Goal: Task Accomplishment & Management: Use online tool/utility

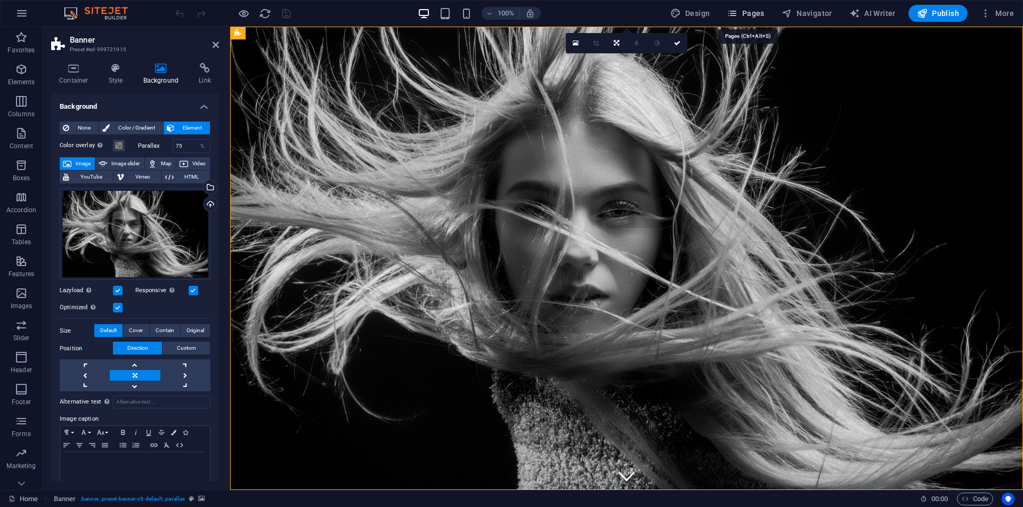
click at [754, 13] on span "Pages" at bounding box center [745, 13] width 37 height 11
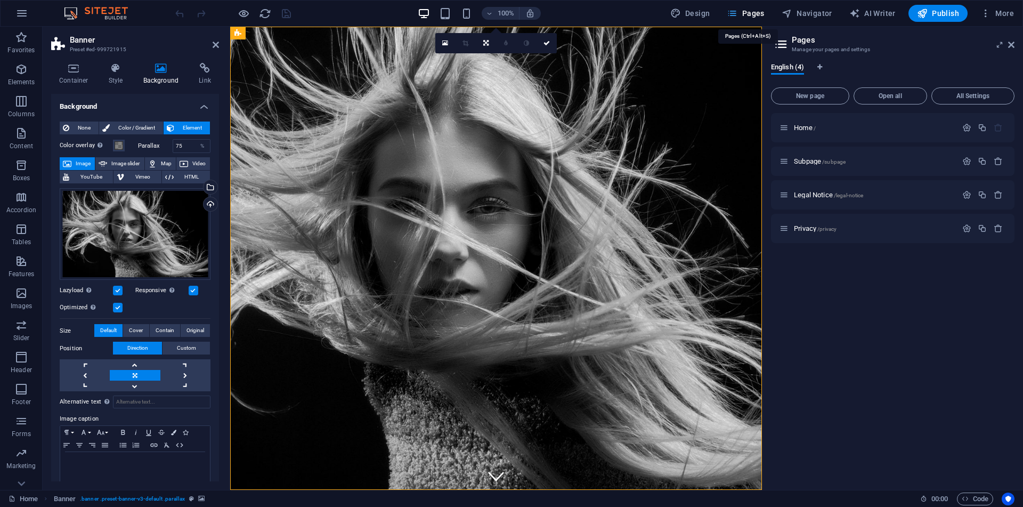
click at [754, 13] on span "Pages" at bounding box center [745, 13] width 37 height 11
click at [886, 234] on div "Privacy /privacy" at bounding box center [892, 228] width 243 height 29
click at [799, 156] on div "Subpage /subpage" at bounding box center [867, 161] width 177 height 12
click at [786, 161] on icon at bounding box center [783, 161] width 9 height 9
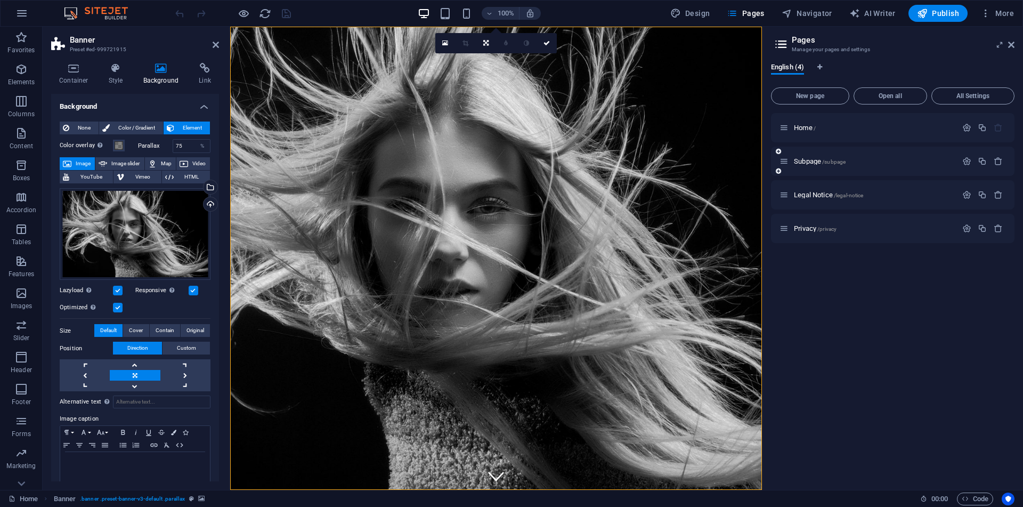
click at [786, 161] on icon at bounding box center [783, 161] width 9 height 9
click at [800, 161] on span "Subpage /subpage" at bounding box center [820, 161] width 52 height 8
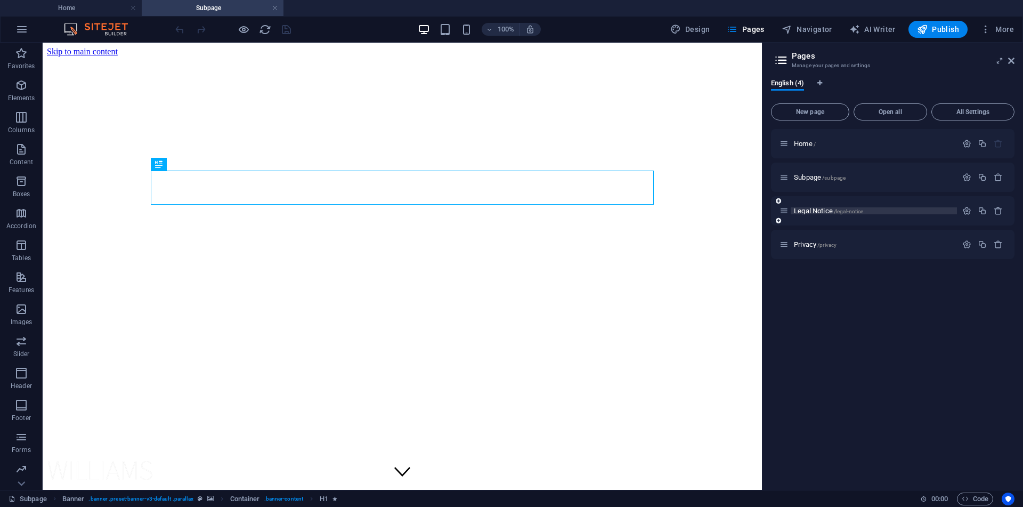
click at [817, 209] on span "Legal Notice /legal-notice" at bounding box center [828, 211] width 69 height 8
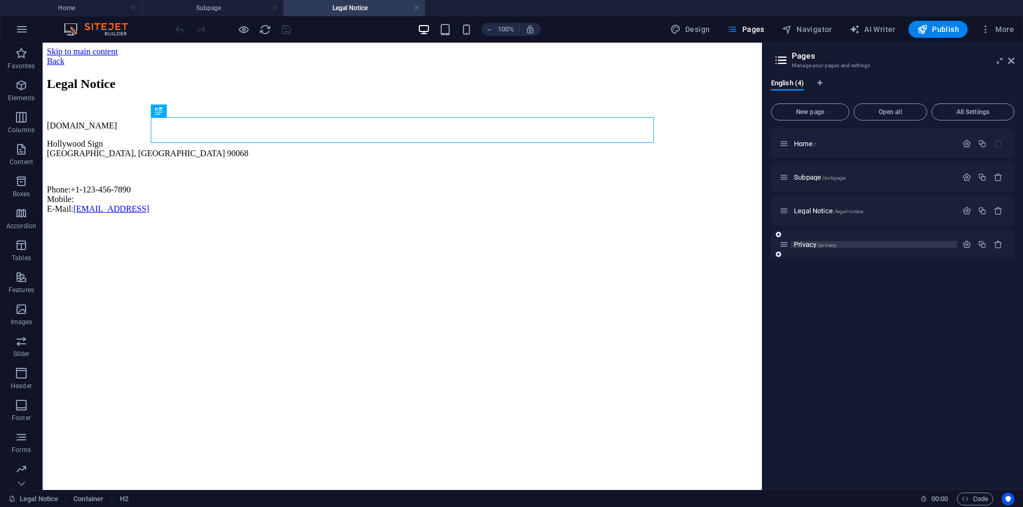
click at [801, 246] on span "Privacy /privacy" at bounding box center [815, 244] width 43 height 8
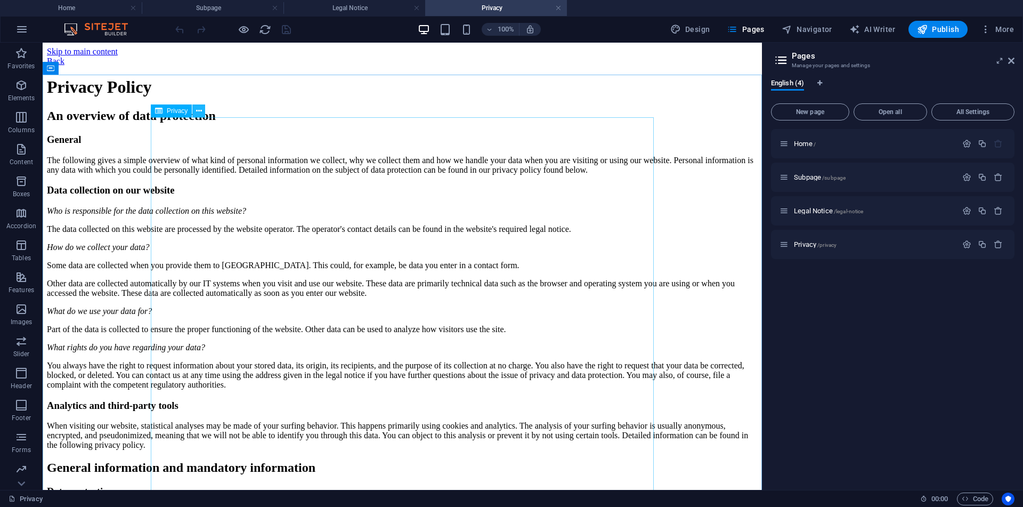
click at [198, 109] on icon at bounding box center [199, 110] width 6 height 11
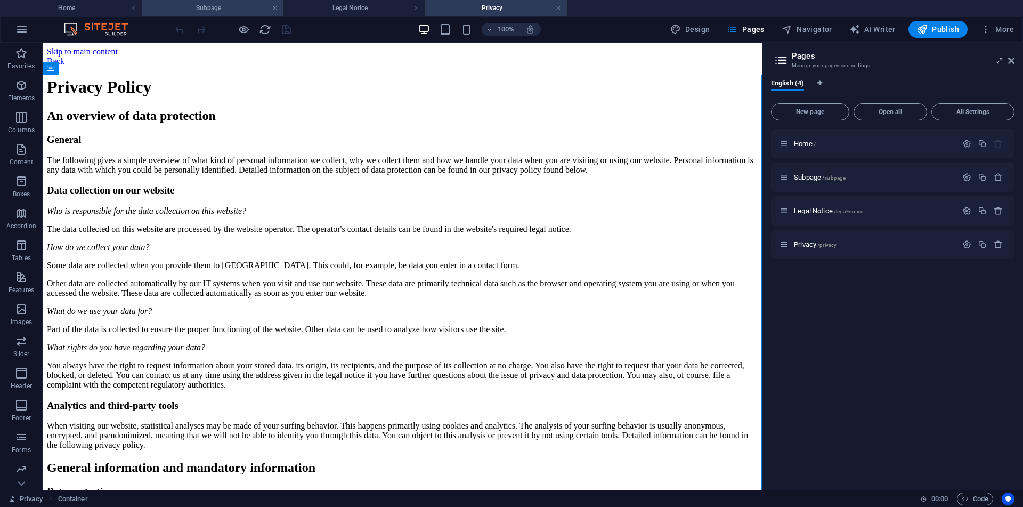
click at [186, 5] on h4 "Subpage" at bounding box center [213, 8] width 142 height 12
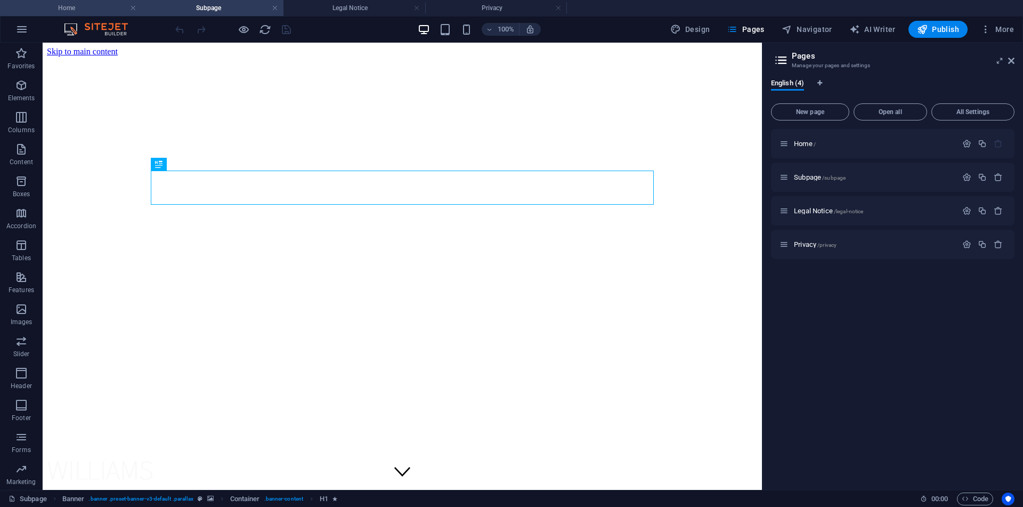
click at [109, 7] on h4 "Home" at bounding box center [71, 8] width 142 height 12
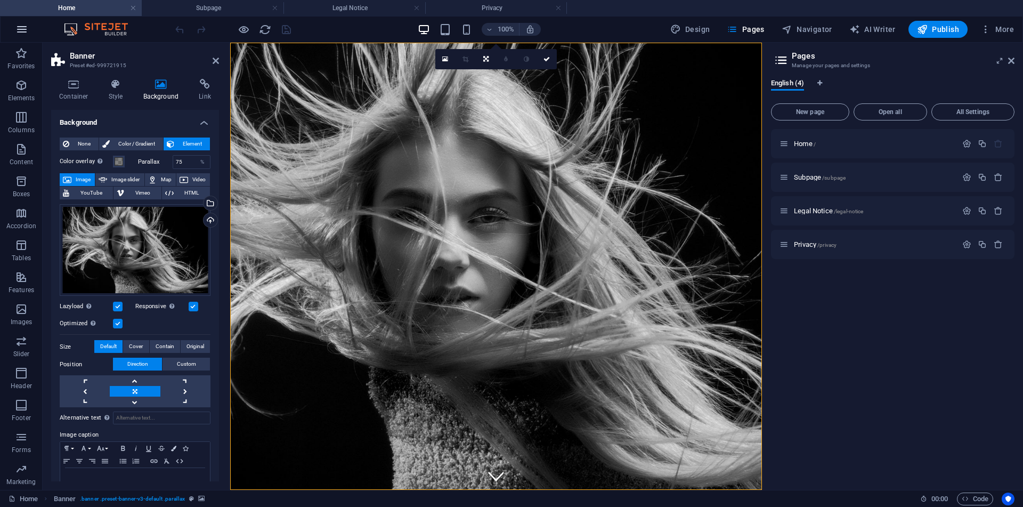
click at [23, 36] on button "button" at bounding box center [22, 30] width 26 height 26
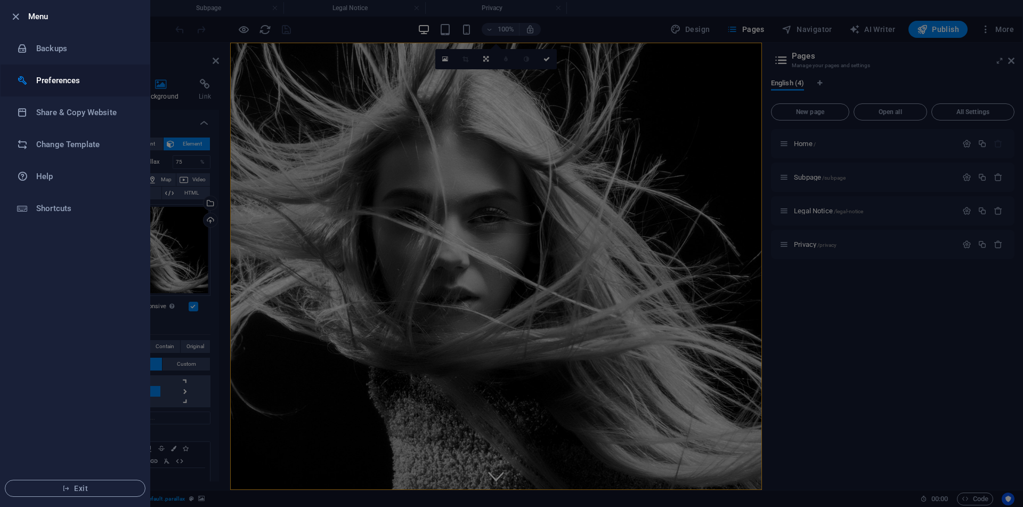
click at [67, 76] on h6 "Preferences" at bounding box center [85, 80] width 99 height 13
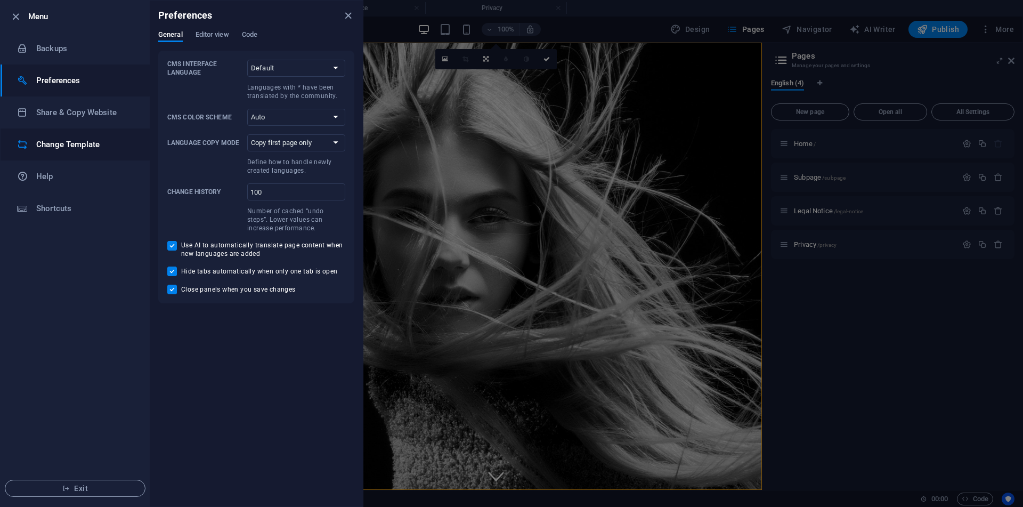
click at [74, 150] on h6 "Change Template" at bounding box center [85, 144] width 99 height 13
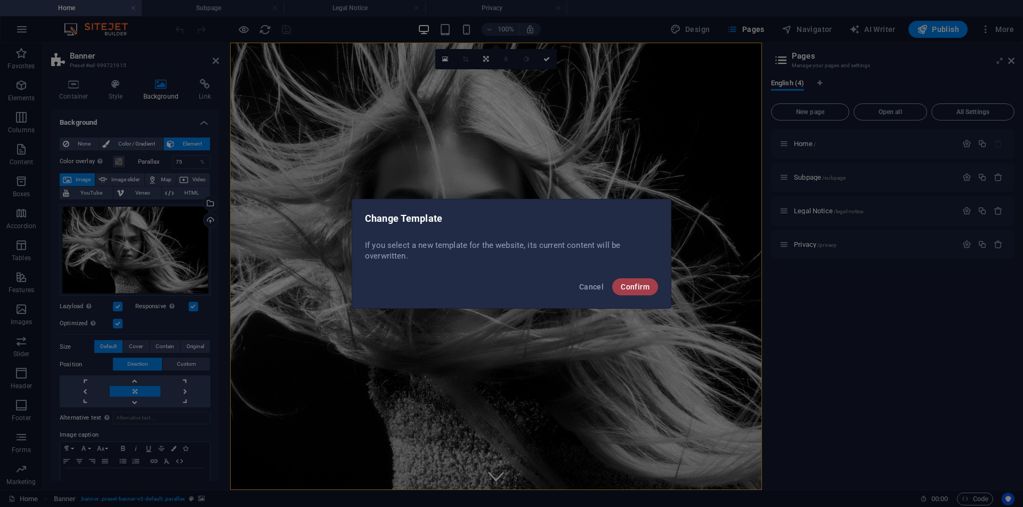
click at [618, 288] on button "Confirm" at bounding box center [635, 286] width 46 height 17
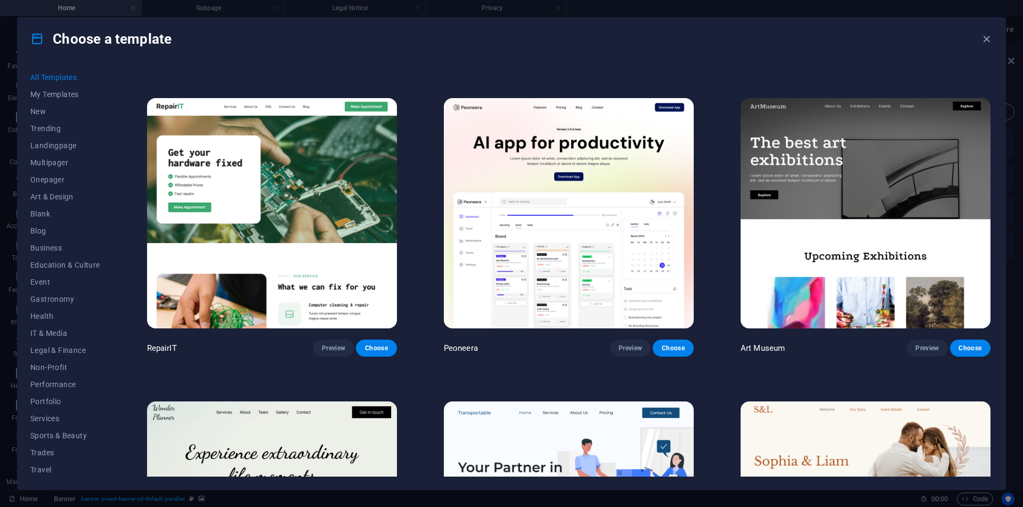
scroll to position [283, 0]
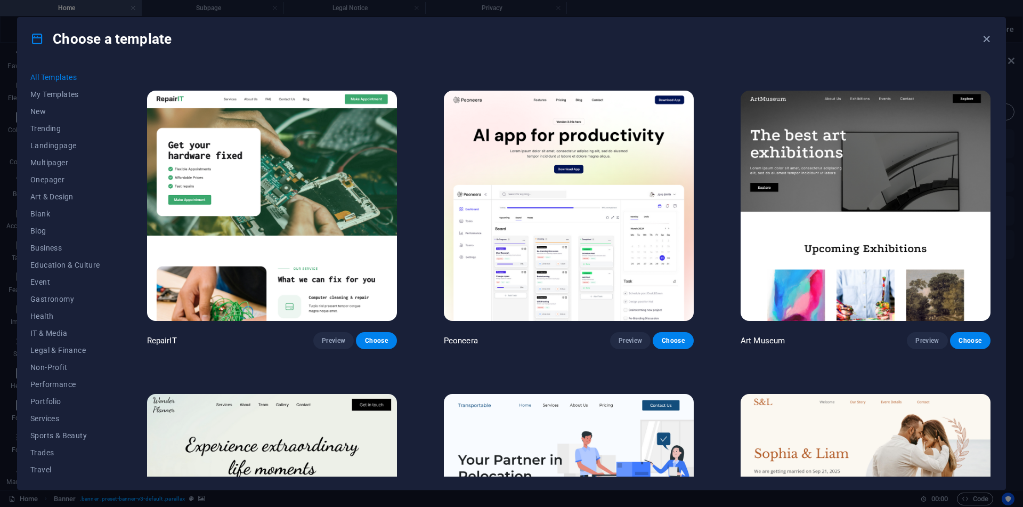
click at [501, 220] on img at bounding box center [569, 206] width 250 height 230
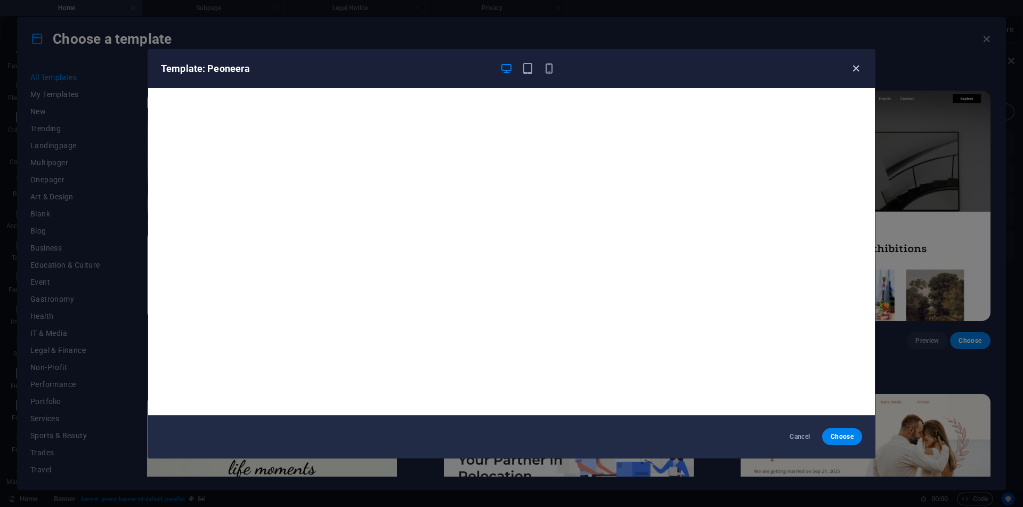
click at [854, 63] on icon "button" at bounding box center [856, 68] width 12 height 12
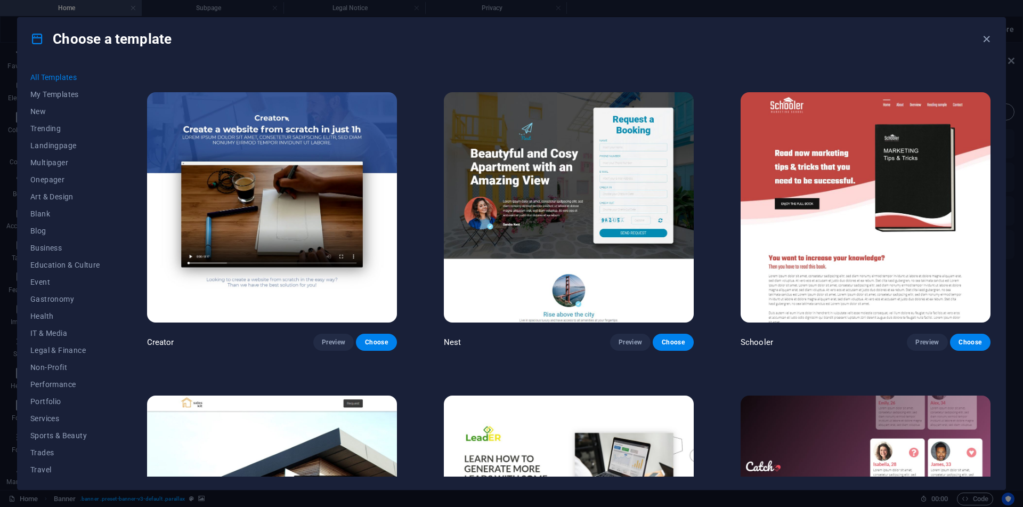
scroll to position [16545, 0]
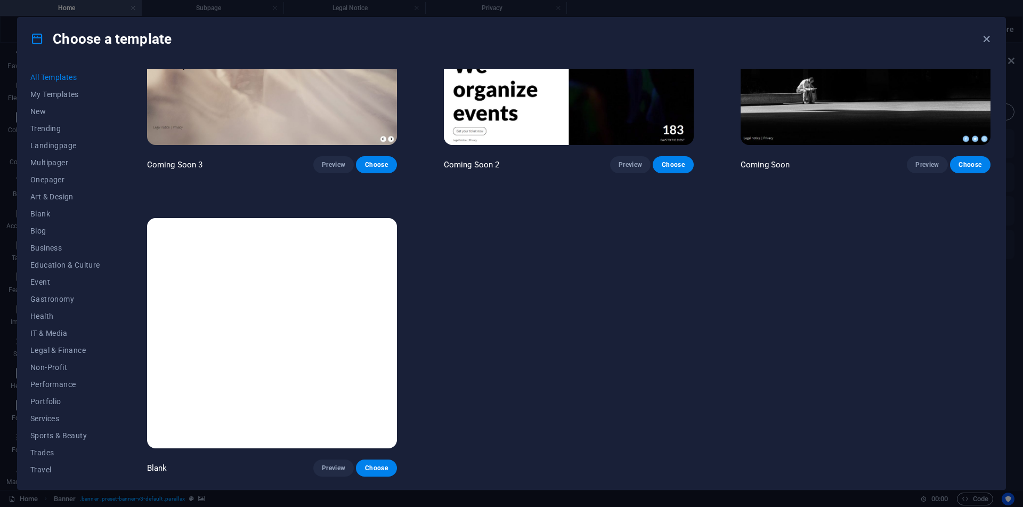
click at [391, 476] on div "All Templates My Templates New Trending Landingpage Multipager Onepager Art & D…" at bounding box center [512, 274] width 988 height 429
click at [384, 469] on span "Choose" at bounding box center [375, 467] width 23 height 9
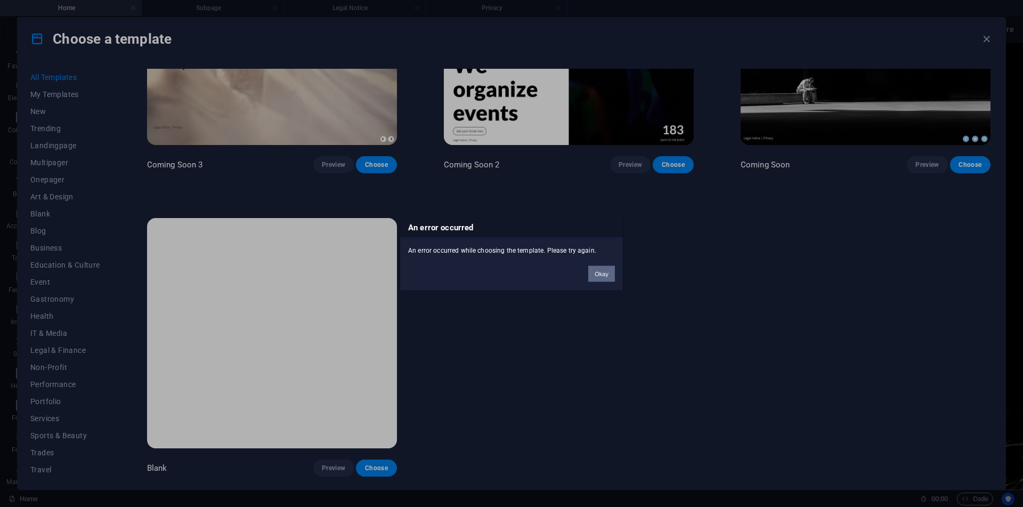
click at [610, 281] on button "Okay" at bounding box center [601, 273] width 27 height 16
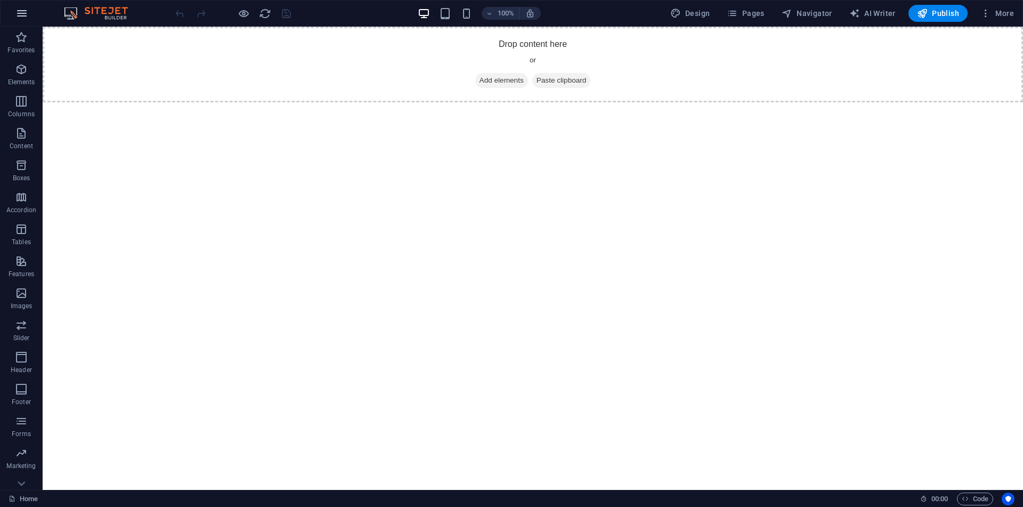
click at [29, 10] on button "button" at bounding box center [22, 14] width 26 height 26
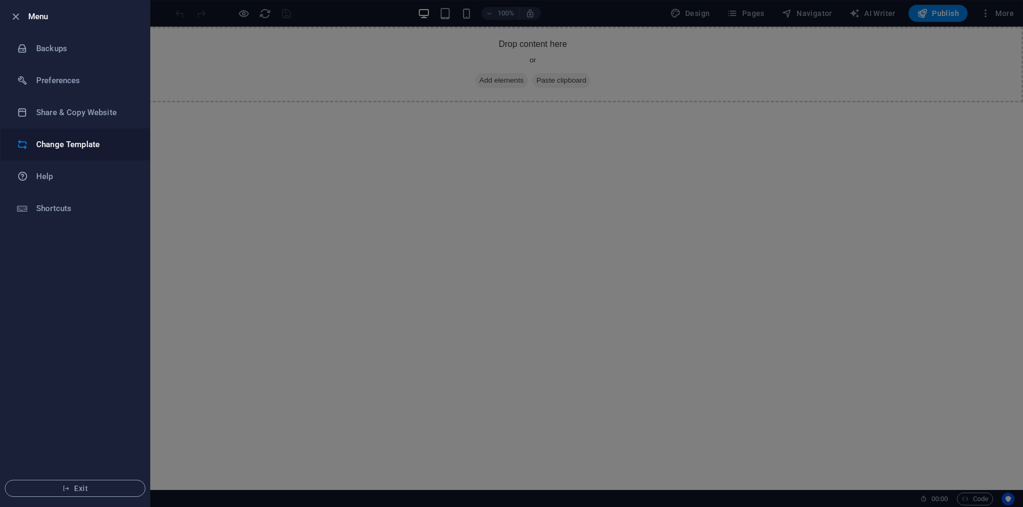
click at [89, 148] on h6 "Change Template" at bounding box center [85, 144] width 99 height 13
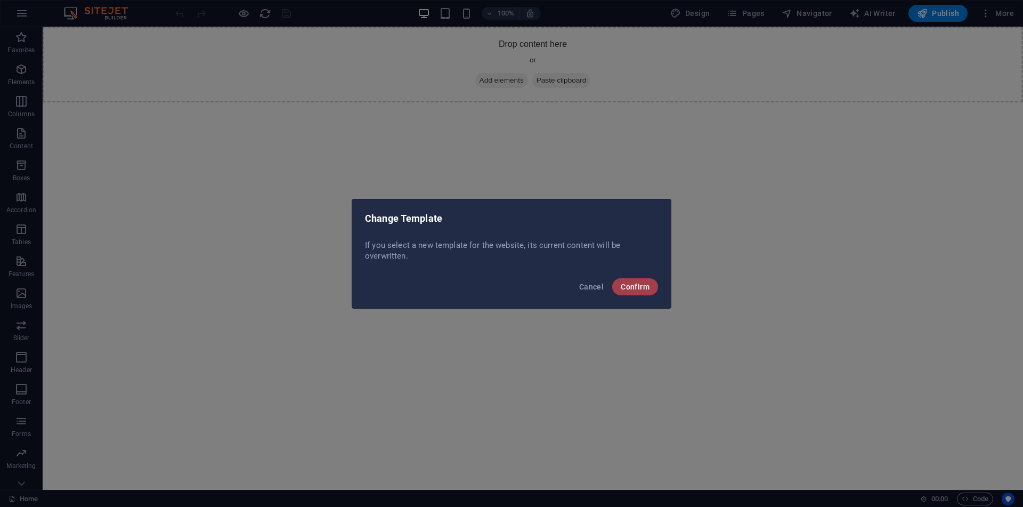
click at [629, 286] on span "Confirm" at bounding box center [635, 286] width 29 height 9
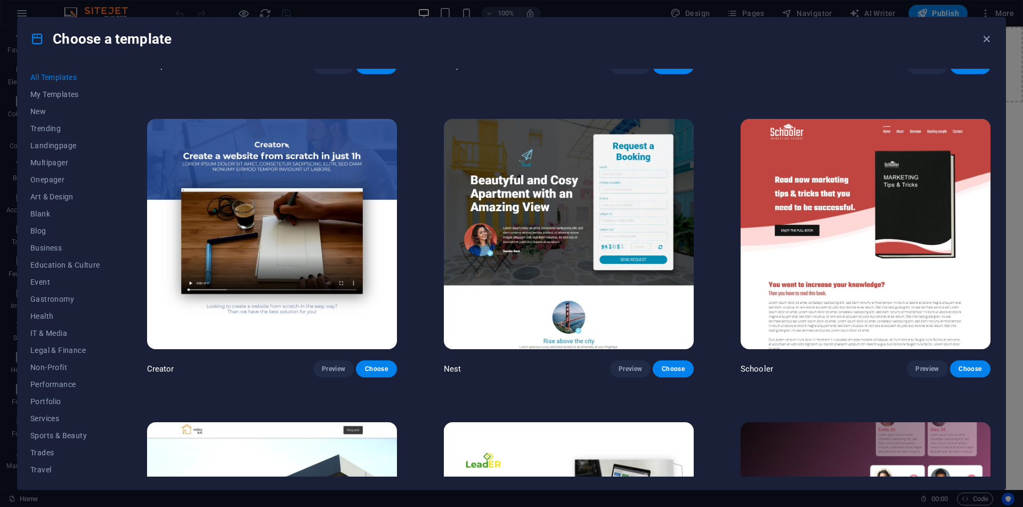
scroll to position [16105, 0]
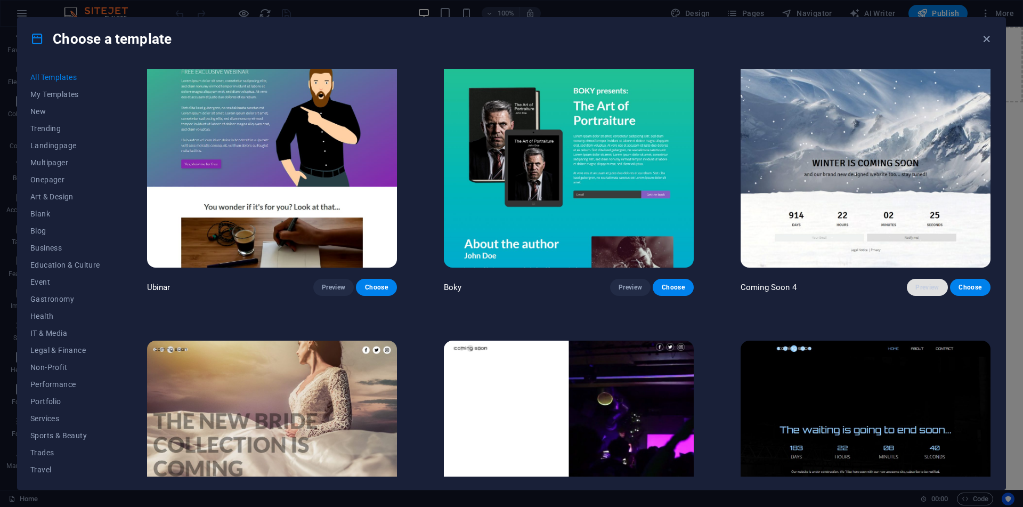
click at [929, 291] on span "Preview" at bounding box center [926, 287] width 23 height 9
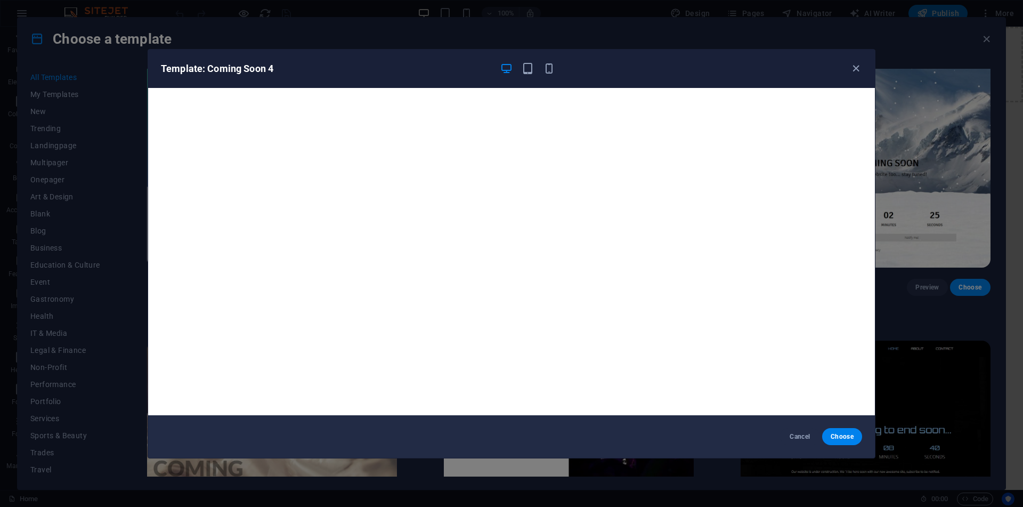
click at [861, 75] on div "Template: Coming Soon 4" at bounding box center [511, 69] width 727 height 38
click at [859, 72] on icon "button" at bounding box center [856, 68] width 12 height 12
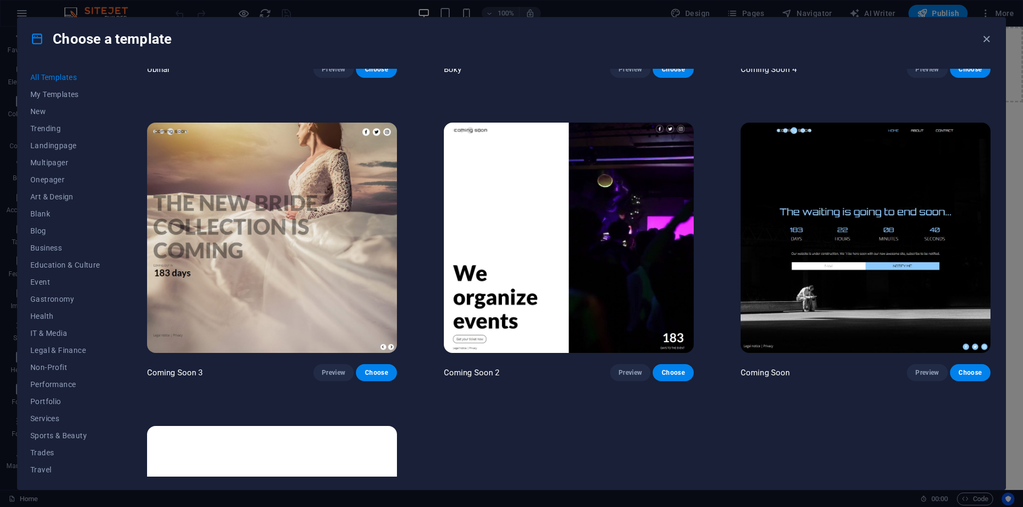
scroll to position [16331, 0]
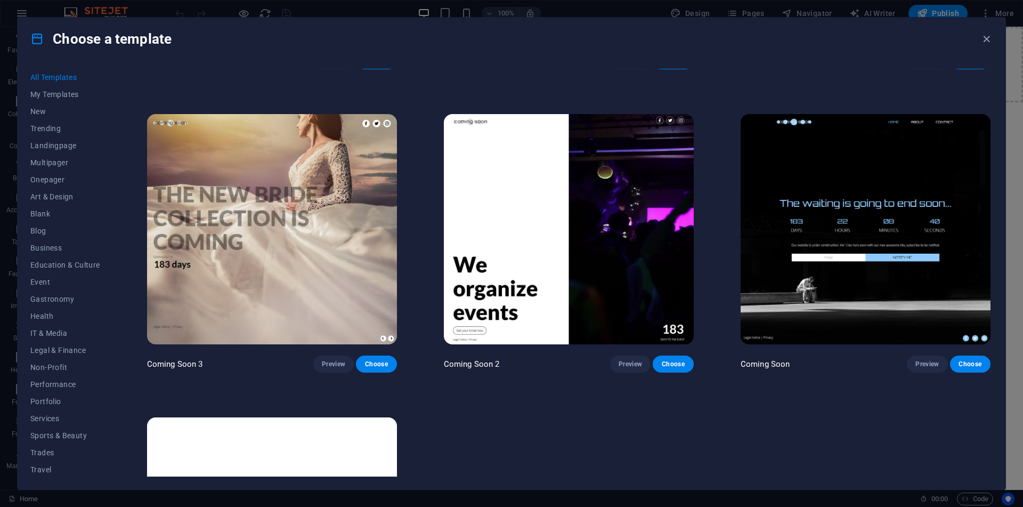
click at [933, 372] on button "Preview" at bounding box center [927, 363] width 40 height 17
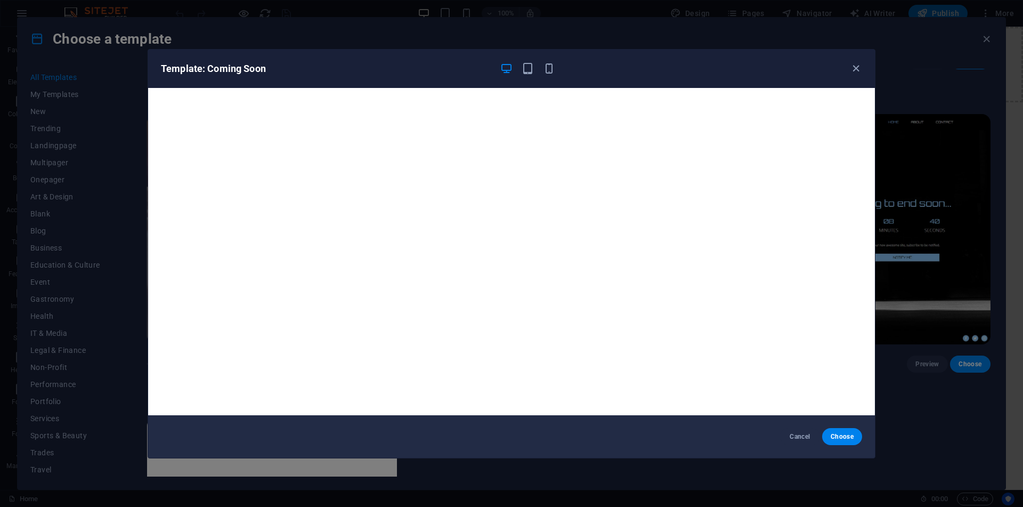
scroll to position [2, 0]
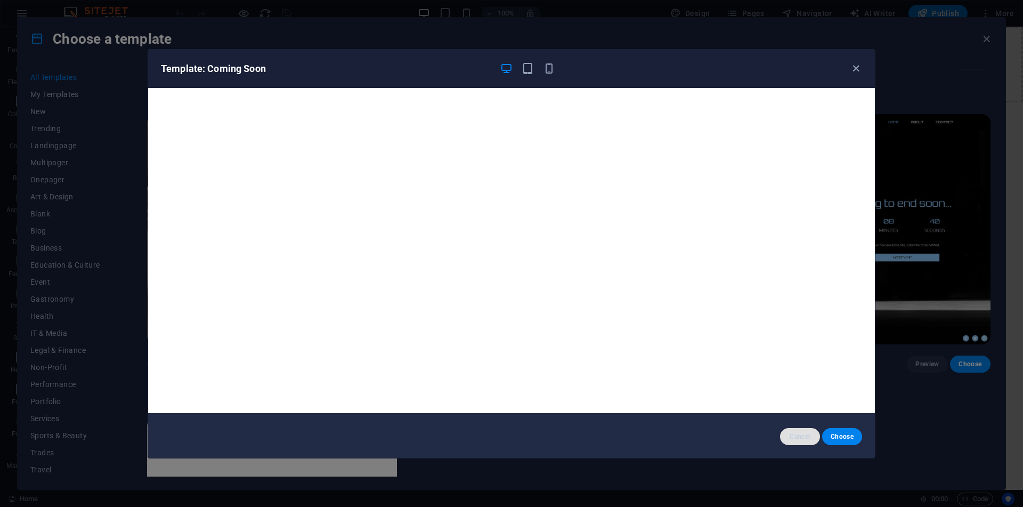
click at [807, 444] on button "Cancel" at bounding box center [800, 436] width 40 height 17
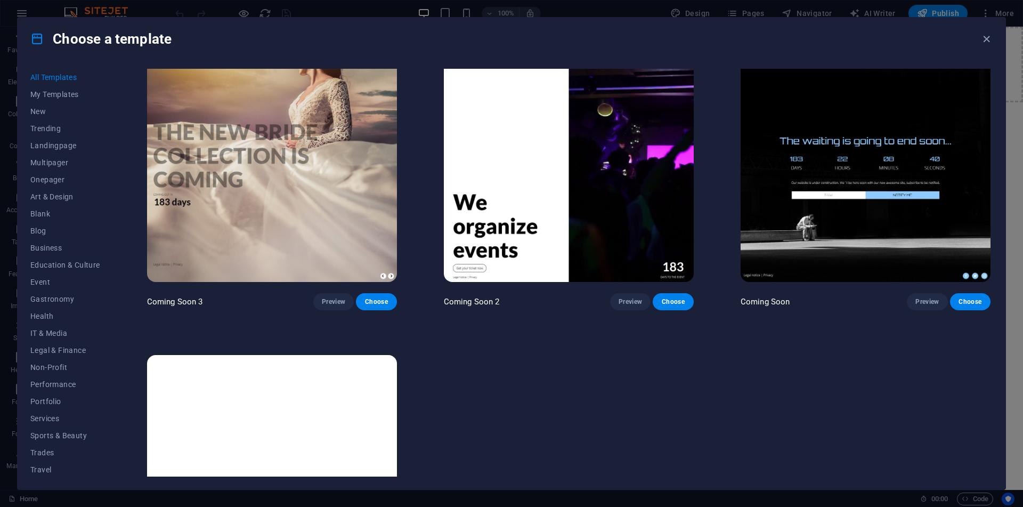
scroll to position [16377, 0]
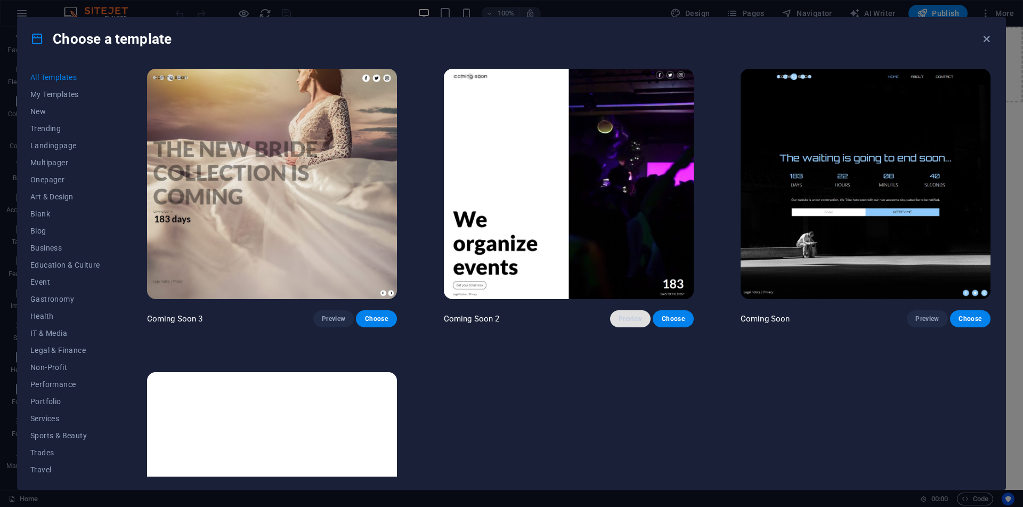
click at [635, 323] on span "Preview" at bounding box center [629, 318] width 23 height 9
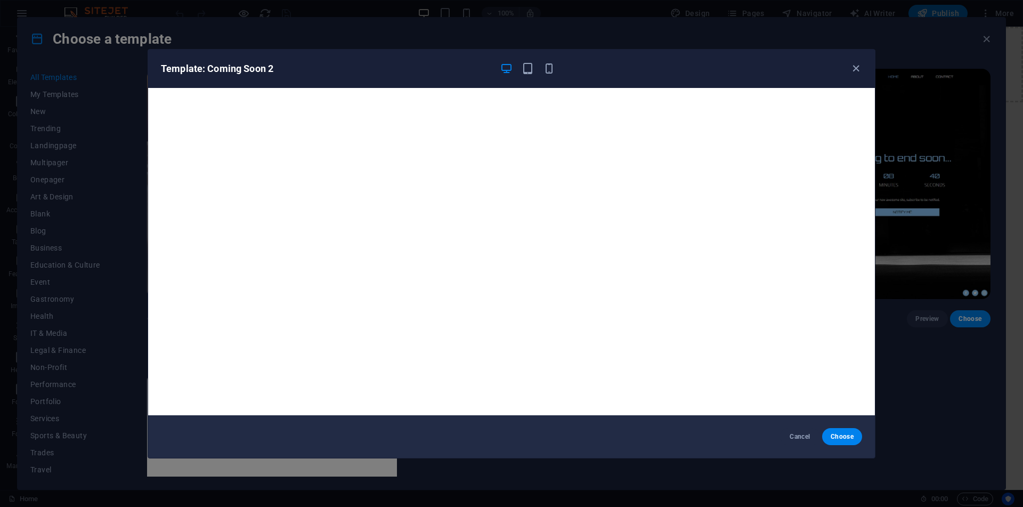
scroll to position [2, 0]
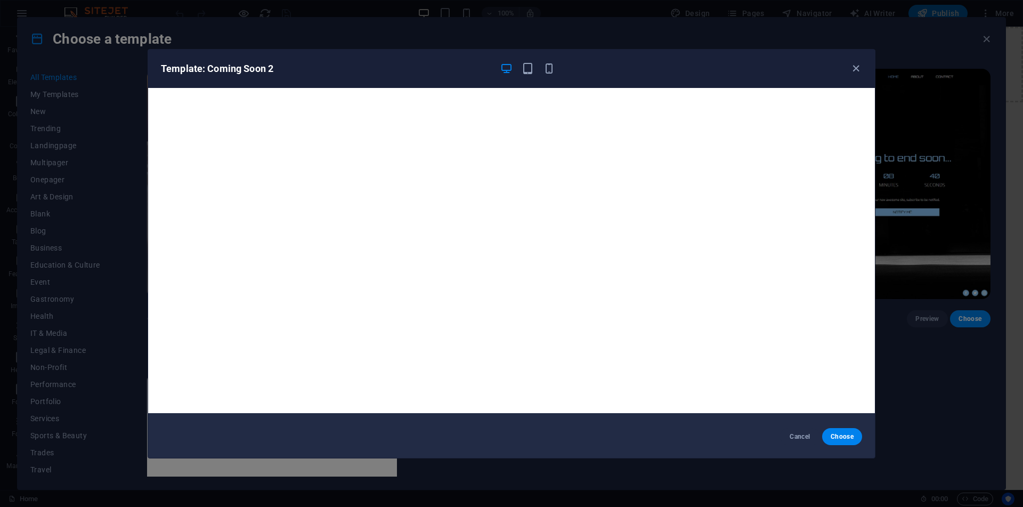
click at [542, 75] on div at bounding box center [527, 68] width 55 height 13
click at [547, 74] on icon "button" at bounding box center [549, 68] width 12 height 12
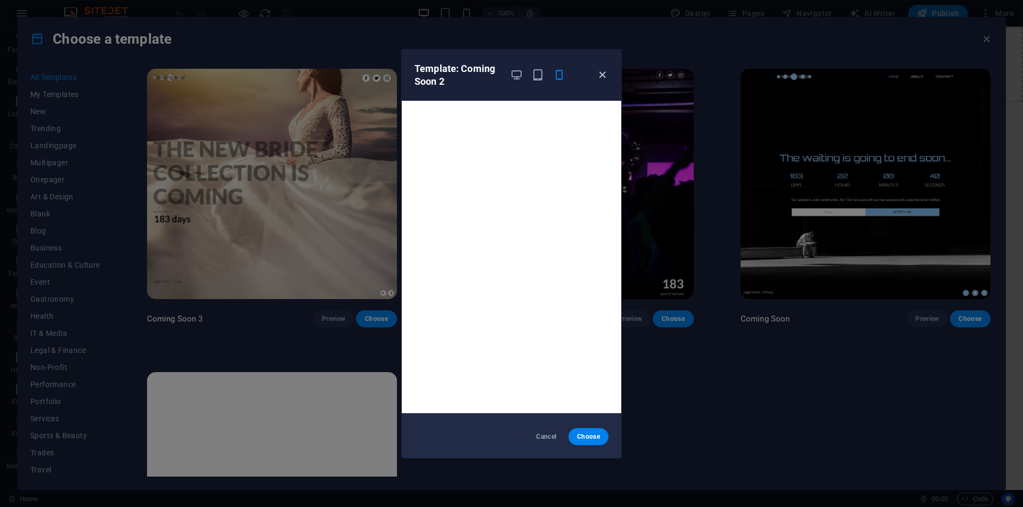
click at [604, 77] on icon "button" at bounding box center [602, 75] width 12 height 12
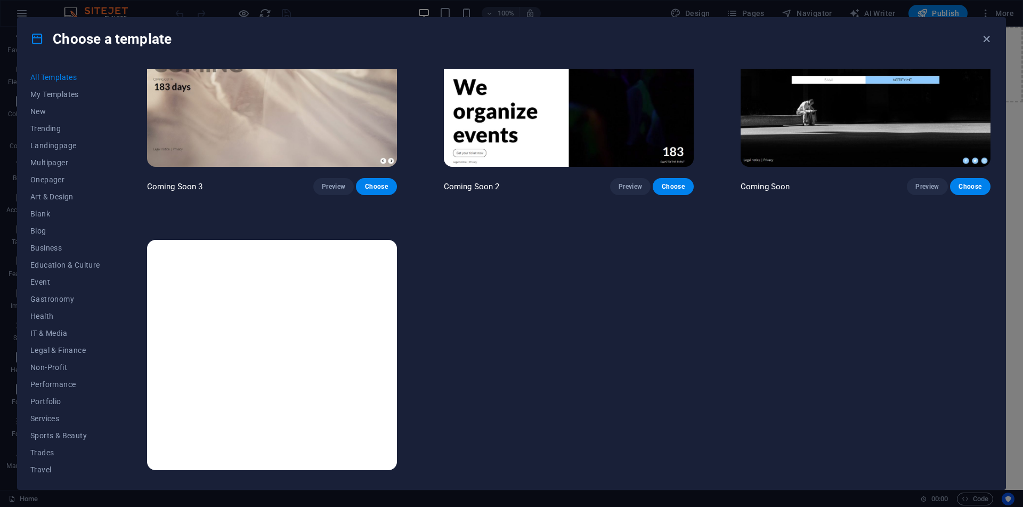
scroll to position [16545, 0]
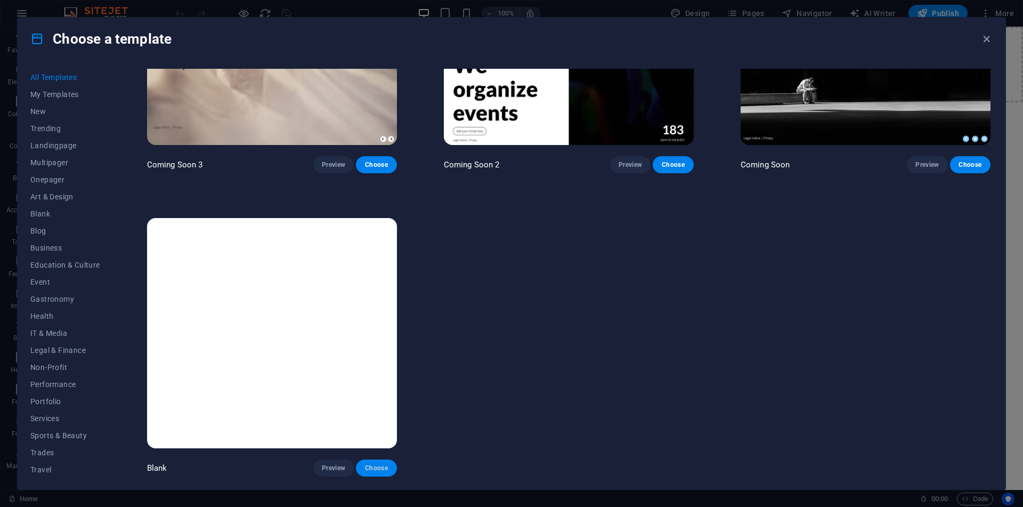
click at [380, 471] on span "Choose" at bounding box center [375, 467] width 23 height 9
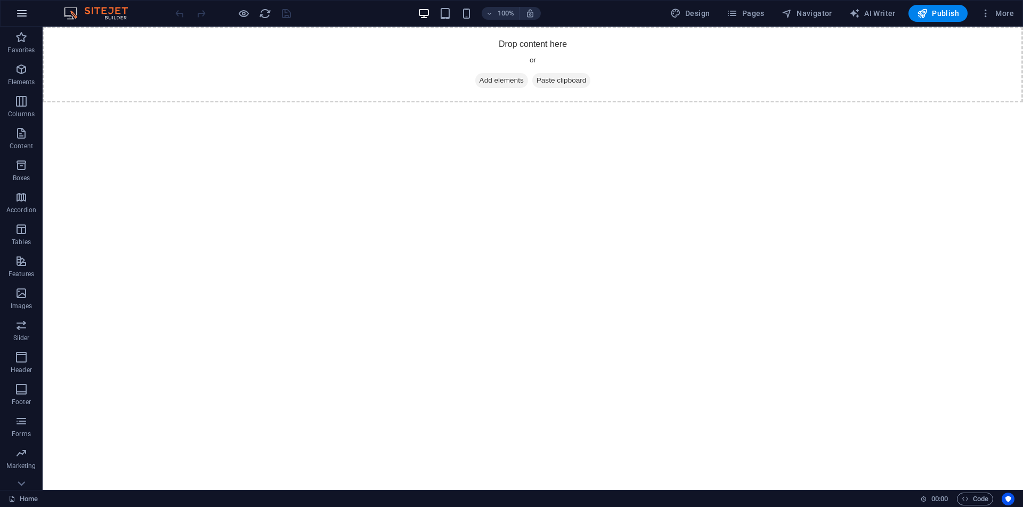
click at [13, 12] on button "button" at bounding box center [22, 14] width 26 height 26
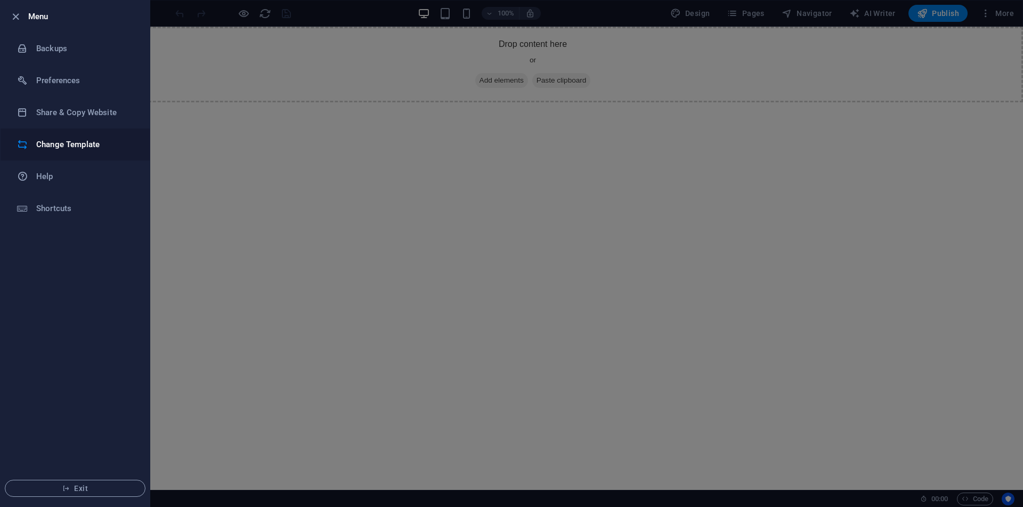
click at [95, 144] on h6 "Change Template" at bounding box center [85, 144] width 99 height 13
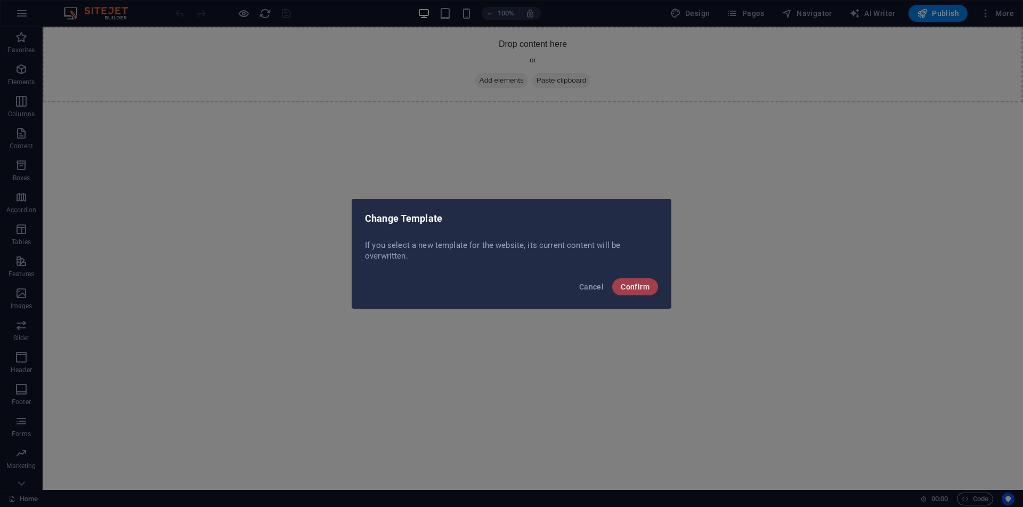
click at [631, 282] on span "Confirm" at bounding box center [635, 286] width 29 height 9
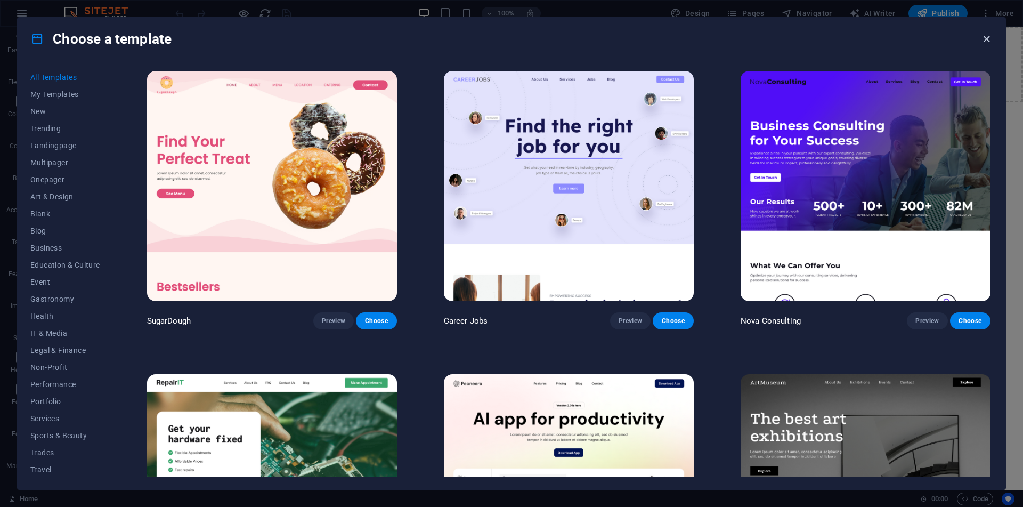
click at [981, 42] on icon "button" at bounding box center [986, 39] width 12 height 12
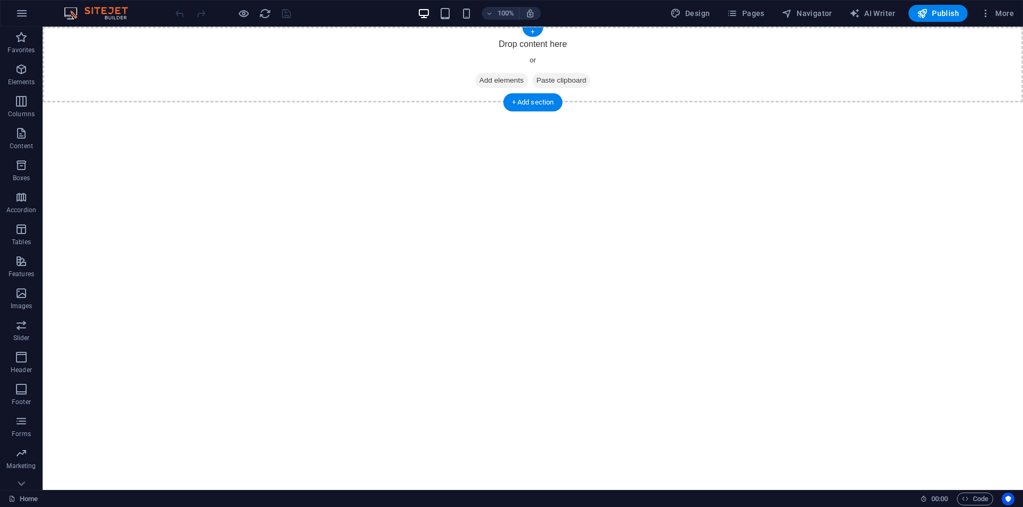
click at [511, 85] on span "Add elements" at bounding box center [501, 80] width 53 height 15
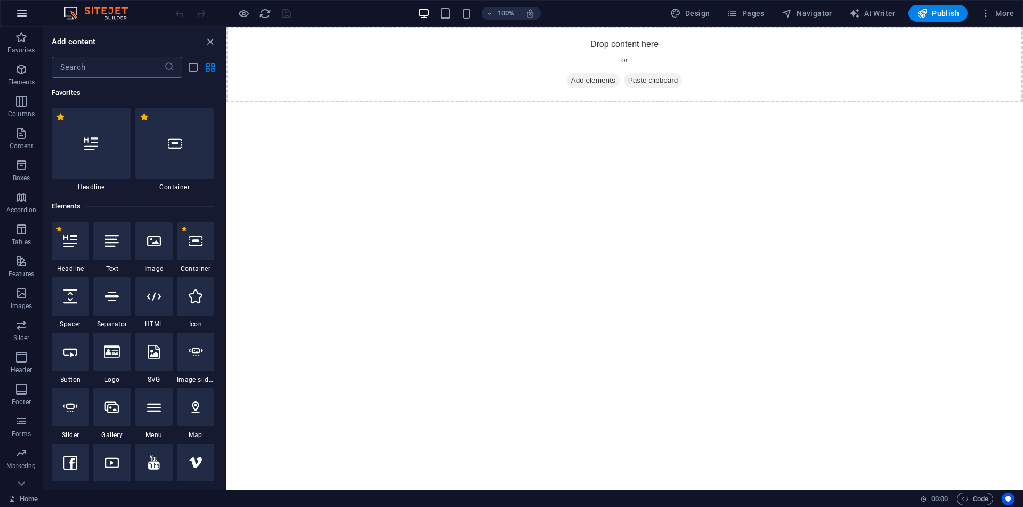
click at [30, 13] on button "button" at bounding box center [22, 14] width 26 height 26
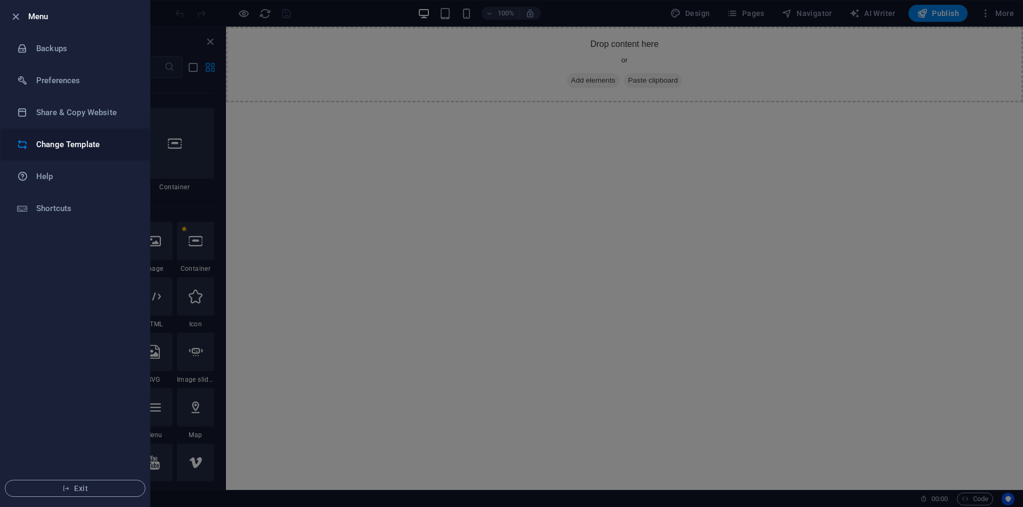
click at [91, 157] on li "Change Template" at bounding box center [75, 144] width 149 height 32
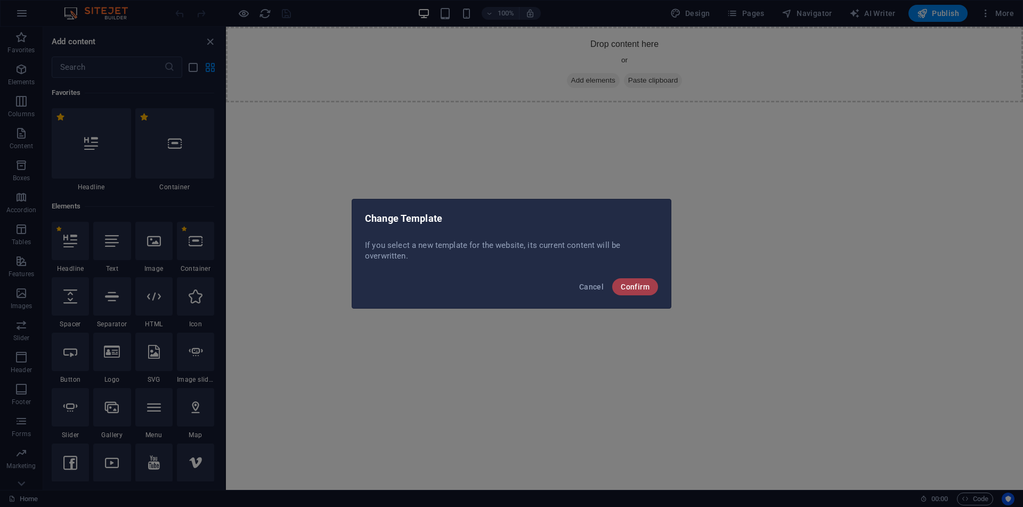
click at [626, 281] on button "Confirm" at bounding box center [635, 286] width 46 height 17
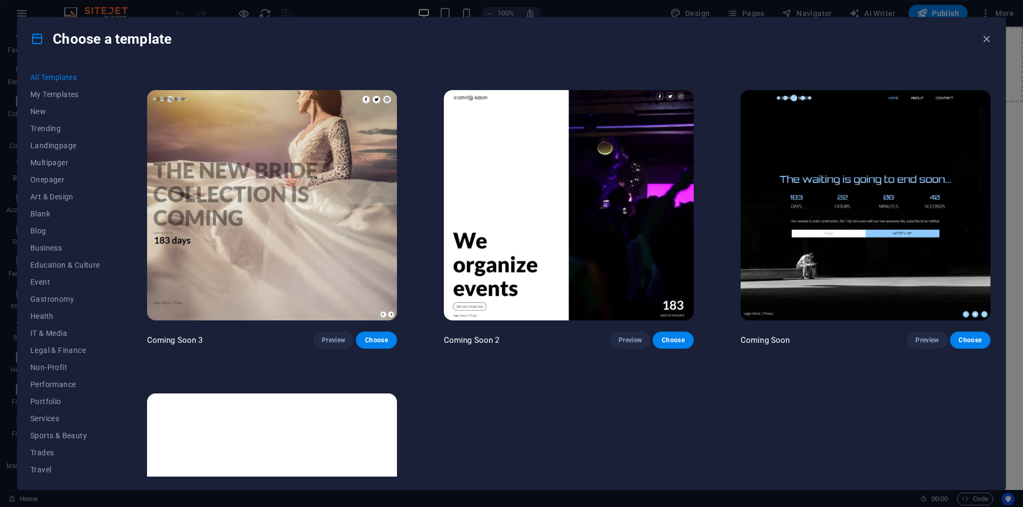
scroll to position [16349, 0]
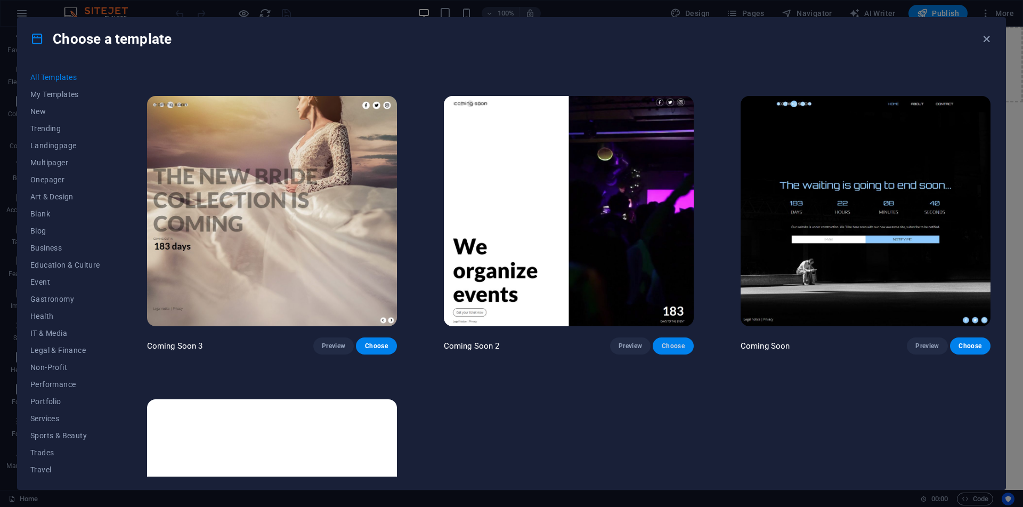
click at [662, 354] on button "Choose" at bounding box center [673, 345] width 40 height 17
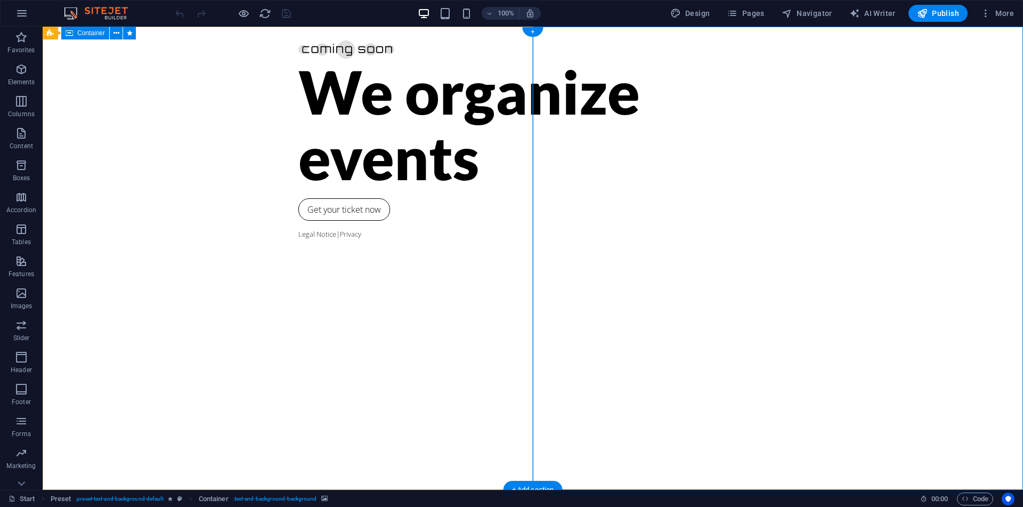
click at [433, 185] on div "We organize events Get your ticket now Legal Notice | Privacy" at bounding box center [533, 258] width 980 height 463
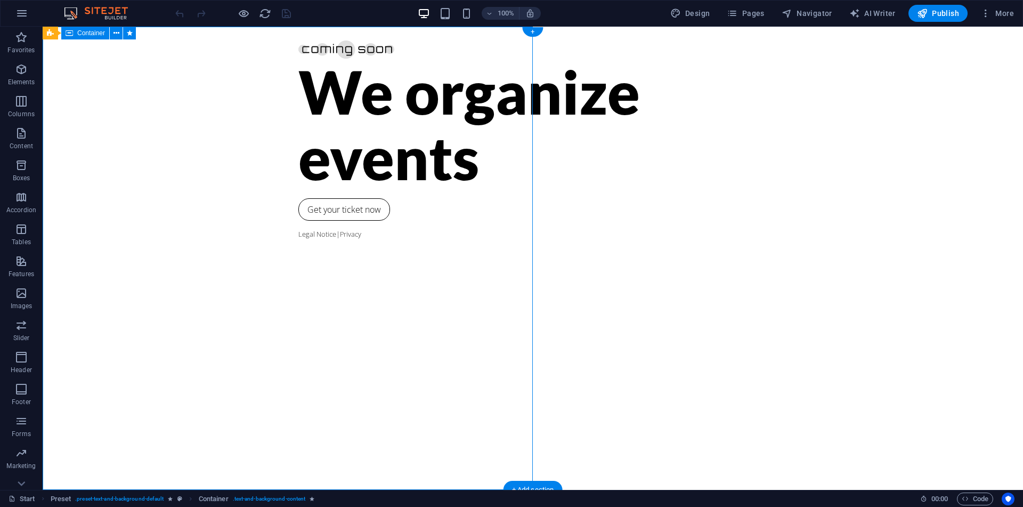
click at [433, 185] on div "We organize events Get your ticket now Legal Notice | Privacy" at bounding box center [533, 258] width 980 height 463
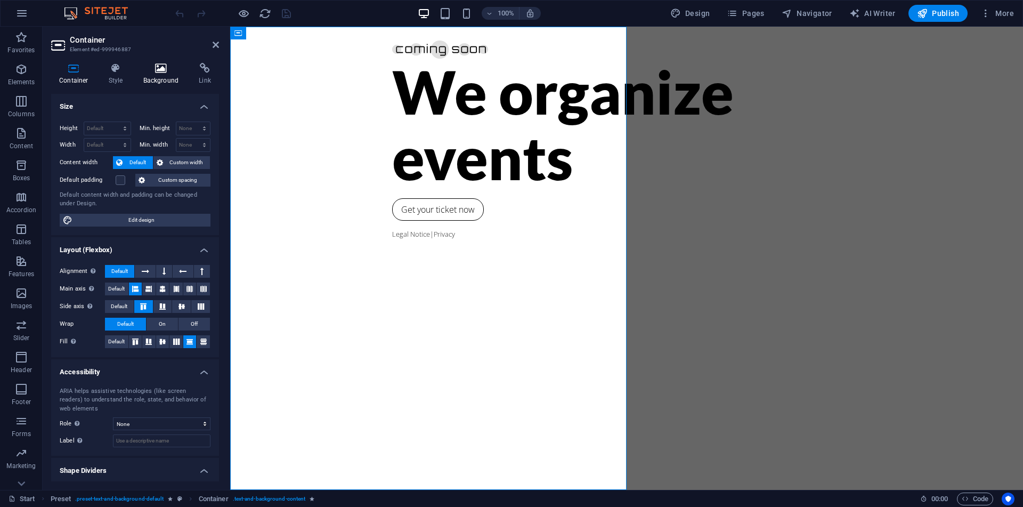
click at [139, 73] on icon at bounding box center [161, 68] width 52 height 11
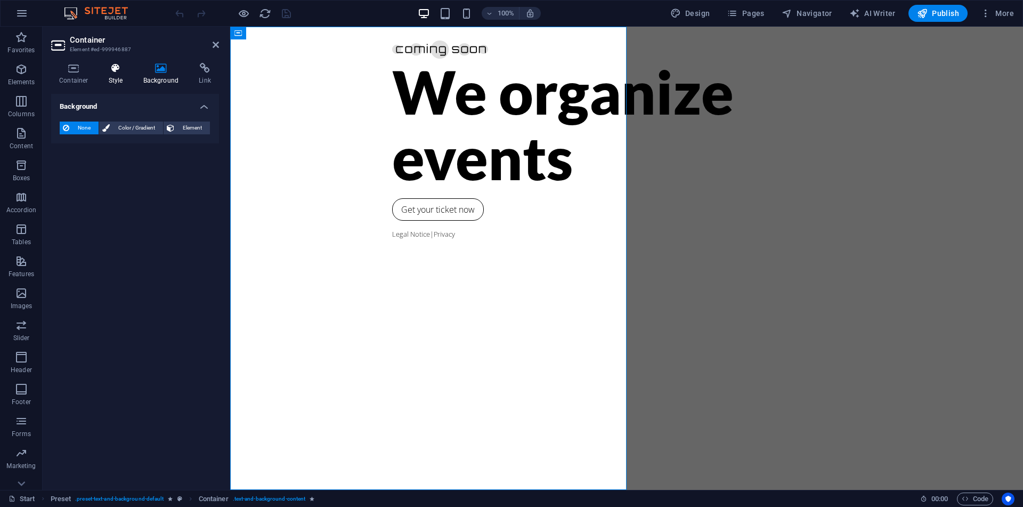
click at [109, 72] on icon at bounding box center [116, 68] width 30 height 11
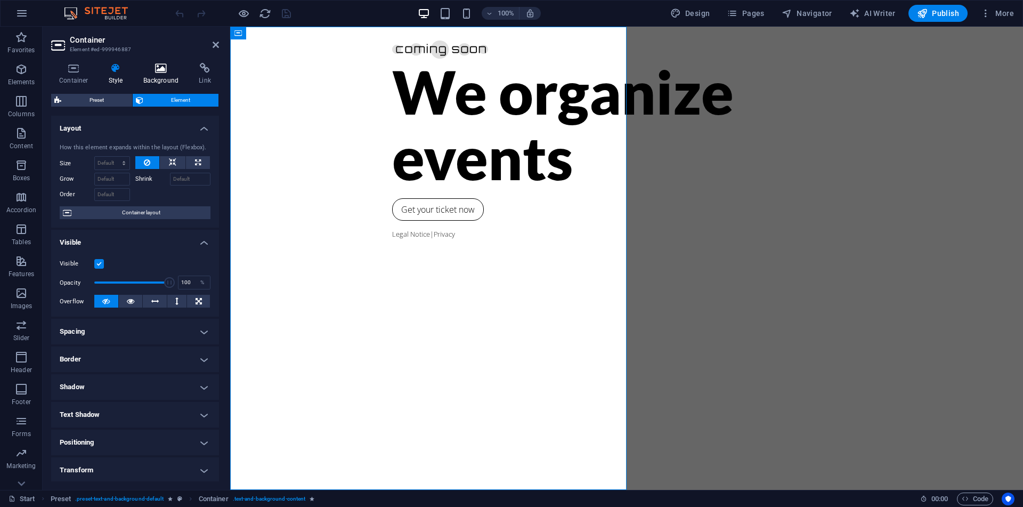
click at [173, 71] on icon at bounding box center [161, 68] width 52 height 11
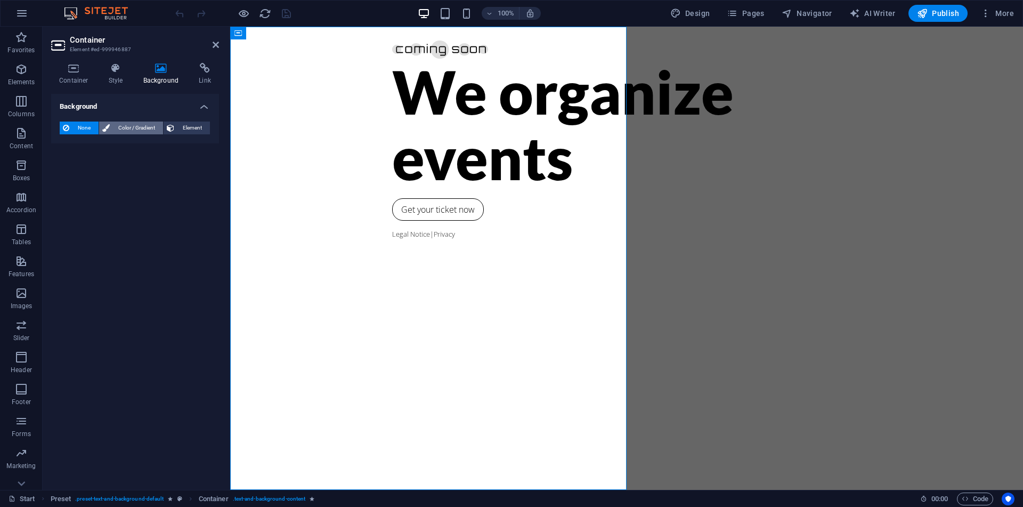
click at [131, 126] on span "Color / Gradient" at bounding box center [136, 127] width 47 height 13
click at [68, 167] on span at bounding box center [67, 171] width 12 height 12
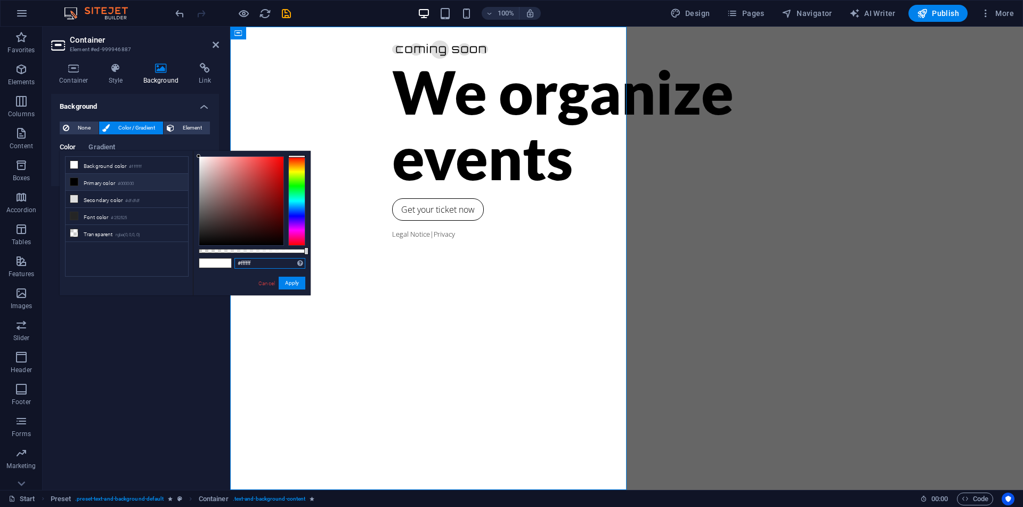
click at [245, 267] on input "#ffffff" at bounding box center [269, 263] width 71 height 11
type input "#00b4db"
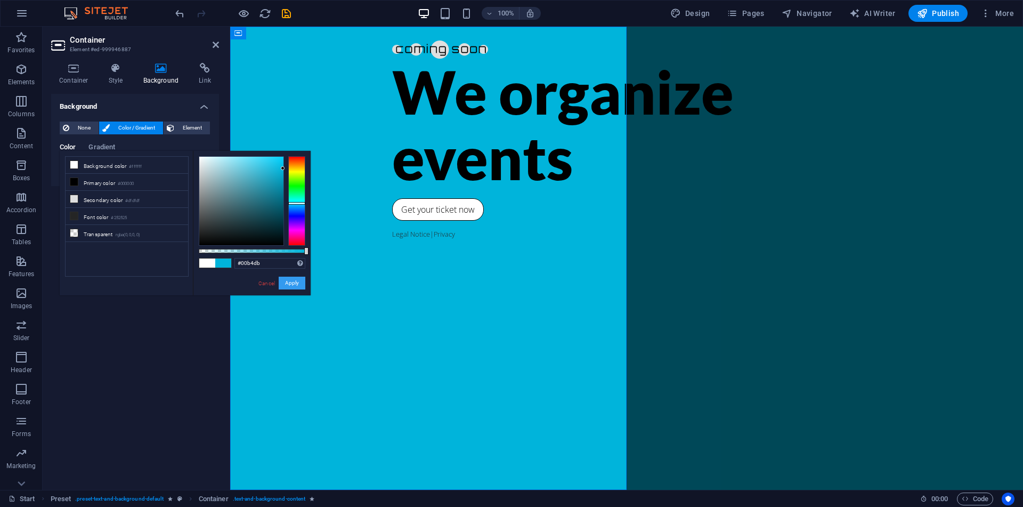
click at [300, 284] on button "Apply" at bounding box center [292, 282] width 27 height 13
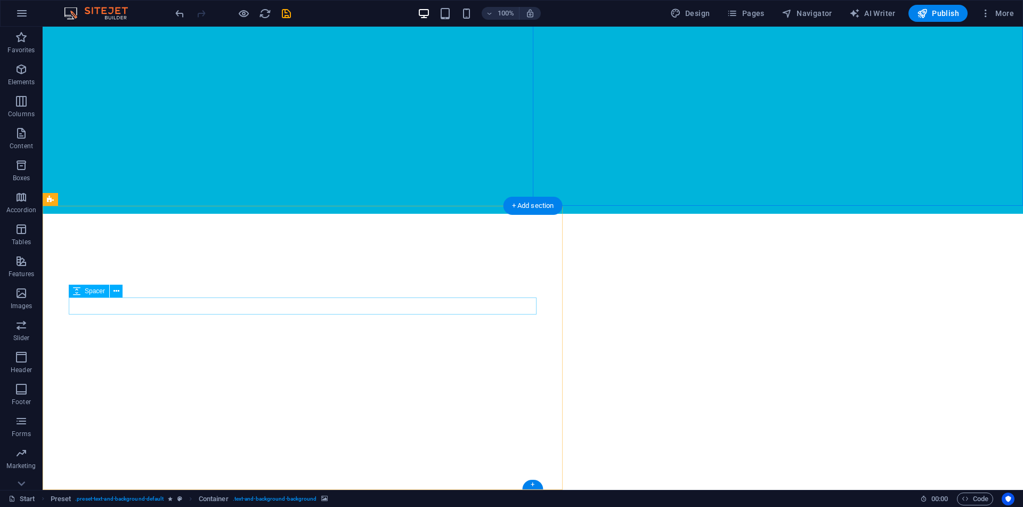
scroll to position [284, 0]
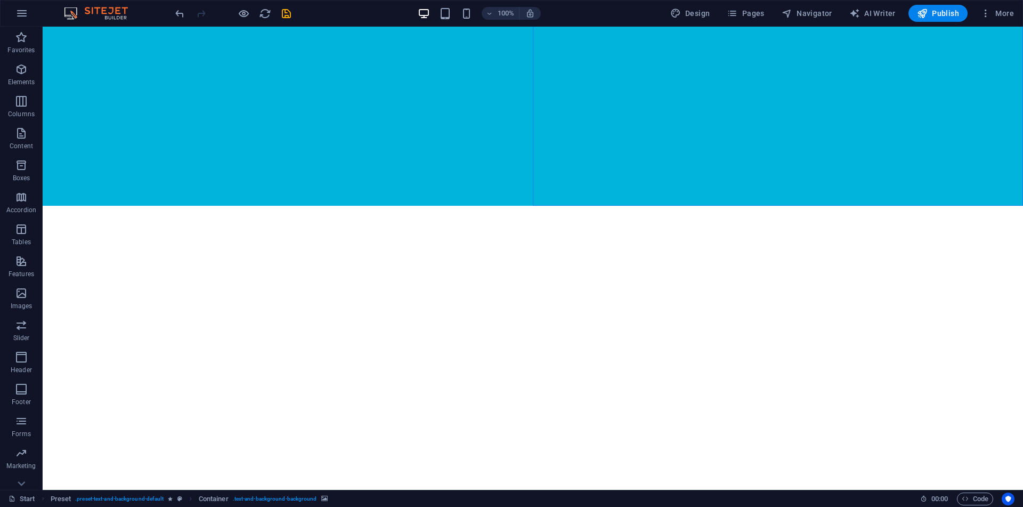
click at [688, 327] on div "We organize events Get your ticket now Legal Notice | Privacy 0 Days to the eve…" at bounding box center [533, 419] width 980 height 1353
click at [641, 283] on div "We organize events Get your ticket now Legal Notice | Privacy 0 Days to the eve…" at bounding box center [533, 419] width 980 height 1353
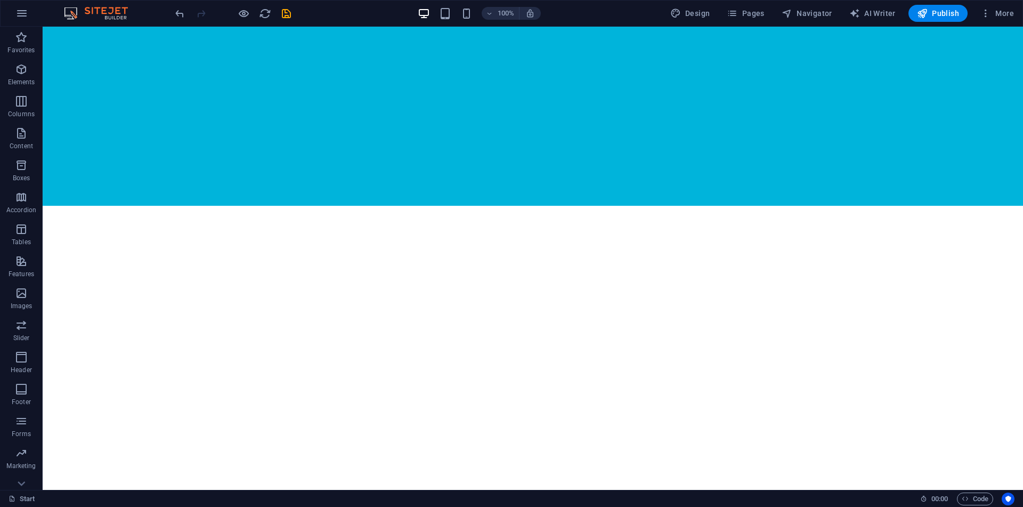
click at [641, 283] on div "We organize events Get your ticket now Legal Notice | Privacy 0 Days to the eve…" at bounding box center [533, 419] width 980 height 1353
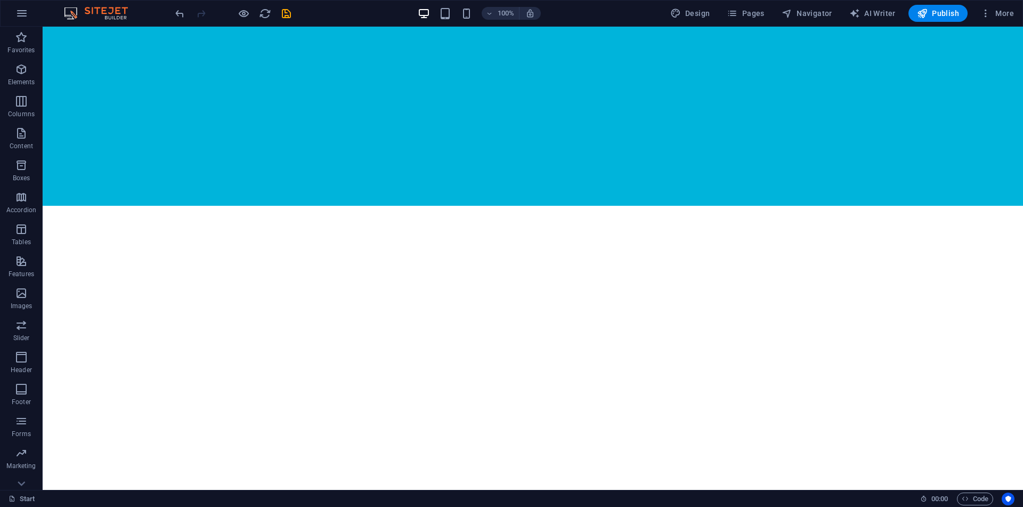
click at [641, 283] on div "We organize events Get your ticket now Legal Notice | Privacy 0 Days to the eve…" at bounding box center [533, 419] width 980 height 1353
click at [609, 250] on div "We organize events Get your ticket now Legal Notice | Privacy 0 Days to the eve…" at bounding box center [533, 419] width 980 height 1353
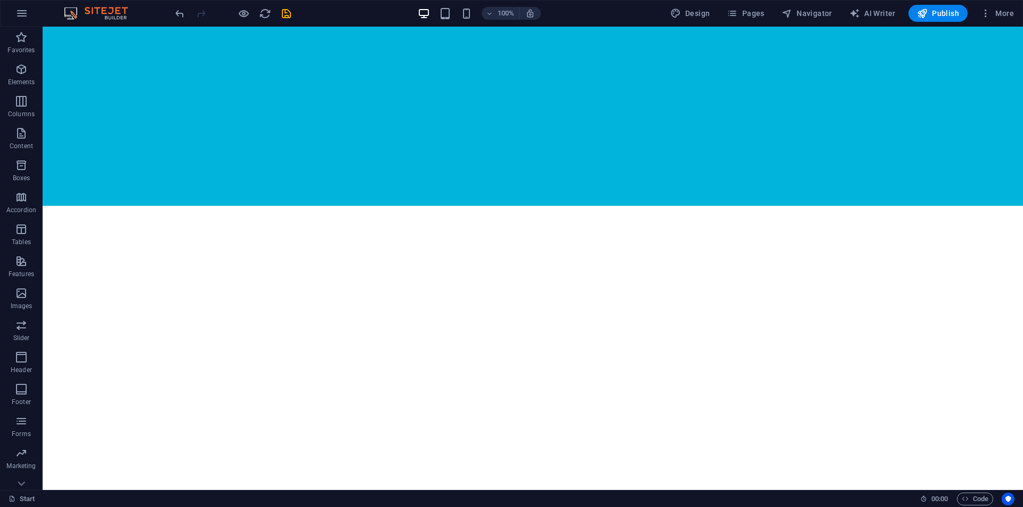
click at [609, 250] on div "We organize events Get your ticket now Legal Notice | Privacy 0 Days to the eve…" at bounding box center [533, 419] width 980 height 1353
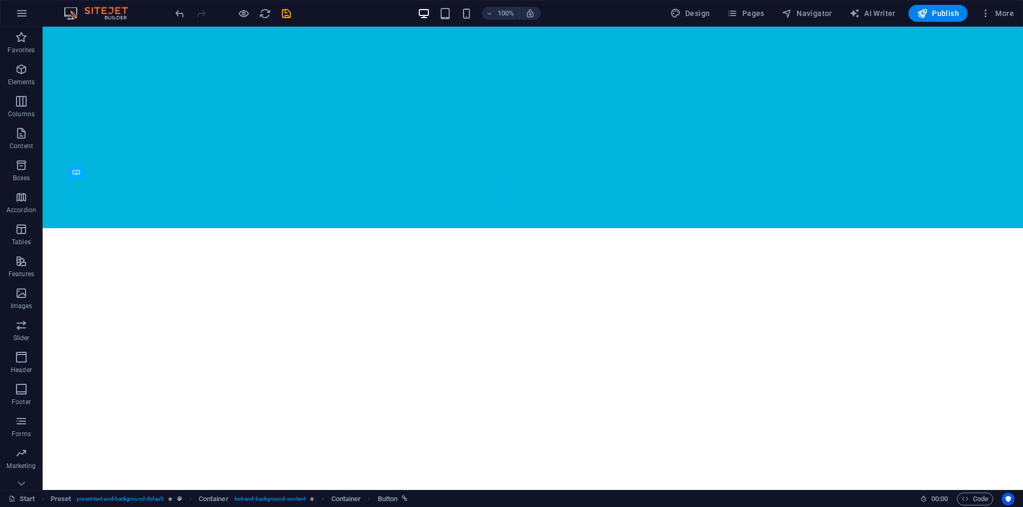
click at [652, 265] on div "We organize events Get your ticket now Legal Notice | Privacy 0 Days to the eve…" at bounding box center [533, 441] width 980 height 1353
drag, startPoint x: 464, startPoint y: 265, endPoint x: 556, endPoint y: 273, distance: 92.0
click at [556, 273] on div "We organize events Get your ticket now Legal Notice | Privacy 0 Days to the eve…" at bounding box center [533, 441] width 980 height 1353
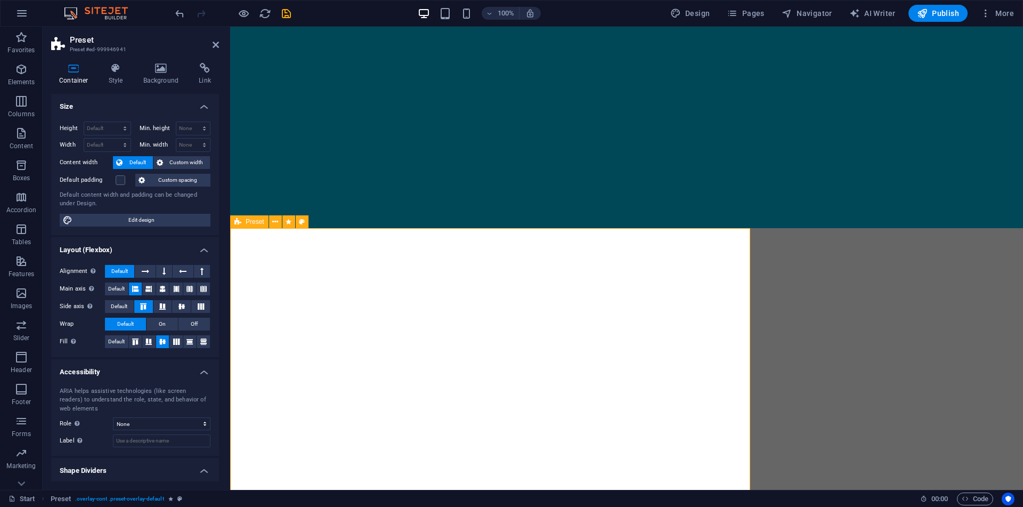
click at [148, 71] on icon at bounding box center [161, 68] width 52 height 11
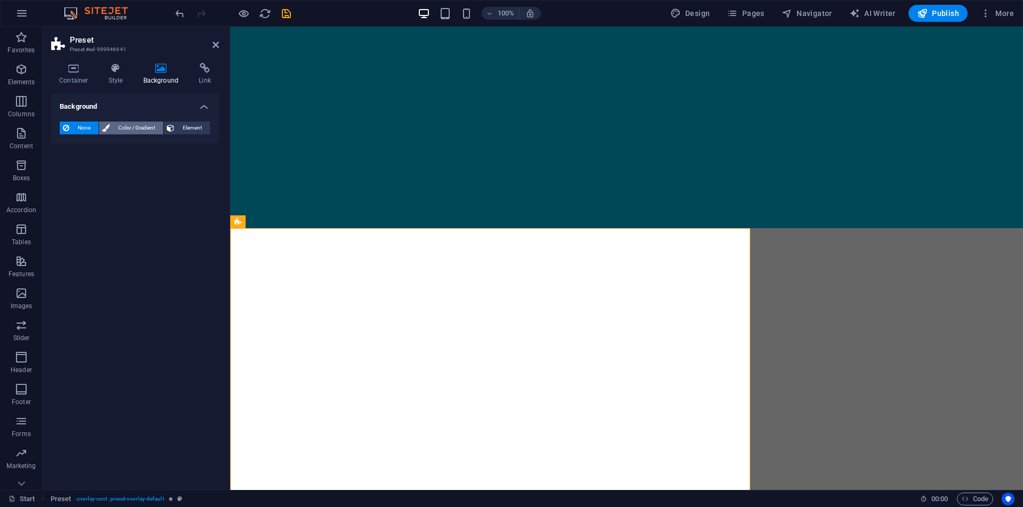
click at [146, 126] on span "Color / Gradient" at bounding box center [136, 127] width 47 height 13
click at [89, 177] on div "None Color / Gradient Element Stretch background to full-width Color overlay Pl…" at bounding box center [135, 149] width 168 height 73
click at [69, 170] on span at bounding box center [67, 171] width 12 height 12
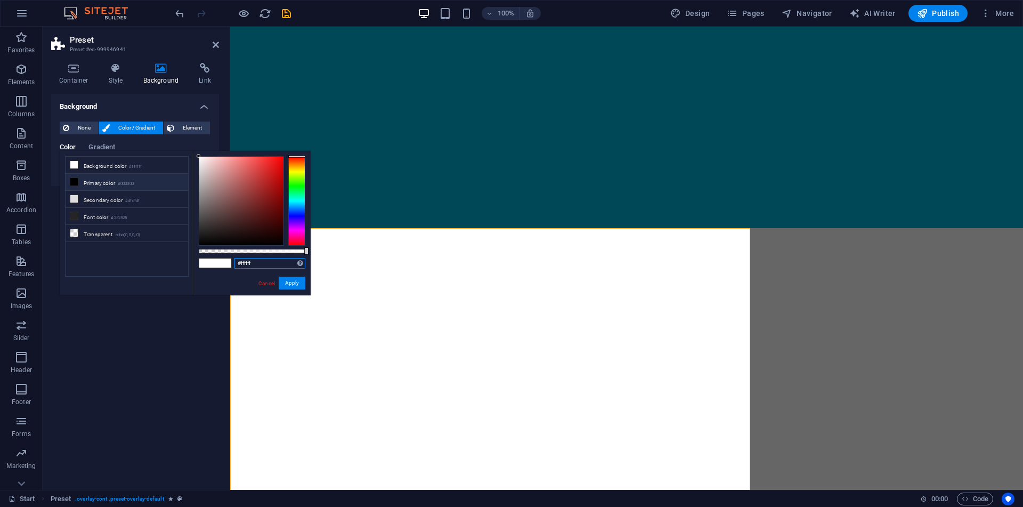
click at [254, 265] on input "#ffffff" at bounding box center [269, 263] width 71 height 11
type input "#0e2b3e"
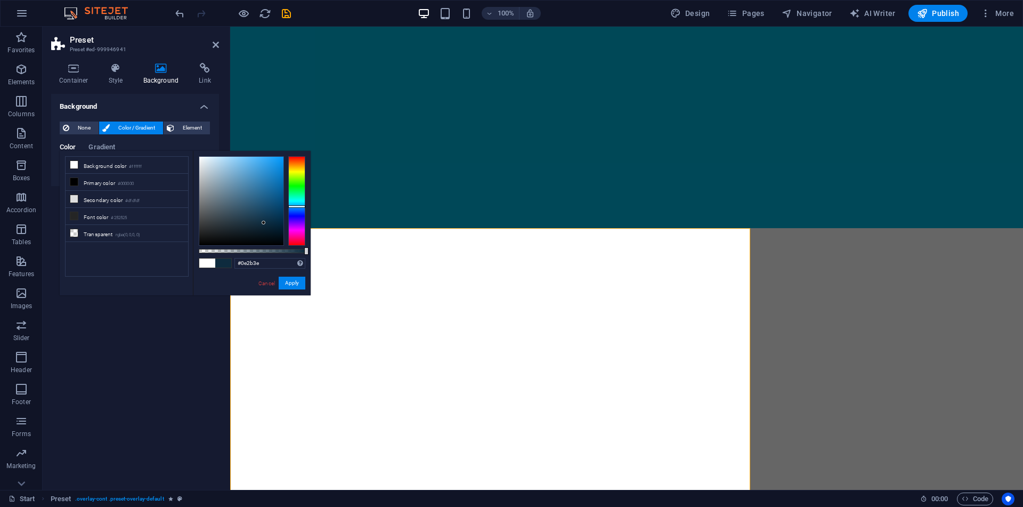
click at [288, 289] on div "Cancel Apply" at bounding box center [281, 282] width 48 height 13
click at [289, 281] on button "Apply" at bounding box center [292, 282] width 27 height 13
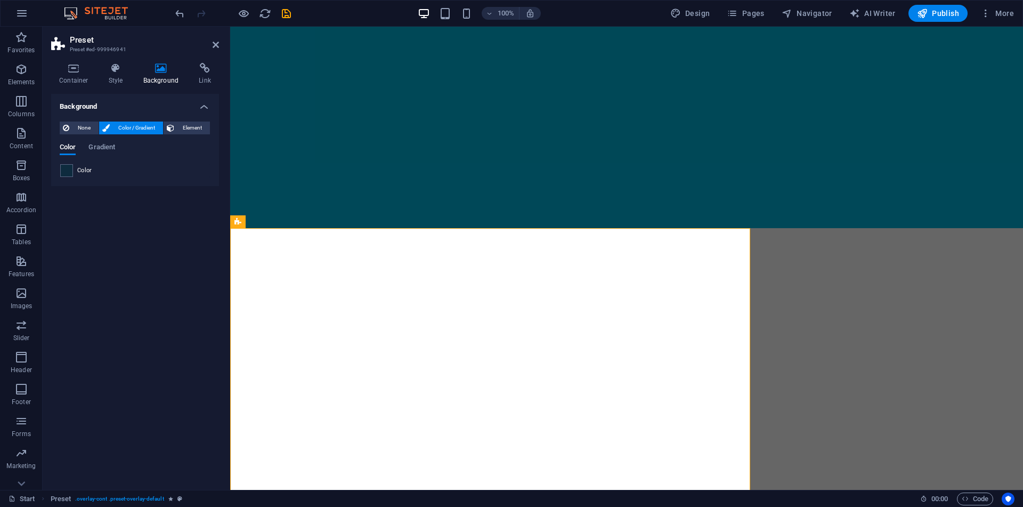
click at [773, 294] on div "We organize events Get your ticket now Legal Notice | Privacy 0 Days to the eve…" at bounding box center [626, 441] width 793 height 1353
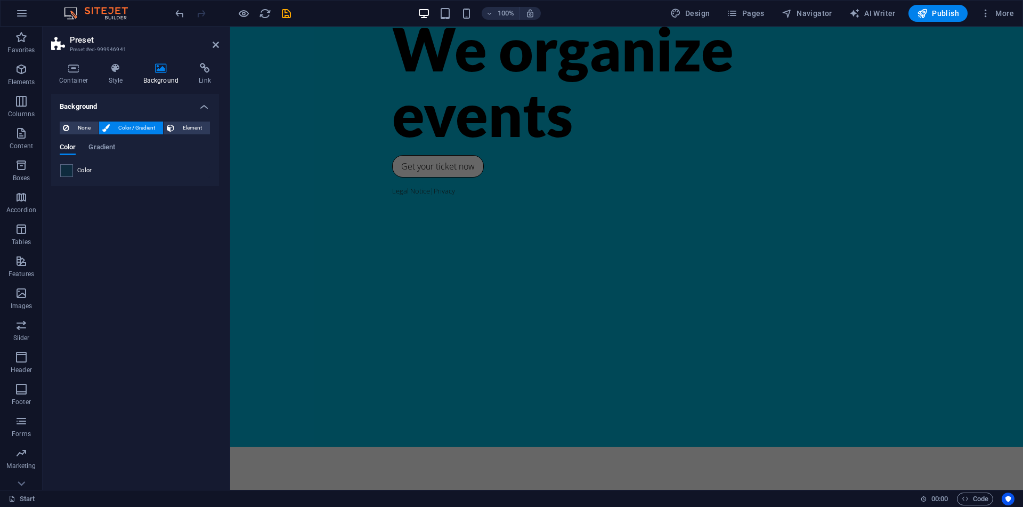
scroll to position [0, 0]
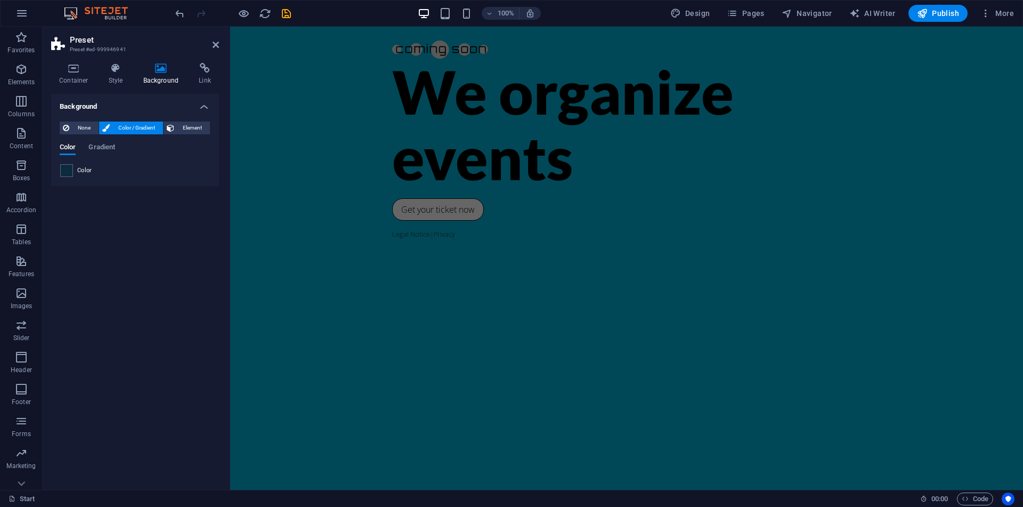
click at [214, 39] on h2 "Preset" at bounding box center [144, 40] width 149 height 10
click at [215, 43] on icon at bounding box center [216, 44] width 6 height 9
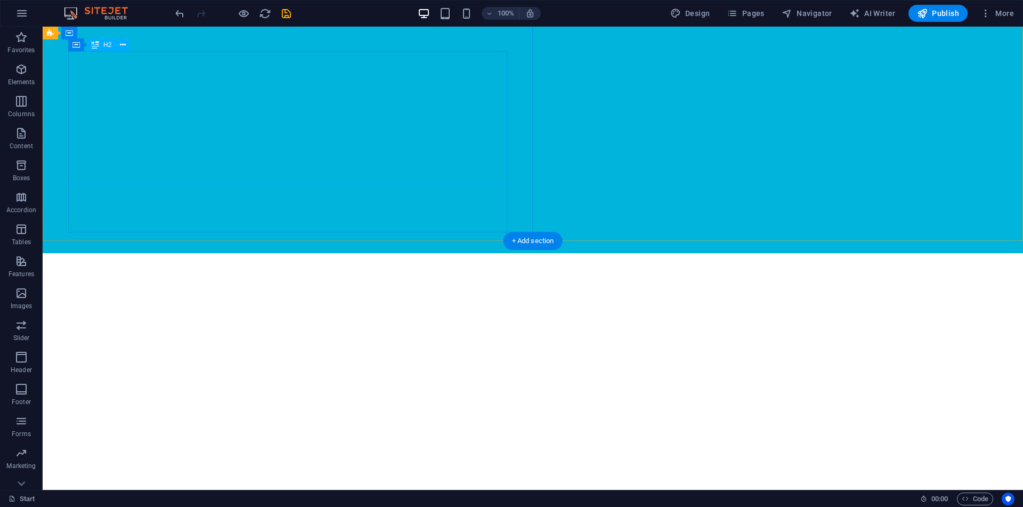
scroll to position [284, 0]
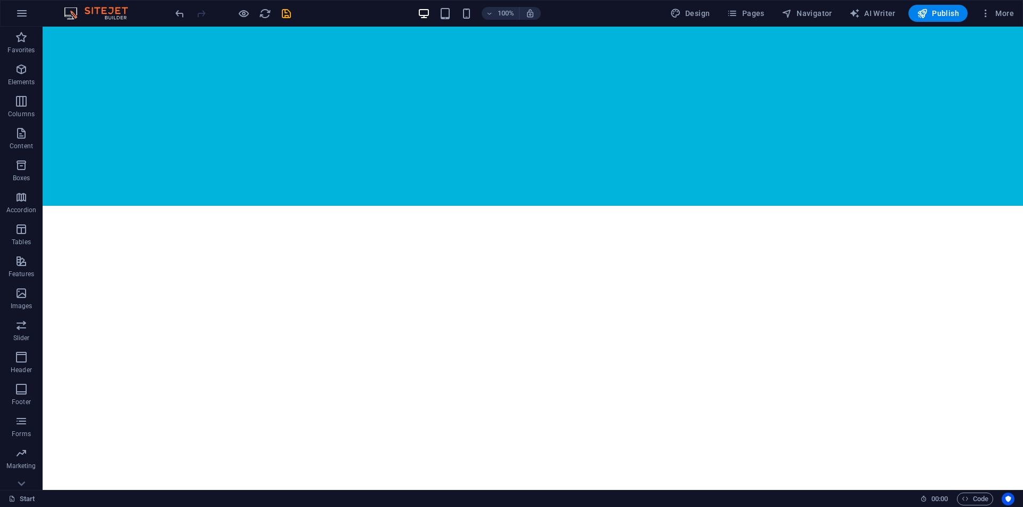
click at [571, 259] on div "We organize events Get your ticket now Legal Notice | Privacy 0 Days to the eve…" at bounding box center [533, 419] width 980 height 1353
click at [615, 275] on div "We organize events Get your ticket now Legal Notice | Privacy 0 Days to the eve…" at bounding box center [533, 419] width 980 height 1353
click at [62, 204] on div "Preset" at bounding box center [62, 199] width 38 height 13
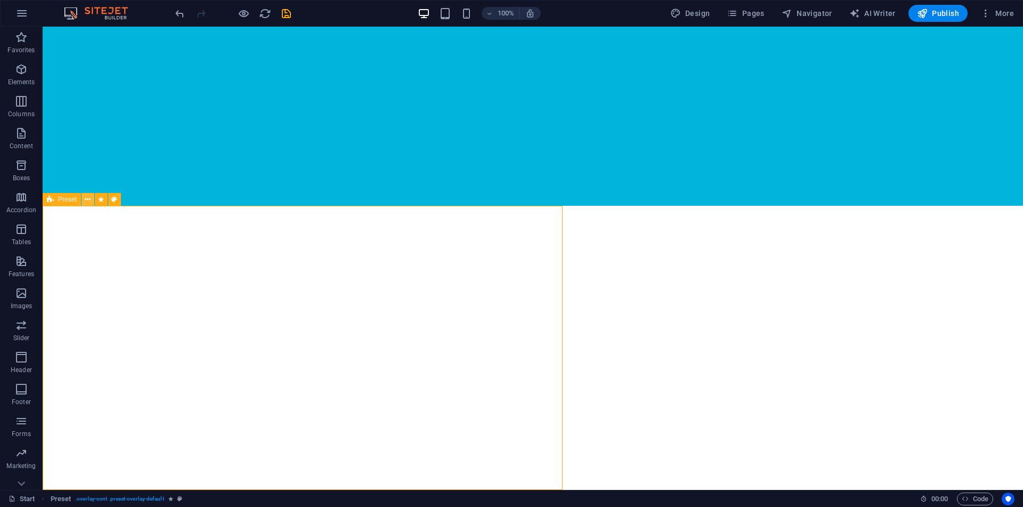
click at [85, 204] on button at bounding box center [88, 199] width 13 height 13
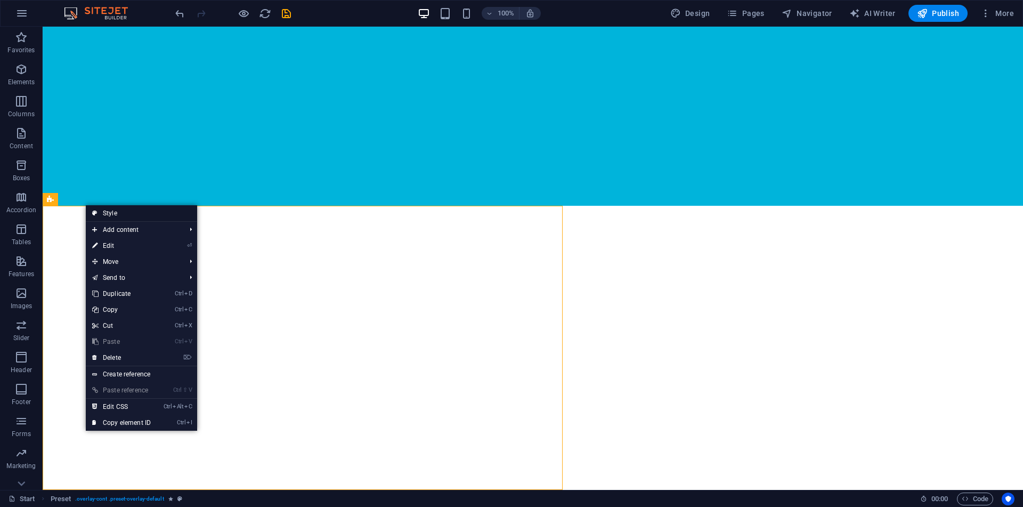
click at [127, 219] on link "Style" at bounding box center [141, 213] width 111 height 16
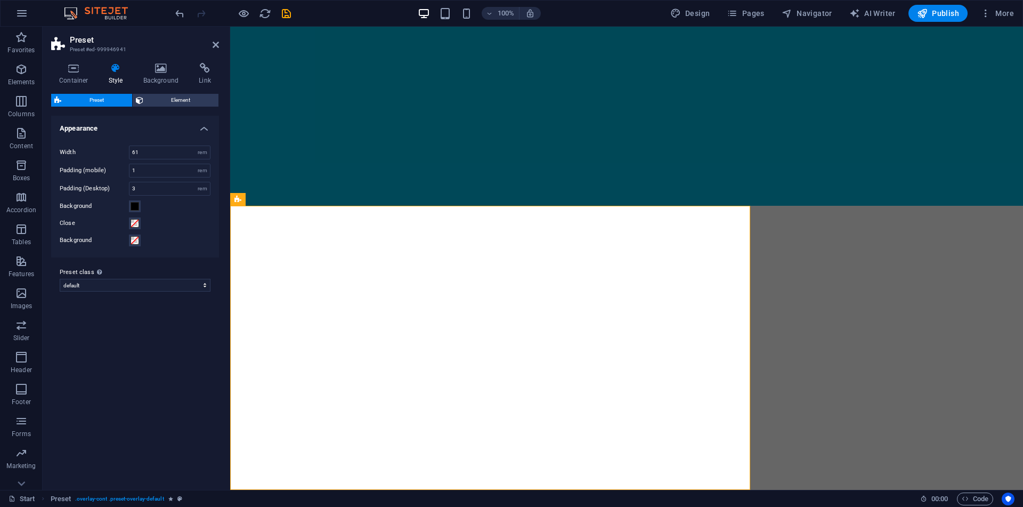
click at [750, 303] on div "We organize events Get your ticket now Legal Notice | Privacy 0 Days to the eve…" at bounding box center [626, 419] width 793 height 1353
click at [79, 72] on icon at bounding box center [73, 68] width 45 height 11
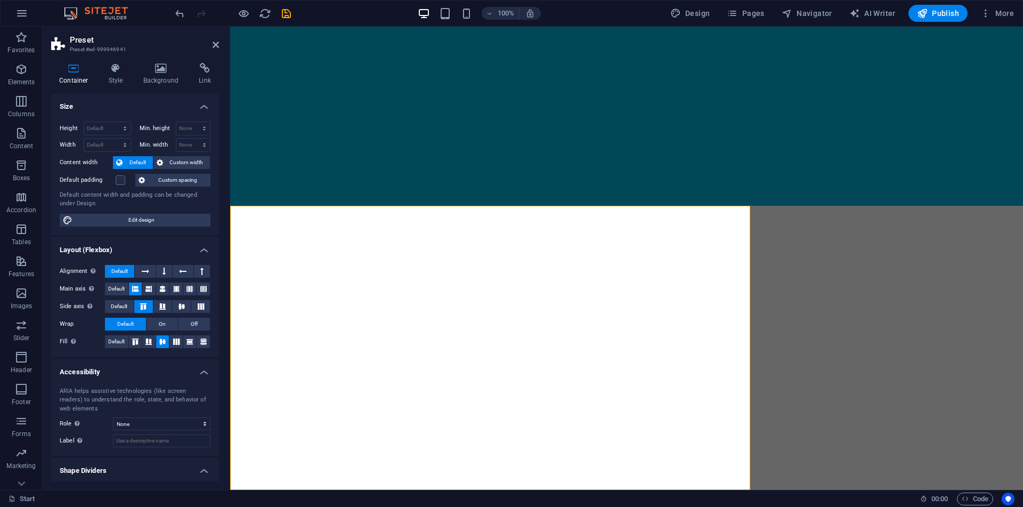
click at [137, 227] on div "Height Default px rem % vh vw Min. height None px rem % vh vw Width Default px …" at bounding box center [135, 174] width 168 height 122
click at [135, 222] on span "Edit design" at bounding box center [142, 220] width 132 height 13
select select "px"
select select "300"
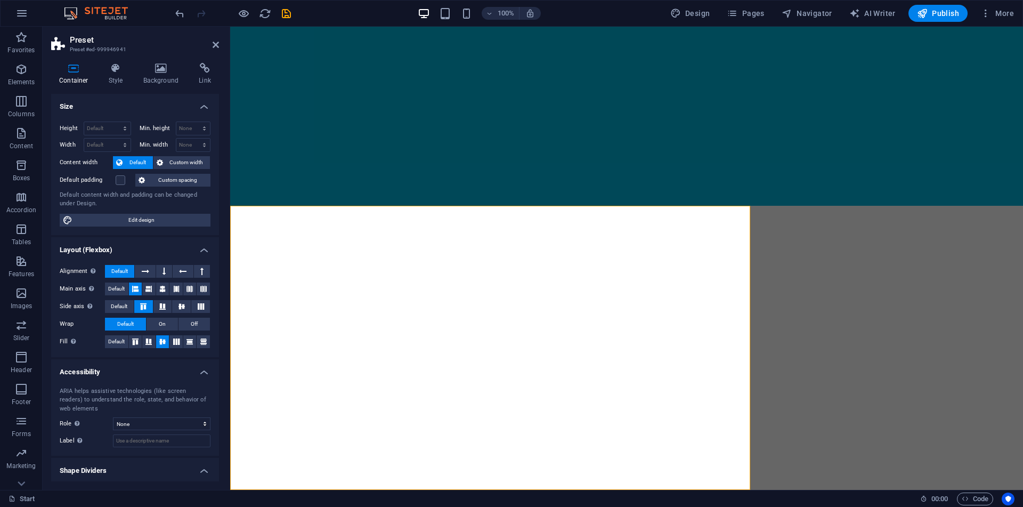
select select "px"
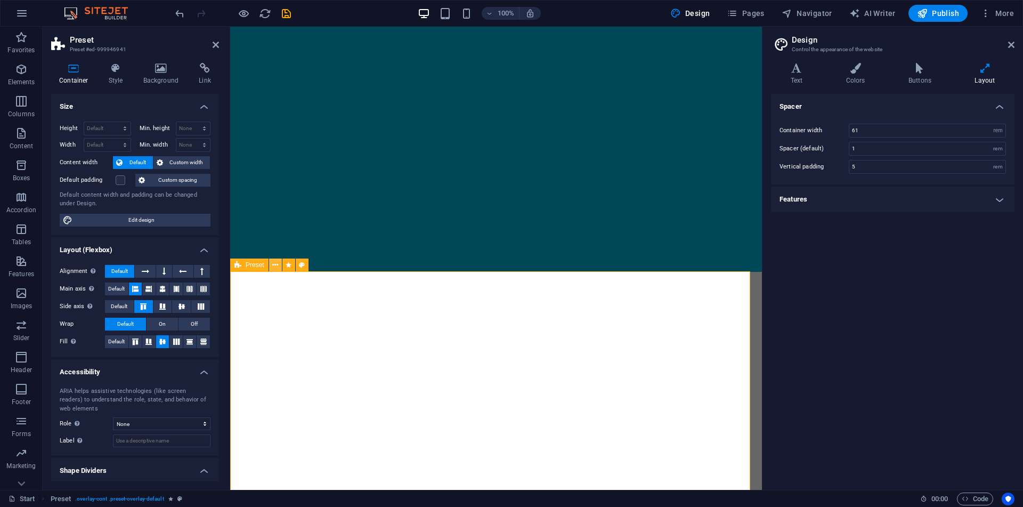
click at [279, 265] on button at bounding box center [275, 264] width 13 height 13
click at [215, 38] on h2 "Preset" at bounding box center [144, 40] width 149 height 10
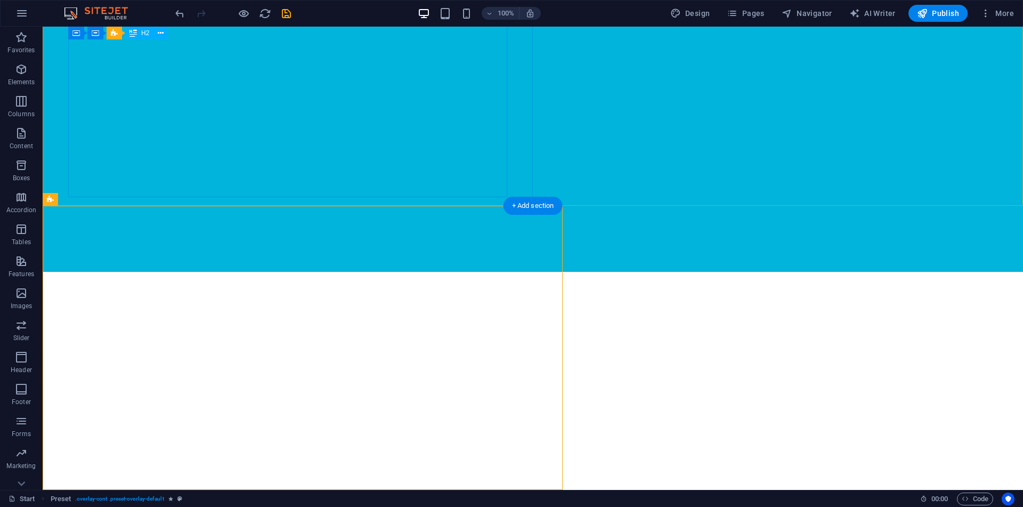
scroll to position [284, 0]
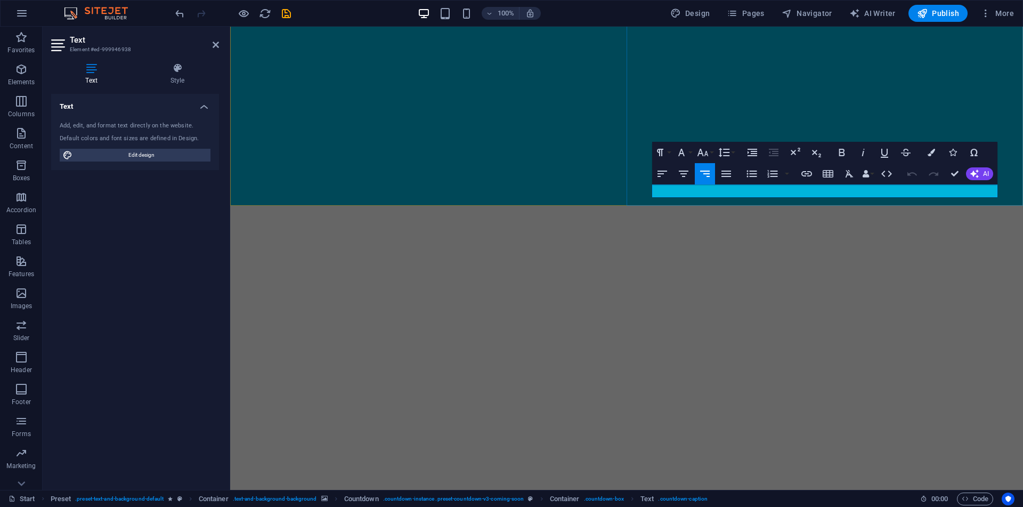
click at [995, 235] on div "We organize events Get your ticket now Legal Notice | Privacy 20 Days to the LA…" at bounding box center [626, 419] width 793 height 1353
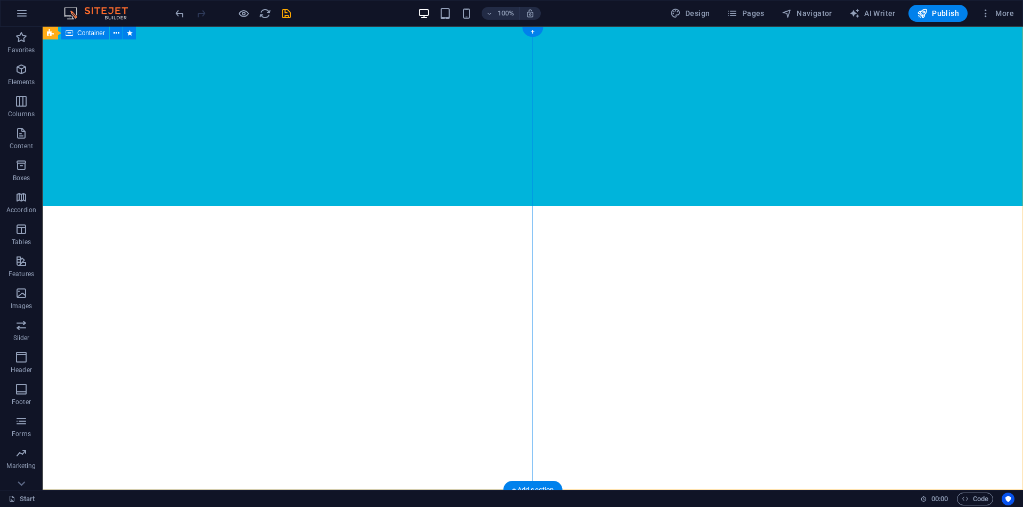
scroll to position [0, 0]
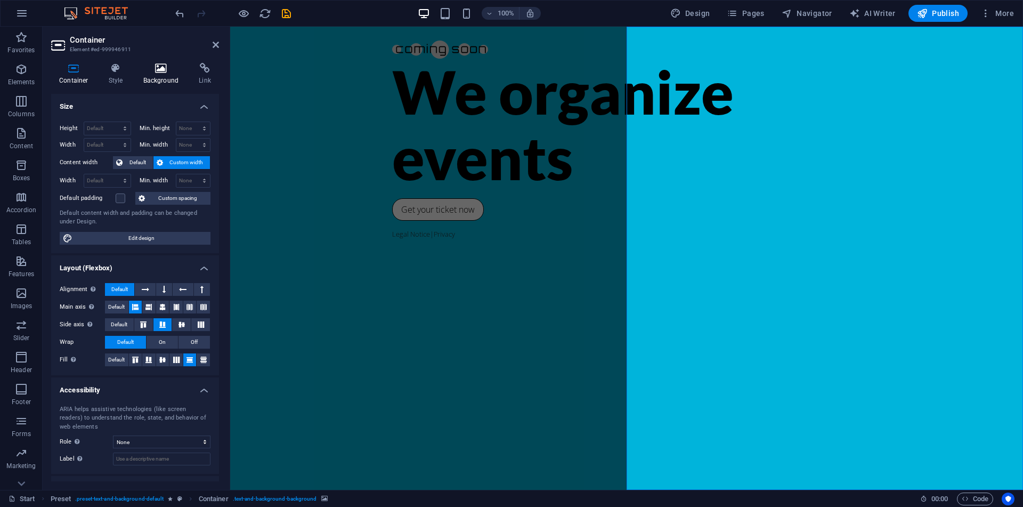
click at [160, 78] on h4 "Background" at bounding box center [163, 74] width 56 height 22
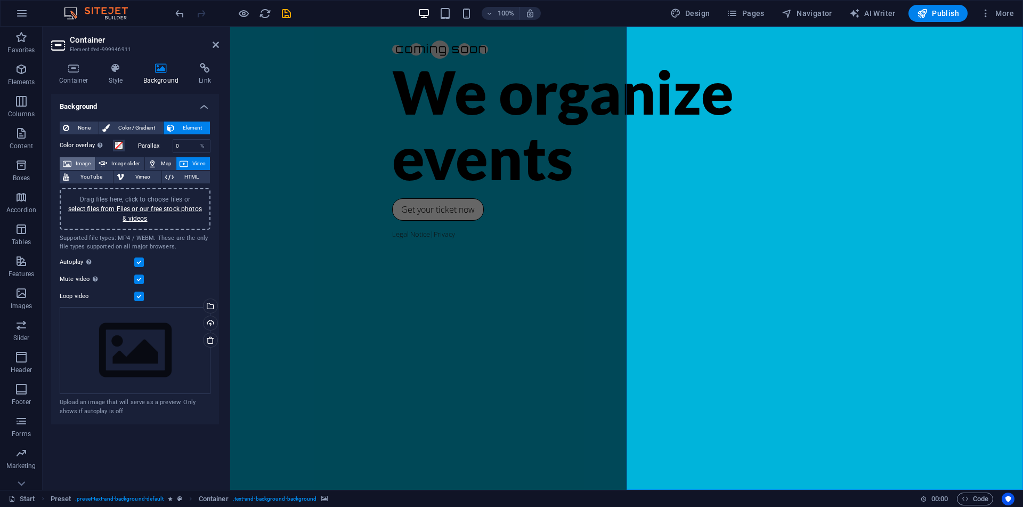
click at [78, 167] on span "Image" at bounding box center [83, 163] width 17 height 13
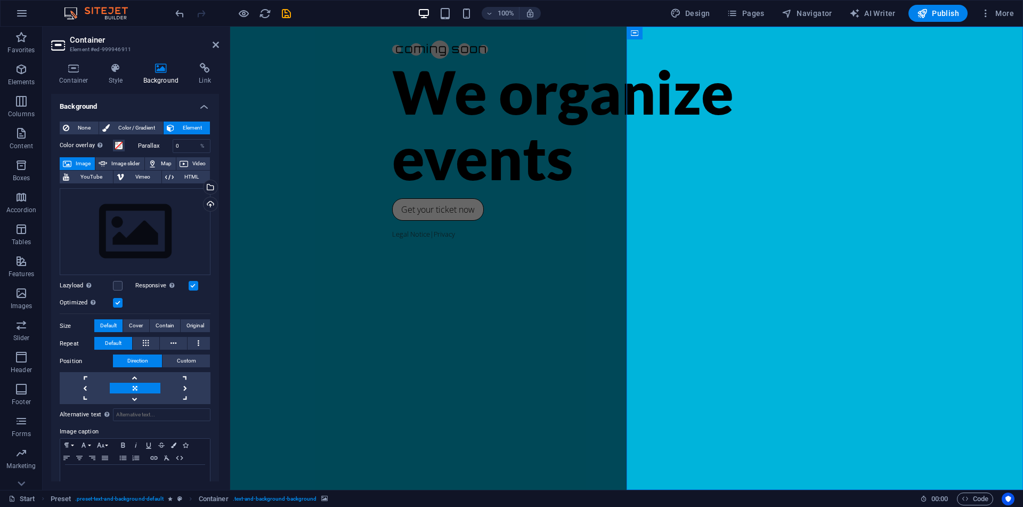
click at [178, 213] on div "Drag files here, click to choose files or select files from Files or our free s…" at bounding box center [135, 231] width 151 height 87
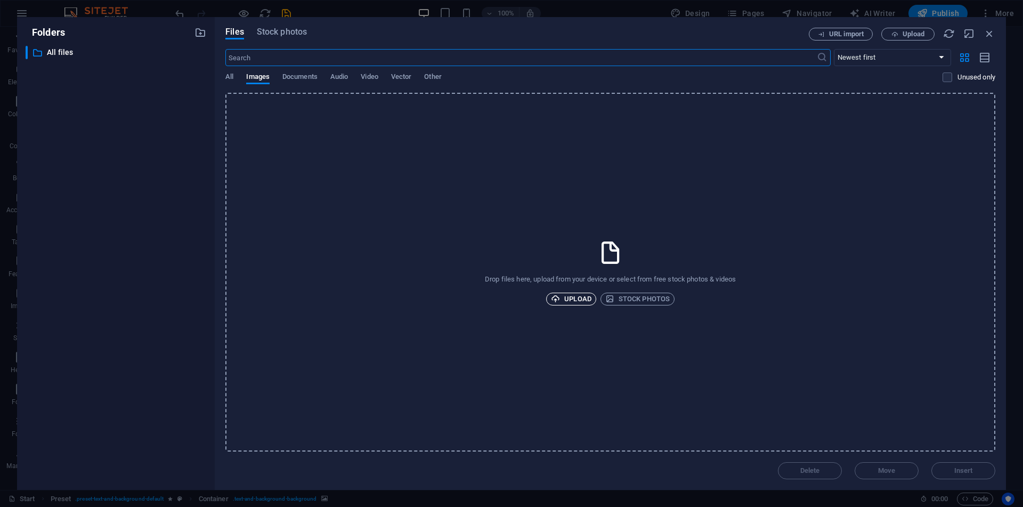
click at [566, 303] on span "Upload" at bounding box center [571, 298] width 40 height 13
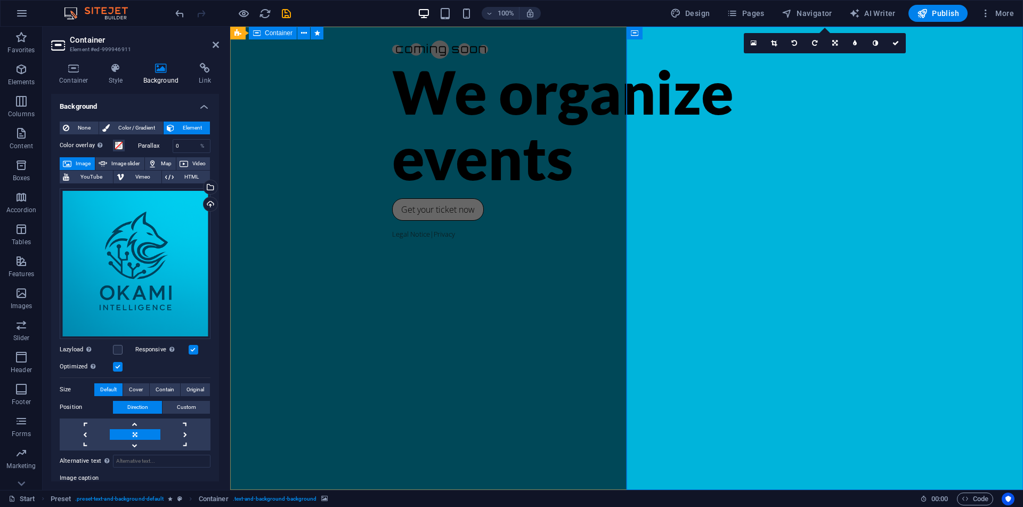
click at [613, 206] on div "We organize events Get your ticket now Legal Notice | Privacy" at bounding box center [626, 258] width 793 height 463
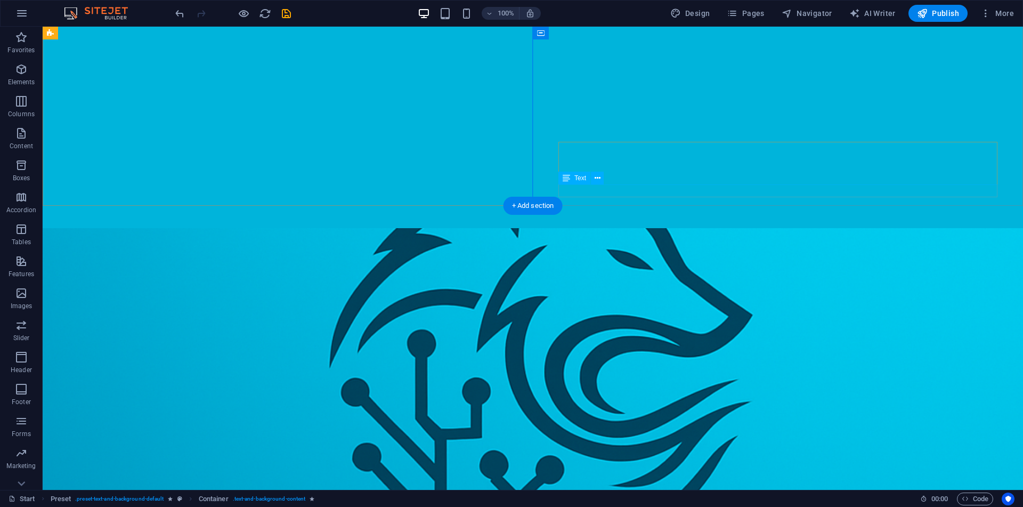
scroll to position [284, 0]
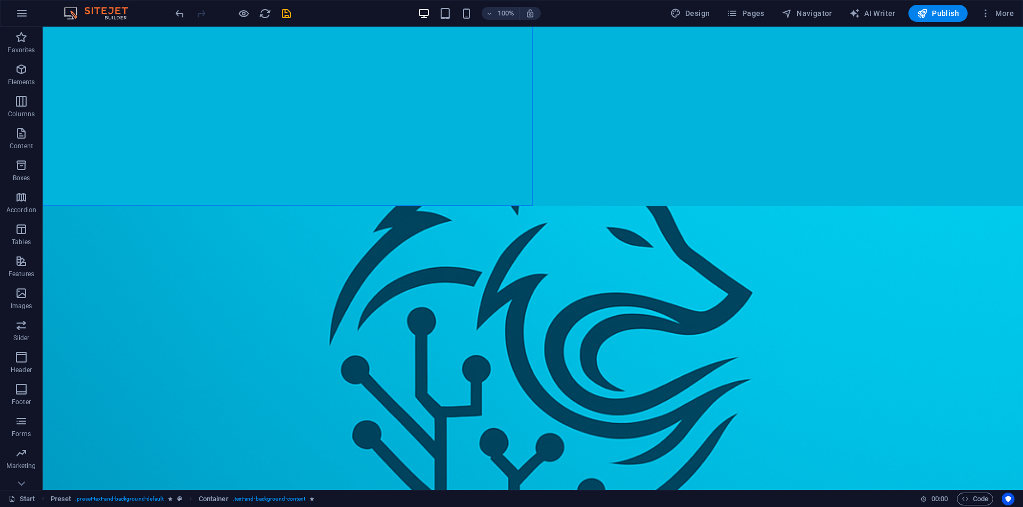
click at [613, 305] on div "We organize events Get your ticket now Legal Notice | Privacy 20 Days to the LA…" at bounding box center [533, 419] width 980 height 1353
click at [58, 200] on span "Preset" at bounding box center [67, 199] width 19 height 6
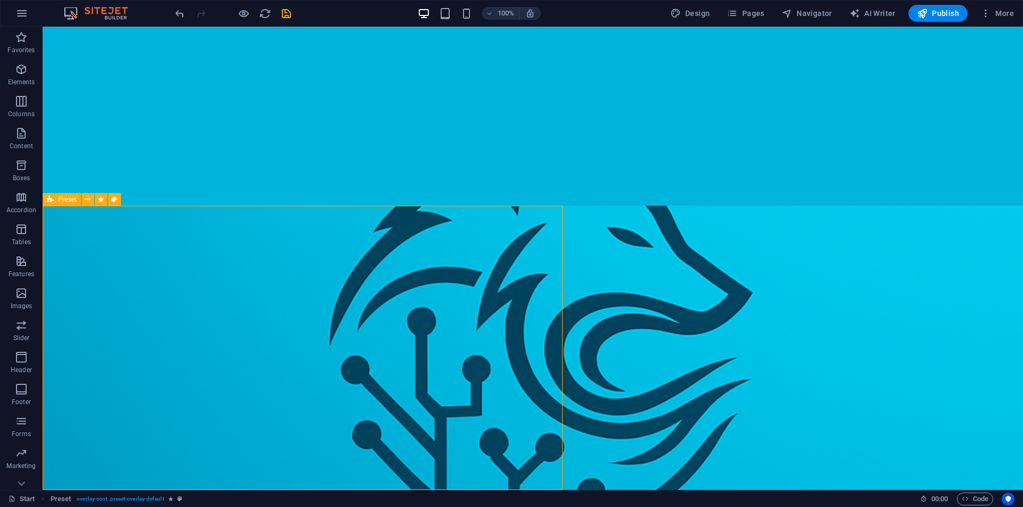
click at [58, 200] on span "Preset" at bounding box center [67, 199] width 19 height 6
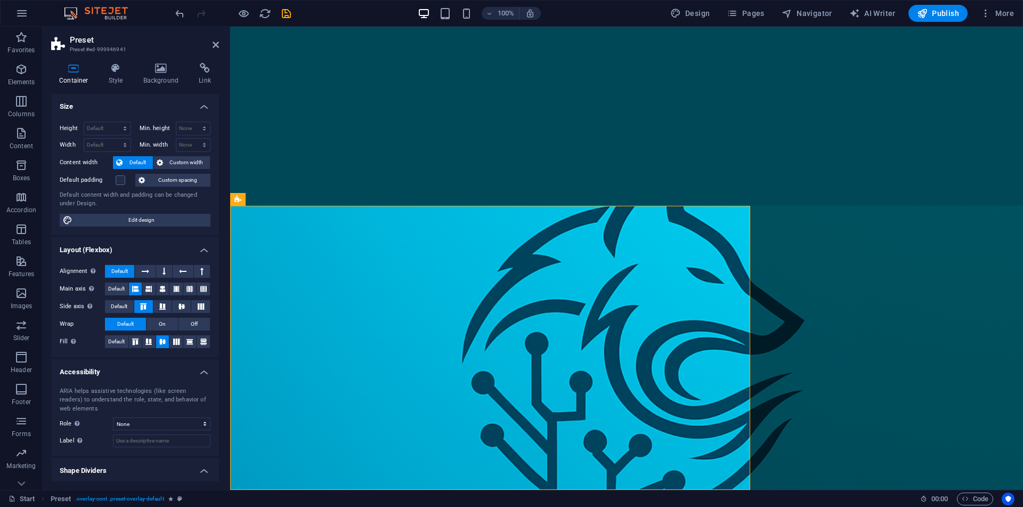
scroll to position [26, 0]
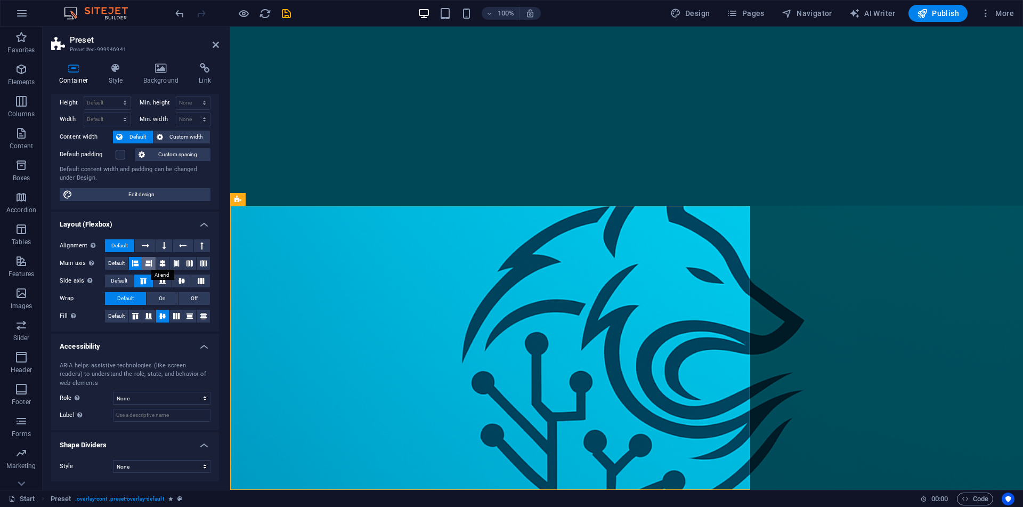
click at [152, 269] on icon at bounding box center [148, 263] width 6 height 13
click at [136, 256] on div "Alignment Determines the flex direction. Default Main axis Determine how elemen…" at bounding box center [135, 281] width 168 height 101
click at [137, 315] on icon at bounding box center [135, 316] width 13 height 6
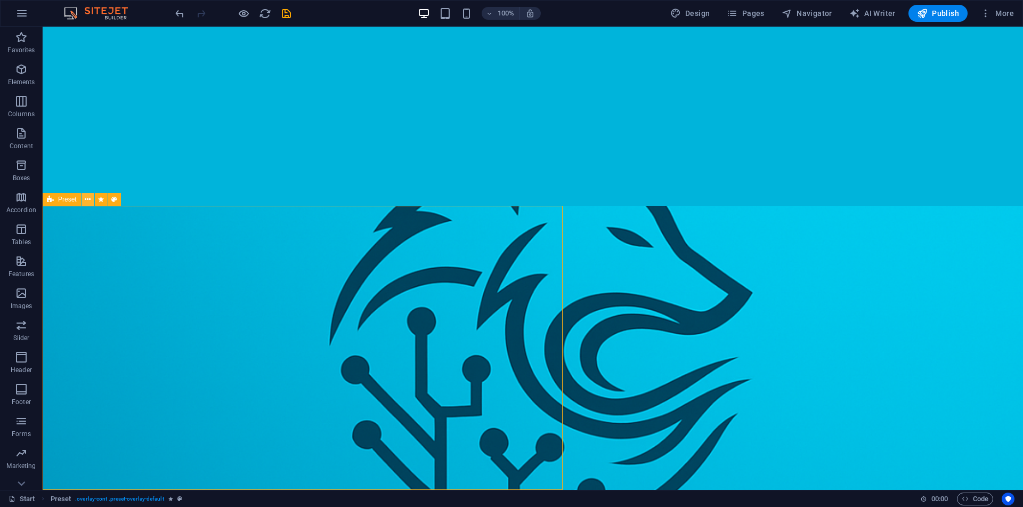
click at [88, 202] on icon at bounding box center [88, 199] width 6 height 11
click at [573, 379] on div "We organize events Get your ticket now Legal Notice | Privacy 20 Days to the LA…" at bounding box center [533, 419] width 980 height 1353
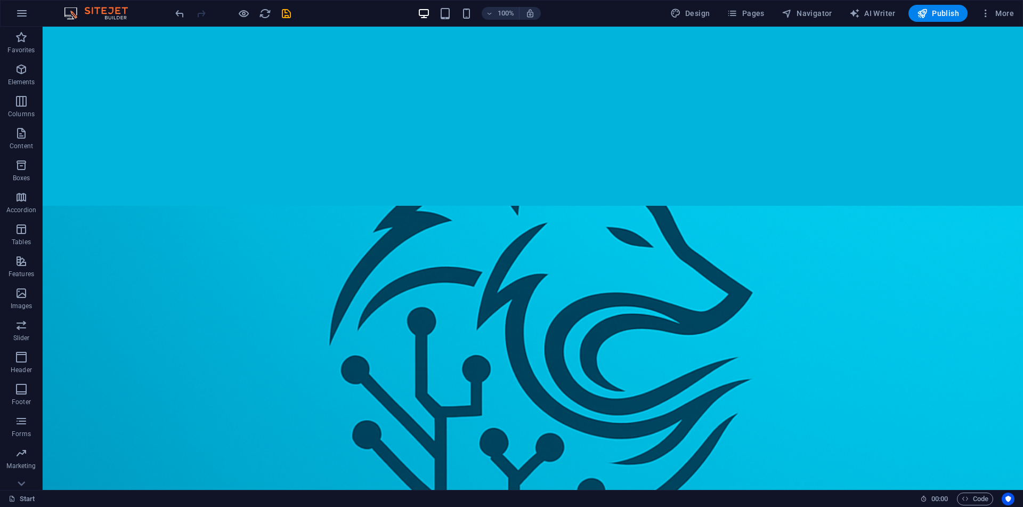
drag, startPoint x: 562, startPoint y: 336, endPoint x: 754, endPoint y: 370, distance: 195.4
click at [754, 370] on div "We organize events Get your ticket now Legal Notice | Privacy 20 Days to the LA…" at bounding box center [533, 419] width 980 height 1353
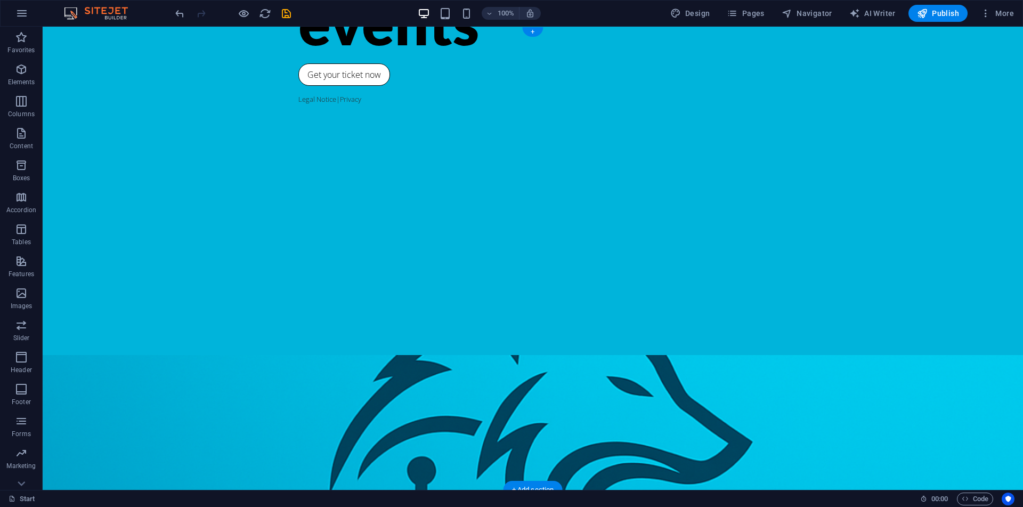
scroll to position [141, 0]
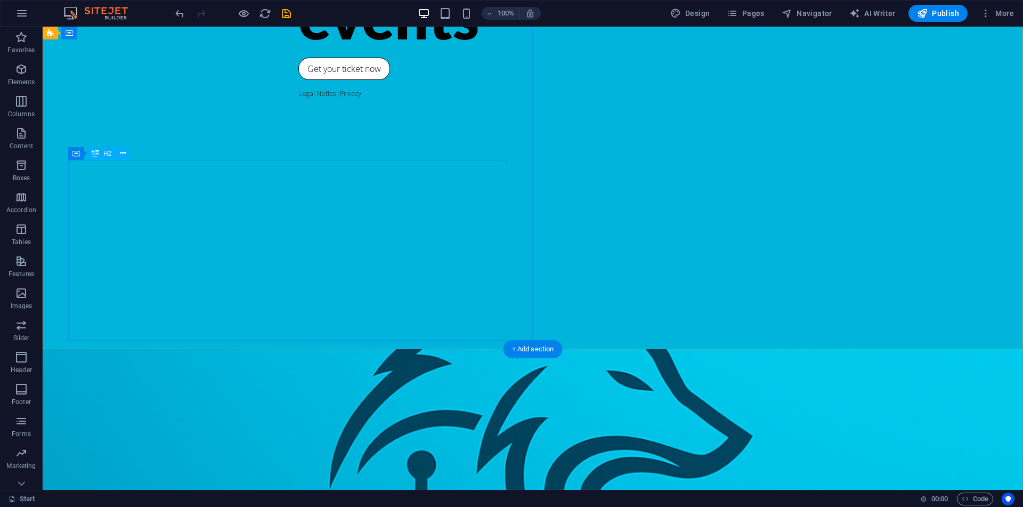
click at [165, 258] on div "Drag here to replace the existing content. Press “Ctrl” if you want to create a…" at bounding box center [533, 258] width 980 height 463
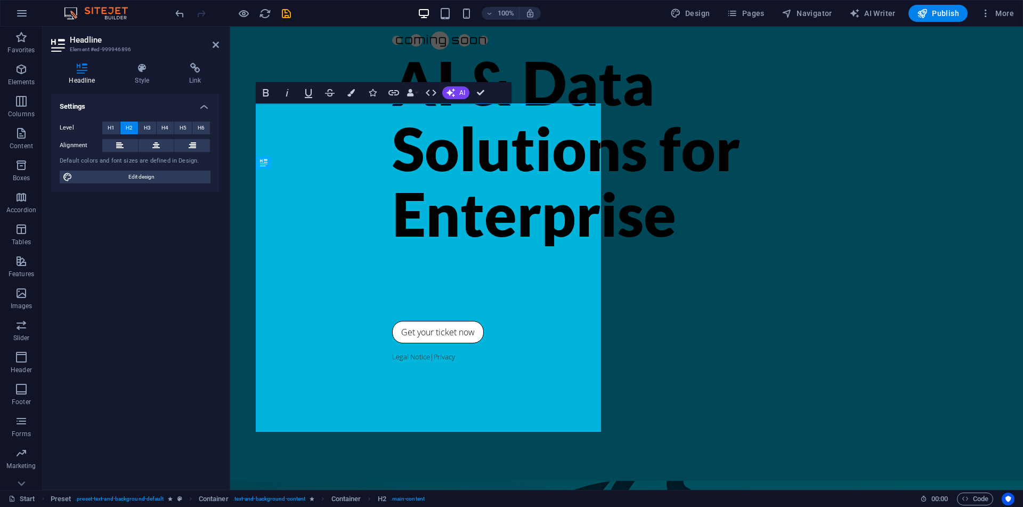
scroll to position [0, 0]
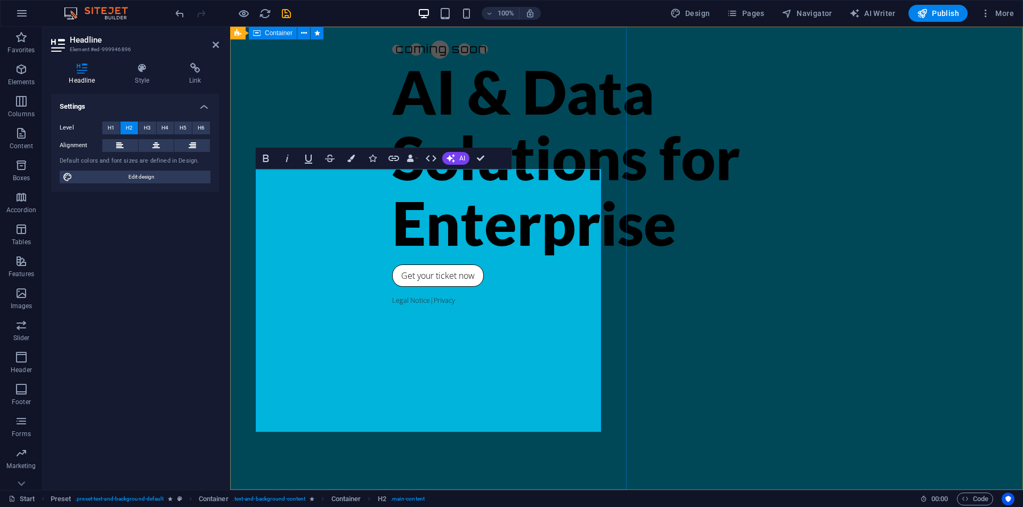
click at [508, 144] on div "AI & Data Solutions for Enterprise AI & Data Solutions for Enterprise Get your …" at bounding box center [626, 258] width 793 height 463
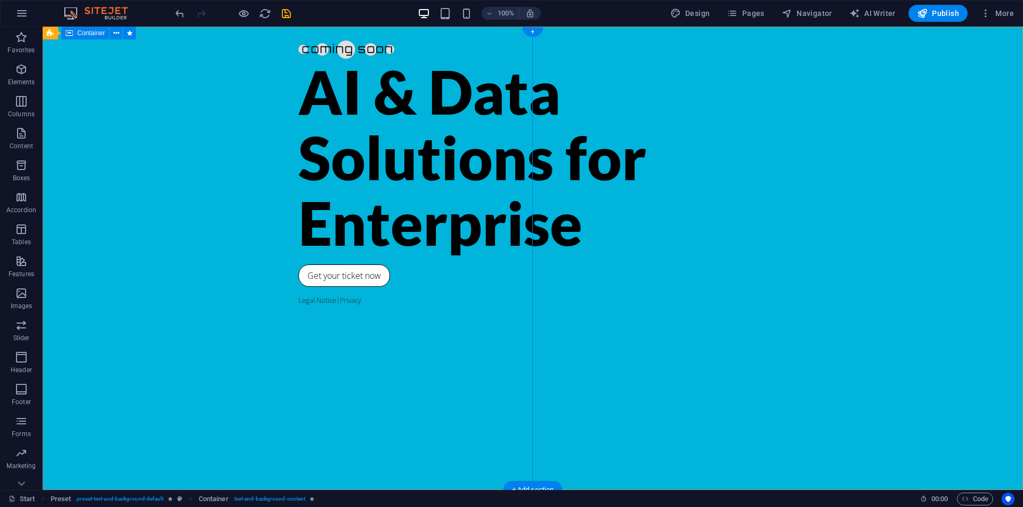
click at [123, 160] on div "AI & Data Solutions for Enterprise Get your ticket now Legal Notice | Privacy" at bounding box center [533, 258] width 980 height 463
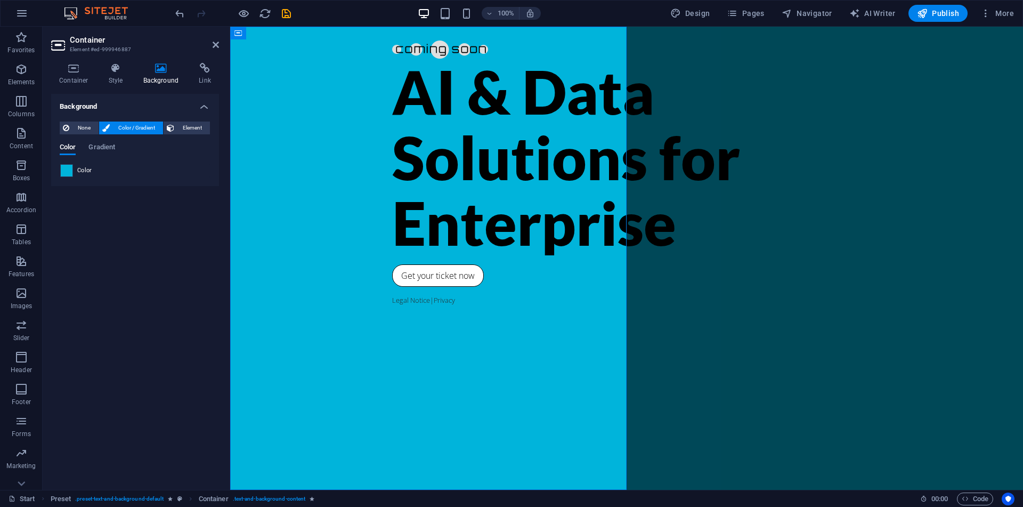
click at [66, 170] on span at bounding box center [67, 171] width 12 height 12
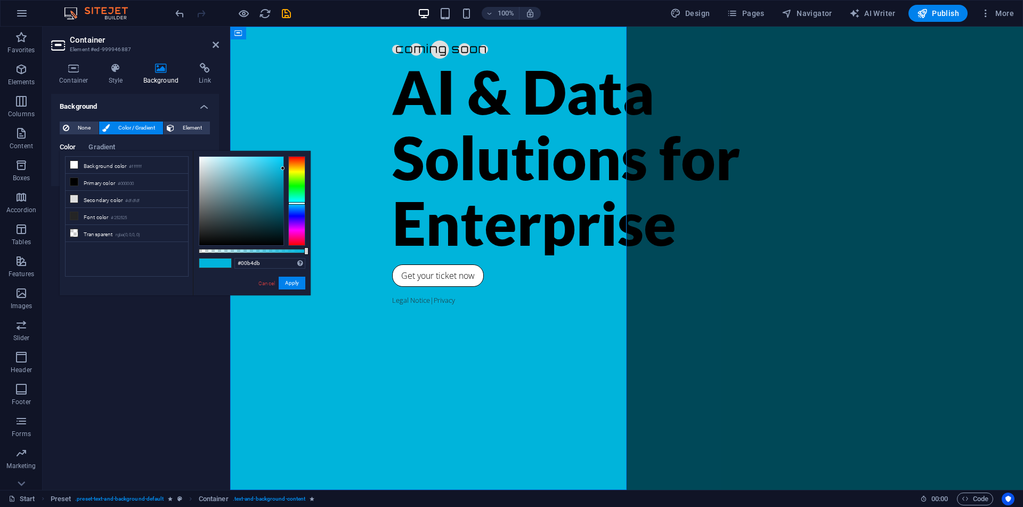
click at [143, 254] on ul "Background color #ffffff Primary color #000000 Secondary color #dfdfdf Font col…" at bounding box center [127, 216] width 124 height 120
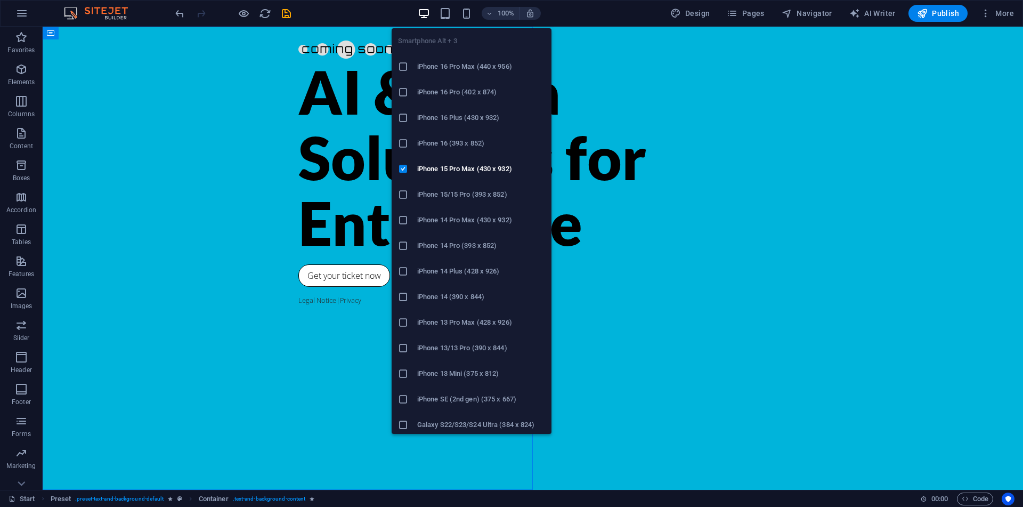
click at [394, 158] on li "iPhone 15 Pro Max (430 x 932)" at bounding box center [472, 169] width 160 height 26
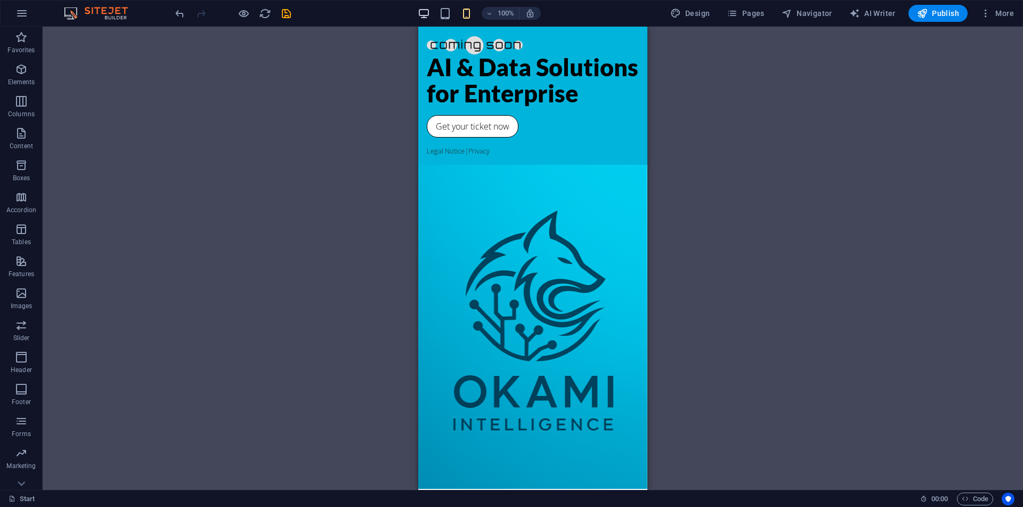
click at [429, 8] on div "100%" at bounding box center [479, 13] width 123 height 17
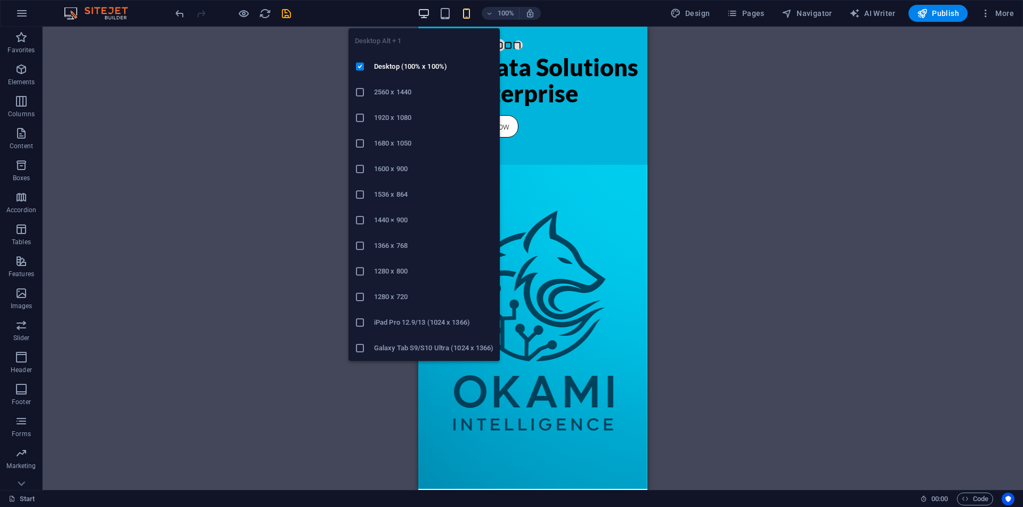
click at [429, 8] on icon "button" at bounding box center [424, 13] width 12 height 12
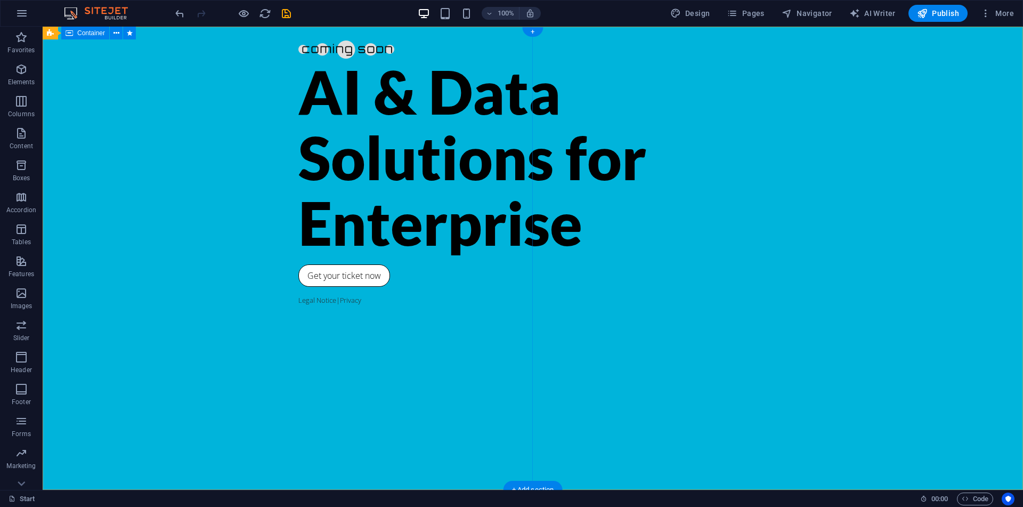
click at [303, 110] on div "AI & Data Solutions for Enterprise Get your ticket now Legal Notice | Privacy" at bounding box center [533, 258] width 980 height 463
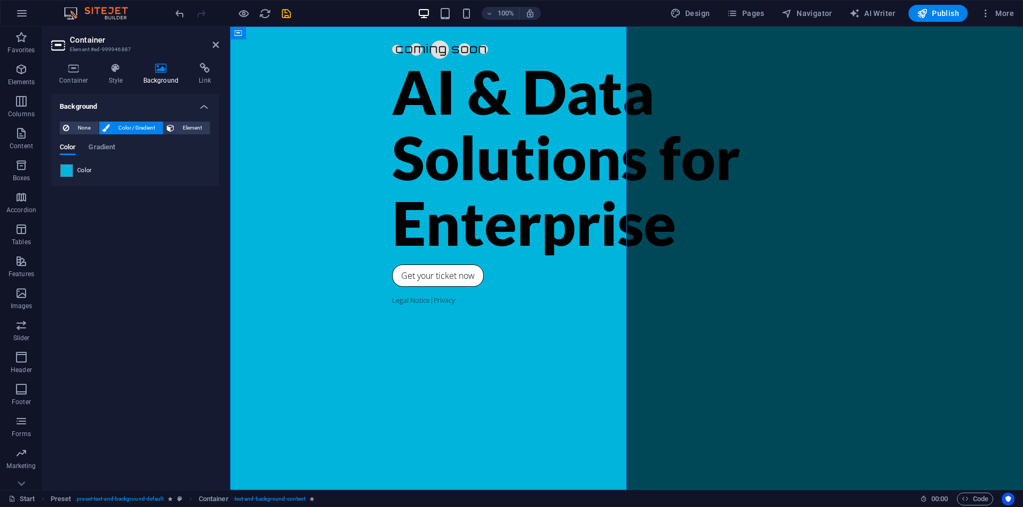
click at [73, 169] on div "Color" at bounding box center [135, 170] width 150 height 13
click at [63, 173] on span at bounding box center [67, 171] width 12 height 12
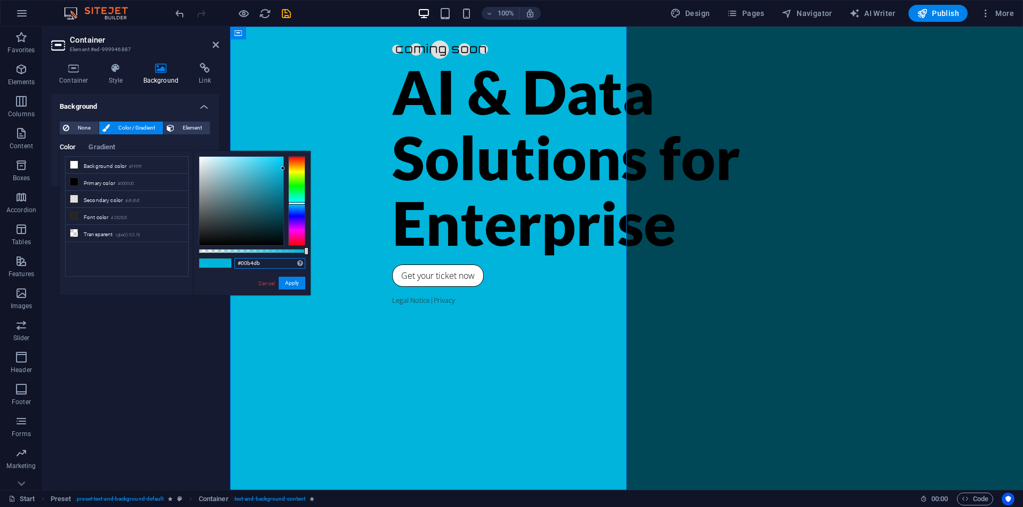
click at [256, 263] on input "#00b4db" at bounding box center [269, 263] width 71 height 11
paste input "rgba(170, 209, 255, 0)"
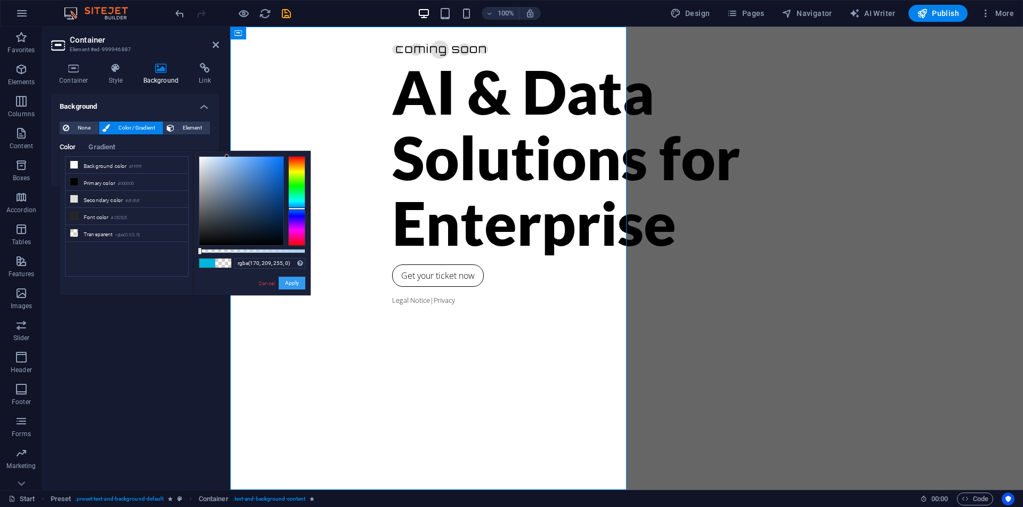
click at [289, 282] on button "Apply" at bounding box center [292, 282] width 27 height 13
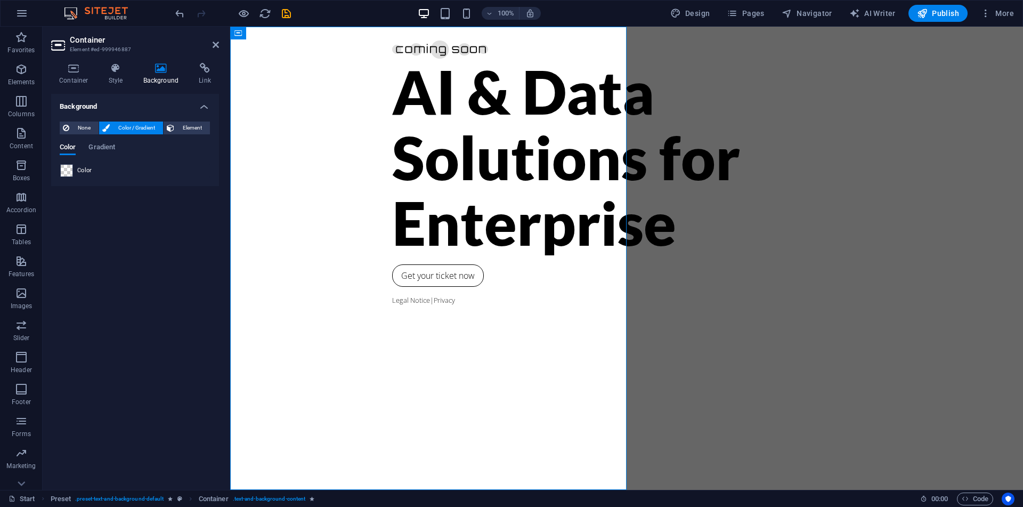
click at [62, 174] on span at bounding box center [67, 171] width 12 height 12
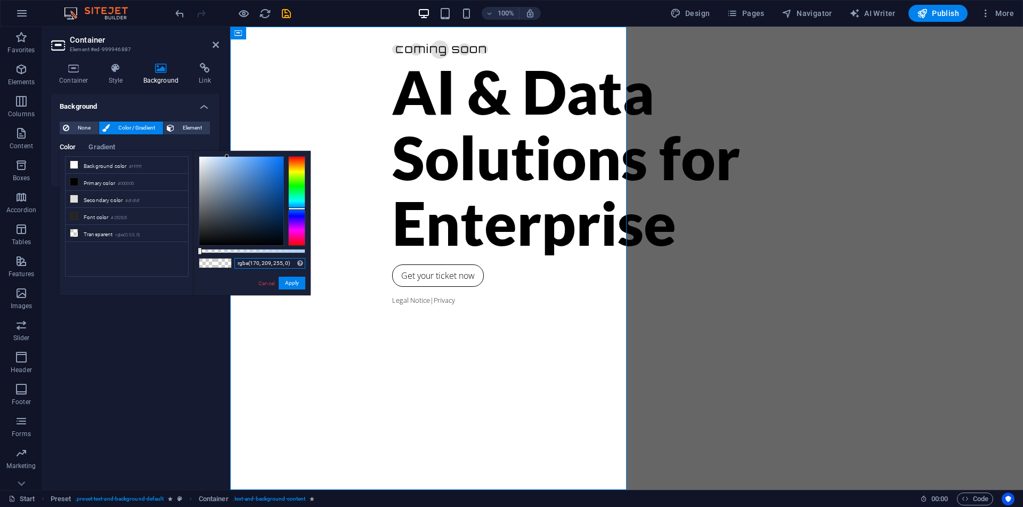
click at [254, 260] on input "rgba(170, 209, 255, 0)" at bounding box center [269, 263] width 71 height 11
paste input "text"
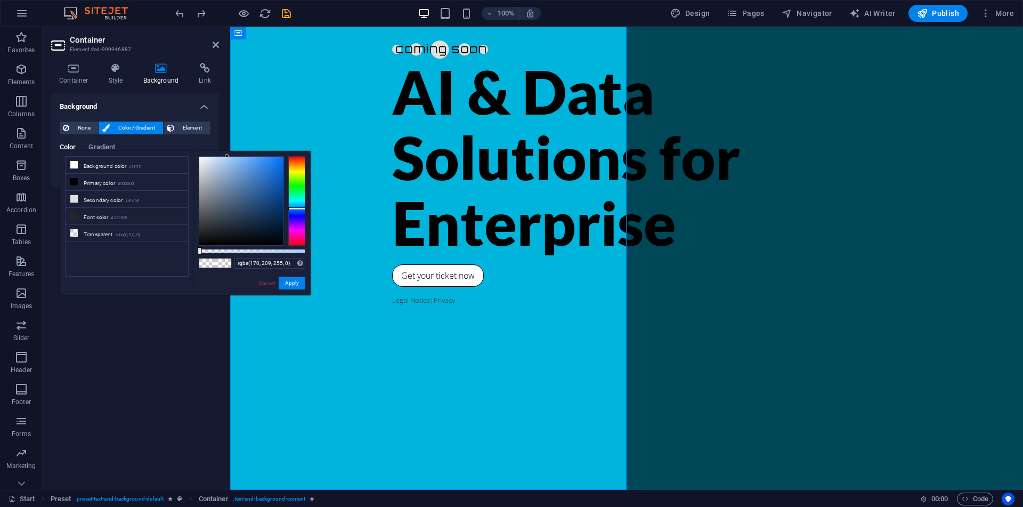
click at [204, 276] on div "rgba(170, 209, 255, 0) Supported formats #0852ed rgb(8, 82, 237) rgba(8, 82, 23…" at bounding box center [252, 300] width 118 height 299
click at [253, 266] on input "rgba(170, 209, 255, 0)" at bounding box center [269, 263] width 71 height 11
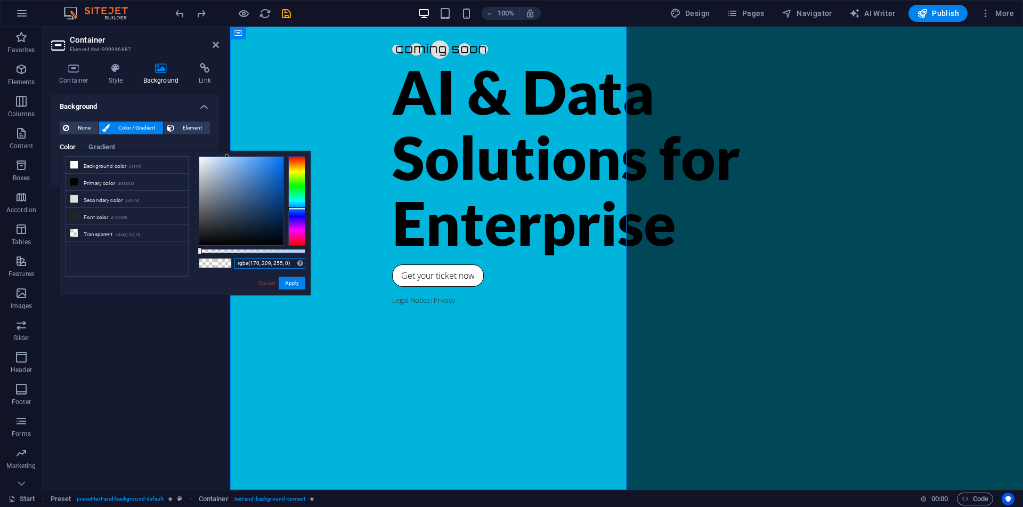
paste input "00AAD1FF"
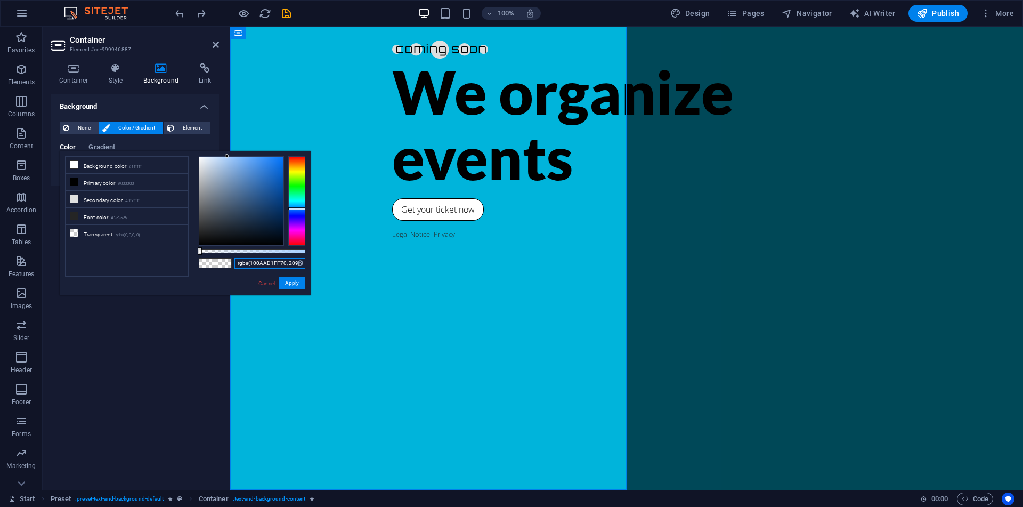
click at [253, 266] on input "rgba(100AAD1FF70, 209, 255, 0)" at bounding box center [269, 263] width 71 height 11
paste input "00AAD1FF"
click at [199, 290] on div "rgba(170, 209, 255, 0) Supported formats #0852ed rgb(8, 82, 237) rgba(8, 82, 23…" at bounding box center [252, 300] width 118 height 299
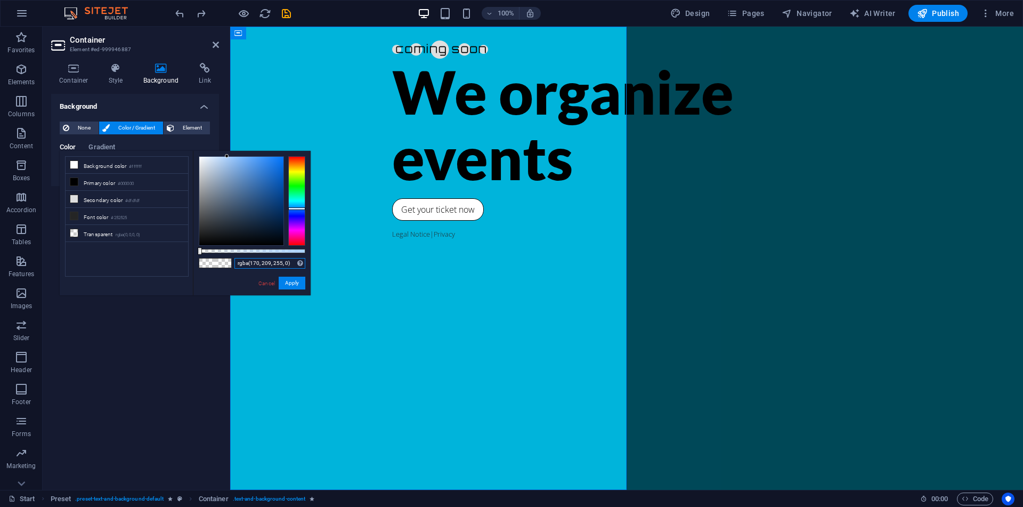
click at [268, 263] on input "rgba(170, 209, 255, 0)" at bounding box center [269, 263] width 71 height 11
paste input "text"
click at [206, 289] on div "rgba(170, 209, 255, 0) Supported formats #0852ed rgb(8, 82, 237) rgba(8, 82, 23…" at bounding box center [252, 300] width 118 height 299
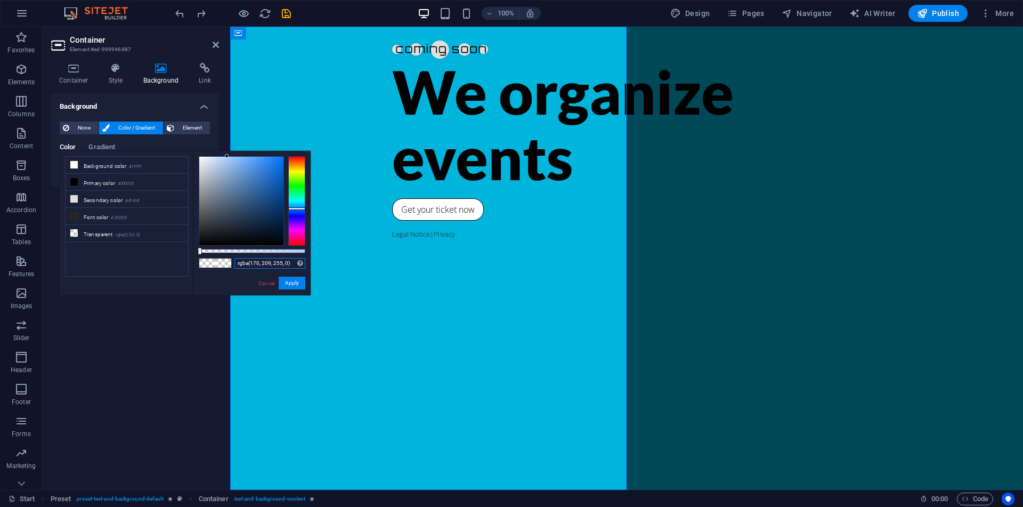
click at [257, 265] on input "rgba(170, 209, 255, 0)" at bounding box center [269, 263] width 71 height 11
click at [290, 280] on button "Apply" at bounding box center [292, 282] width 27 height 13
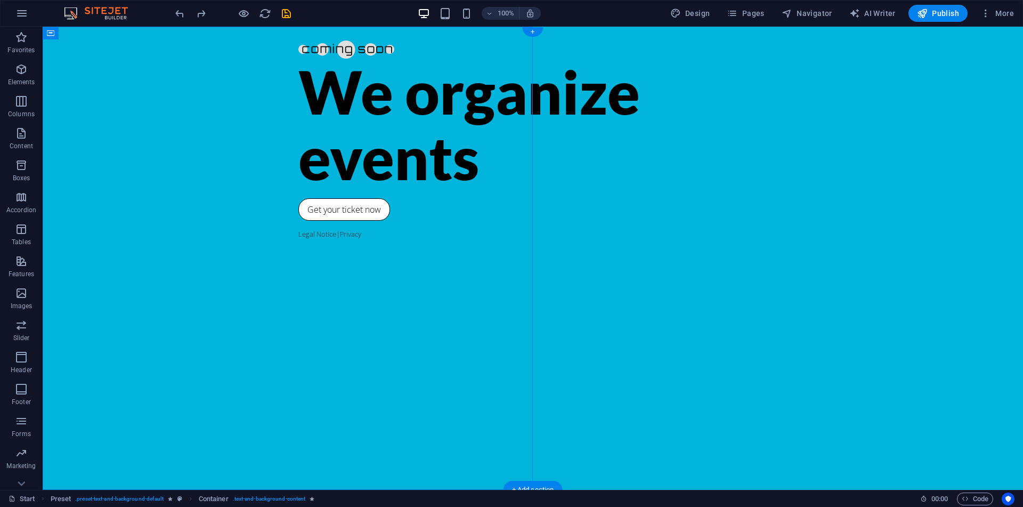
click at [449, 201] on div "We organize events Get your ticket now Legal Notice | Privacy" at bounding box center [533, 258] width 980 height 463
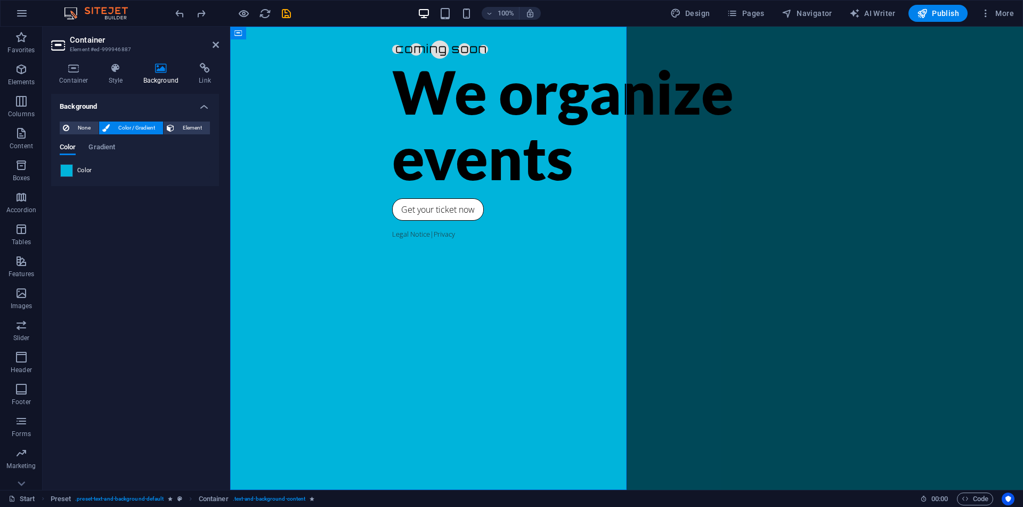
click at [70, 174] on span at bounding box center [67, 171] width 12 height 12
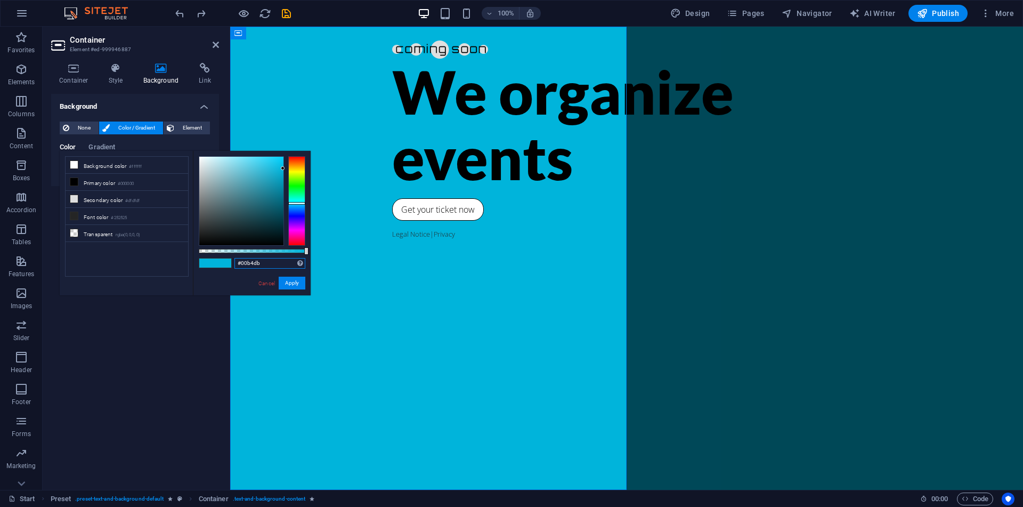
click at [273, 263] on input "#00b4db" at bounding box center [269, 263] width 71 height 11
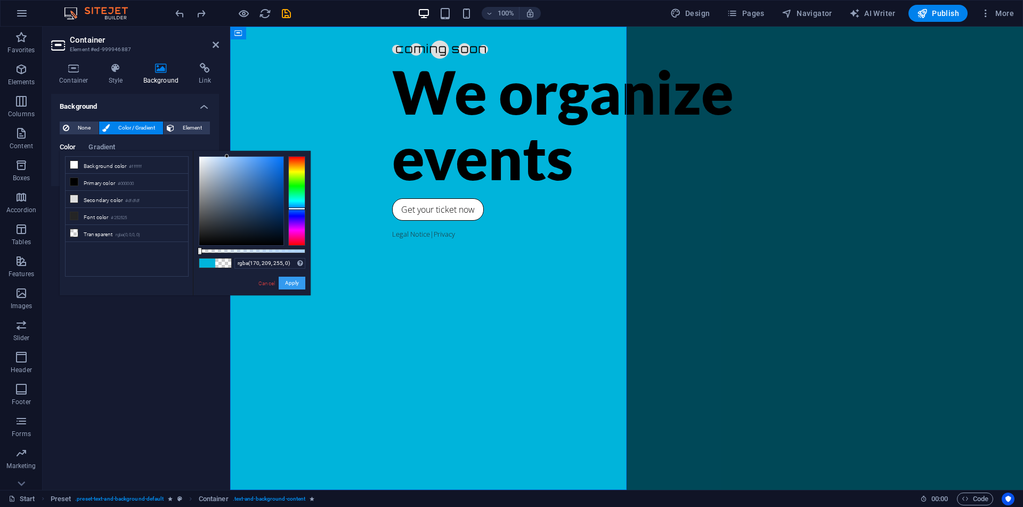
click at [301, 284] on button "Apply" at bounding box center [292, 282] width 27 height 13
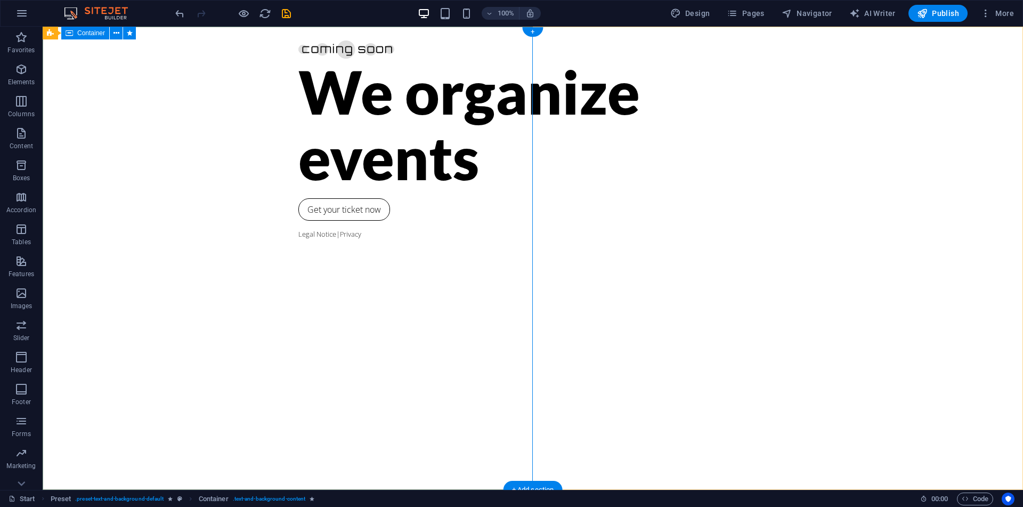
click at [375, 246] on div "We organize events Get your ticket now Legal Notice | Privacy" at bounding box center [533, 258] width 980 height 463
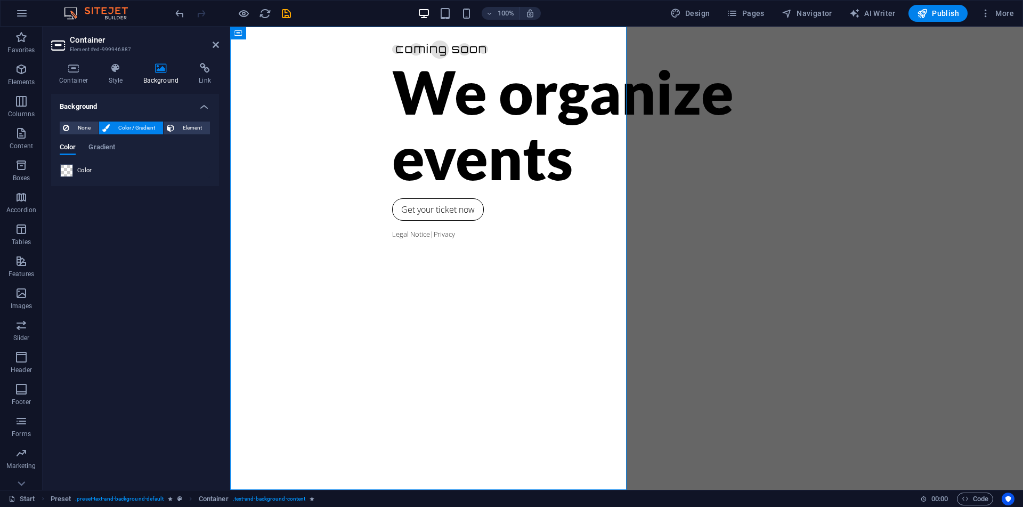
click at [66, 167] on span at bounding box center [67, 171] width 12 height 12
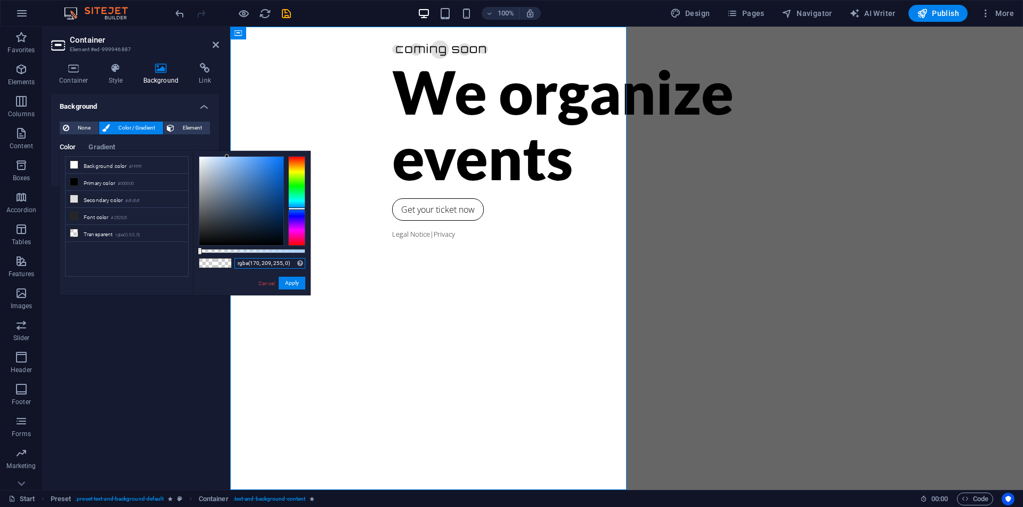
click at [267, 260] on input "rgba(170, 209, 255, 0)" at bounding box center [269, 263] width 71 height 11
click at [275, 263] on input "rgba(170, 209, 255, 0)" at bounding box center [269, 263] width 71 height 11
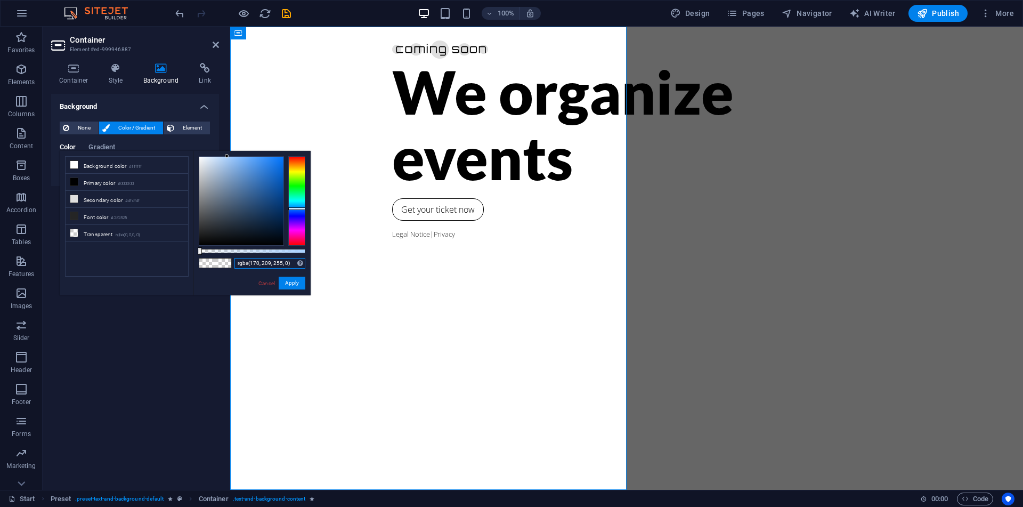
click at [275, 263] on input "rgba(170, 209, 255, 0)" at bounding box center [269, 263] width 71 height 11
click at [277, 262] on input "rgba(170, 209, 255, 0)" at bounding box center [269, 263] width 71 height 11
click at [291, 279] on button "Apply" at bounding box center [292, 282] width 27 height 13
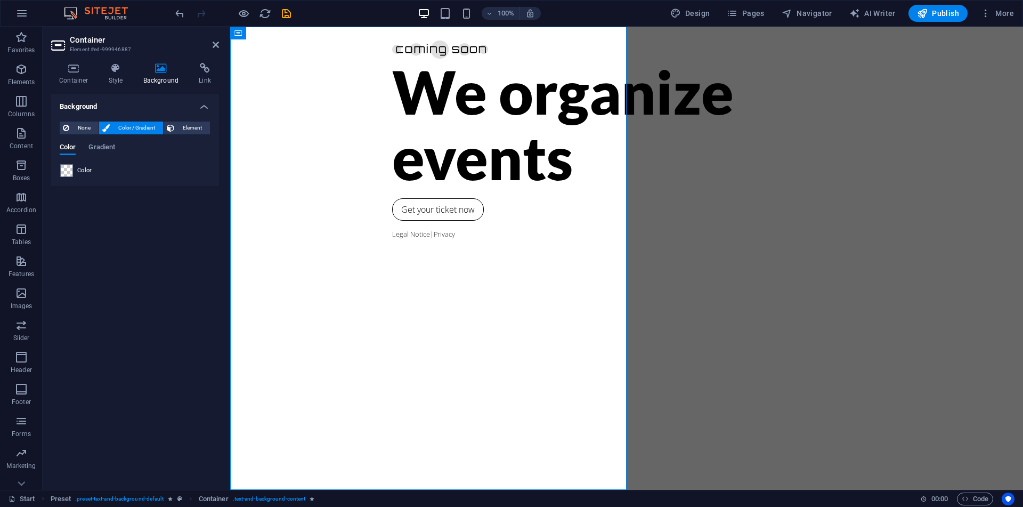
click at [74, 195] on div "Background None Color / Gradient Element Stretch background to full-width Color…" at bounding box center [135, 287] width 168 height 387
click at [95, 180] on div "None Color / Gradient Element Stretch background to full-width Color overlay Pl…" at bounding box center [135, 149] width 168 height 73
click at [68, 170] on span at bounding box center [67, 171] width 12 height 12
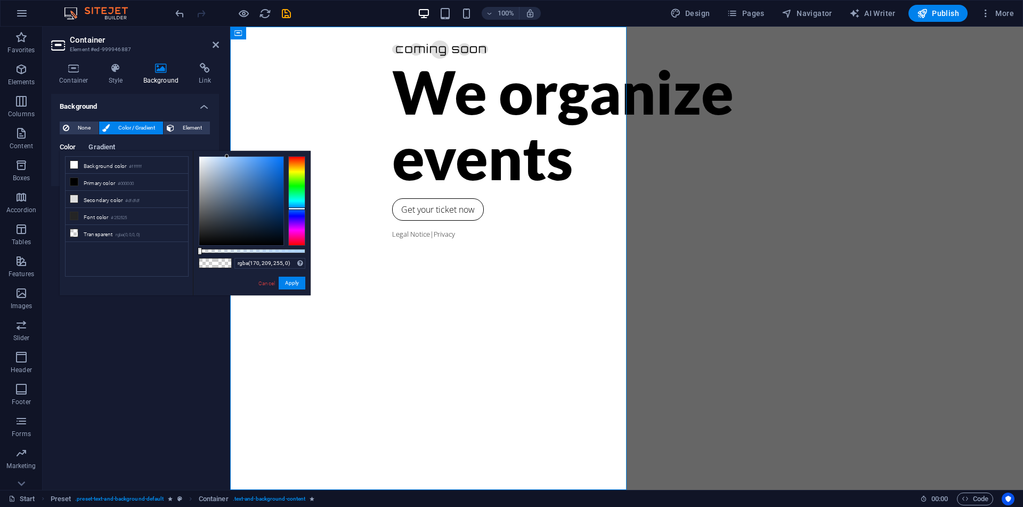
click at [100, 145] on span "Gradient" at bounding box center [101, 148] width 27 height 15
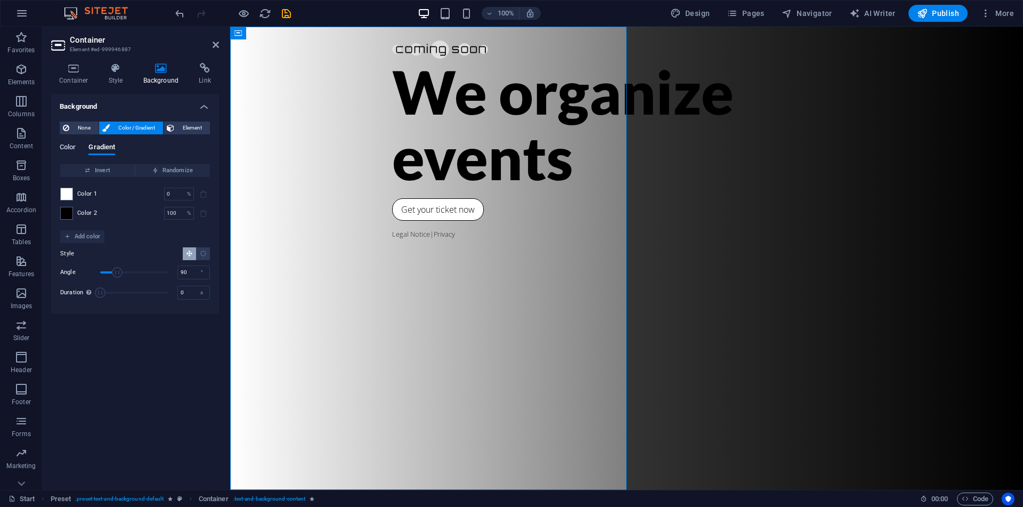
click at [72, 146] on span "Color" at bounding box center [68, 148] width 16 height 15
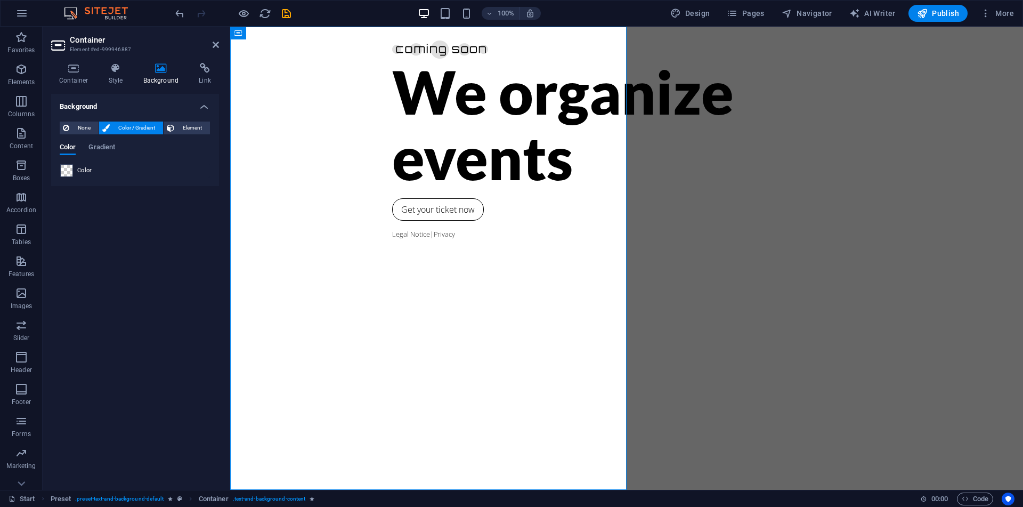
click at [60, 168] on div at bounding box center [66, 170] width 13 height 13
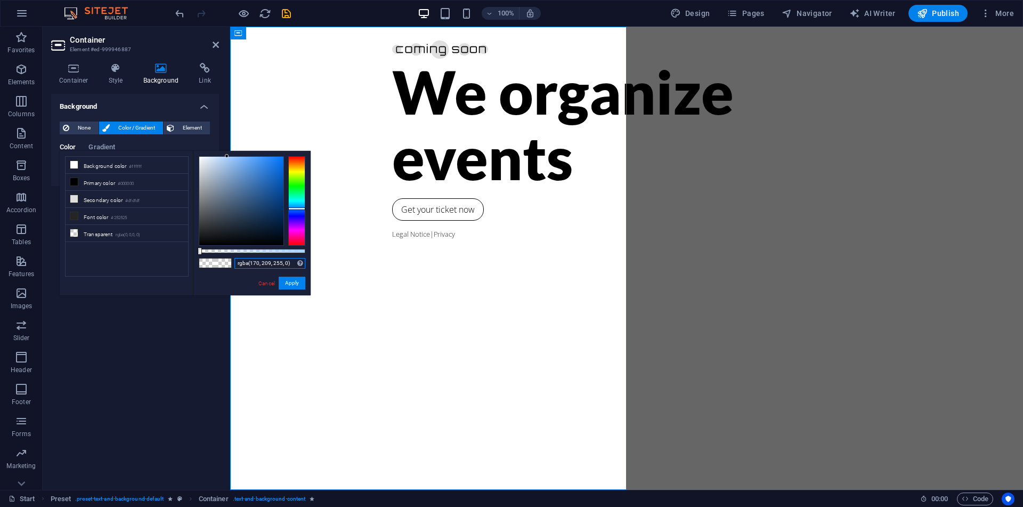
click at [270, 260] on input "rgba(170, 209, 255, 0)" at bounding box center [269, 263] width 71 height 11
click at [221, 259] on span at bounding box center [223, 262] width 16 height 9
click at [249, 264] on input "rgba(170, 209, 255, 0)" at bounding box center [269, 263] width 71 height 11
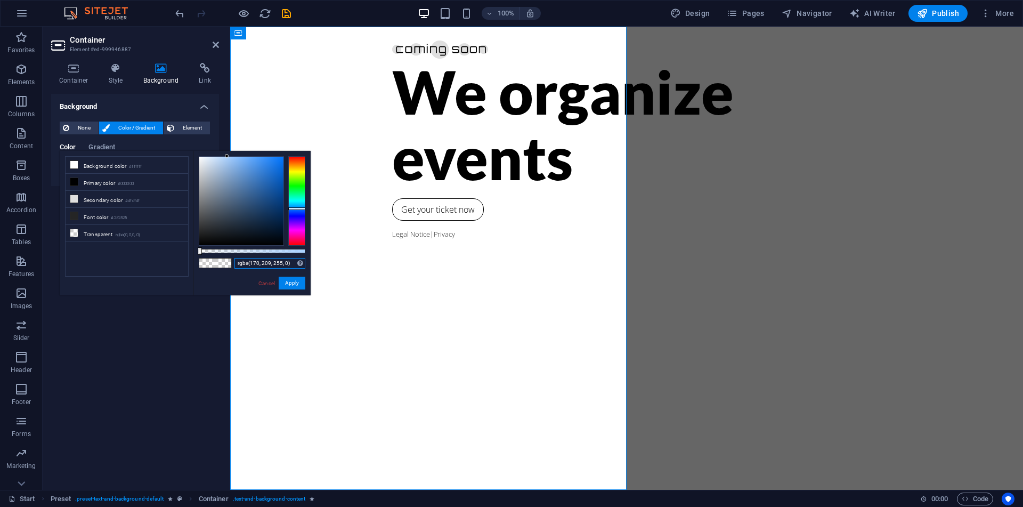
click at [249, 264] on input "rgba(170, 209, 255, 0)" at bounding box center [269, 263] width 71 height 11
type input "$"
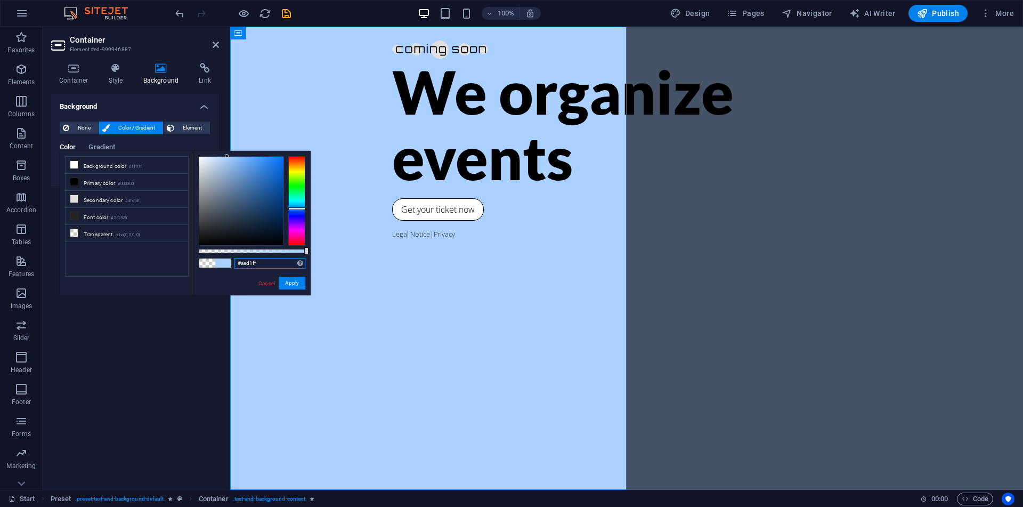
drag, startPoint x: 198, startPoint y: 251, endPoint x: 321, endPoint y: 289, distance: 128.1
click at [321, 289] on body "okamiintelligence.com Start Favorites Elements Columns Content Boxes Accordion …" at bounding box center [511, 253] width 1023 height 507
click at [301, 286] on button "Apply" at bounding box center [292, 282] width 27 height 13
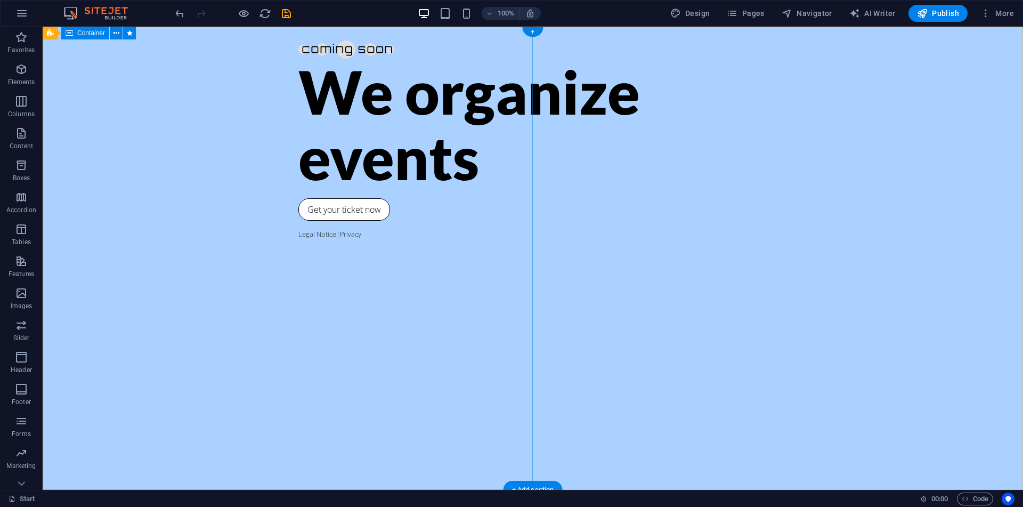
click at [421, 238] on div "We organize events Get your ticket now Legal Notice | Privacy" at bounding box center [533, 258] width 980 height 463
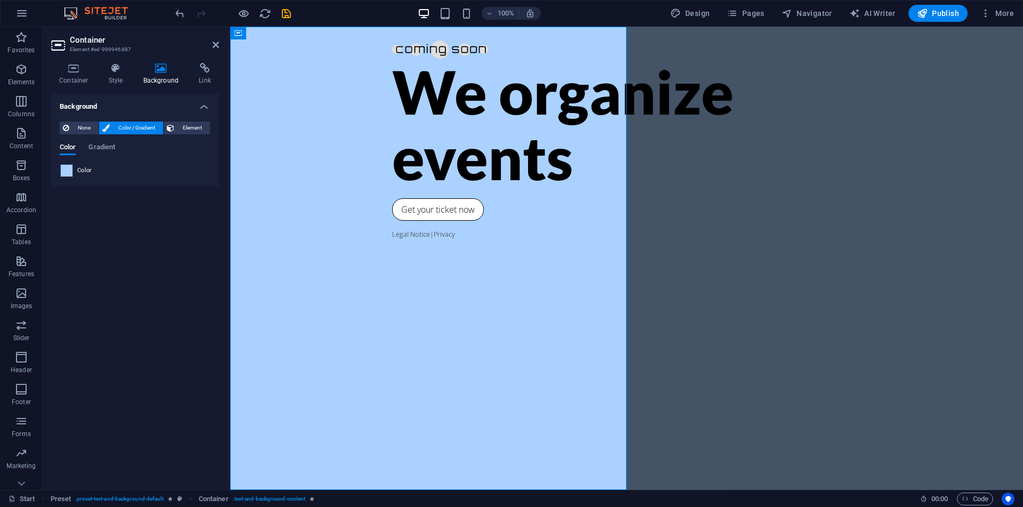
click at [67, 171] on span at bounding box center [67, 171] width 12 height 12
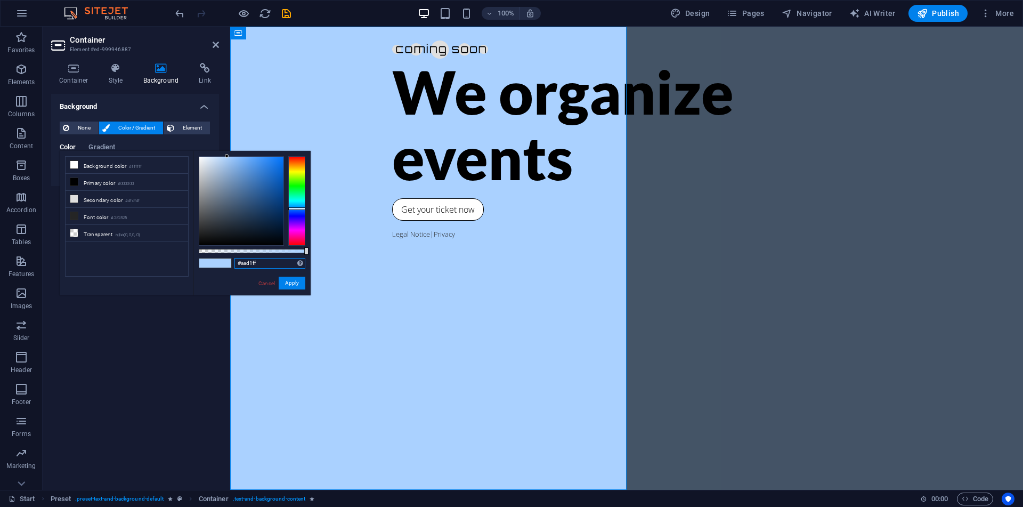
click at [257, 266] on input "#aad1ff" at bounding box center [269, 263] width 71 height 11
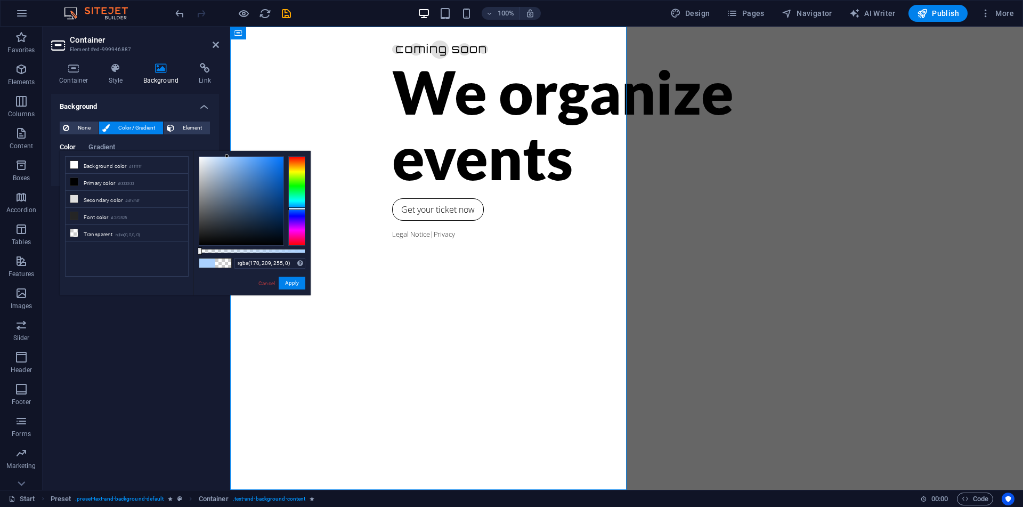
click at [208, 268] on div "rgba(170, 209, 255, 0) Supported formats #0852ed rgb(8, 82, 237) rgba(8, 82, 23…" at bounding box center [252, 300] width 118 height 299
click at [207, 259] on span at bounding box center [207, 262] width 16 height 9
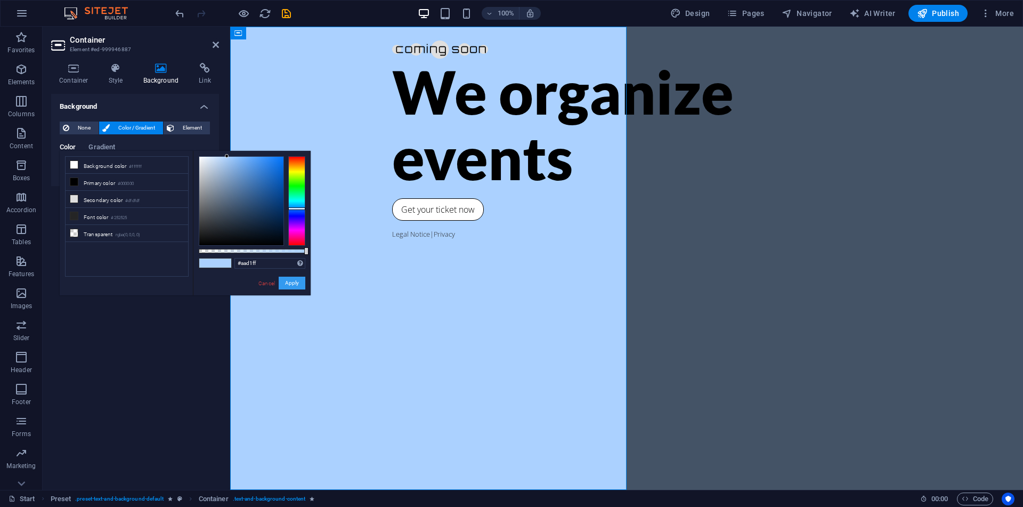
click at [291, 279] on button "Apply" at bounding box center [292, 282] width 27 height 13
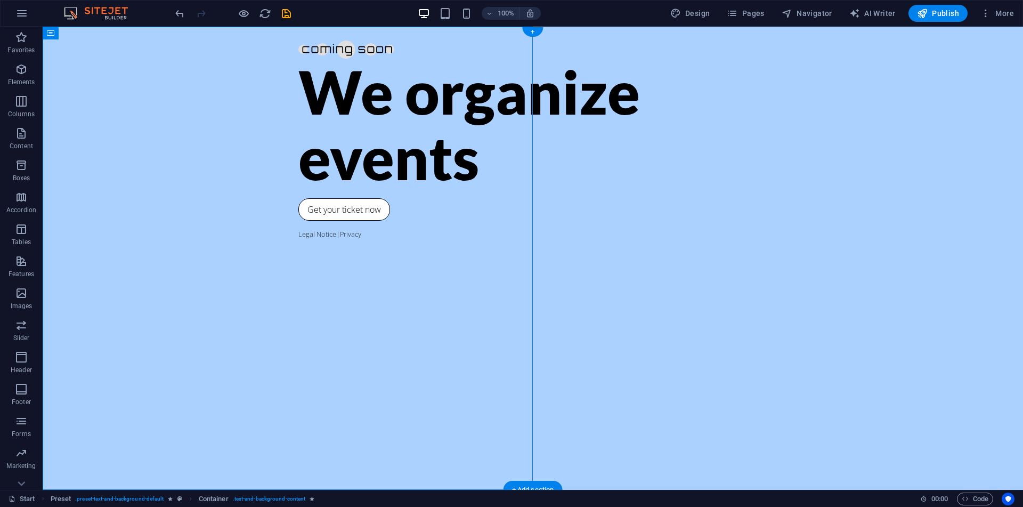
click at [298, 190] on div "We organize events" at bounding box center [532, 124] width 469 height 131
click at [221, 265] on div "We organize events Get your ticket now Legal Notice | Privacy" at bounding box center [533, 258] width 980 height 463
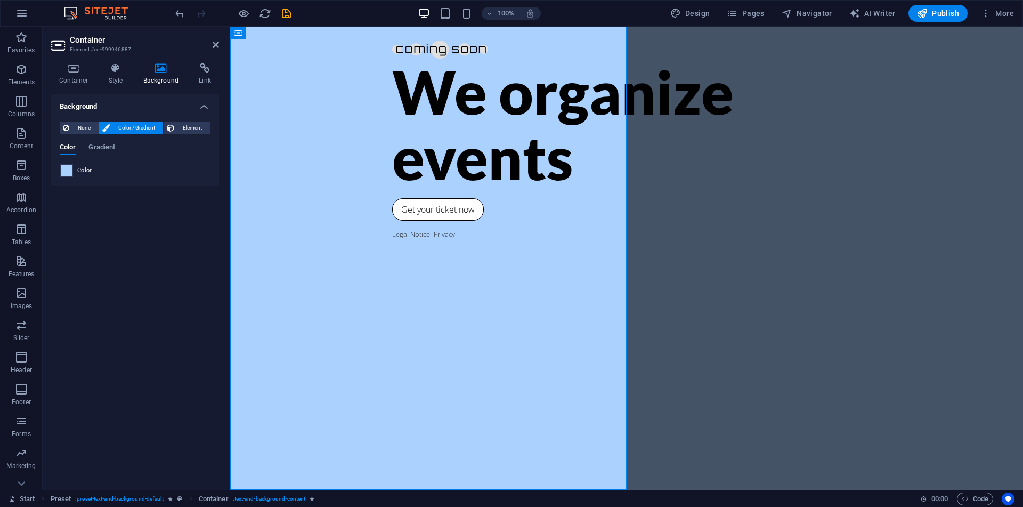
click at [63, 172] on span at bounding box center [67, 171] width 12 height 12
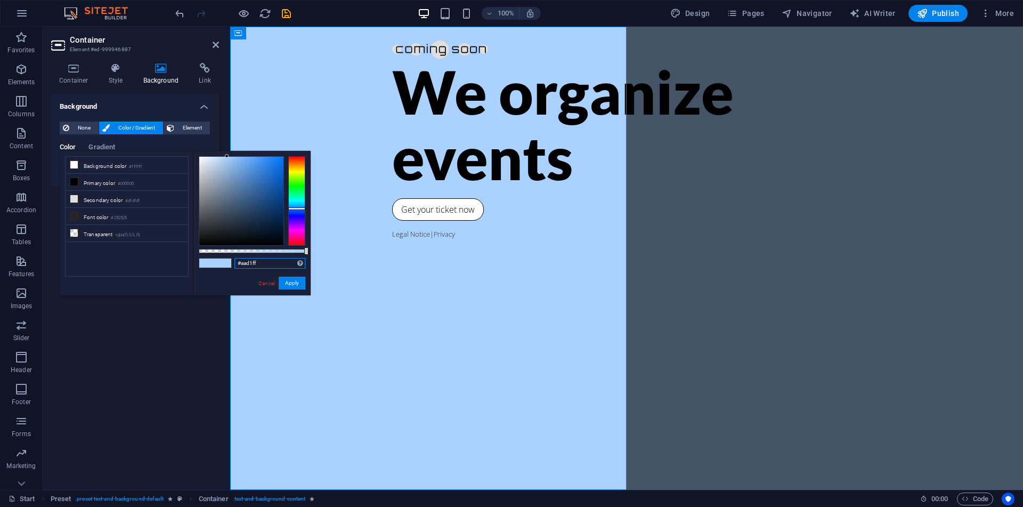
click at [258, 267] on input "#aad1ff" at bounding box center [269, 263] width 71 height 11
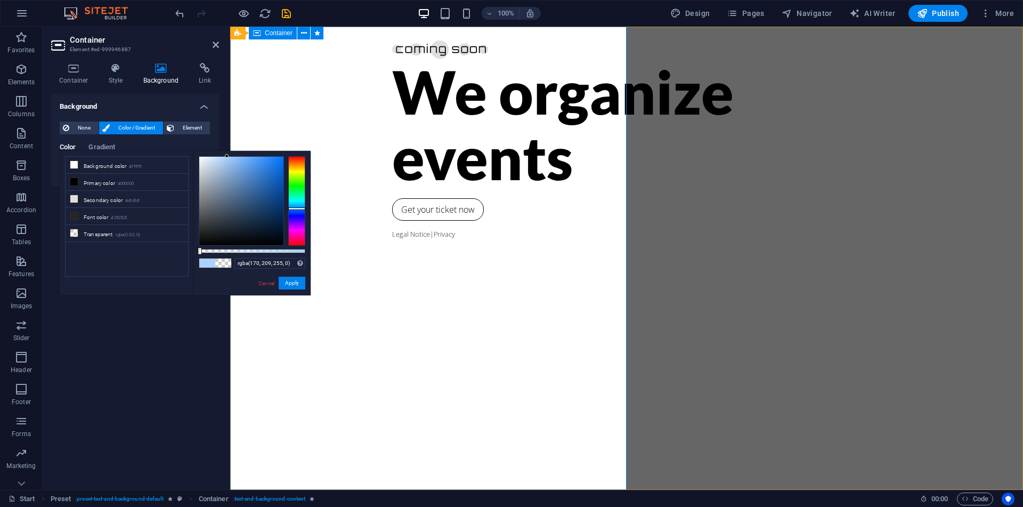
drag, startPoint x: 441, startPoint y: 274, endPoint x: 338, endPoint y: 263, distance: 103.5
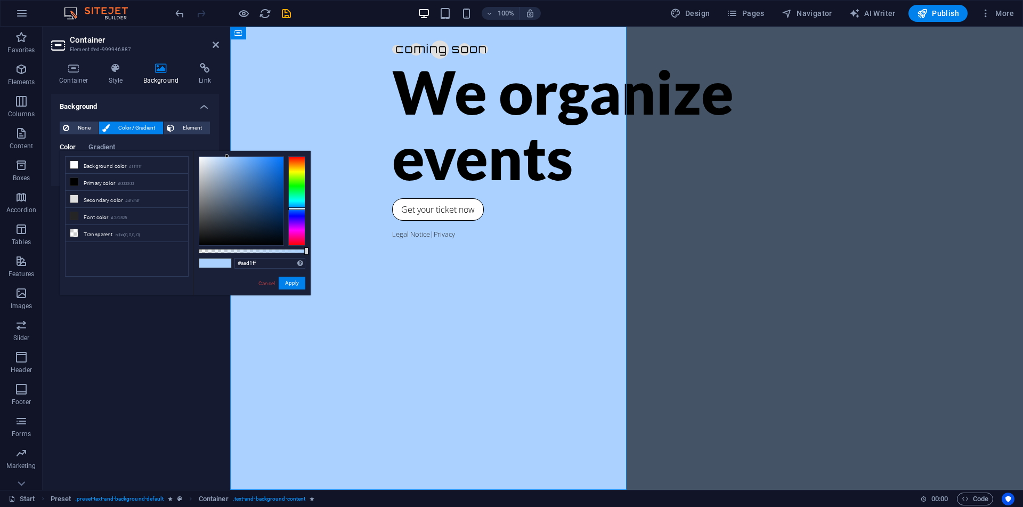
drag, startPoint x: 201, startPoint y: 250, endPoint x: 324, endPoint y: 266, distance: 124.6
click at [324, 266] on body "okamiintelligence.com Start Favorites Elements Columns Content Boxes Accordion …" at bounding box center [511, 253] width 1023 height 507
click at [293, 255] on div "#aad1ff Supported formats #0852ed rgb(8, 82, 237) rgba(8, 82, 237, 90%) hsv(221…" at bounding box center [252, 300] width 118 height 299
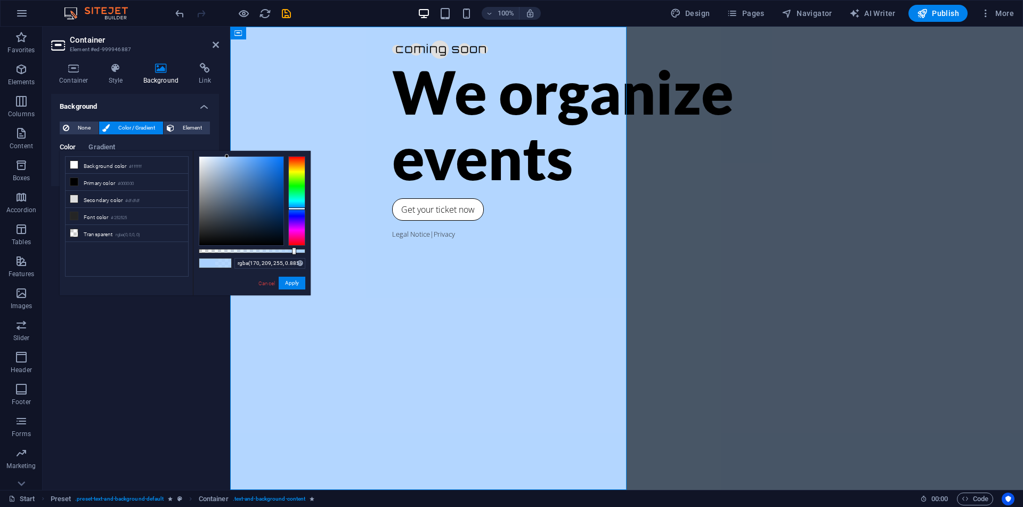
click at [293, 251] on div at bounding box center [252, 251] width 107 height 4
drag, startPoint x: 293, startPoint y: 251, endPoint x: 342, endPoint y: 258, distance: 49.6
click at [342, 258] on body "okamiintelligence.com Start Favorites Elements Columns Content Boxes Accordion …" at bounding box center [511, 253] width 1023 height 507
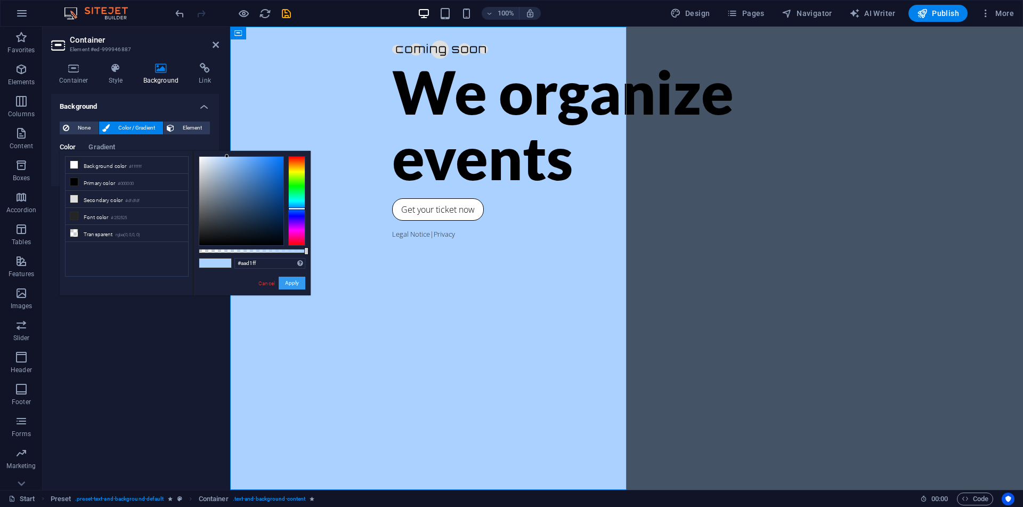
click at [297, 282] on button "Apply" at bounding box center [292, 282] width 27 height 13
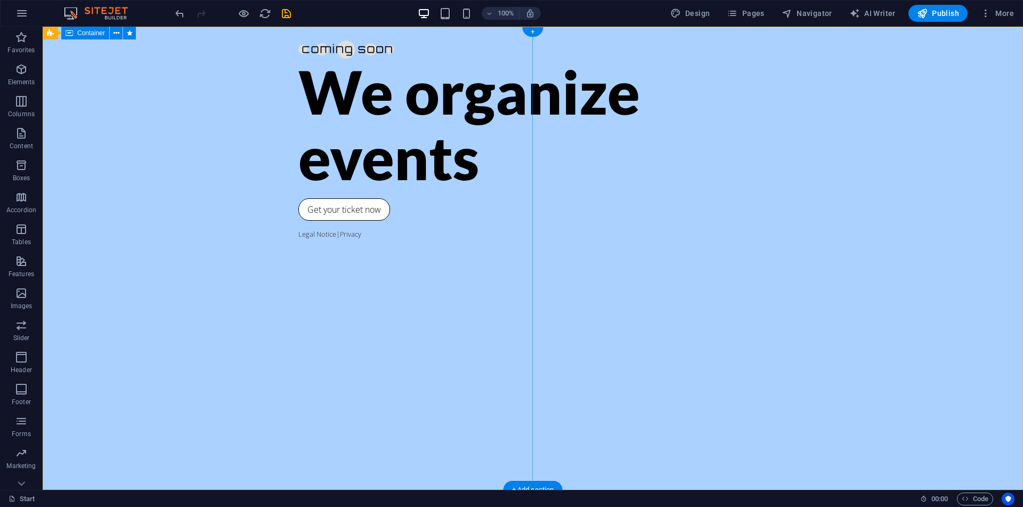
click at [369, 123] on div "We organize events Get your ticket now Legal Notice | Privacy" at bounding box center [533, 258] width 980 height 463
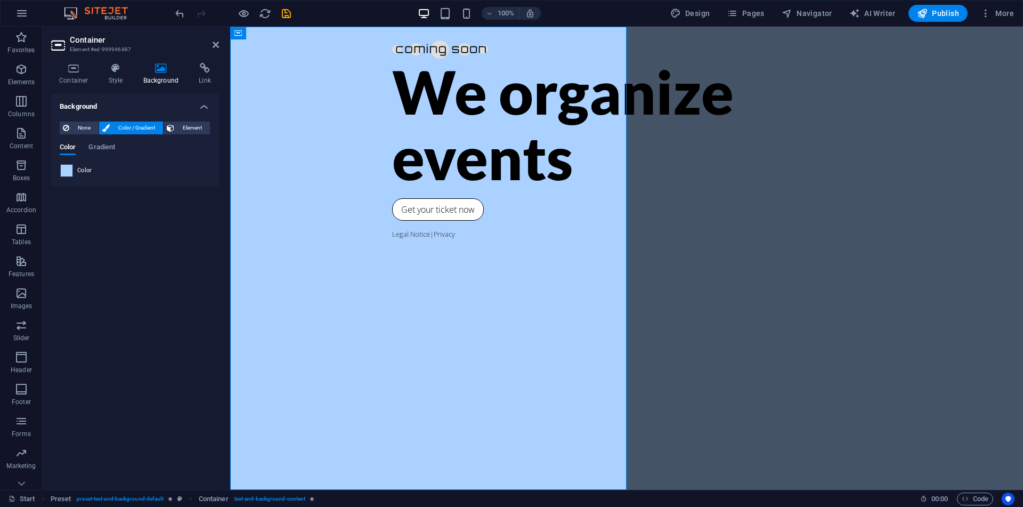
click at [67, 170] on span at bounding box center [67, 171] width 12 height 12
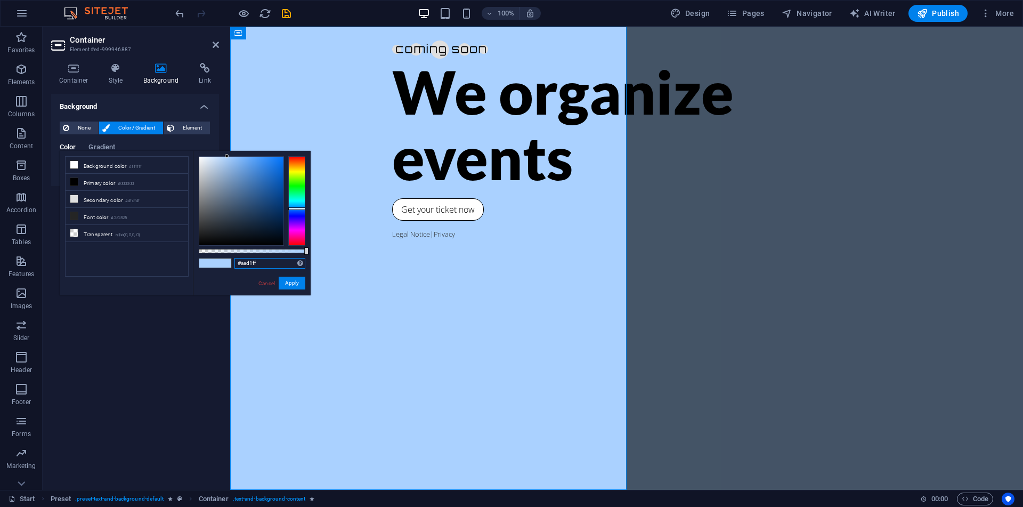
click at [251, 266] on input "#aad1ff" at bounding box center [269, 263] width 71 height 11
paste input "04b5db"
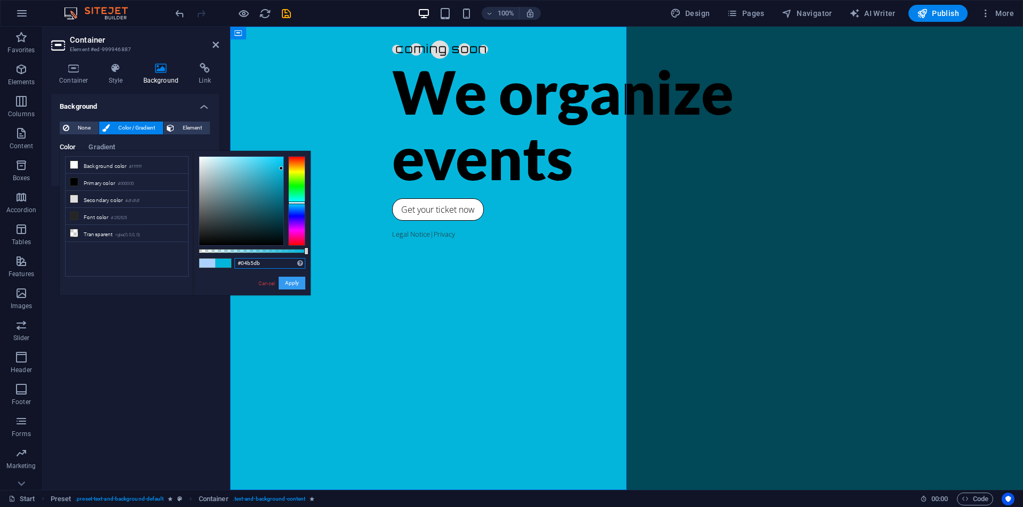
type input "#04b5db"
click at [285, 279] on button "Apply" at bounding box center [292, 282] width 27 height 13
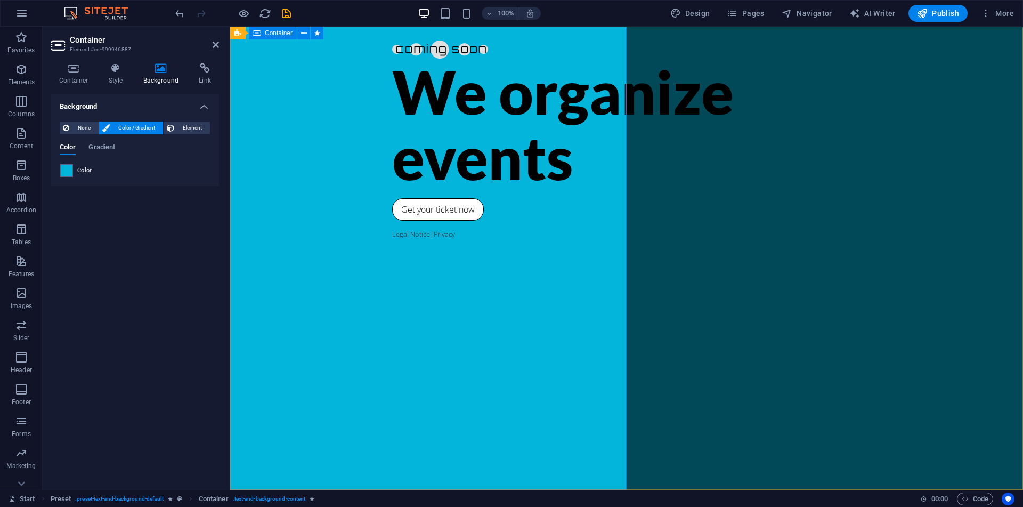
click at [496, 206] on div "We organize events Get your ticket now Legal Notice | Privacy" at bounding box center [626, 258] width 793 height 463
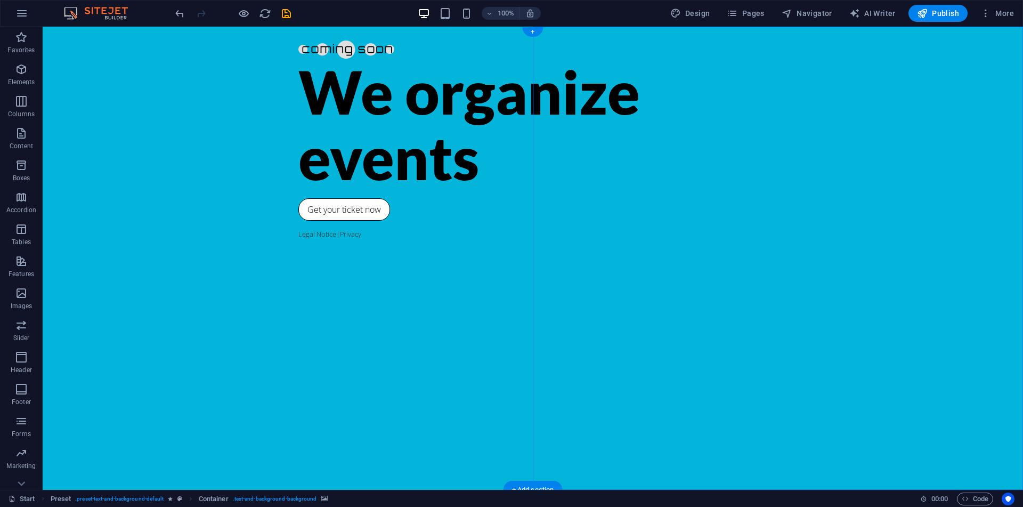
click at [423, 256] on div "We organize events Get your ticket now Legal Notice | Privacy" at bounding box center [533, 258] width 980 height 463
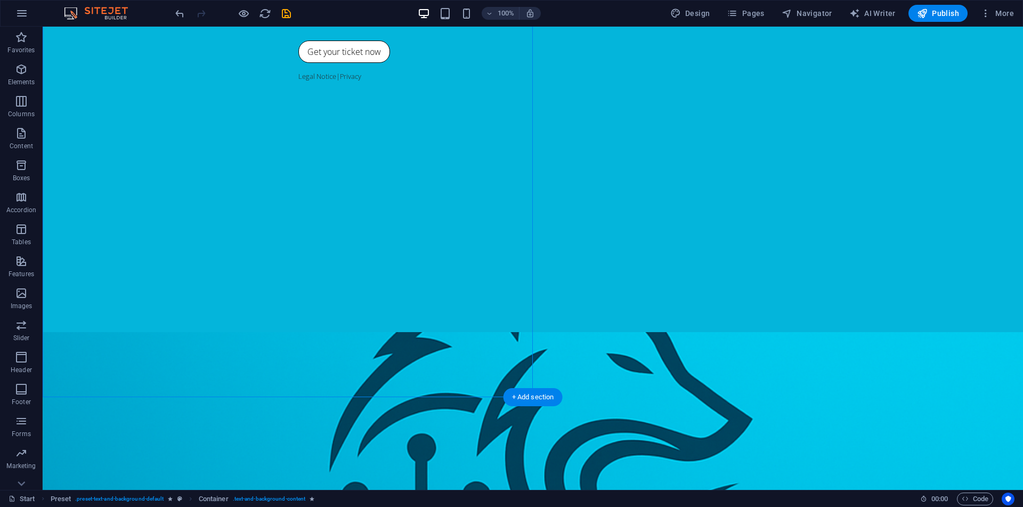
scroll to position [284, 0]
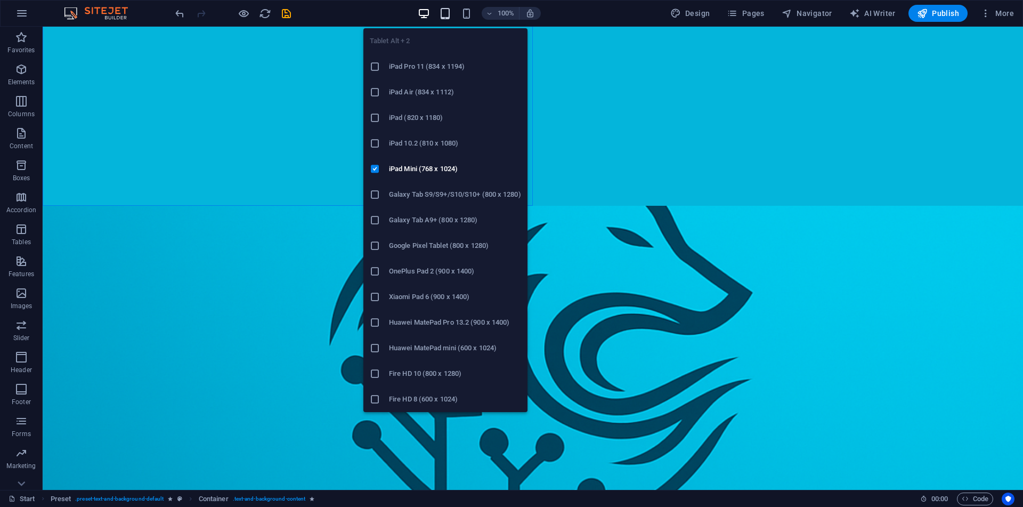
click at [446, 10] on icon "button" at bounding box center [445, 13] width 12 height 12
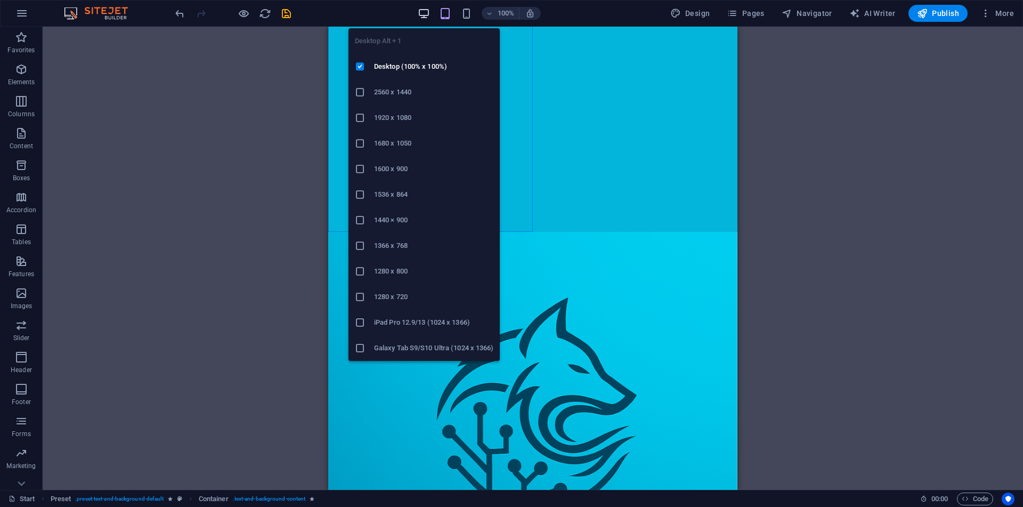
click at [425, 11] on icon "button" at bounding box center [424, 13] width 12 height 12
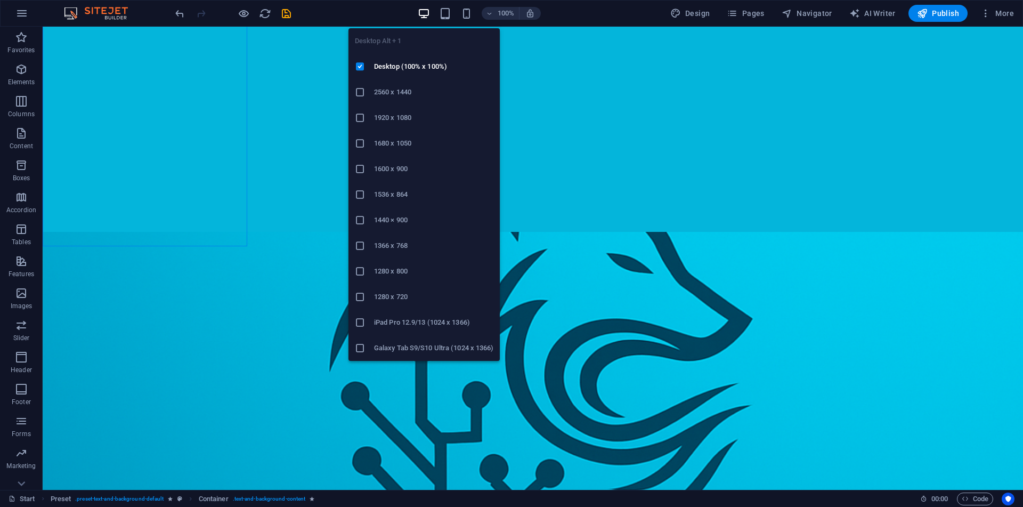
scroll to position [243, 0]
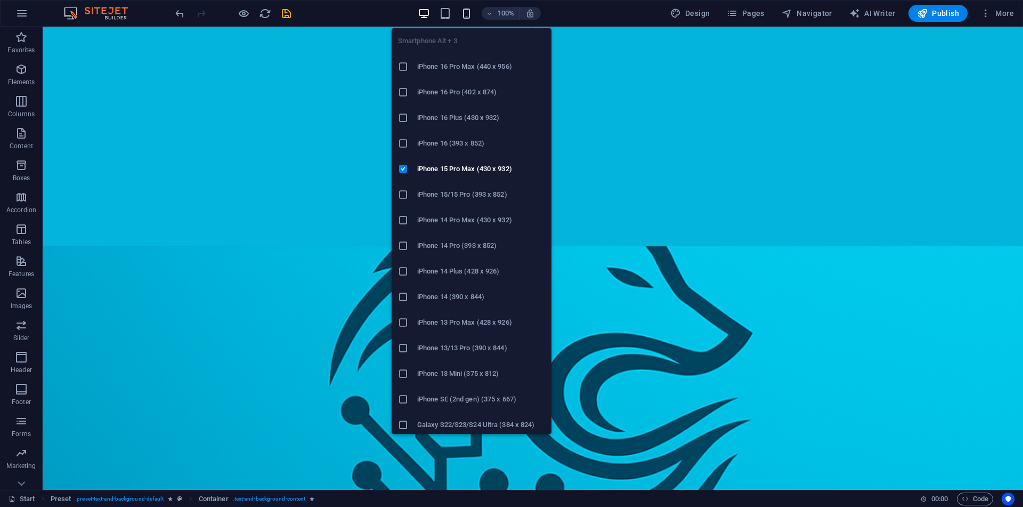
click at [463, 12] on icon "button" at bounding box center [466, 13] width 12 height 12
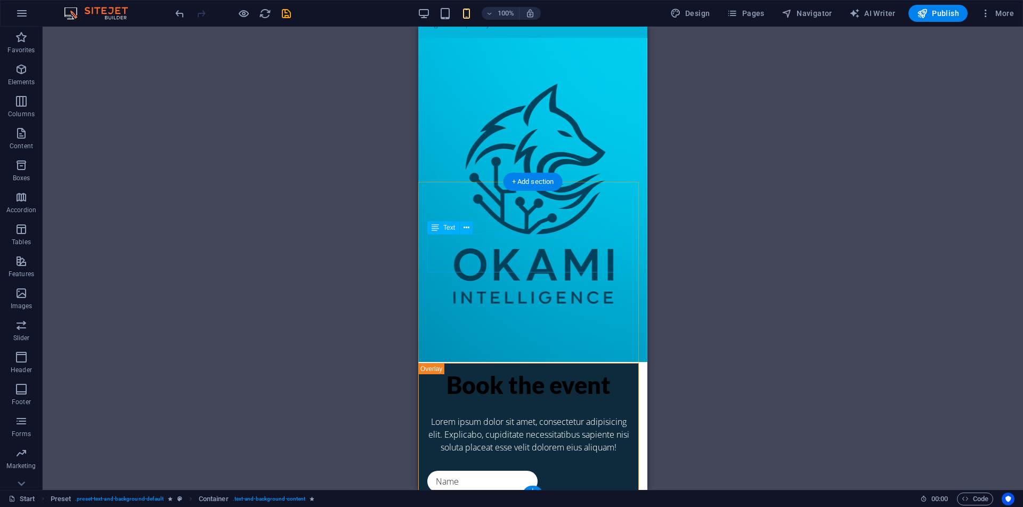
scroll to position [314, 0]
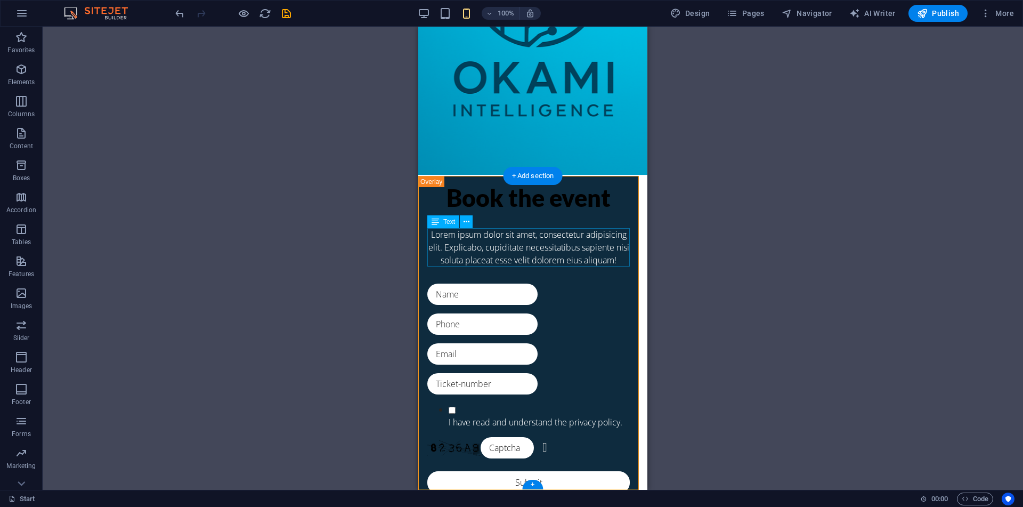
click at [527, 245] on div "Lorem ipsum dolor sit amet, consectetur adipisicing elit. Explicabo, cupiditate…" at bounding box center [528, 247] width 202 height 38
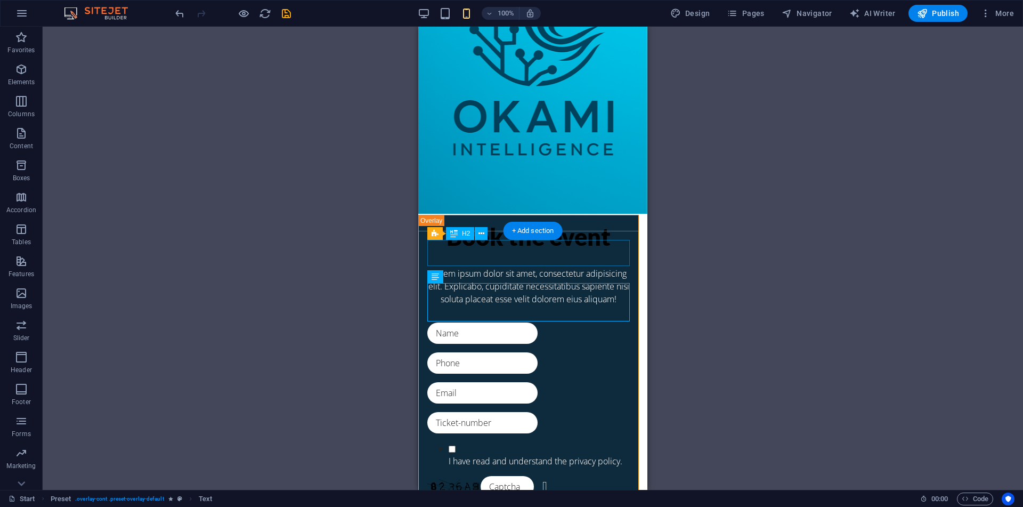
scroll to position [0, 0]
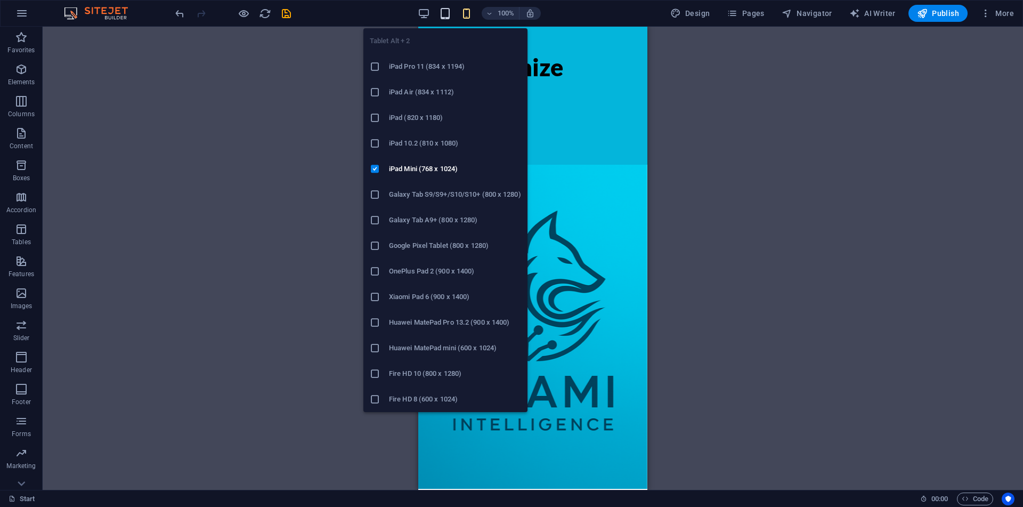
click at [450, 14] on icon "button" at bounding box center [445, 13] width 12 height 12
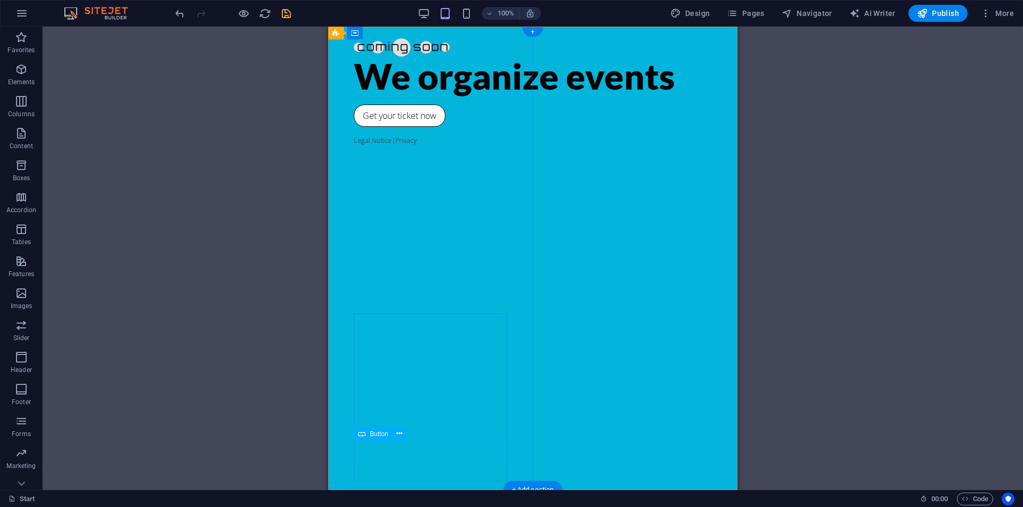
click at [409, 127] on div "Get your ticket now" at bounding box center [533, 115] width 358 height 22
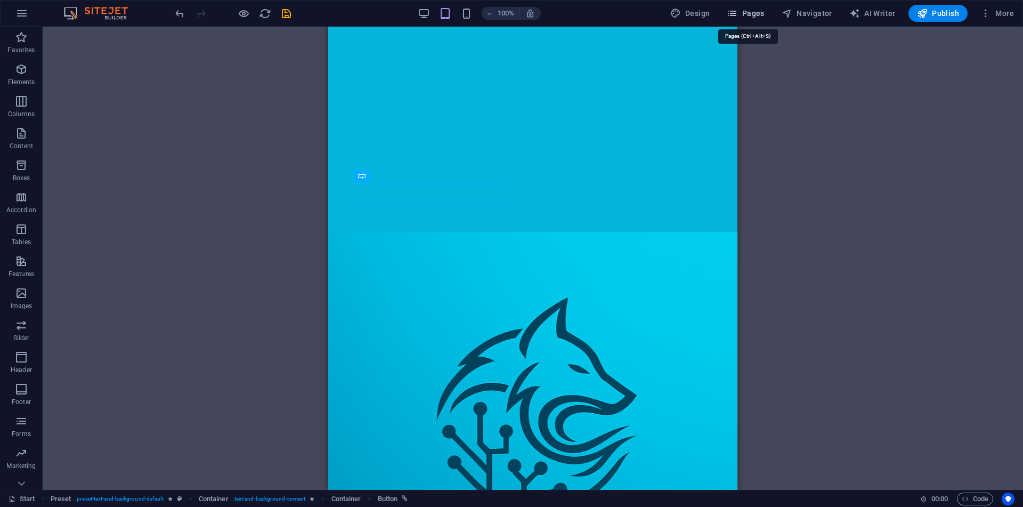
click at [748, 11] on span "Pages" at bounding box center [745, 13] width 37 height 11
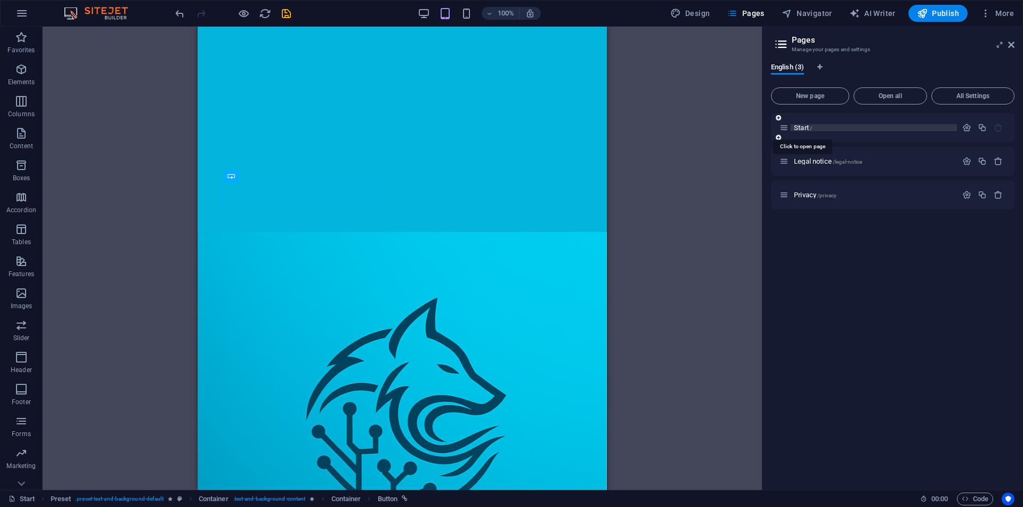
click at [811, 127] on span "/" at bounding box center [811, 128] width 2 height 6
click at [779, 127] on div "Start /" at bounding box center [892, 127] width 243 height 29
click at [831, 137] on div "Start /" at bounding box center [892, 127] width 243 height 29
click at [802, 131] on div "Start /" at bounding box center [867, 127] width 177 height 12
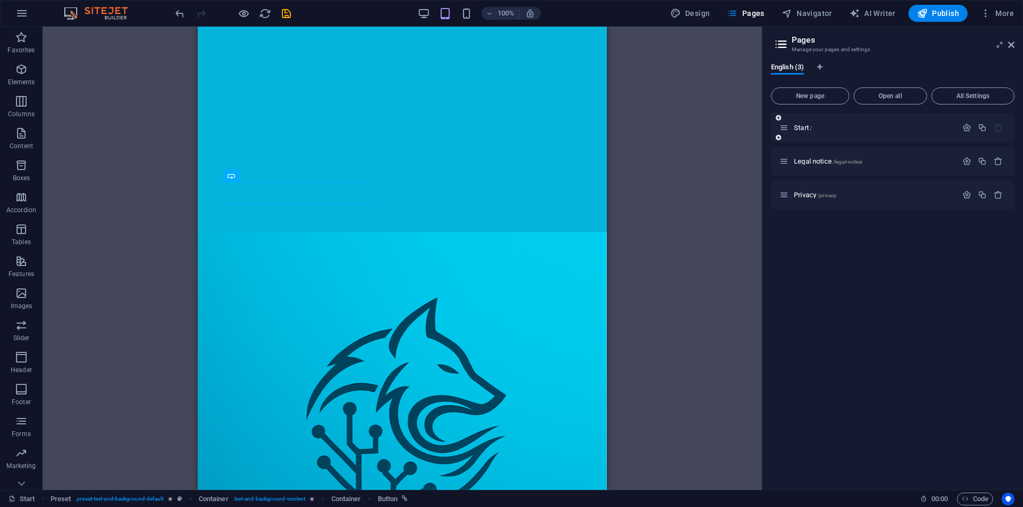
drag, startPoint x: 802, startPoint y: 131, endPoint x: 788, endPoint y: 127, distance: 14.9
click at [788, 127] on div "Start /" at bounding box center [867, 127] width 177 height 12
click at [802, 128] on span "Start /" at bounding box center [803, 128] width 18 height 8
click at [811, 162] on span "Legal notice /legal-notice" at bounding box center [828, 161] width 68 height 8
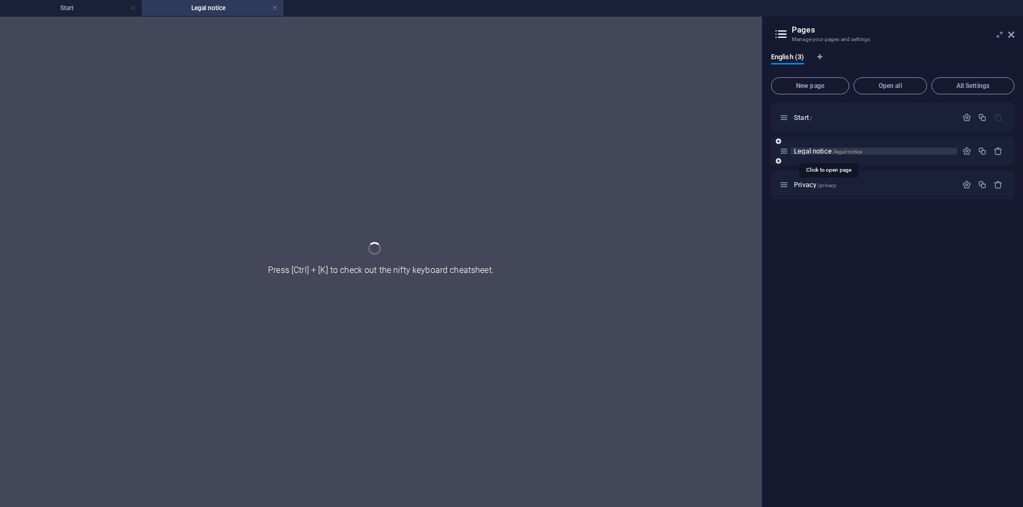
click at [811, 162] on div "Legal notice /legal-notice" at bounding box center [892, 150] width 243 height 29
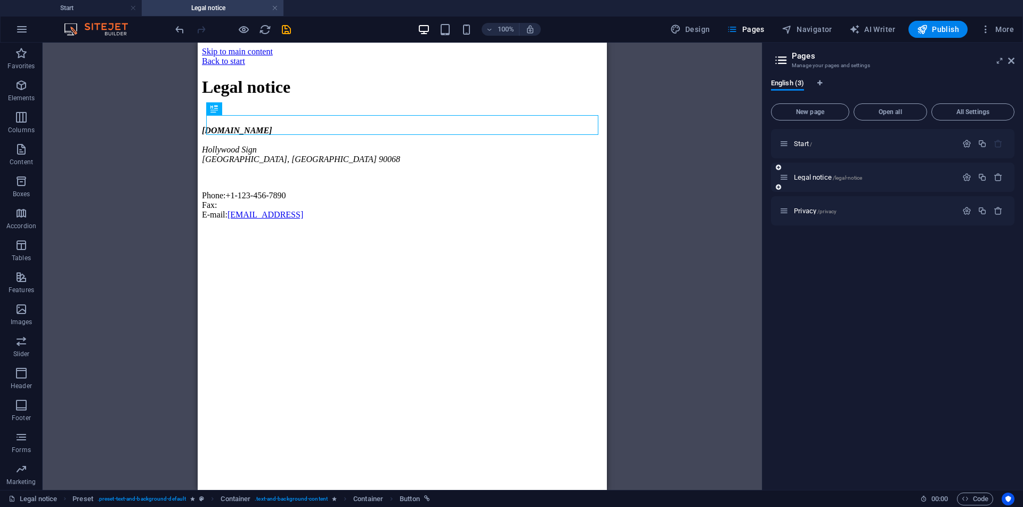
scroll to position [0, 0]
click at [811, 184] on div "Legal notice /legal-notice" at bounding box center [892, 176] width 243 height 29
click at [803, 208] on span "Privacy /privacy" at bounding box center [815, 211] width 43 height 8
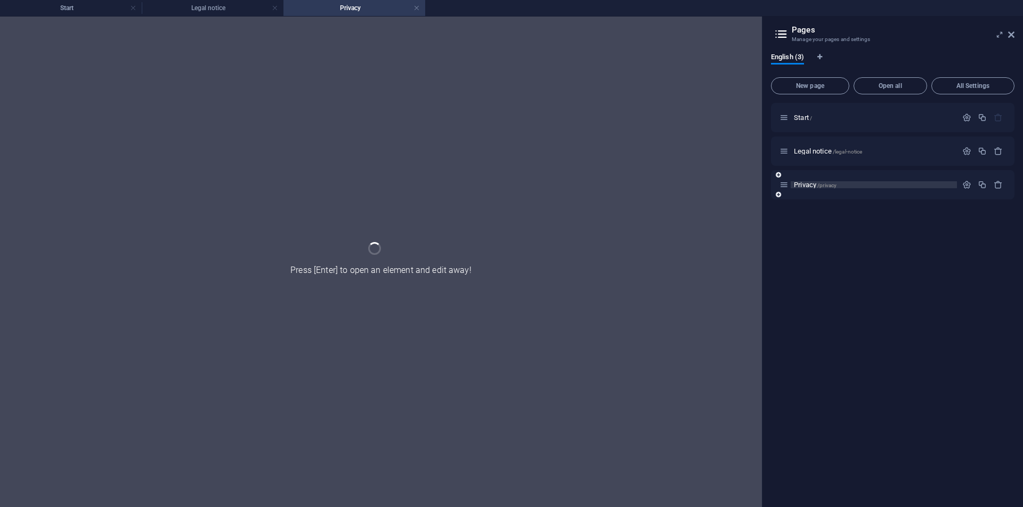
click at [803, 208] on div "Start / Legal notice /legal-notice Privacy /privacy" at bounding box center [892, 300] width 243 height 395
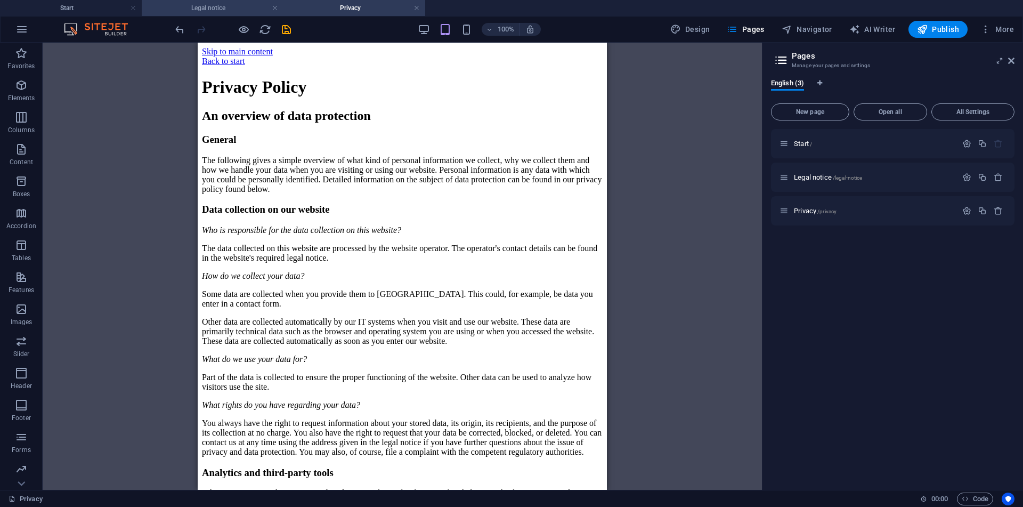
click at [230, 6] on h4 "Legal notice" at bounding box center [213, 8] width 142 height 12
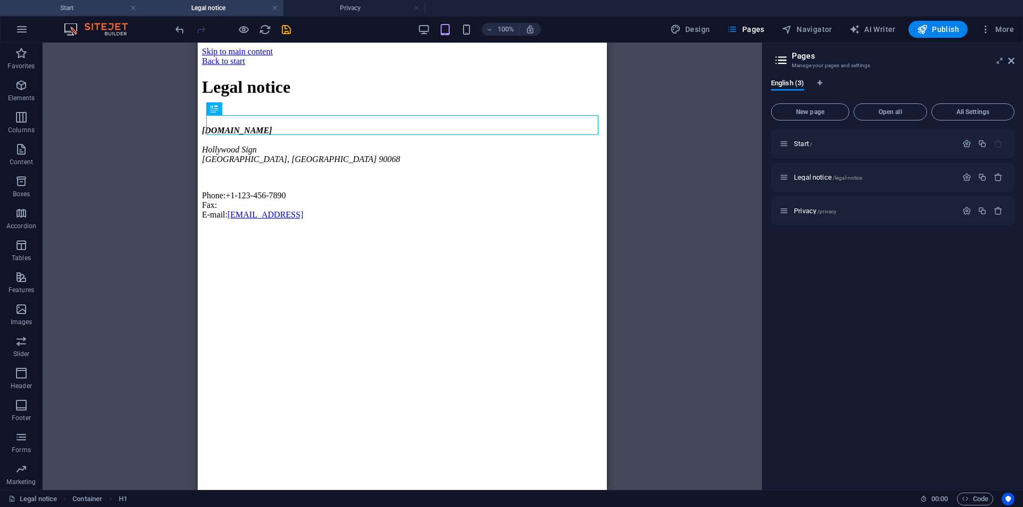
click at [51, 9] on h4 "Start" at bounding box center [71, 8] width 142 height 12
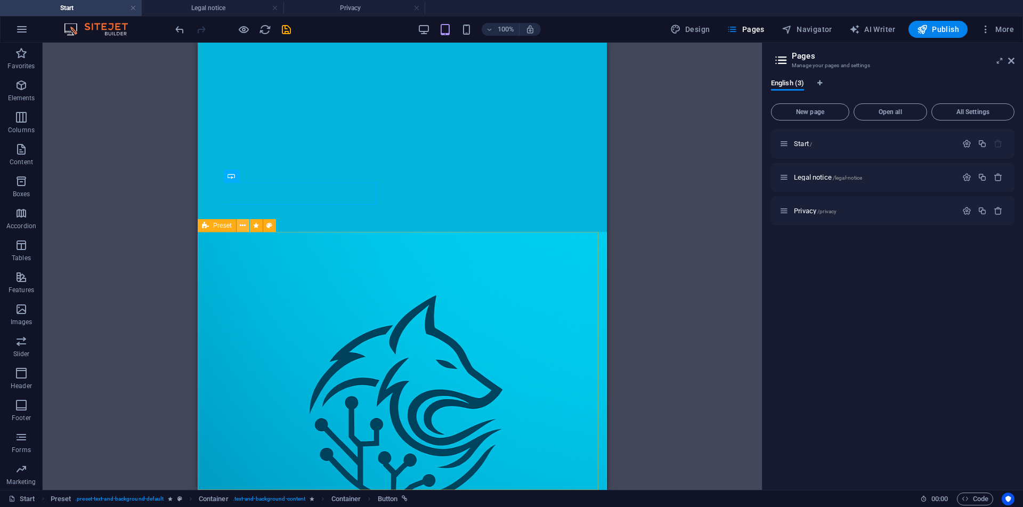
click at [246, 223] on icon at bounding box center [243, 225] width 6 height 11
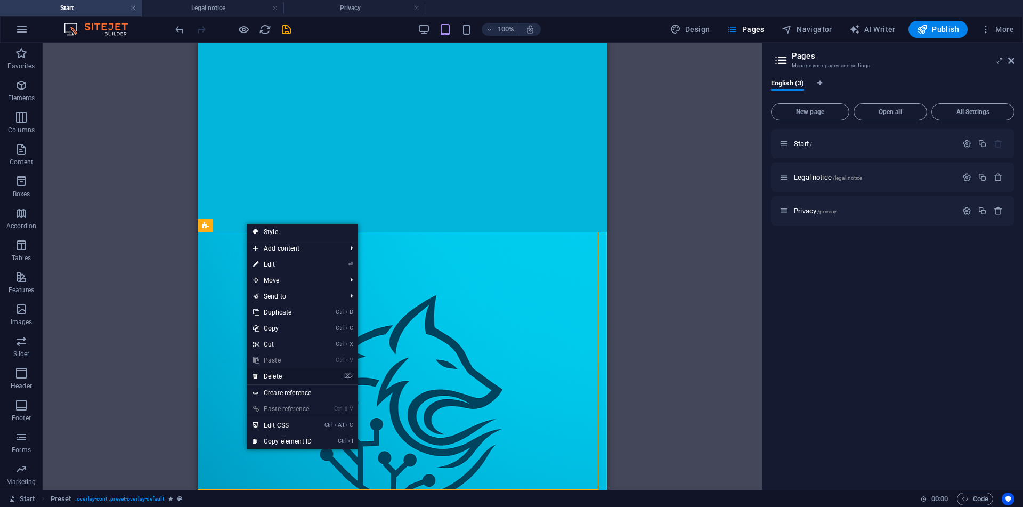
click at [316, 379] on link "⌦ Delete" at bounding box center [282, 376] width 71 height 16
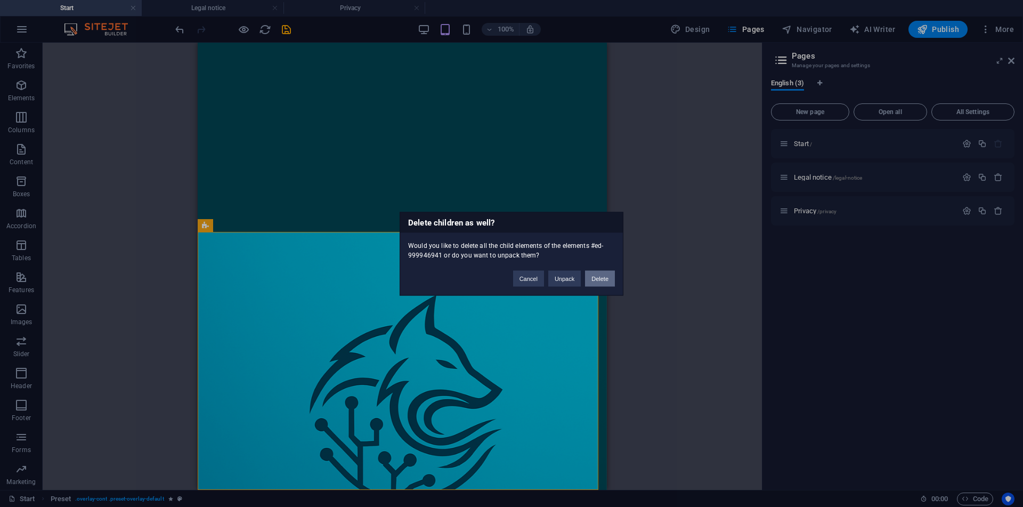
click at [598, 276] on button "Delete" at bounding box center [600, 278] width 30 height 16
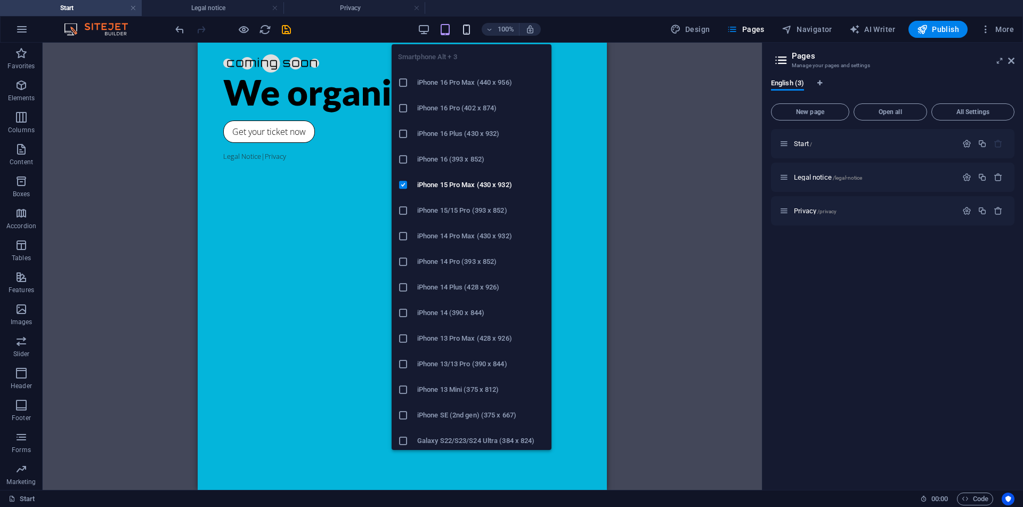
click at [466, 32] on icon "button" at bounding box center [466, 29] width 12 height 12
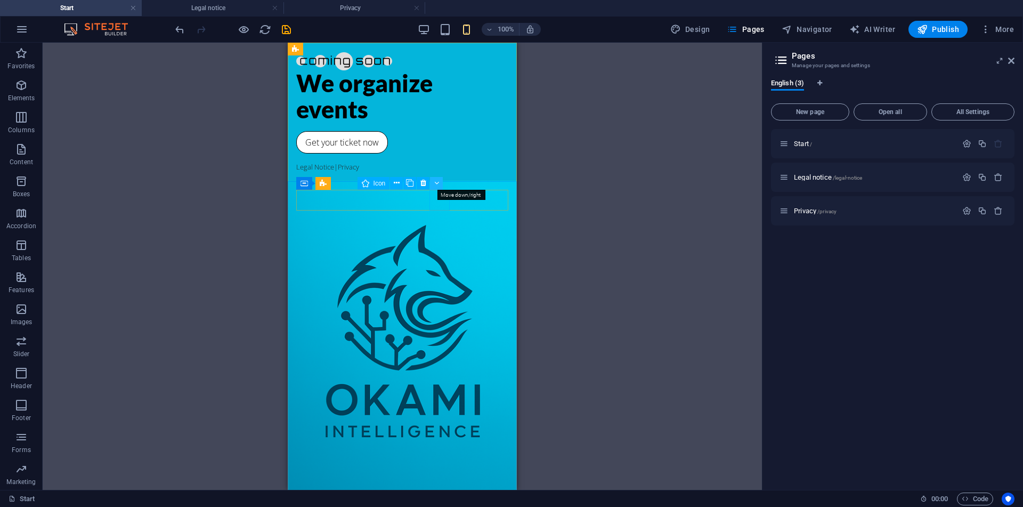
click at [436, 183] on icon at bounding box center [436, 182] width 5 height 11
click at [436, 184] on icon at bounding box center [439, 182] width 6 height 11
click at [462, 502] on figure at bounding box center [402, 512] width 212 height 21
click at [454, 188] on icon at bounding box center [453, 182] width 6 height 11
click at [440, 502] on div at bounding box center [402, 512] width 212 height 21
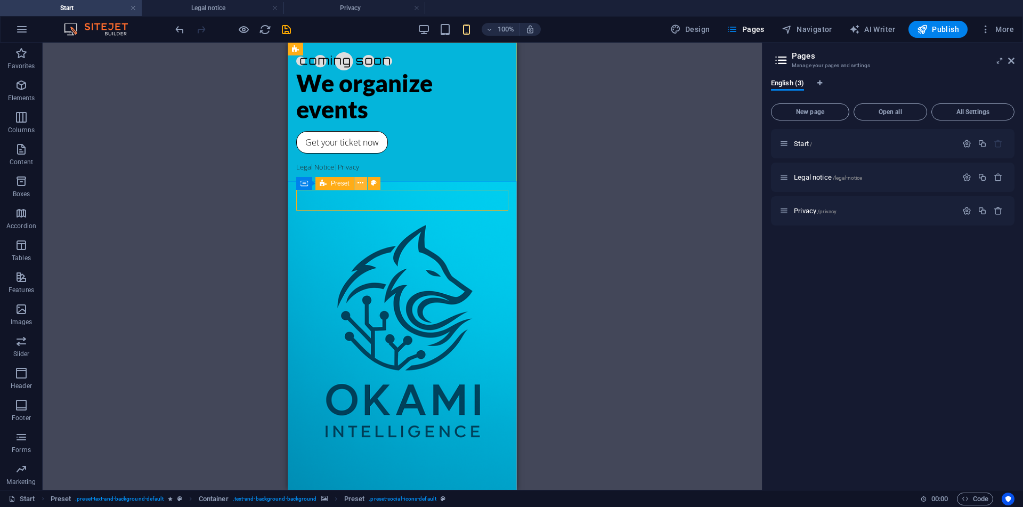
click at [363, 183] on icon at bounding box center [360, 182] width 6 height 11
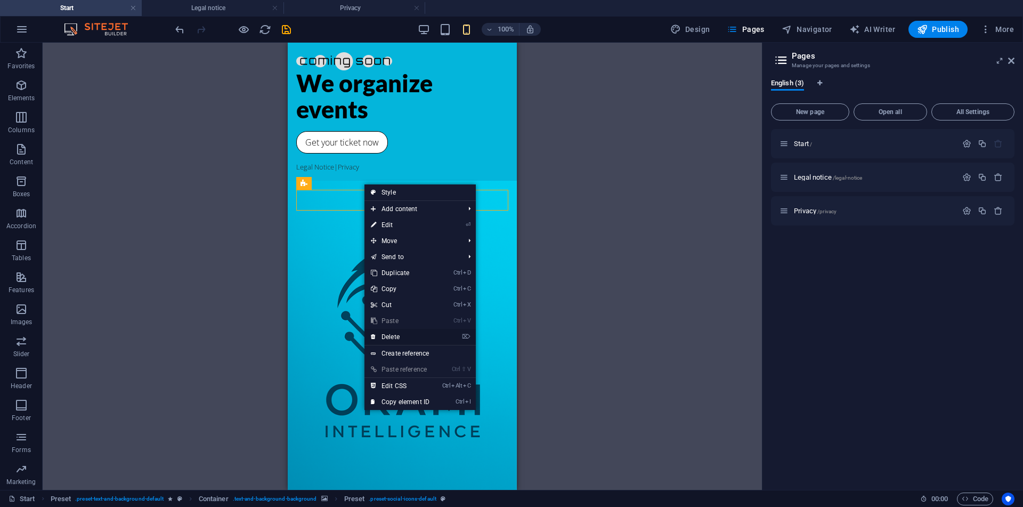
click at [431, 335] on link "⌦ Delete" at bounding box center [399, 337] width 71 height 16
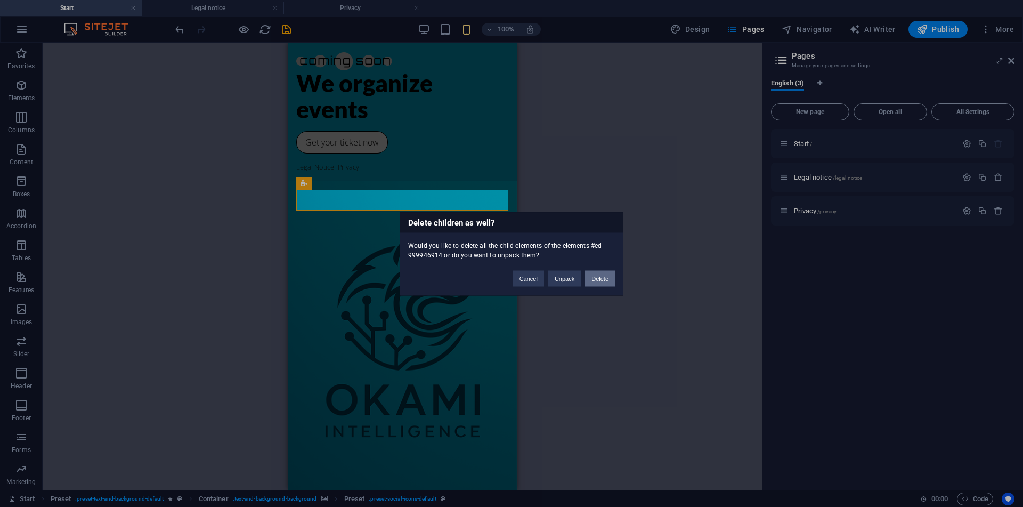
click at [593, 276] on button "Delete" at bounding box center [600, 278] width 30 height 16
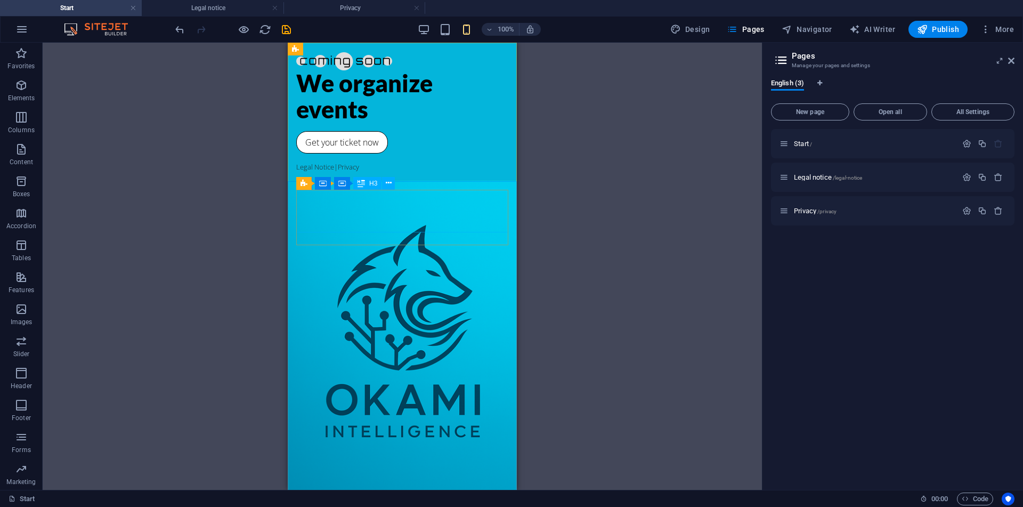
click at [372, 185] on span "H3" at bounding box center [373, 183] width 8 height 6
click at [369, 183] on div "H3" at bounding box center [367, 183] width 28 height 13
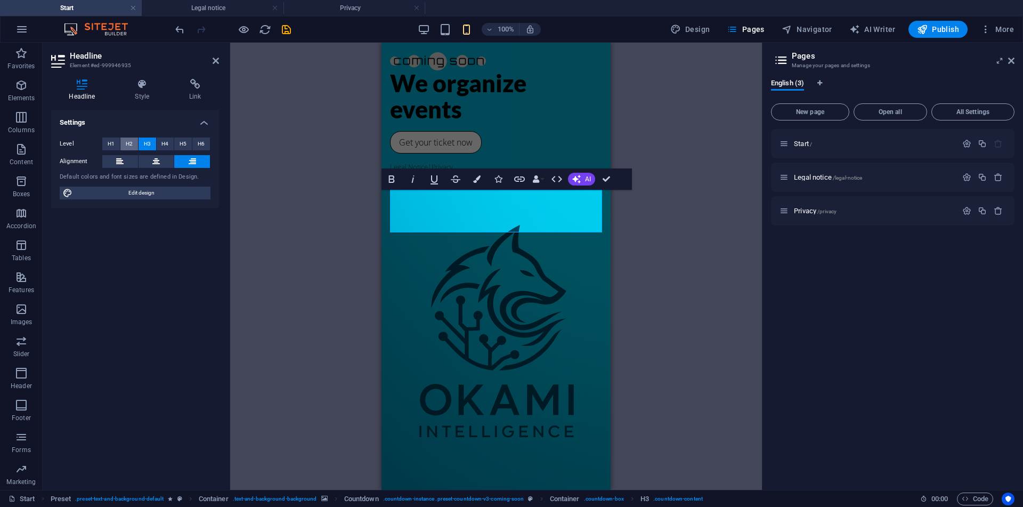
click at [131, 145] on span "H2" at bounding box center [129, 143] width 7 height 13
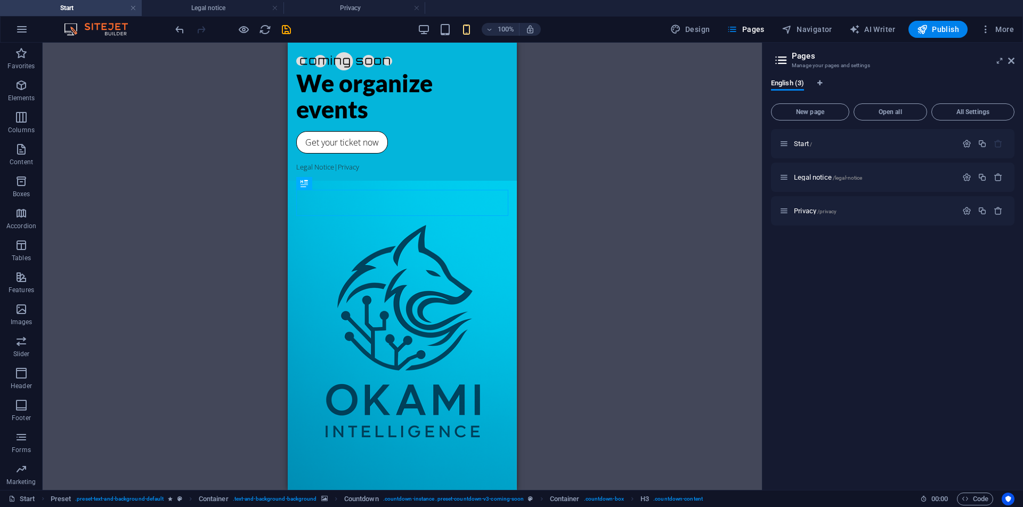
click at [588, 246] on div "Container H2 Preset Preset Container Preset Container Container Countdown Conta…" at bounding box center [402, 266] width 719 height 447
click at [553, 283] on div "Container H2 Preset Preset Container Preset Container Container Countdown Conta…" at bounding box center [402, 266] width 719 height 447
click at [482, 502] on div "20" at bounding box center [402, 515] width 212 height 26
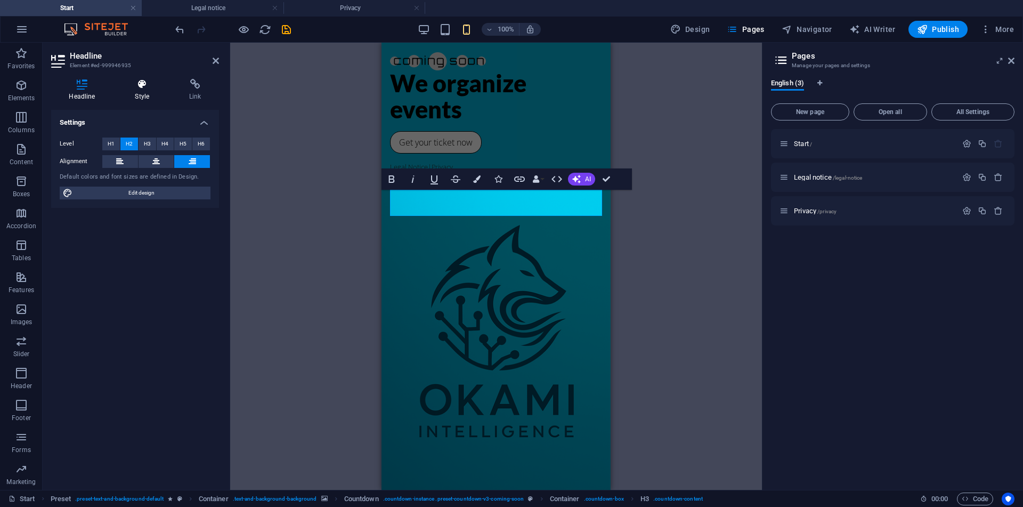
click at [151, 97] on h4 "Style" at bounding box center [144, 90] width 54 height 22
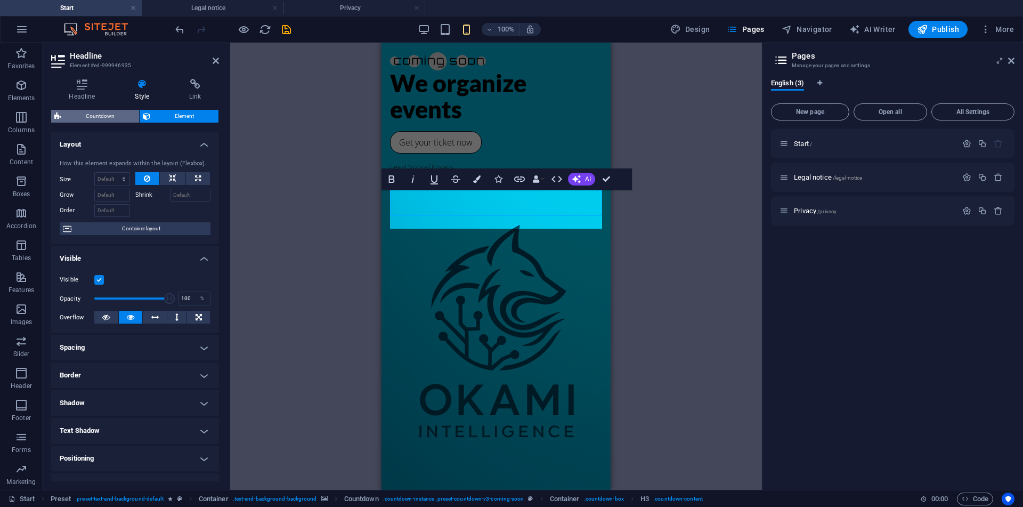
click at [117, 118] on span "Countdown" at bounding box center [99, 116] width 71 height 13
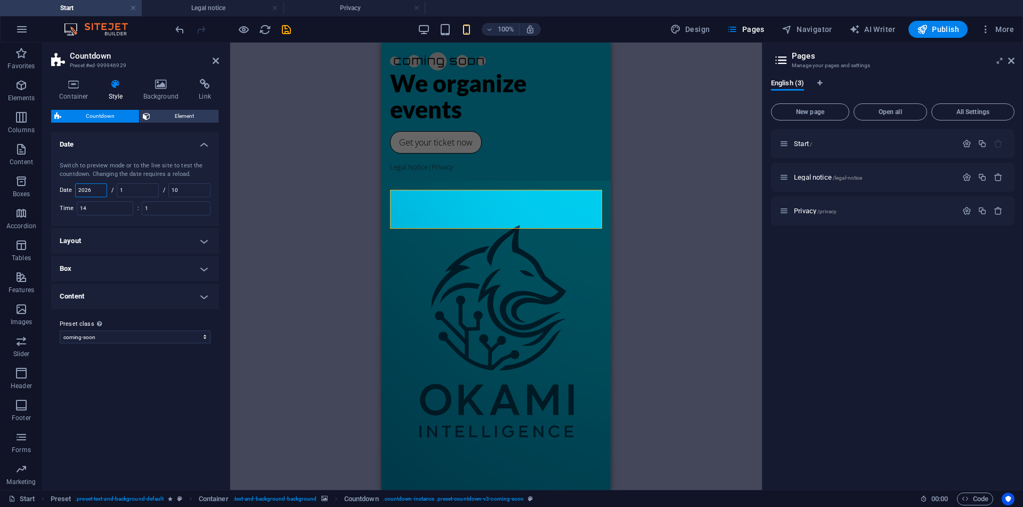
click at [102, 193] on input "2026" at bounding box center [91, 190] width 31 height 13
click at [121, 340] on select "coming-soon Add preset class" at bounding box center [135, 336] width 151 height 13
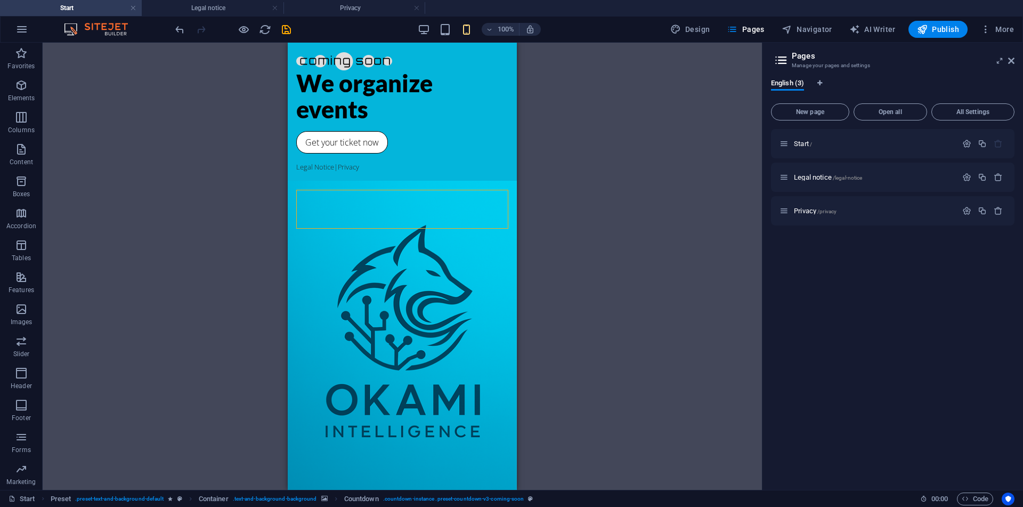
click at [186, 297] on div "Container H2 Preset Preset Container Preset Container Container Countdown Conta…" at bounding box center [402, 266] width 719 height 447
click at [498, 502] on div "20" at bounding box center [402, 515] width 212 height 26
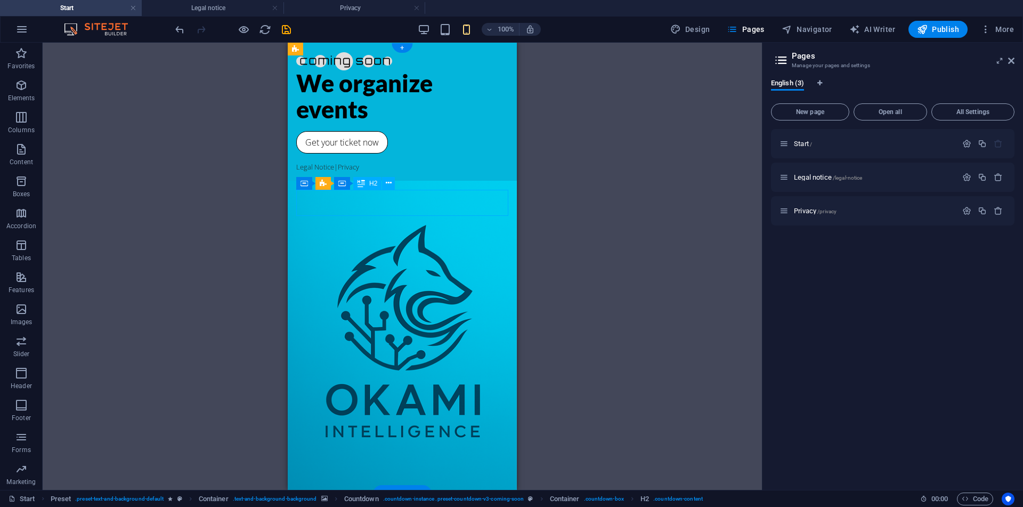
click at [498, 502] on div "20" at bounding box center [402, 515] width 212 height 26
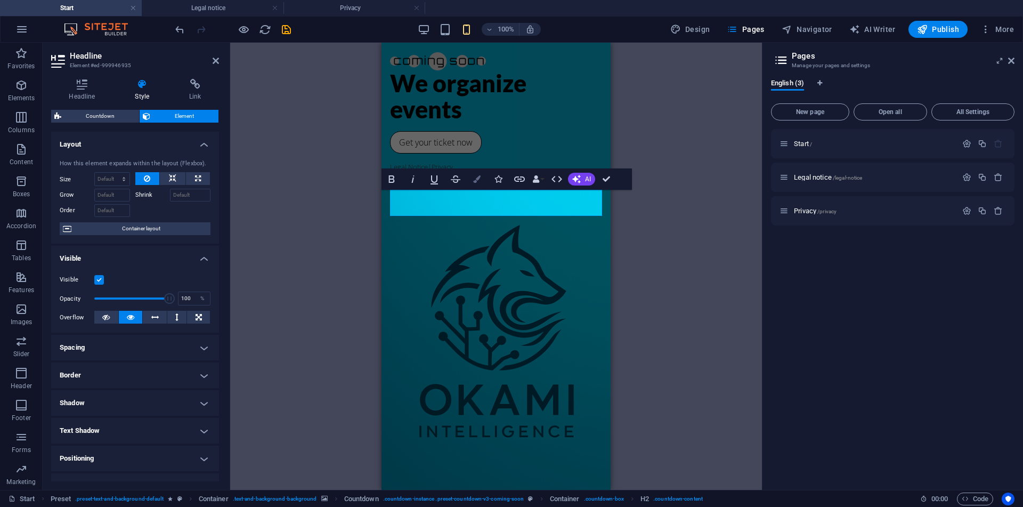
click at [476, 182] on icon "button" at bounding box center [476, 178] width 7 height 7
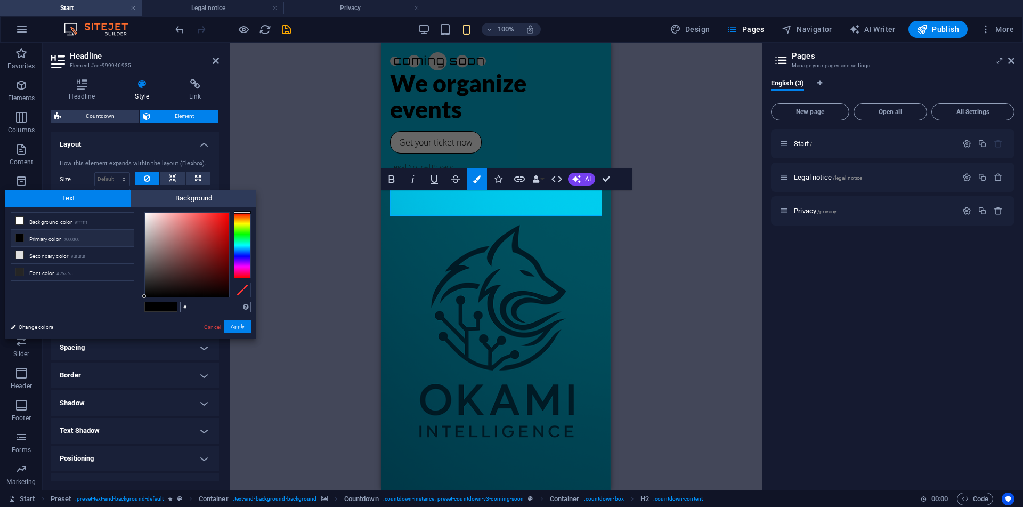
type input "#04415b"
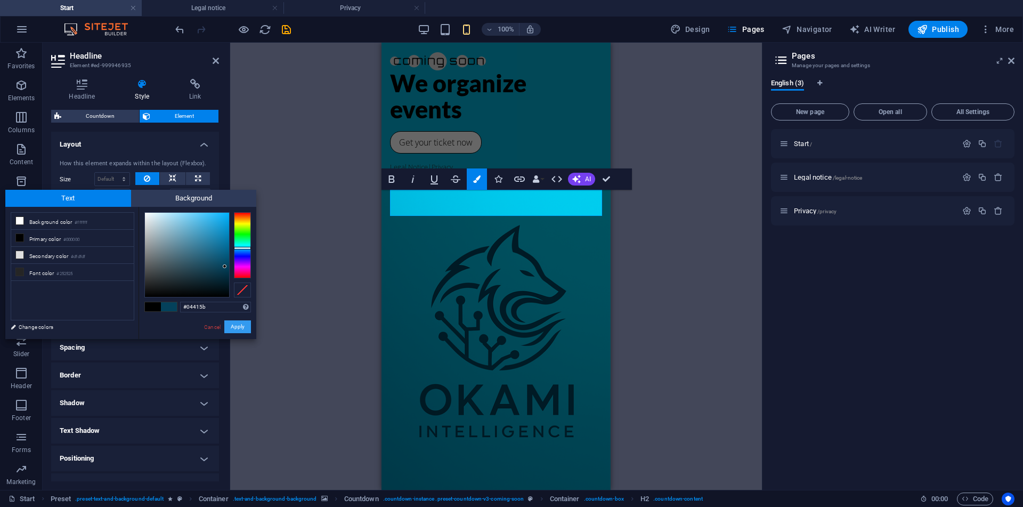
click at [240, 324] on button "Apply" at bounding box center [237, 326] width 27 height 13
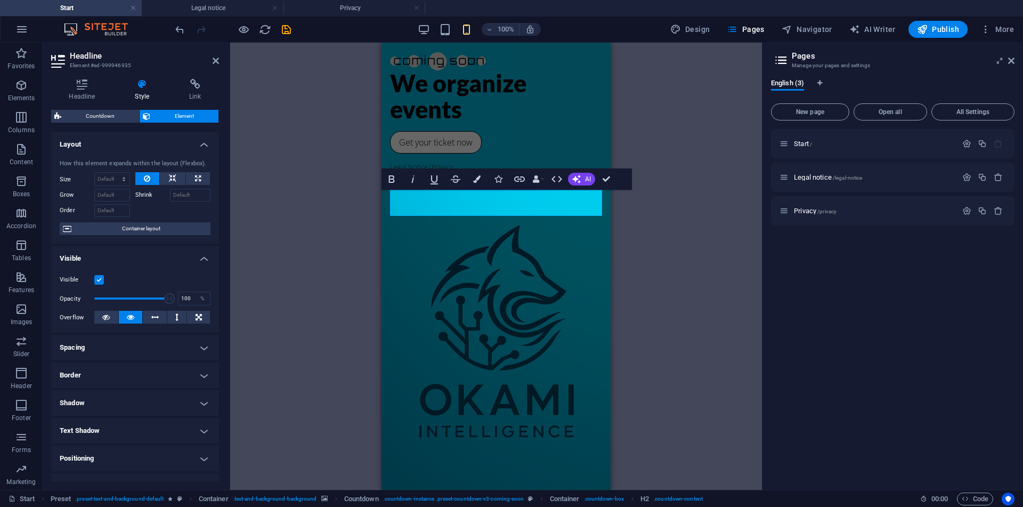
click at [305, 317] on div "Container H2 Preset Preset Container Preset Container Container Countdown Conta…" at bounding box center [496, 266] width 532 height 447
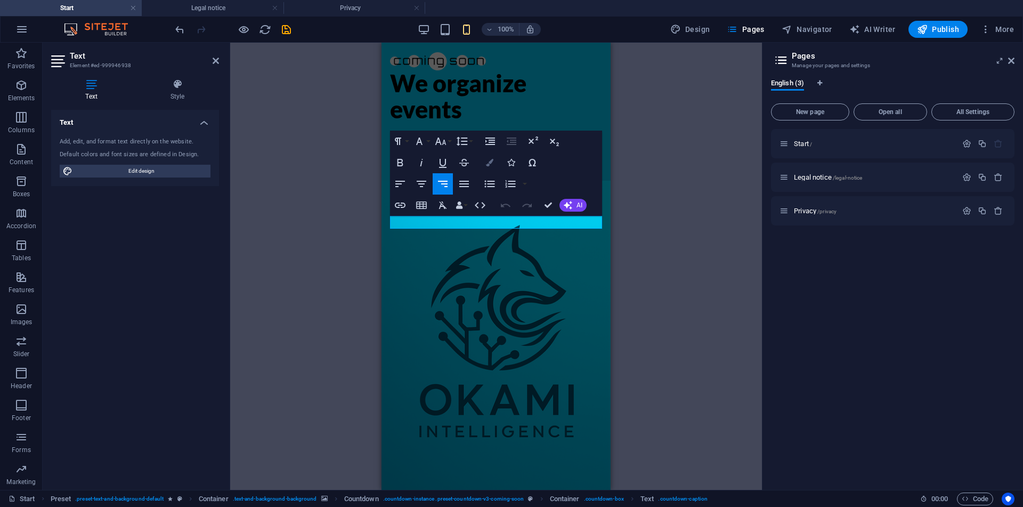
click at [487, 161] on icon "button" at bounding box center [489, 162] width 7 height 7
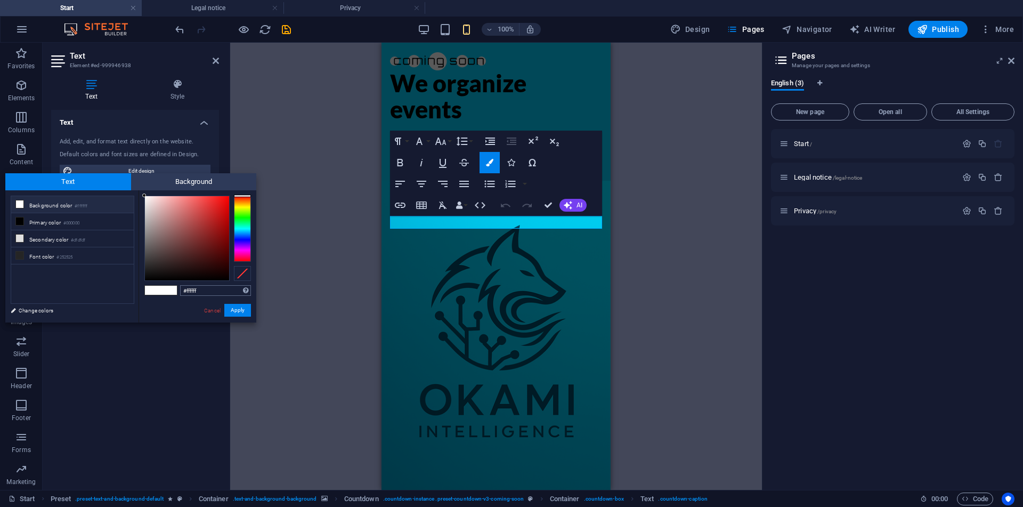
click at [229, 290] on input "#ffffff" at bounding box center [215, 290] width 71 height 11
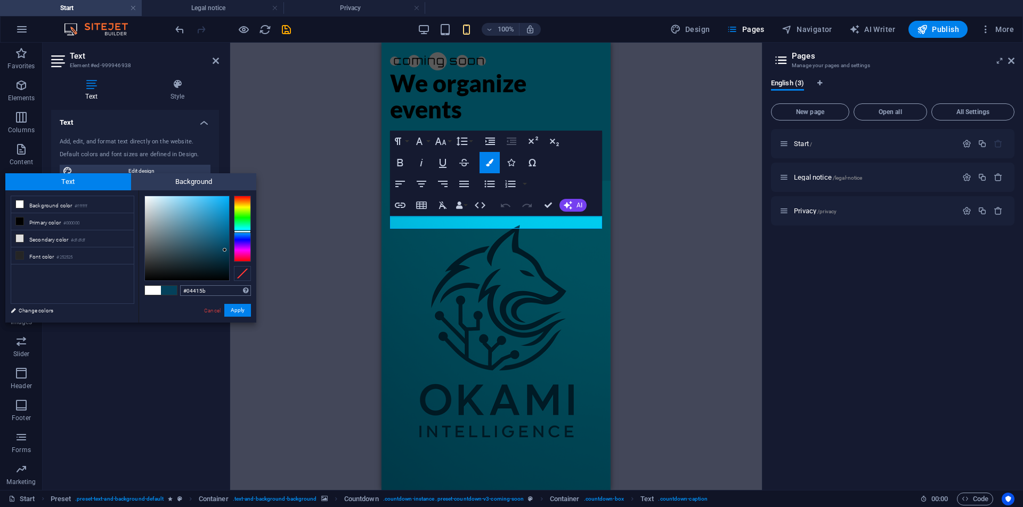
type input "#04415b"
click at [235, 306] on button "Apply" at bounding box center [237, 310] width 27 height 13
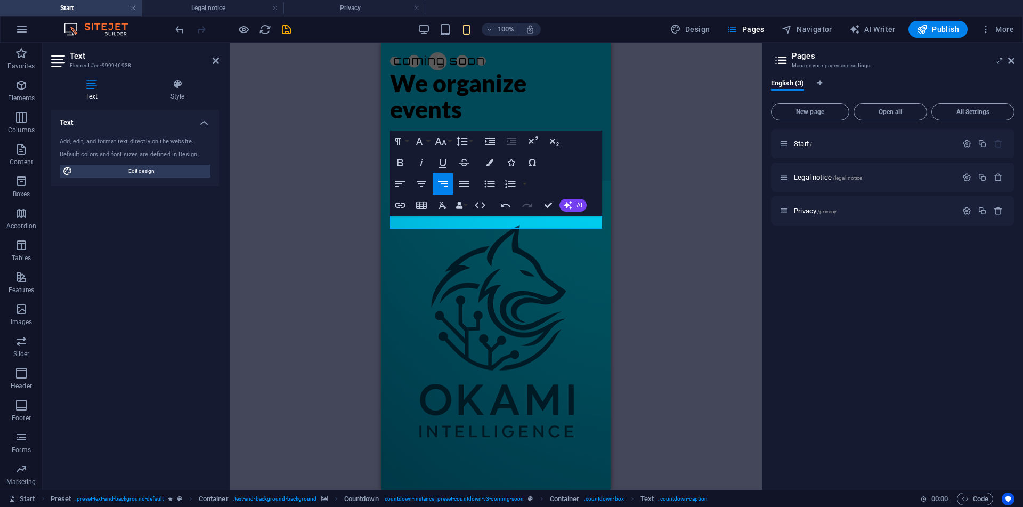
click at [300, 268] on div "Container H2 Preset Preset Container Preset Container Container Countdown Conta…" at bounding box center [496, 266] width 532 height 447
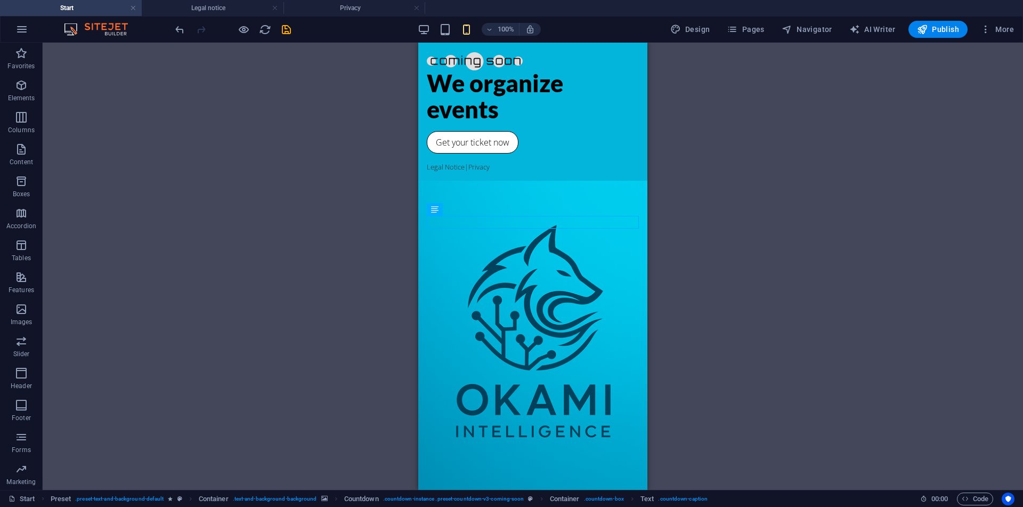
drag, startPoint x: 300, startPoint y: 268, endPoint x: 264, endPoint y: 239, distance: 47.0
click at [264, 239] on div "Container H2 Preset Preset Container Preset Container Container Countdown Conta…" at bounding box center [533, 266] width 980 height 447
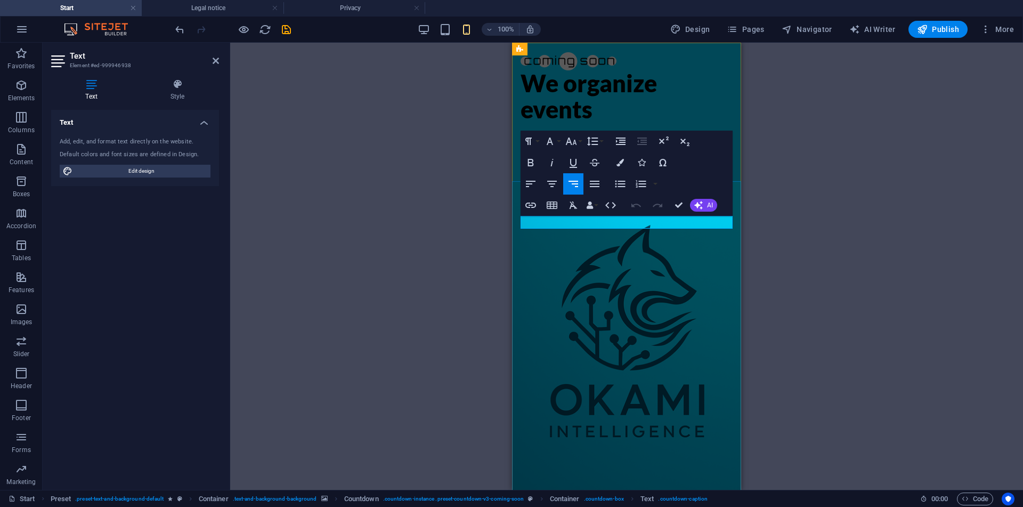
click at [617, 159] on icon "button" at bounding box center [619, 162] width 7 height 7
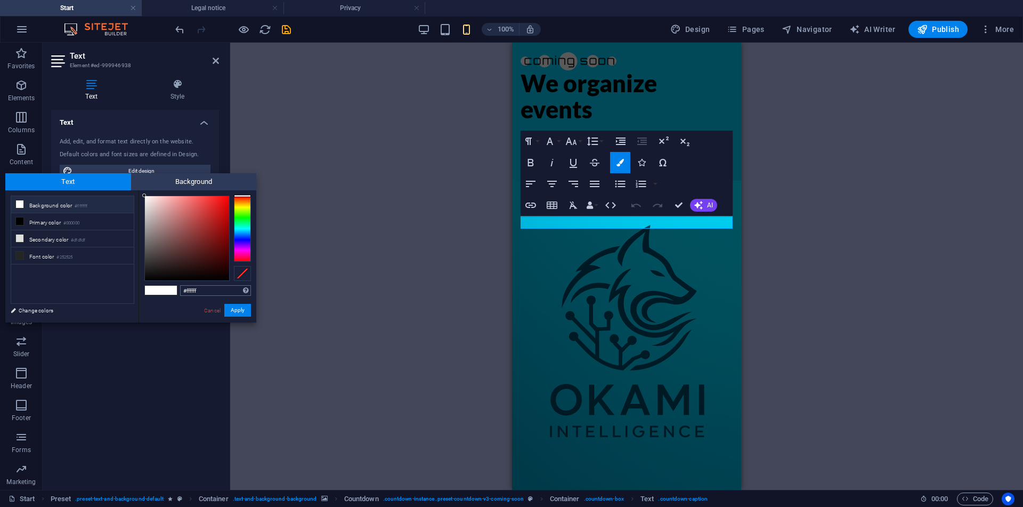
click at [220, 292] on input "#ffffff" at bounding box center [215, 290] width 71 height 11
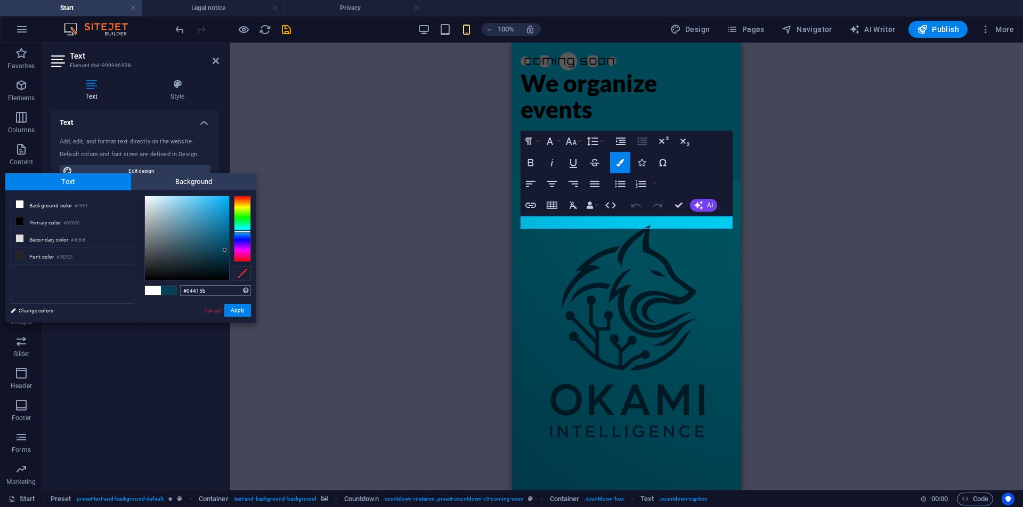
type input "#04415b"
click at [231, 308] on button "Apply" at bounding box center [237, 310] width 27 height 13
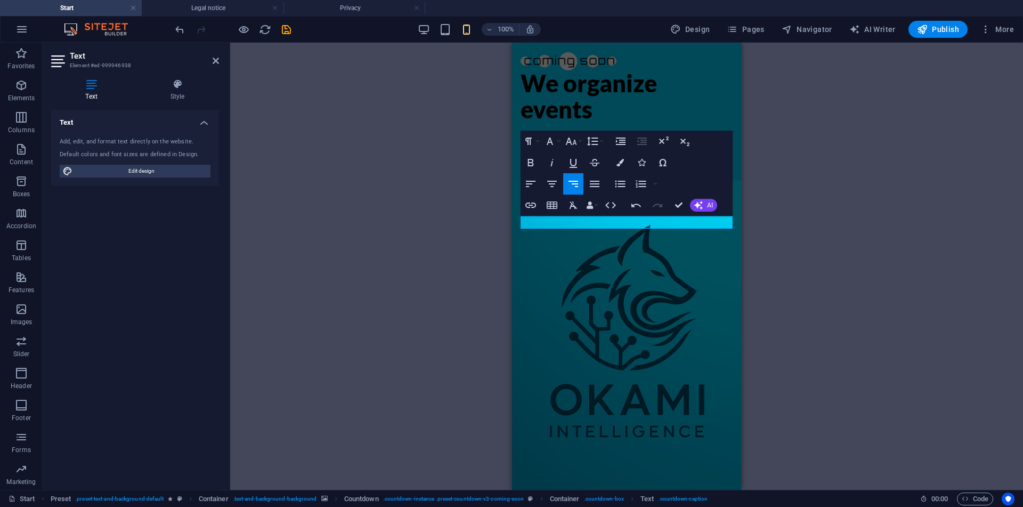
click at [381, 279] on div "Container H2 Preset Preset Container Preset Container Container Countdown Conta…" at bounding box center [626, 266] width 793 height 447
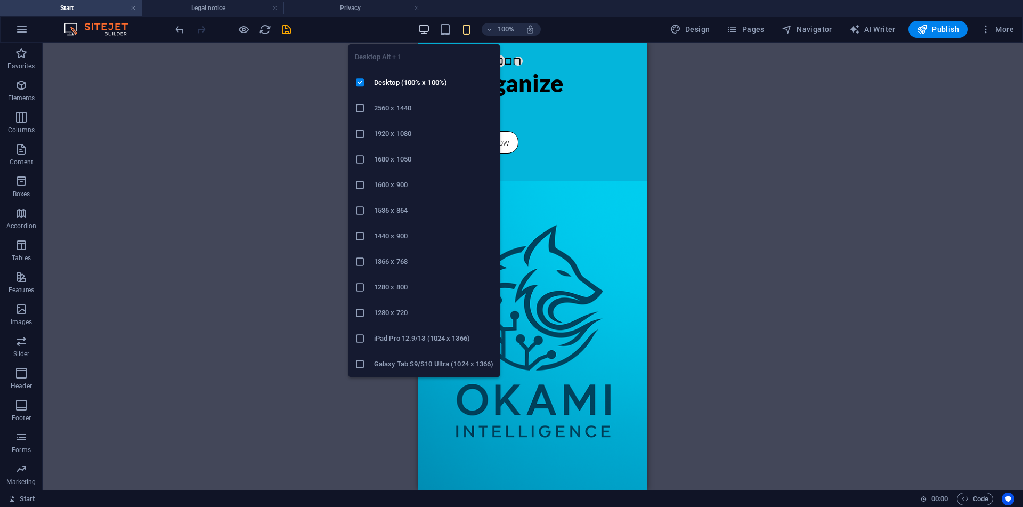
click at [422, 30] on icon "button" at bounding box center [424, 29] width 12 height 12
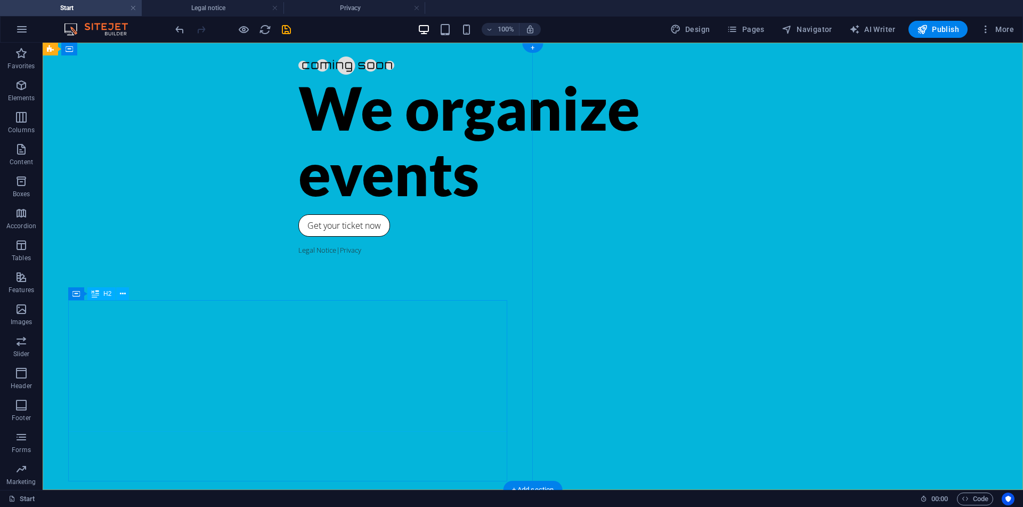
click at [378, 206] on div "We organize events" at bounding box center [532, 140] width 469 height 131
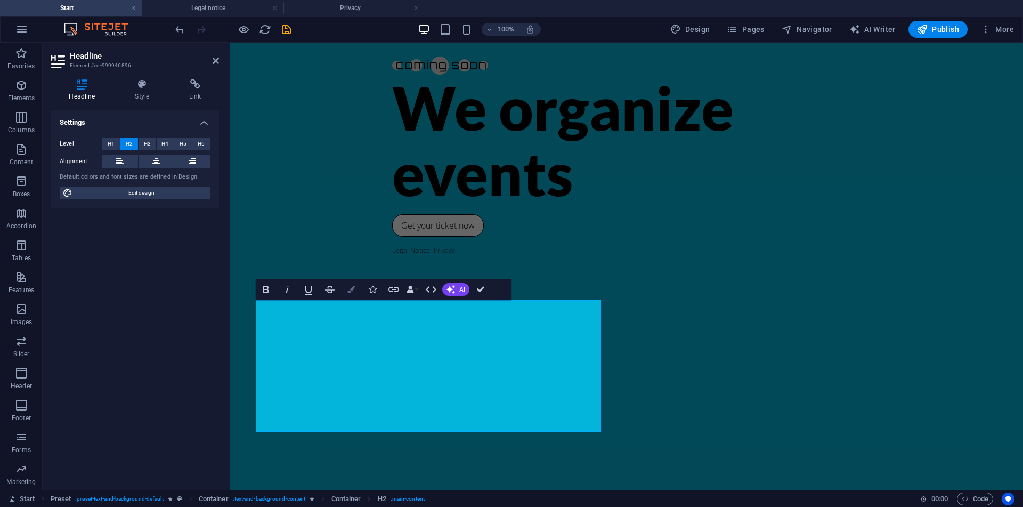
click at [350, 296] on button "Colors" at bounding box center [351, 289] width 20 height 21
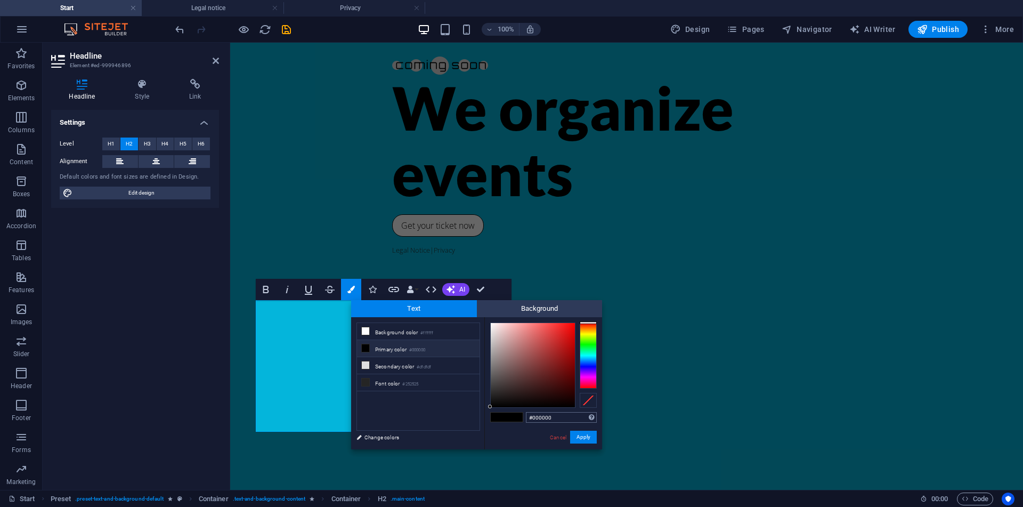
click at [561, 418] on input "#000000" at bounding box center [561, 417] width 71 height 11
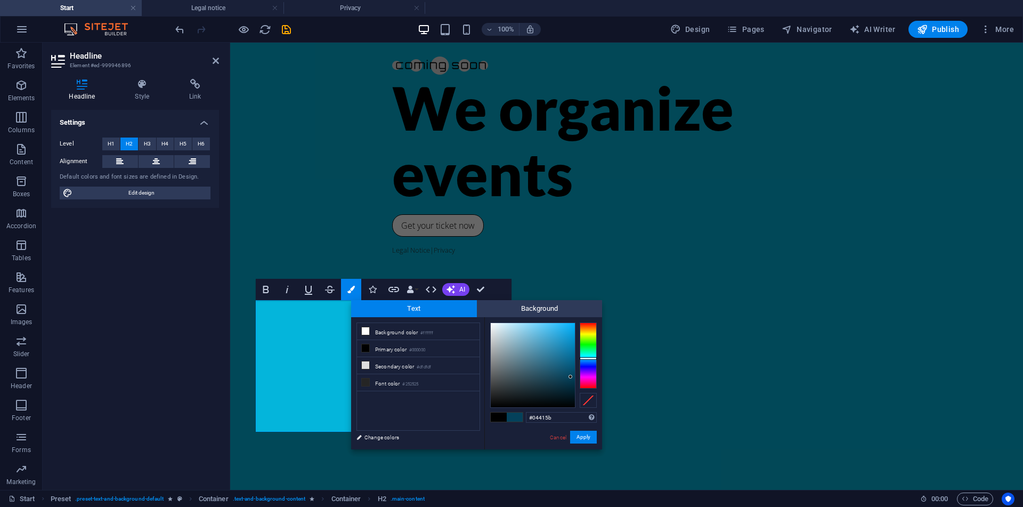
type input "#04415b"
click at [588, 444] on div "#04415b Supported formats #0852ed rgb(8, 82, 237) rgba(8, 82, 237, 90%) hsv(221…" at bounding box center [543, 460] width 118 height 287
click at [582, 434] on button "Apply" at bounding box center [583, 436] width 27 height 13
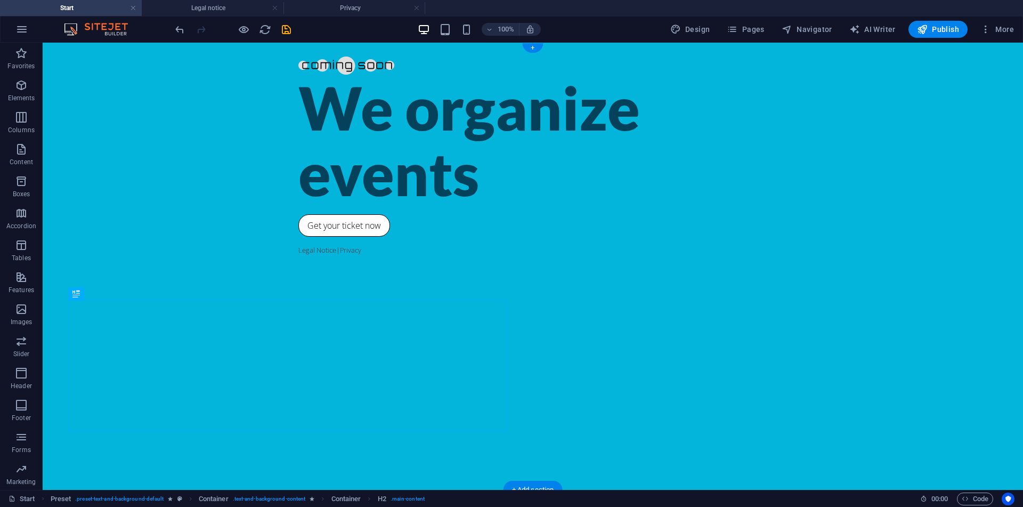
drag, startPoint x: 533, startPoint y: 63, endPoint x: 511, endPoint y: 63, distance: 21.8
select select "vh"
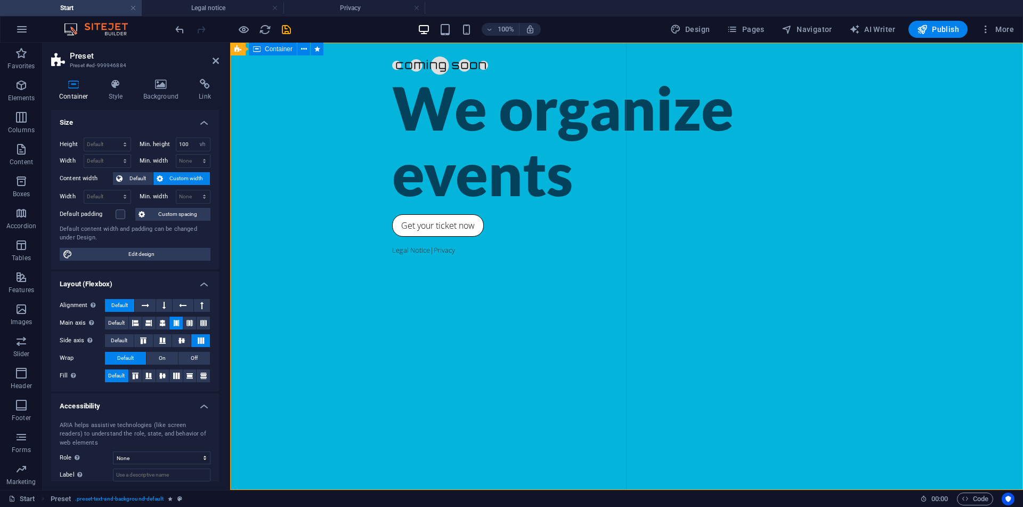
click at [260, 51] on div "Container" at bounding box center [273, 49] width 48 height 13
click at [304, 45] on icon at bounding box center [304, 49] width 6 height 11
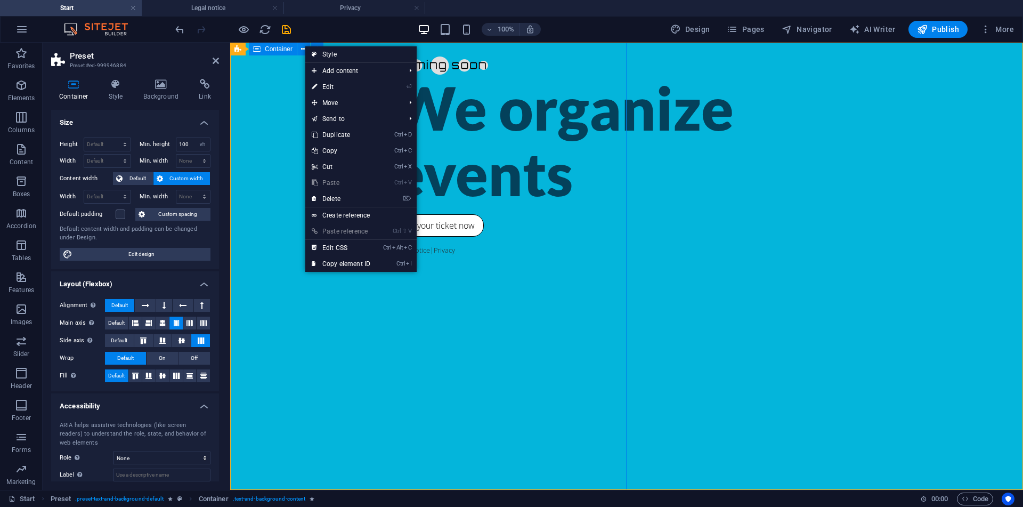
click at [491, 243] on div "We organize events Get your ticket now Legal Notice | Privacy" at bounding box center [626, 266] width 793 height 447
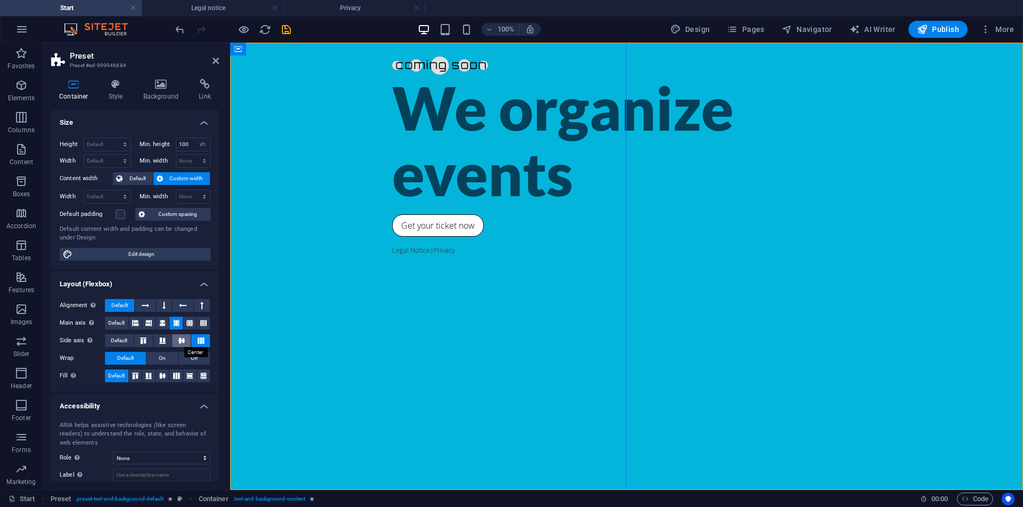
click at [179, 338] on icon at bounding box center [181, 340] width 13 height 6
click at [194, 341] on button at bounding box center [200, 340] width 19 height 13
click at [113, 256] on span "Edit design" at bounding box center [142, 254] width 132 height 13
select select "rem"
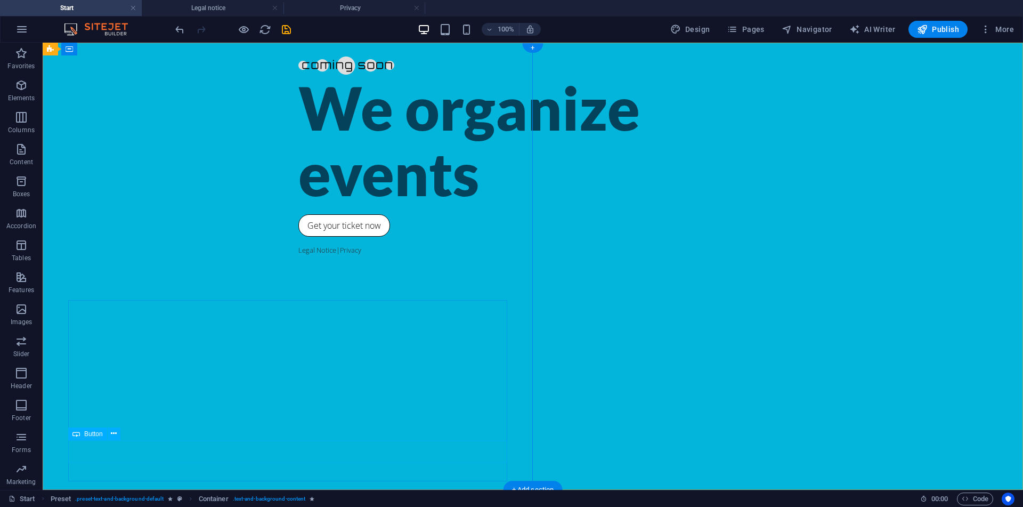
click at [298, 237] on div "Get your ticket now" at bounding box center [532, 225] width 469 height 22
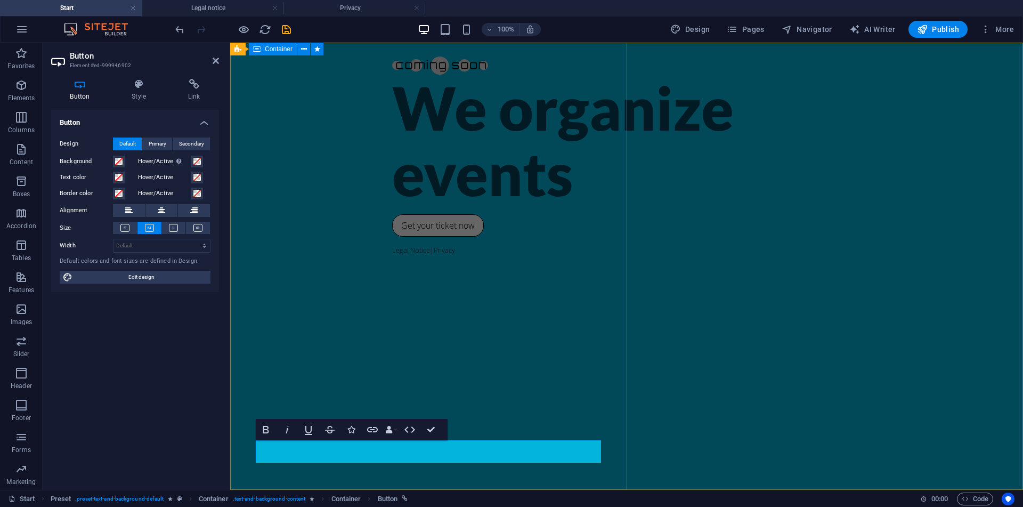
click at [514, 227] on div "We organize events Get your ticket now Legal Notice | Privacy" at bounding box center [626, 266] width 793 height 447
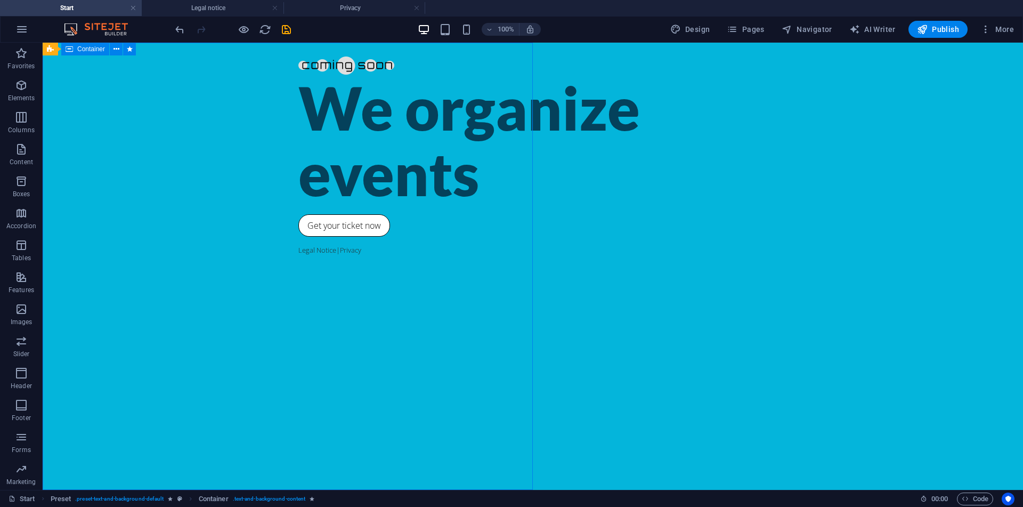
click at [514, 227] on div "We organize events Get your ticket now Legal Notice | Privacy" at bounding box center [533, 266] width 980 height 447
click at [298, 206] on div "We organize events" at bounding box center [532, 140] width 469 height 131
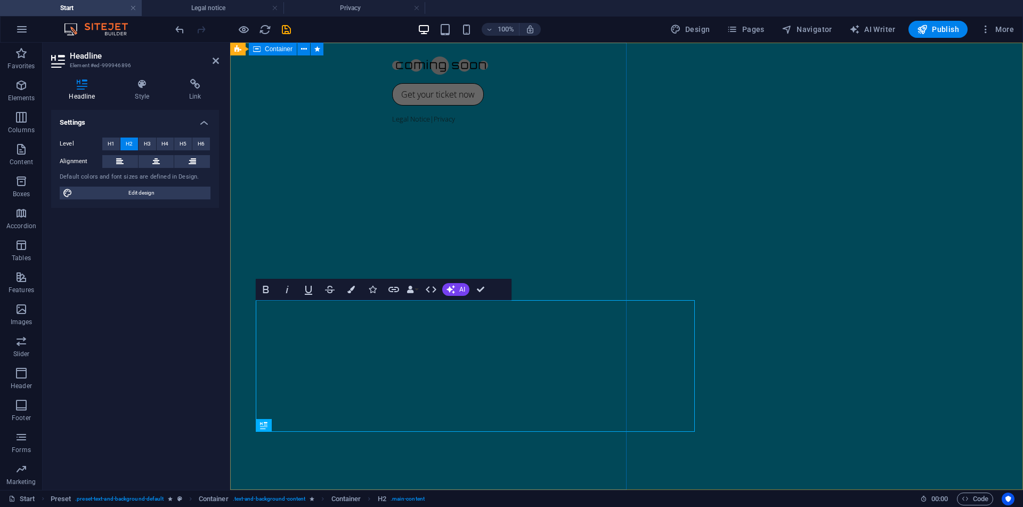
click at [250, 344] on div "Get your ticket now Legal Notice | Privacy" at bounding box center [626, 266] width 793 height 447
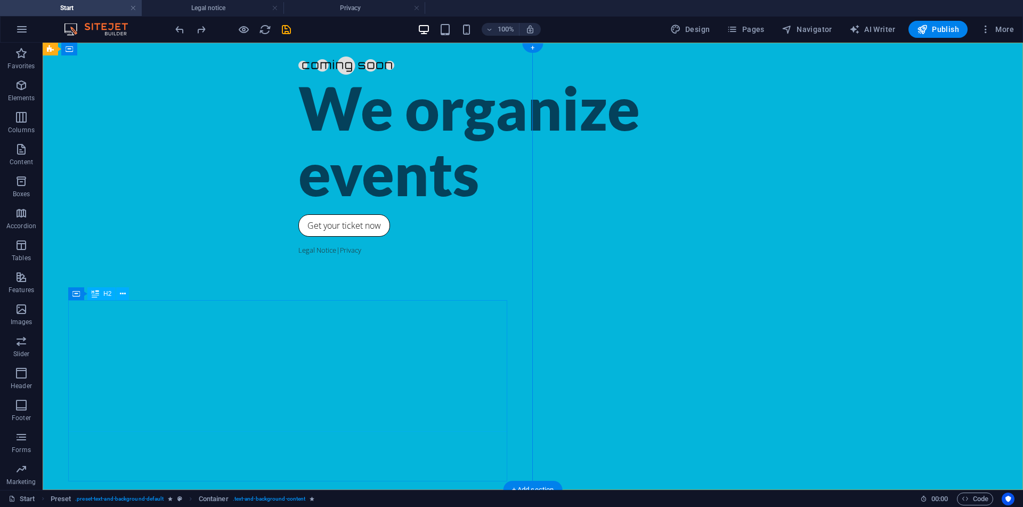
click at [298, 206] on div "We organize events" at bounding box center [532, 140] width 469 height 131
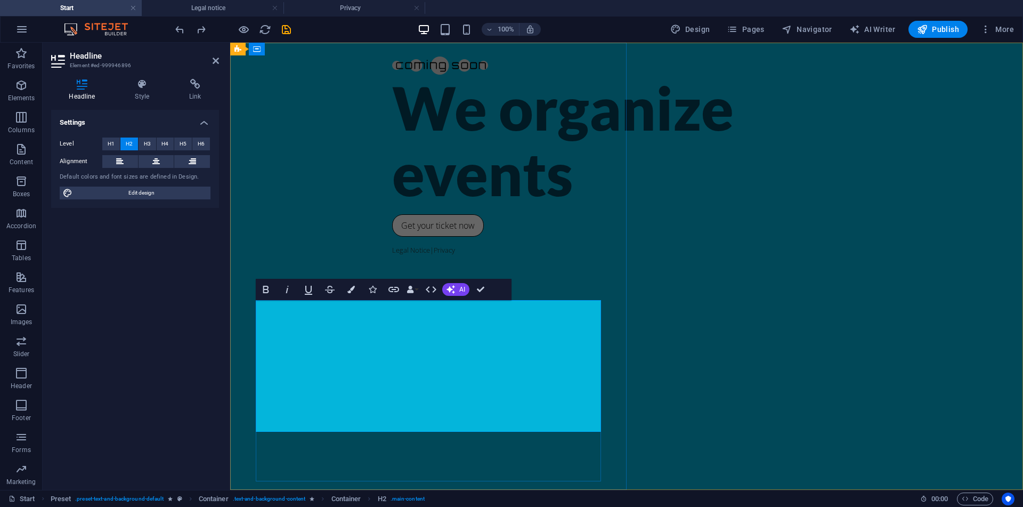
scroll to position [0, 4]
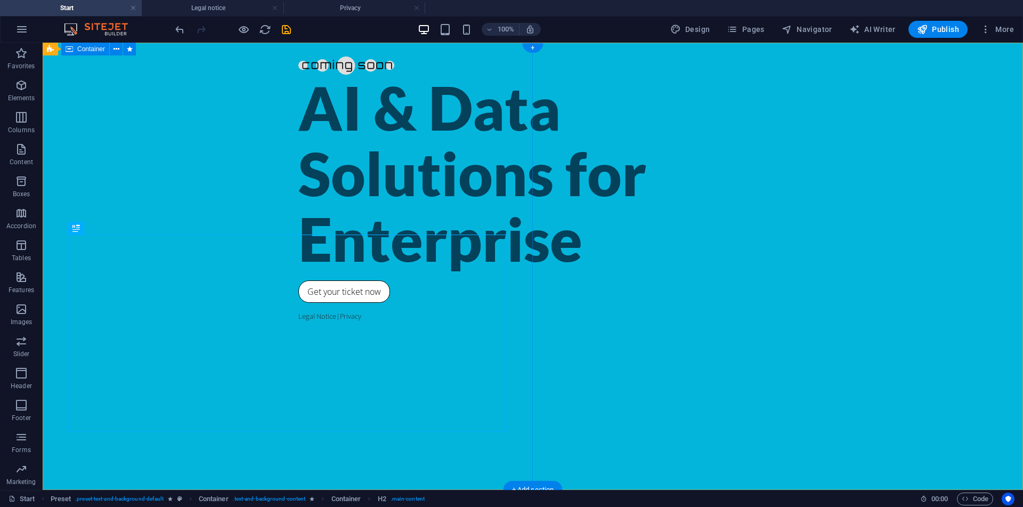
click at [425, 160] on div "AI & Data Solutions for Enterprise Get your ticket now Legal Notice | Privacy" at bounding box center [533, 266] width 980 height 447
click at [298, 66] on div at bounding box center [532, 62] width 469 height 23
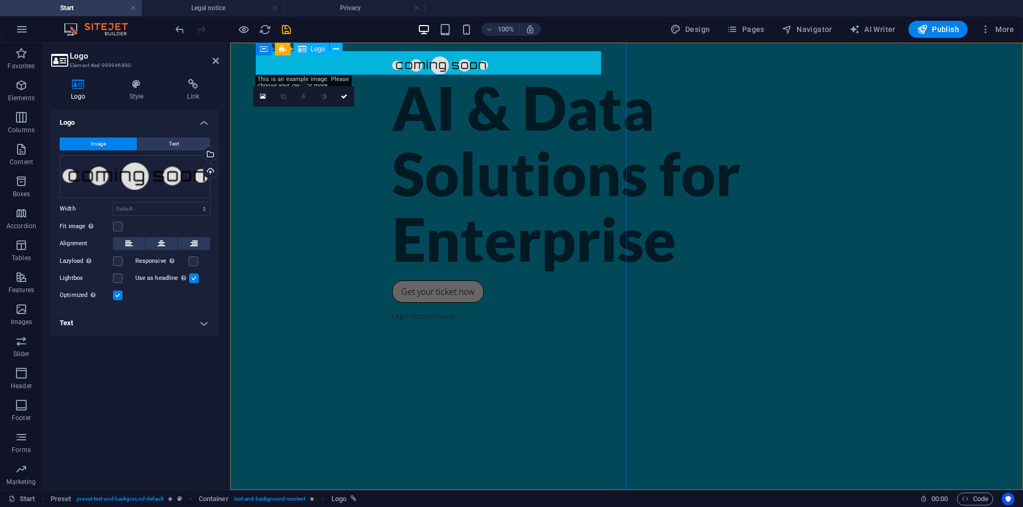
click at [392, 56] on div at bounding box center [626, 62] width 469 height 23
click at [346, 101] on link at bounding box center [344, 96] width 20 height 20
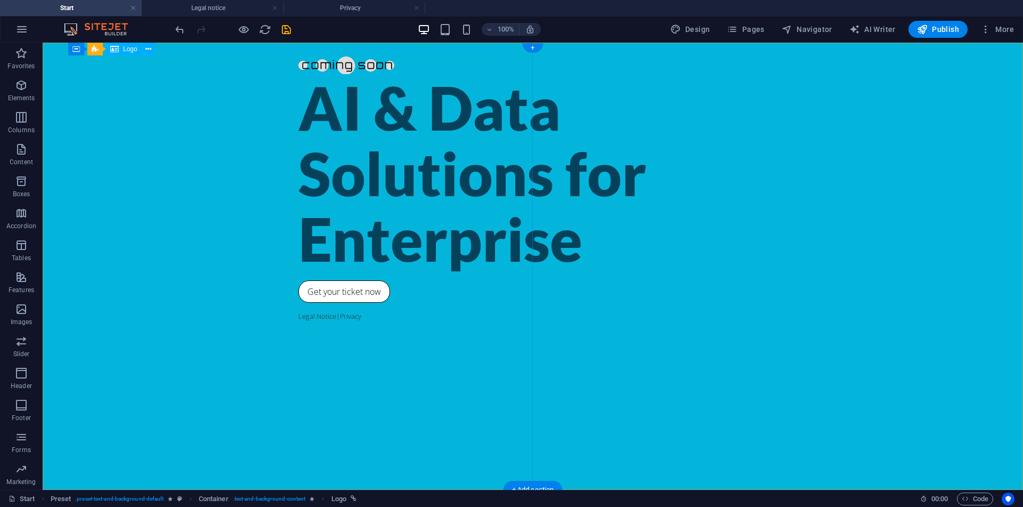
click at [298, 74] on div at bounding box center [532, 62] width 469 height 23
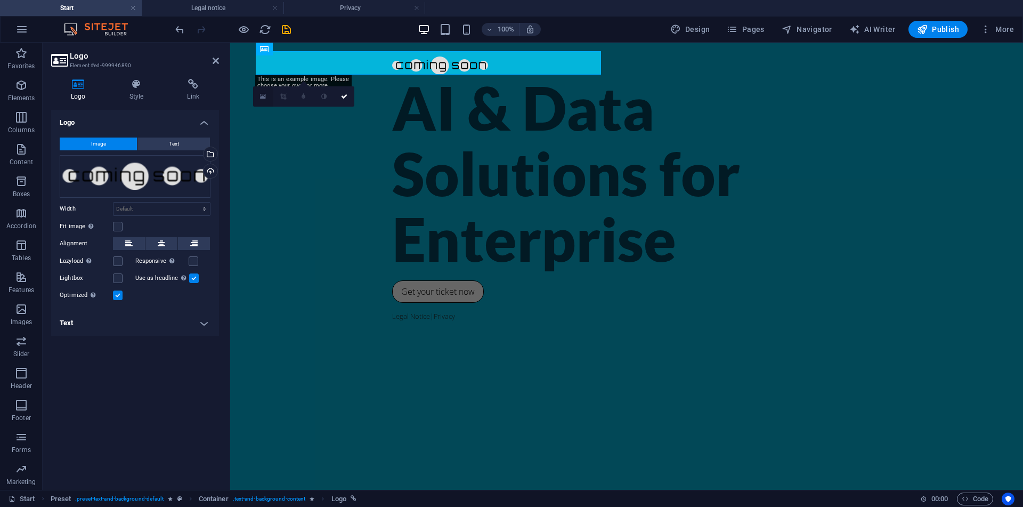
click at [267, 96] on link at bounding box center [263, 96] width 20 height 20
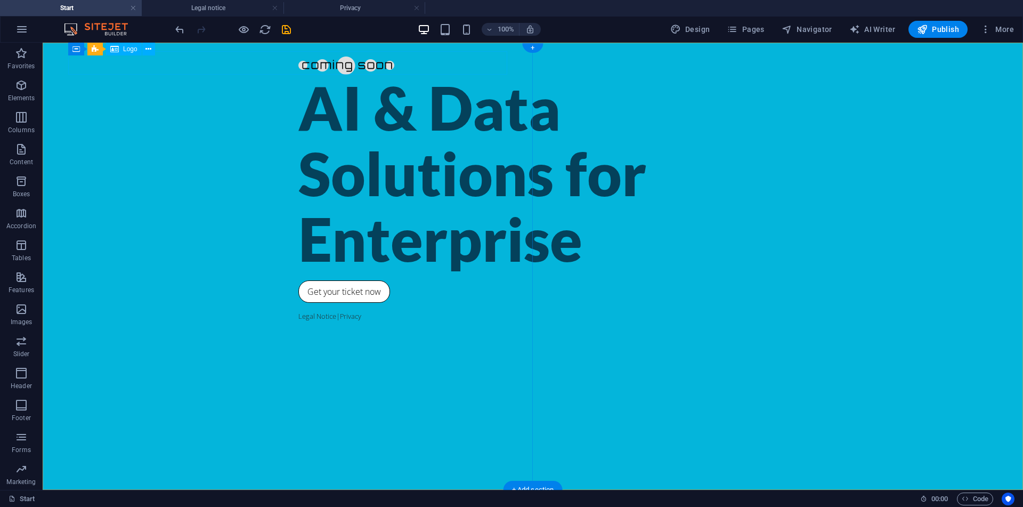
click at [298, 62] on div at bounding box center [532, 62] width 469 height 23
click at [134, 51] on span "Logo" at bounding box center [130, 49] width 14 height 6
click at [153, 48] on button at bounding box center [148, 49] width 13 height 13
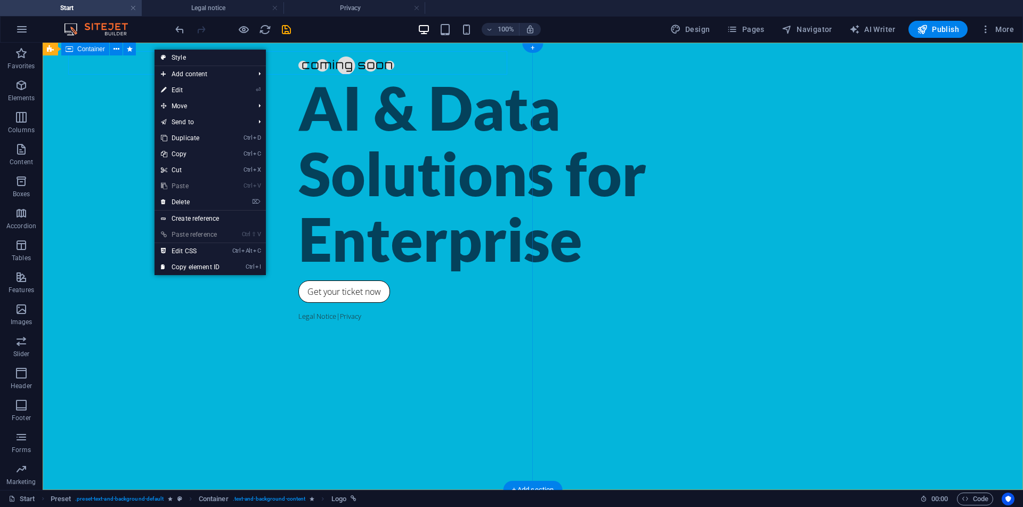
click at [116, 121] on div "AI & Data Solutions for Enterprise Get your ticket now Legal Notice | Privacy" at bounding box center [533, 266] width 980 height 447
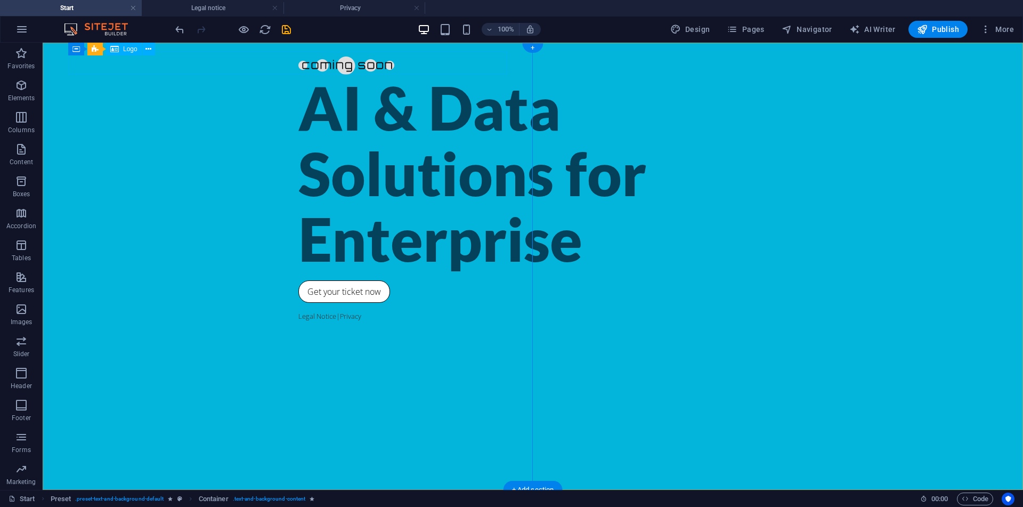
click at [298, 63] on div at bounding box center [532, 62] width 469 height 23
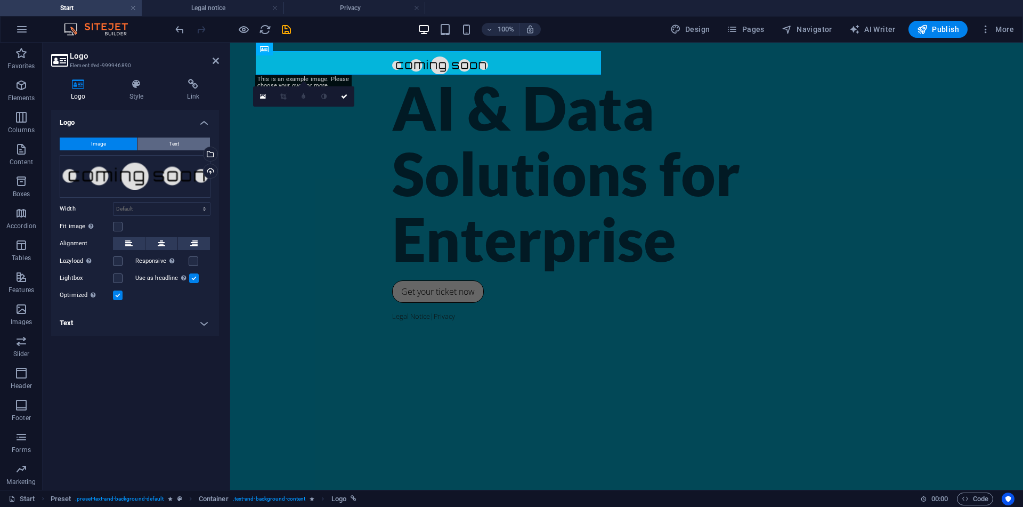
click at [154, 141] on button "Text" at bounding box center [173, 143] width 72 height 13
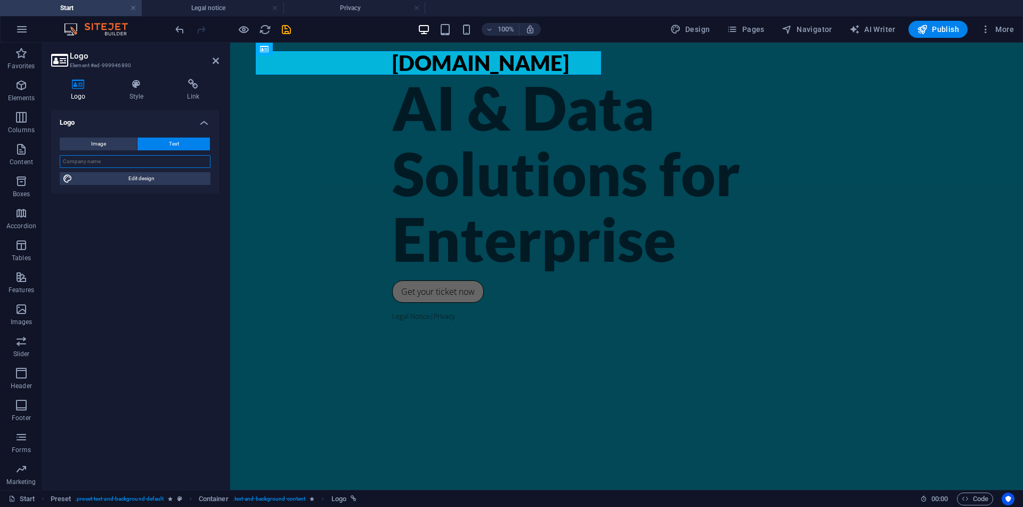
click at [142, 163] on input "text" at bounding box center [135, 161] width 151 height 13
type input "COMING SOON"
click at [299, 155] on div "COMING SOON AI & Data Solutions for Enterprise Get your ticket now Legal Notice…" at bounding box center [626, 266] width 793 height 447
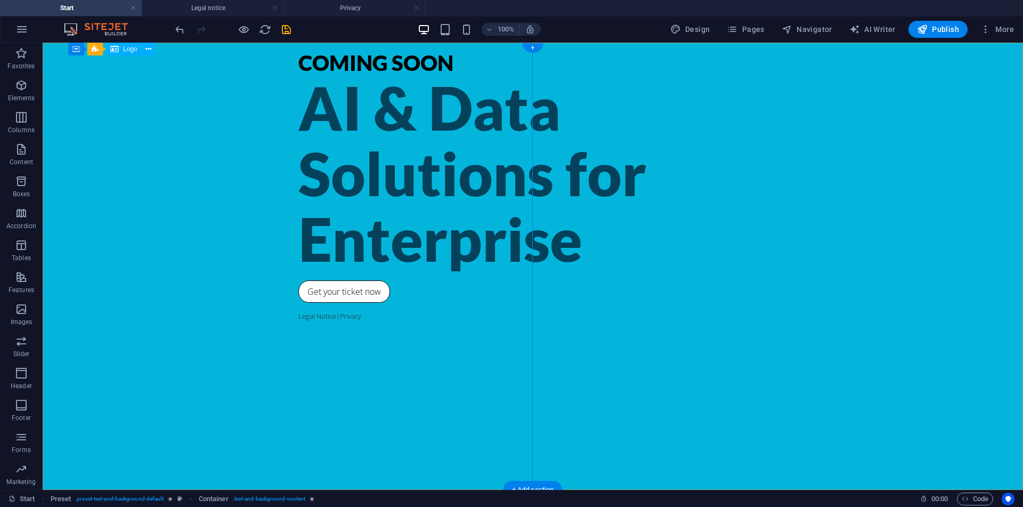
click at [298, 56] on div "COMING SOON" at bounding box center [532, 62] width 469 height 23
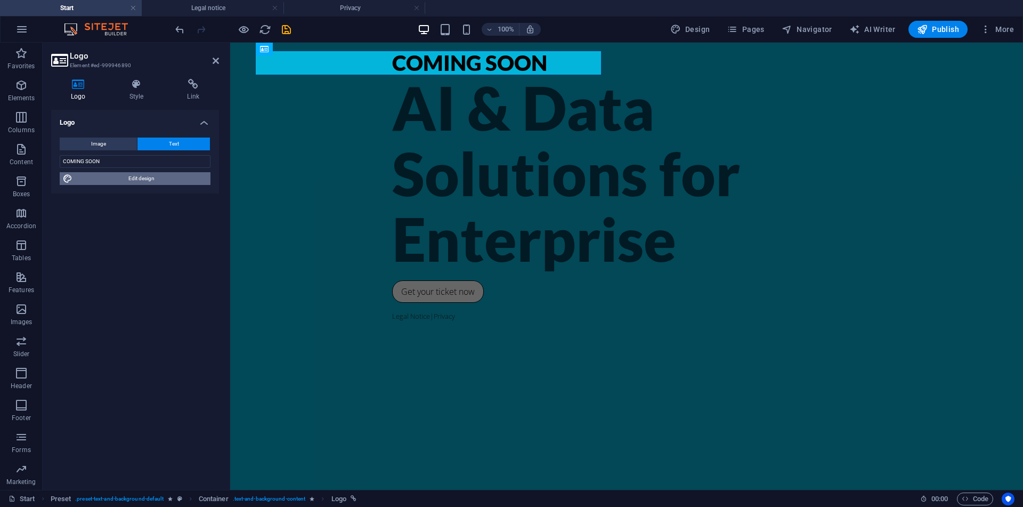
click at [147, 181] on span "Edit design" at bounding box center [142, 178] width 132 height 13
select select "px"
select select "300"
select select "px"
select select "rem"
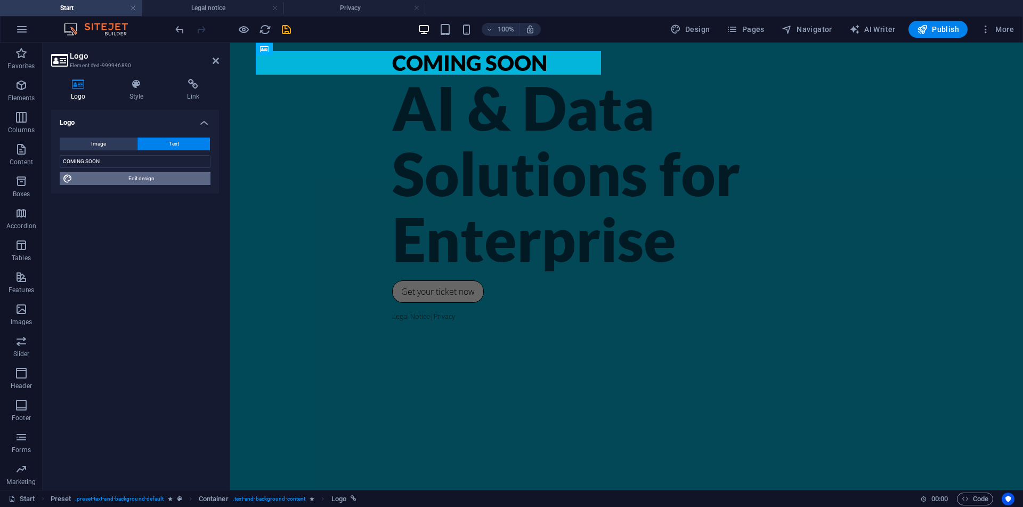
select select "900"
select select "px"
select select "rem"
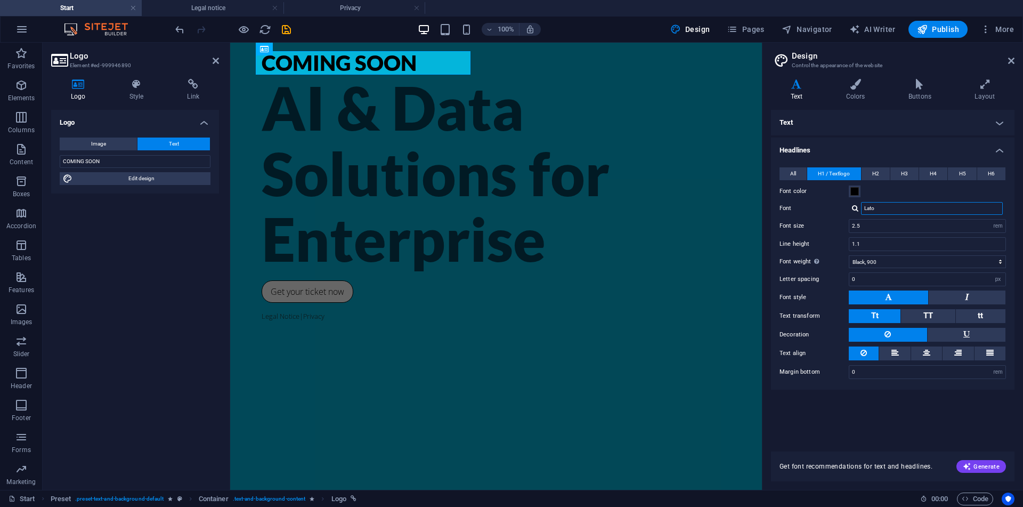
click at [897, 209] on input "Lato" at bounding box center [932, 208] width 142 height 13
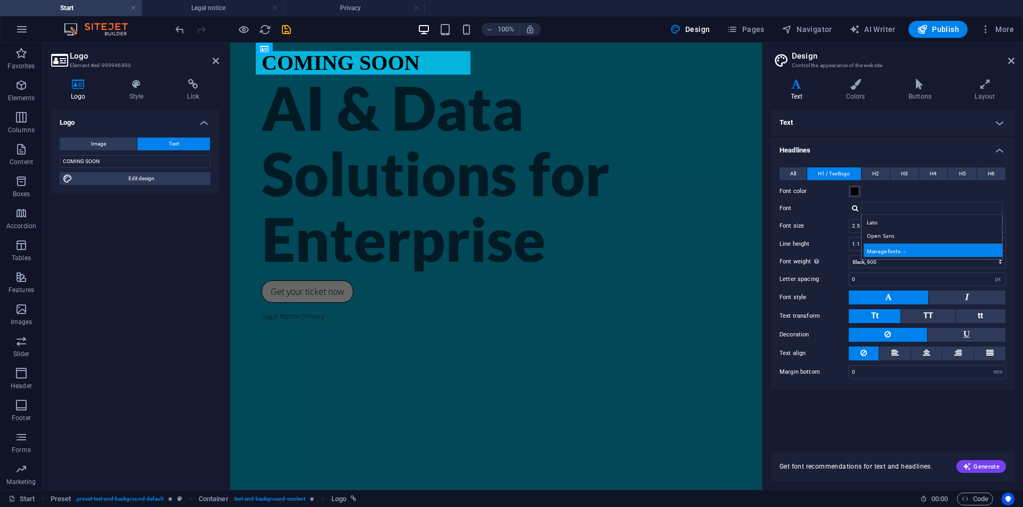
click at [931, 253] on div "Manage fonts →" at bounding box center [934, 249] width 141 height 13
select select "popularity"
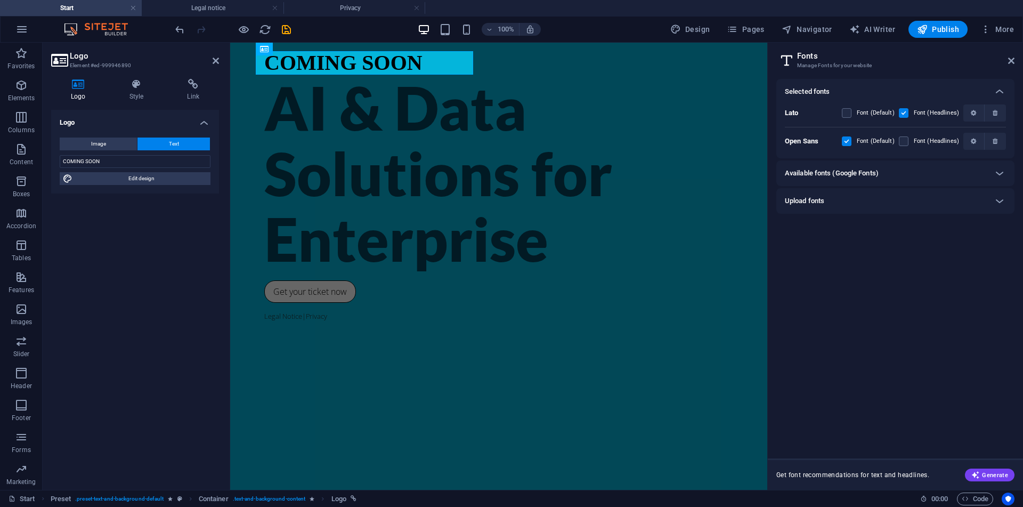
click at [894, 197] on div "Upload fonts" at bounding box center [886, 200] width 202 height 13
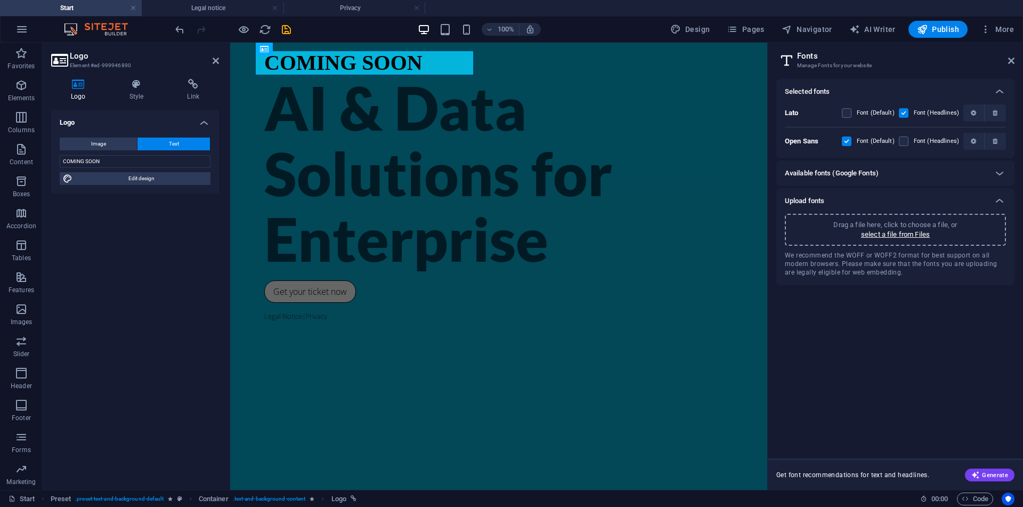
click at [919, 170] on div "Available fonts (Google Fonts)" at bounding box center [886, 173] width 202 height 13
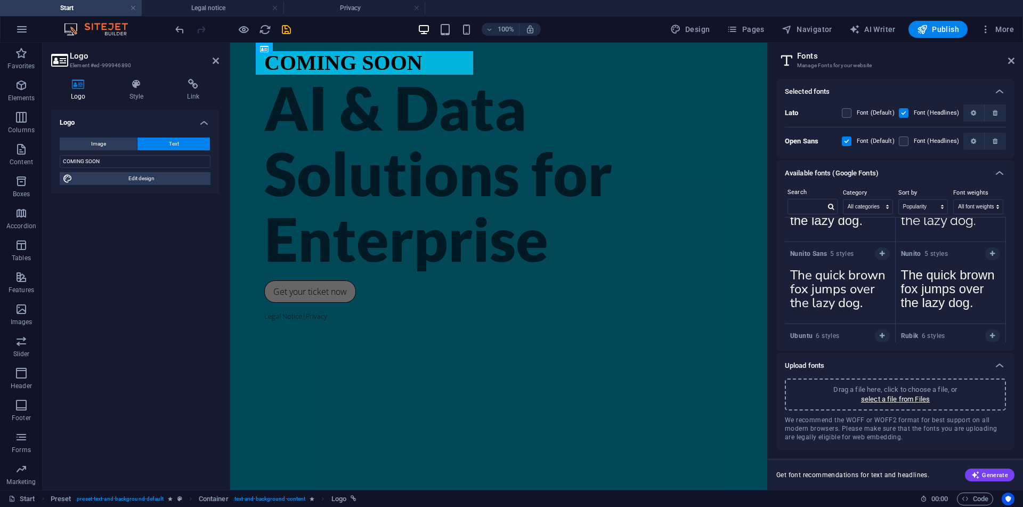
scroll to position [533, 0]
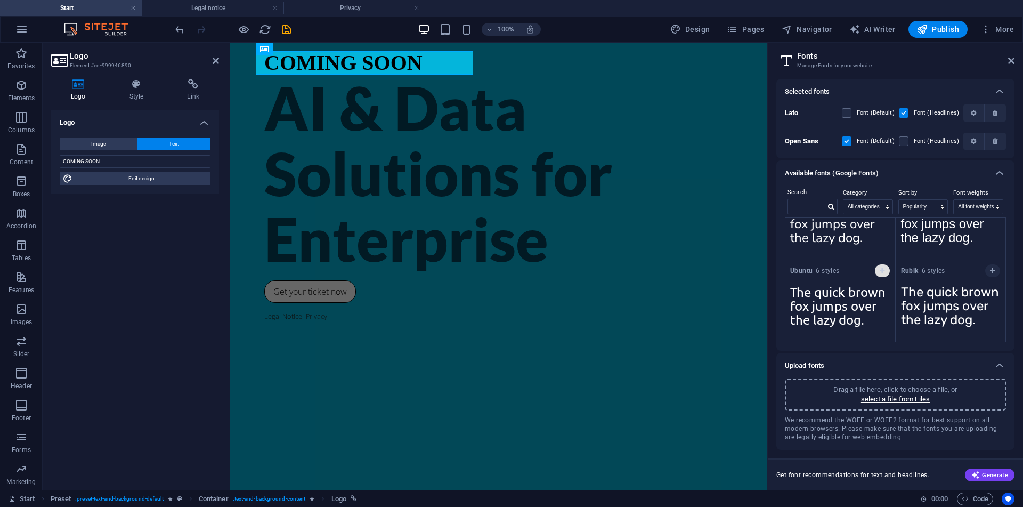
click at [878, 272] on button "button" at bounding box center [882, 270] width 15 height 13
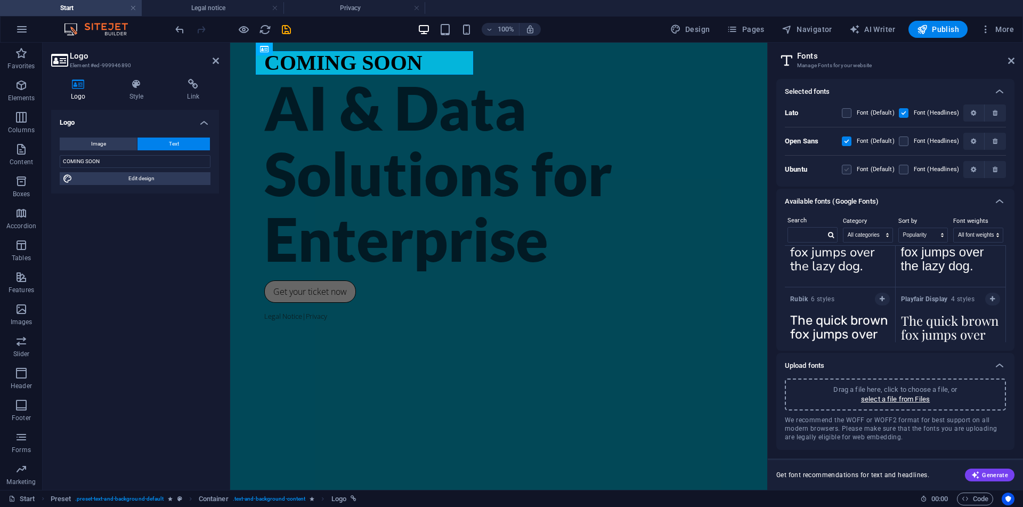
click at [851, 169] on label at bounding box center [847, 170] width 10 height 10
click at [0, 0] on input "checkbox" at bounding box center [0, 0] width 0 height 0
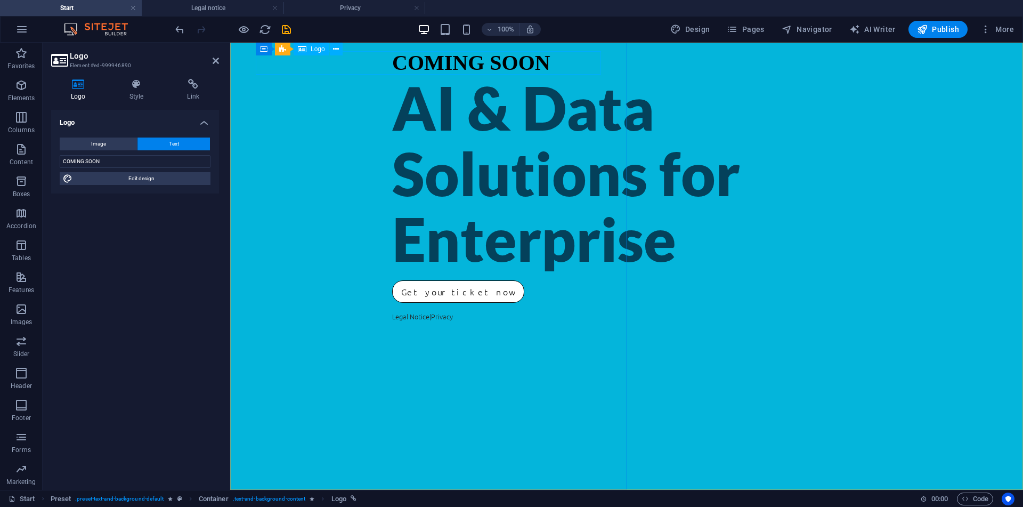
click at [392, 53] on div "COMING SOON" at bounding box center [626, 62] width 469 height 23
click at [150, 175] on span "Edit design" at bounding box center [142, 178] width 132 height 13
select select "px"
select select "300"
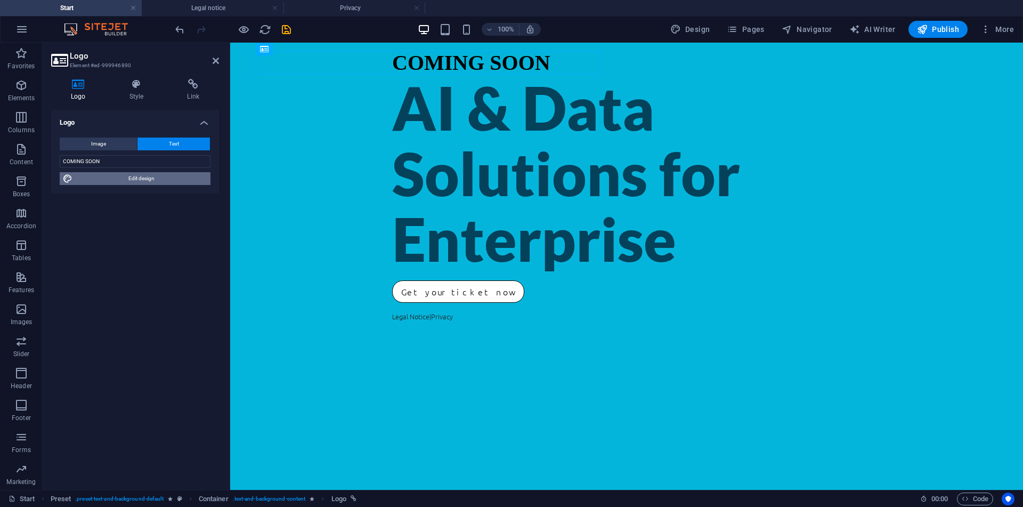
select select "px"
select select "rem"
select select "900"
select select "px"
select select "rem"
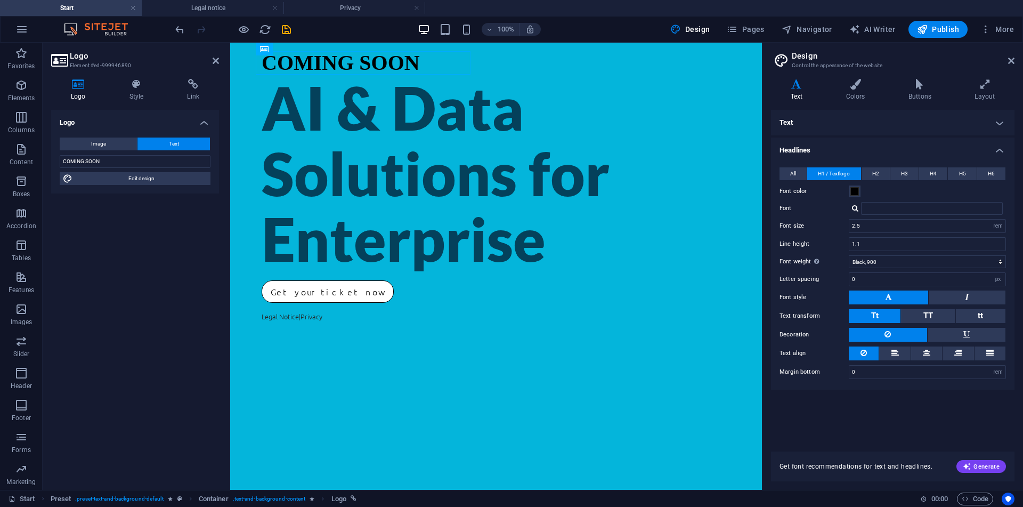
click at [878, 215] on div "All H1 / Textlogo H2 H3 H4 H5 H6 Font color Font Lato Line height 1.1 Font weig…" at bounding box center [893, 273] width 248 height 233
click at [879, 207] on input "Font" at bounding box center [932, 208] width 142 height 13
click at [885, 221] on div "Ubuntu" at bounding box center [934, 222] width 141 height 11
type input "Ubuntu"
click at [433, 120] on div "COMING SOON AI & Data Solutions for Enterprise Get your ticket now Legal Notice…" at bounding box center [496, 266] width 532 height 447
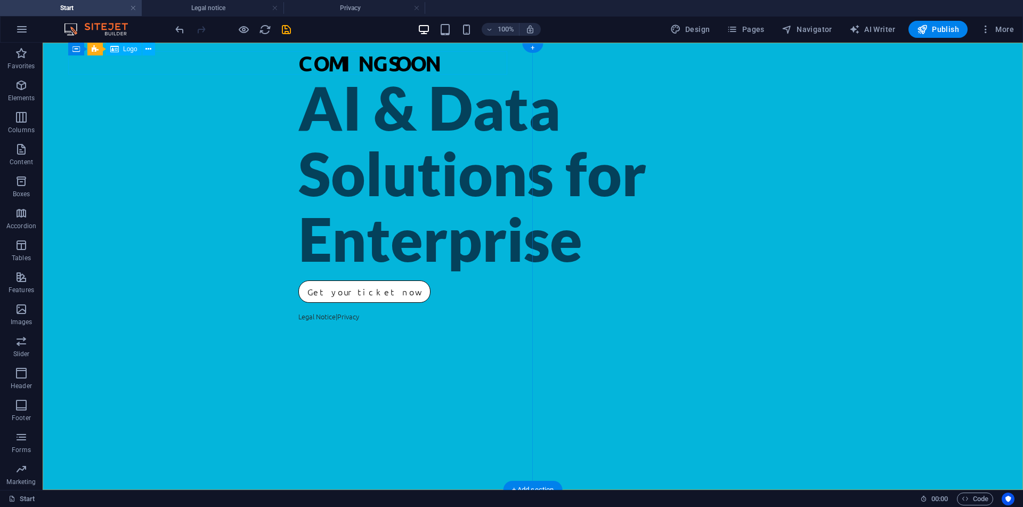
click at [298, 54] on div "COMING SOON" at bounding box center [532, 62] width 469 height 23
click at [149, 48] on icon at bounding box center [148, 49] width 6 height 11
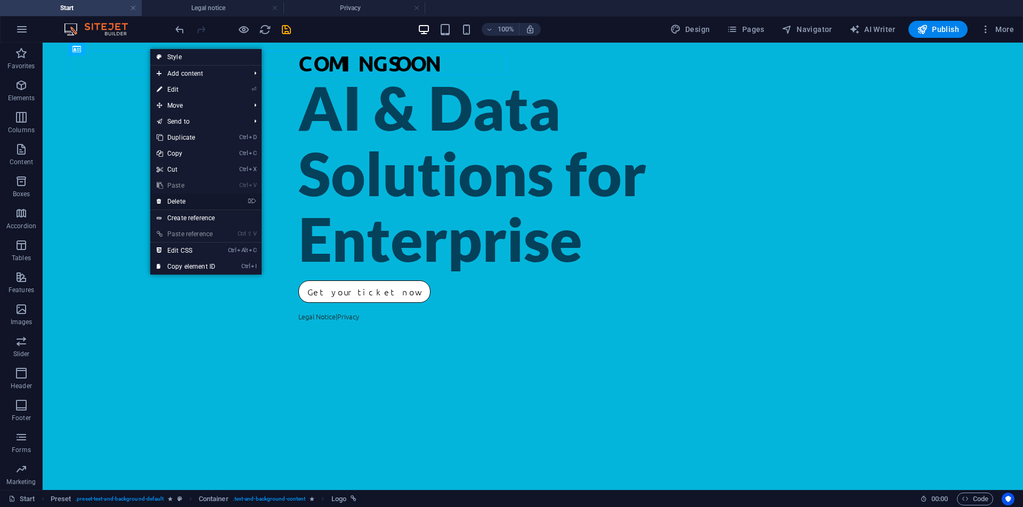
click at [207, 199] on link "⌦ Delete" at bounding box center [185, 201] width 71 height 16
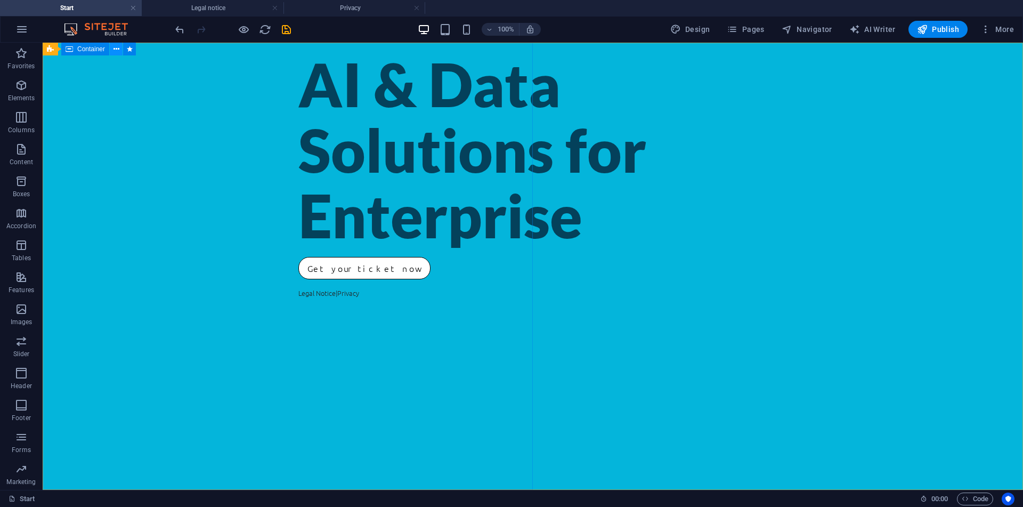
click at [111, 50] on button at bounding box center [116, 49] width 13 height 13
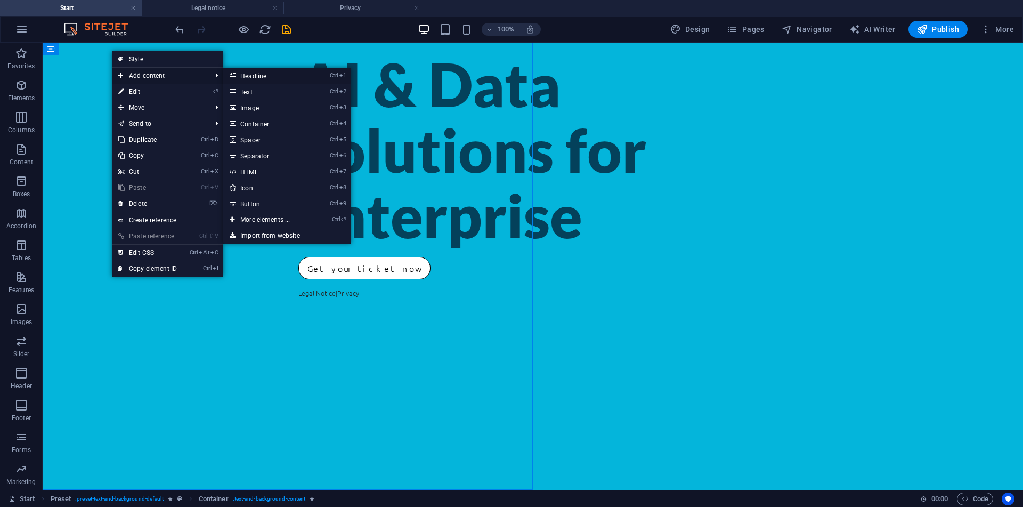
click at [239, 77] on link "Ctrl 1 Headline" at bounding box center [267, 76] width 88 height 16
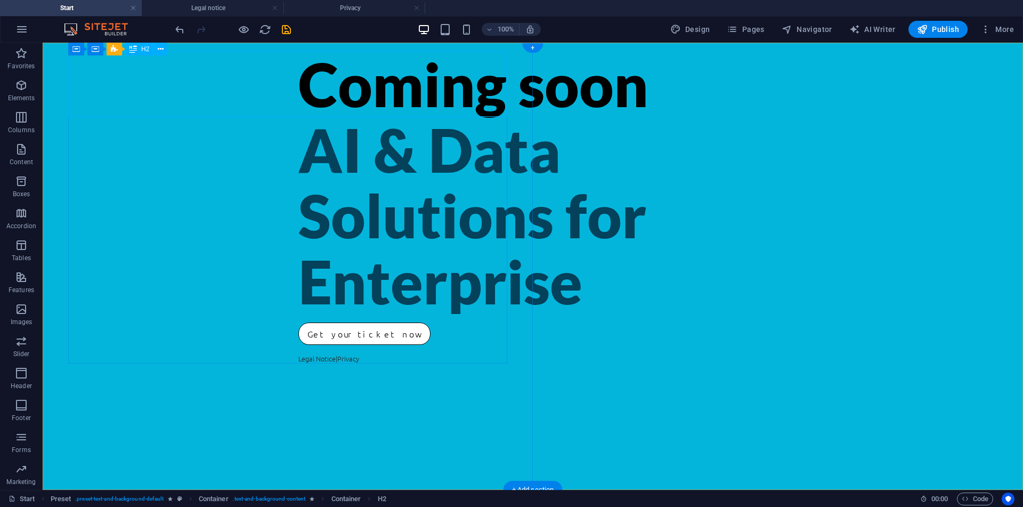
click at [413, 84] on div "Coming soon" at bounding box center [532, 84] width 469 height 66
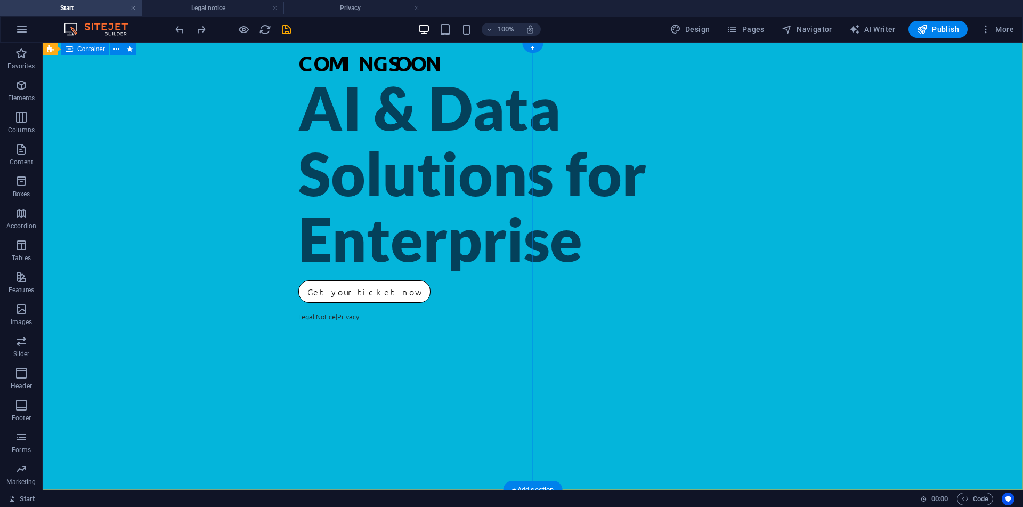
click at [248, 127] on div "COMING SOON AI & Data Solutions for Enterprise Get your ticket now Legal Notice…" at bounding box center [533, 266] width 980 height 447
click at [210, 85] on div "COMING SOON AI & Data Solutions for Enterprise Get your ticket now Legal Notice…" at bounding box center [533, 266] width 980 height 447
click at [183, 99] on div "COMING SOON AI & Data Solutions for Enterprise Get your ticket now Legal Notice…" at bounding box center [533, 266] width 980 height 447
click at [176, 111] on div "COMING SOON AI & Data Solutions for Enterprise Get your ticket now Legal Notice…" at bounding box center [533, 266] width 980 height 447
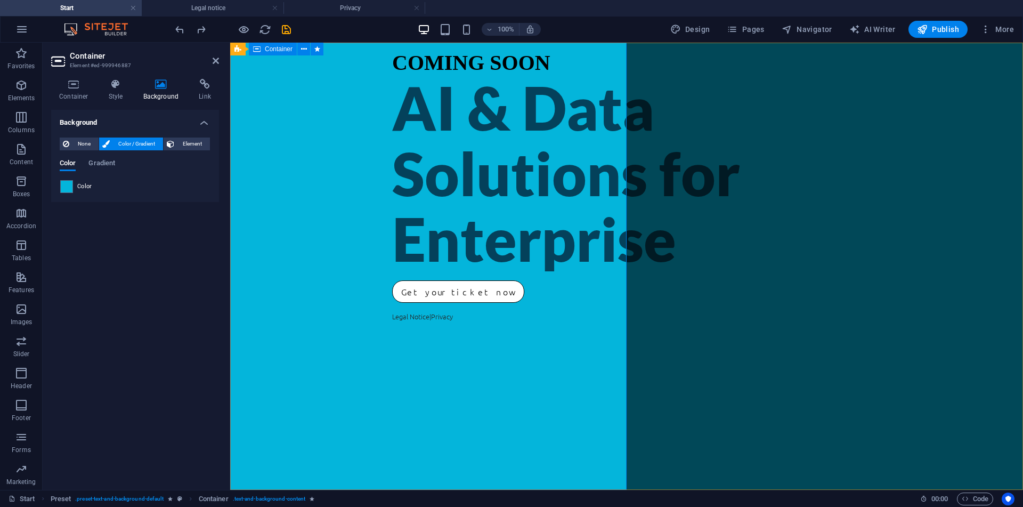
click at [260, 51] on icon at bounding box center [256, 49] width 7 height 13
click at [299, 50] on button at bounding box center [303, 49] width 13 height 13
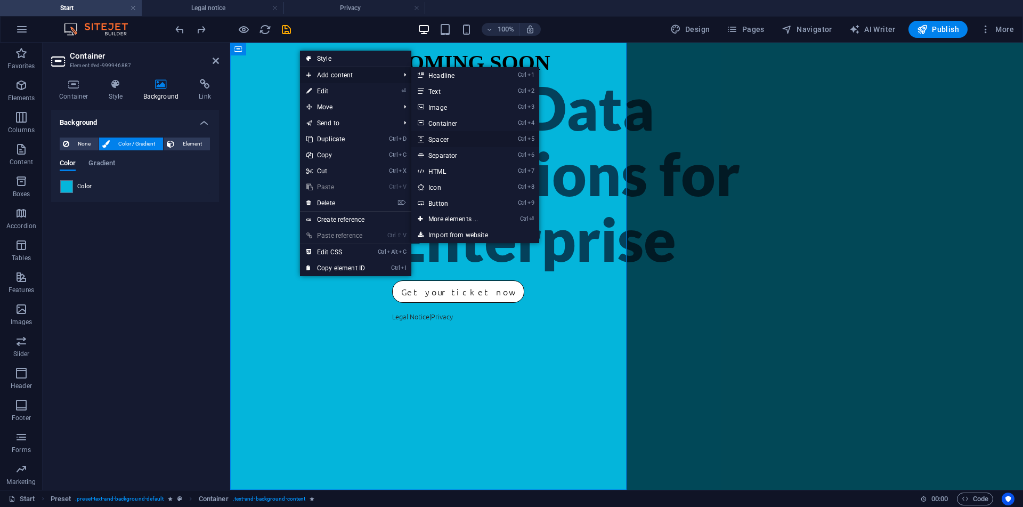
click at [467, 145] on link "Ctrl 5 Spacer" at bounding box center [455, 139] width 88 height 16
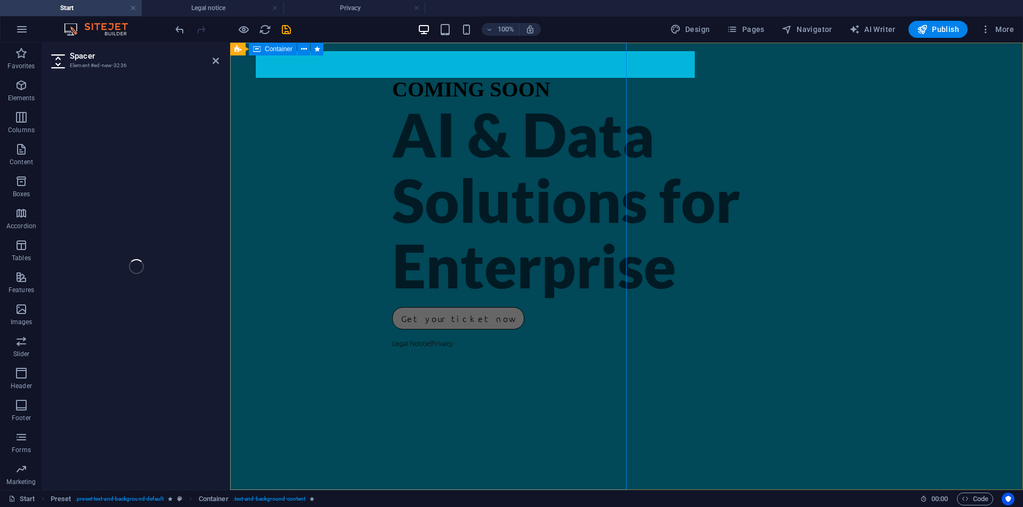
select select "px"
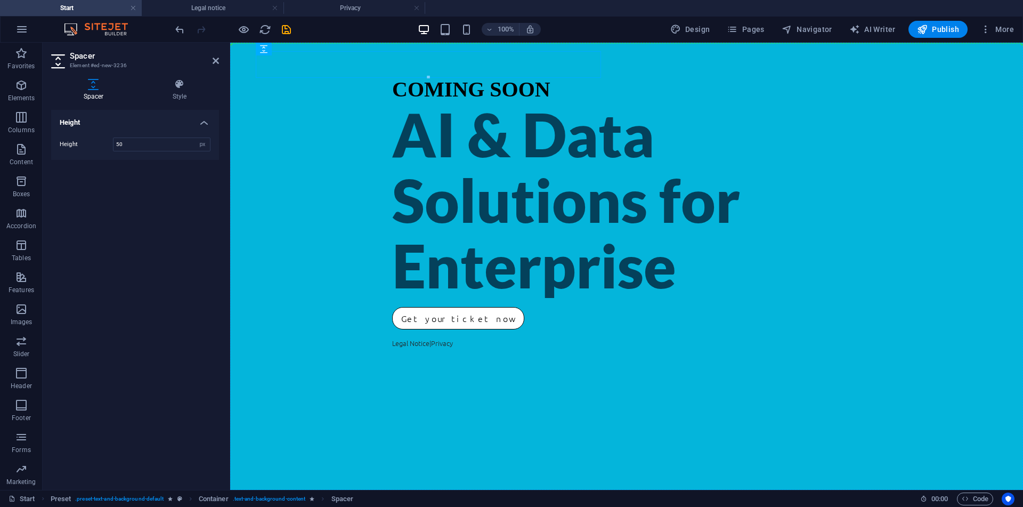
drag, startPoint x: 536, startPoint y: 94, endPoint x: 300, endPoint y: 140, distance: 240.4
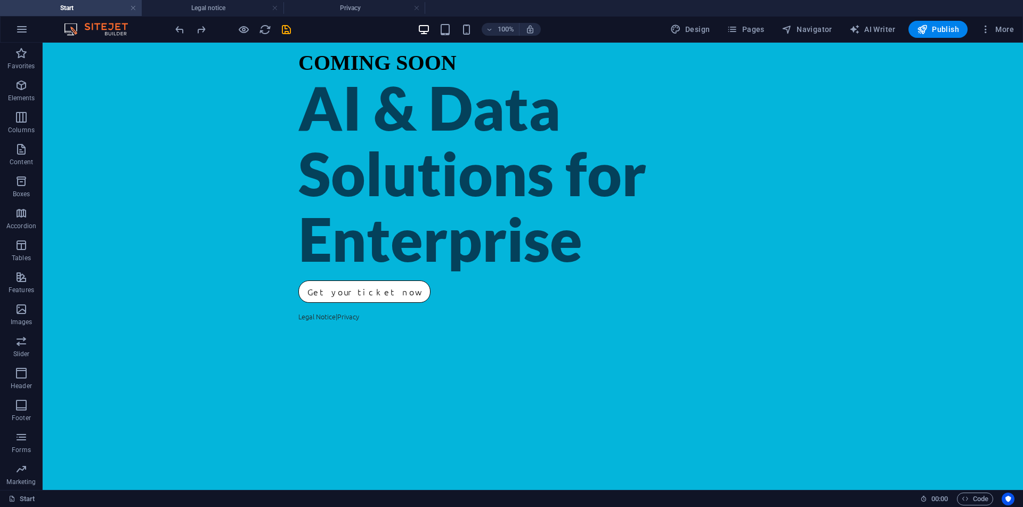
click at [231, 105] on div "COMING SOON AI & Data Solutions for Enterprise Get your ticket now Legal Notice…" at bounding box center [533, 266] width 980 height 447
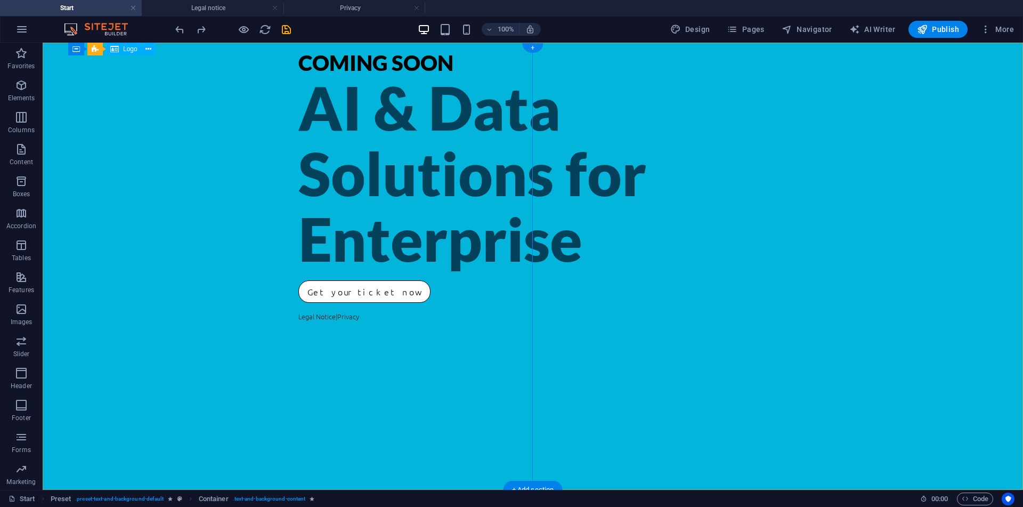
click at [298, 65] on div "COMING SOON" at bounding box center [532, 62] width 469 height 23
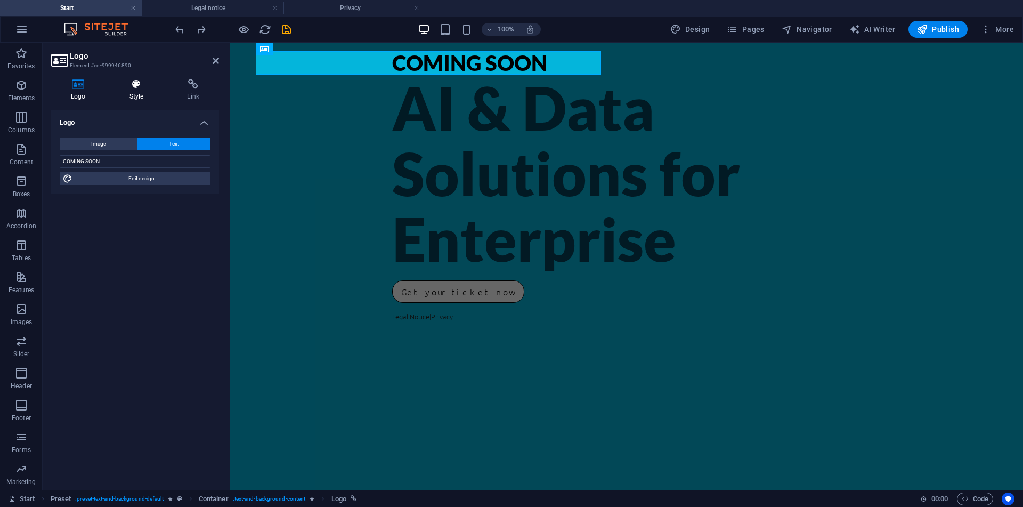
click at [145, 87] on icon at bounding box center [137, 84] width 54 height 11
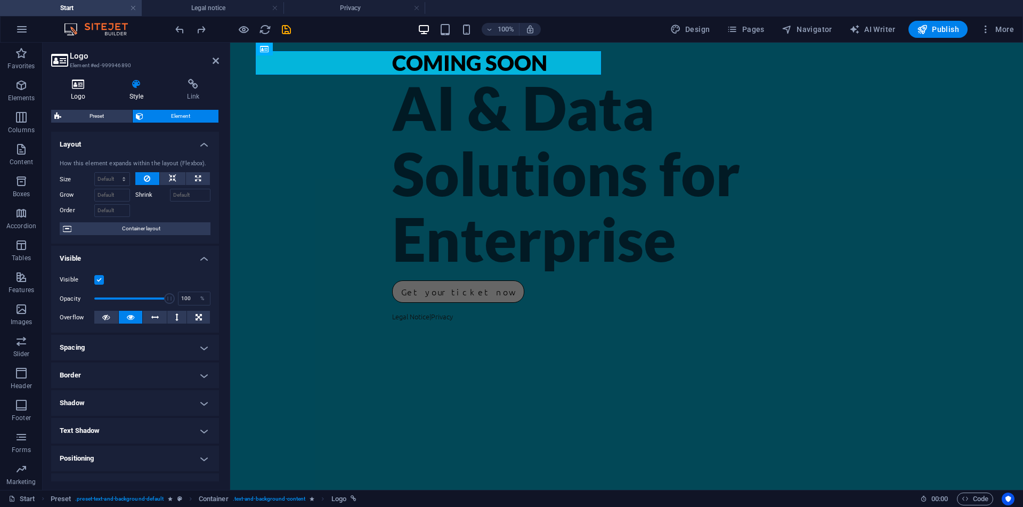
click at [87, 100] on h4 "Logo" at bounding box center [80, 90] width 59 height 22
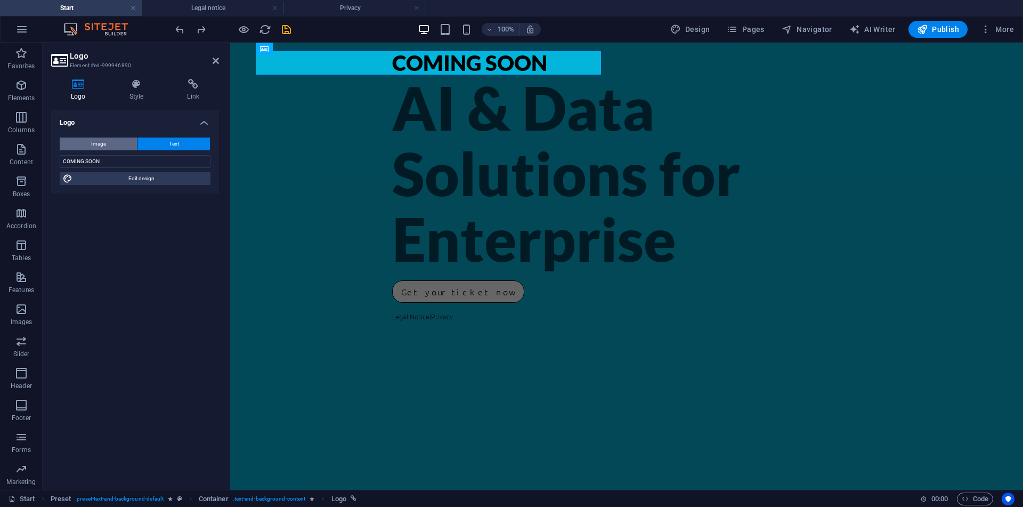
click at [122, 143] on button "Image" at bounding box center [98, 143] width 77 height 13
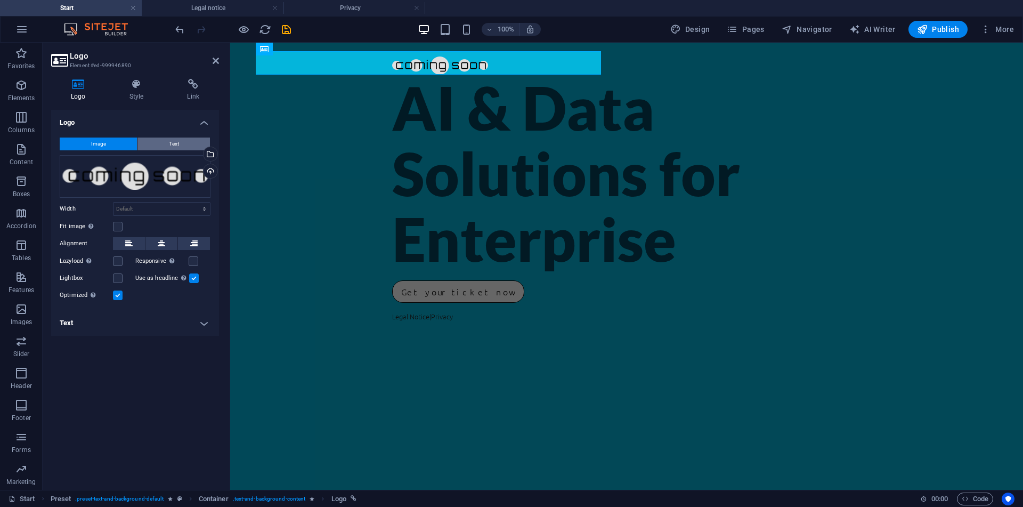
click at [172, 138] on span "Text" at bounding box center [174, 143] width 10 height 13
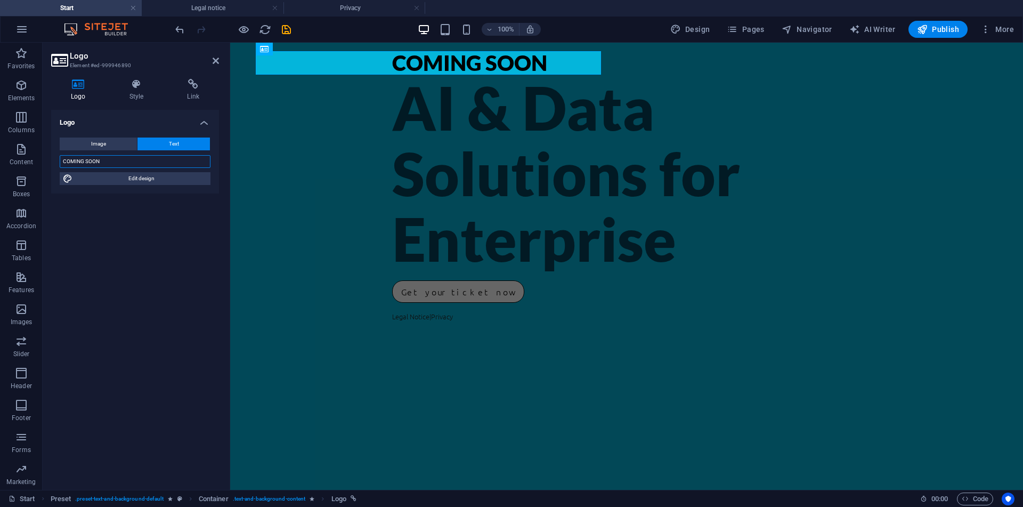
click at [147, 160] on input "COMING SOON" at bounding box center [135, 161] width 151 height 13
type input "Coming Soon"
click at [175, 185] on div "Image Text Drag files here, click to choose files or select files from Files or…" at bounding box center [135, 161] width 168 height 64
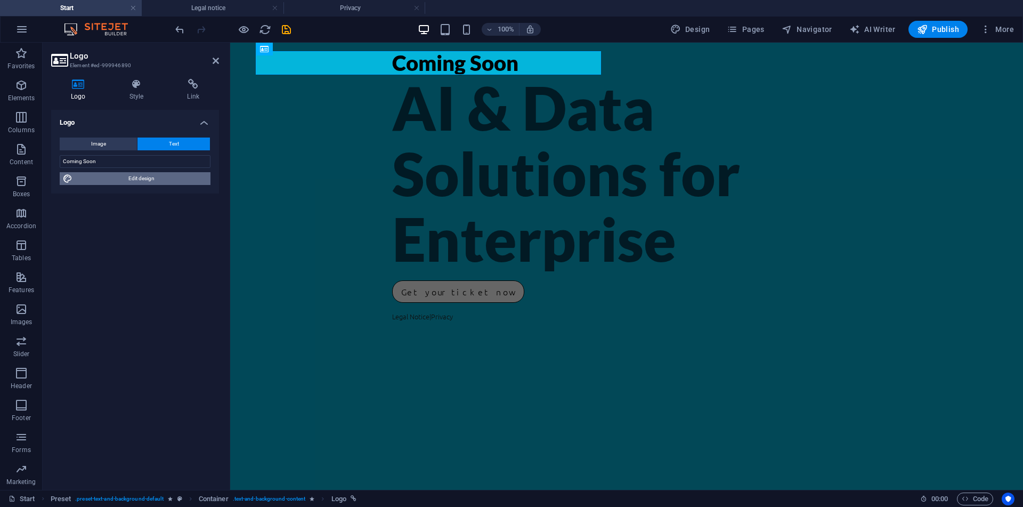
click at [173, 179] on span "Edit design" at bounding box center [142, 178] width 132 height 13
select select "rem"
select select "900"
select select "px"
select select "rem"
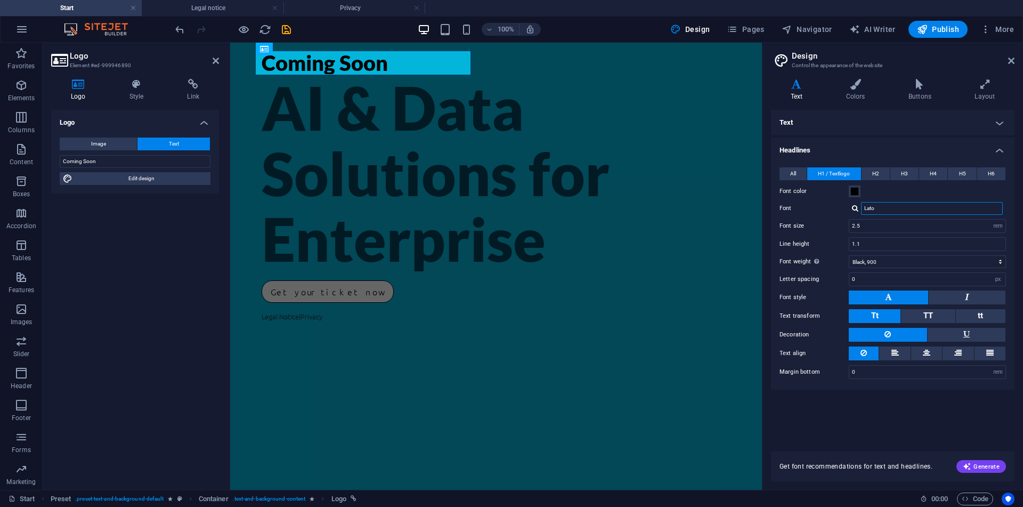
click at [889, 202] on input "Lato" at bounding box center [932, 208] width 142 height 13
click at [362, 63] on div "Coming Soon" at bounding box center [496, 62] width 469 height 23
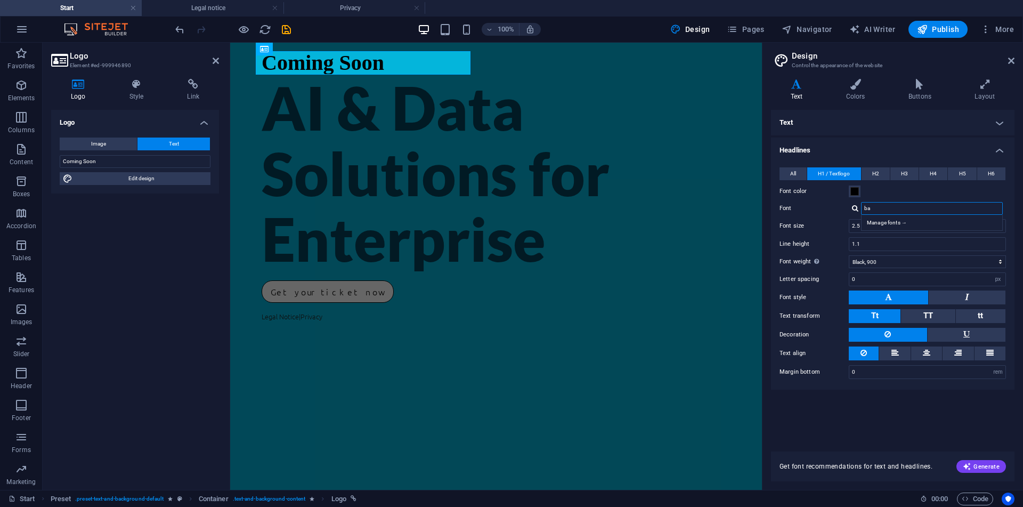
click at [896, 210] on input "ba" at bounding box center [932, 208] width 142 height 13
click at [908, 221] on div "Ubuntu" at bounding box center [934, 222] width 141 height 11
type input "Ubuntu"
click at [926, 176] on button "H4" at bounding box center [933, 173] width 28 height 13
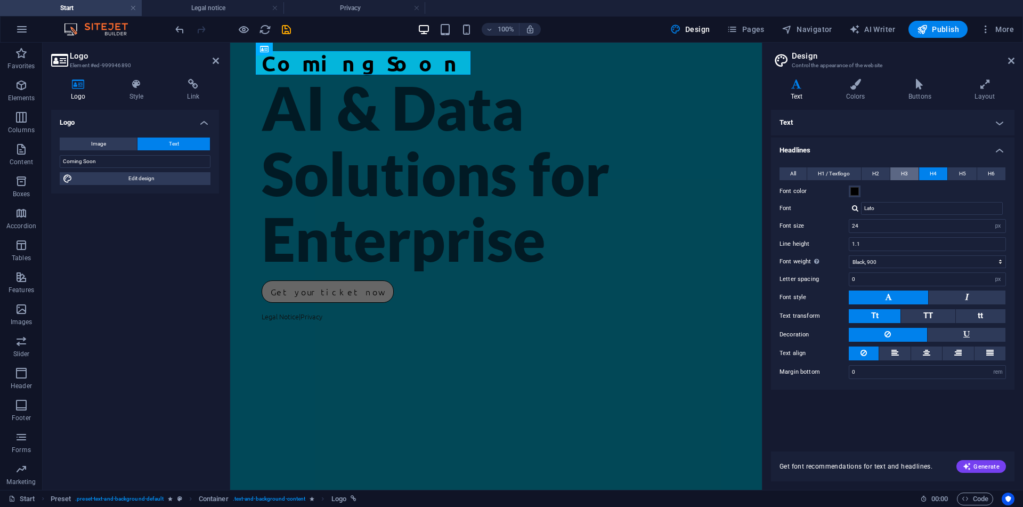
click at [907, 175] on span "H3" at bounding box center [904, 173] width 7 height 13
click at [882, 209] on input "Lato" at bounding box center [932, 208] width 142 height 13
type input "c"
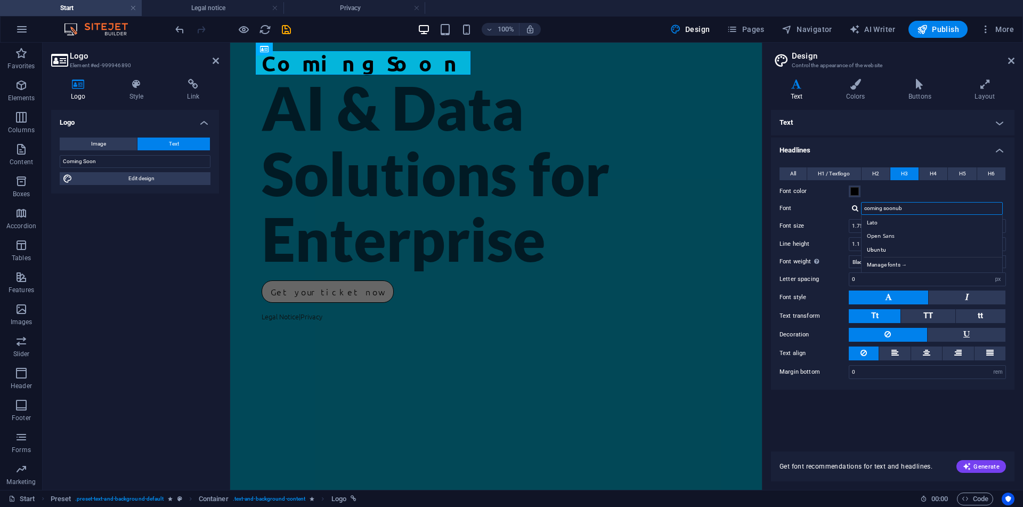
type input "coming soonubu"
type input "c"
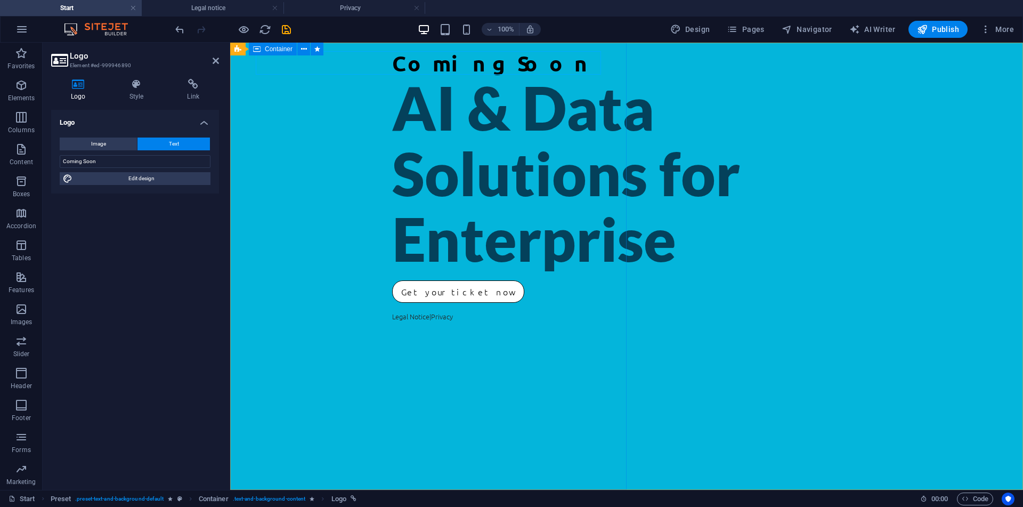
click at [513, 149] on div "Coming Soon AI & Data Solutions for Enterprise Get your ticket now Legal Notice…" at bounding box center [626, 266] width 793 height 447
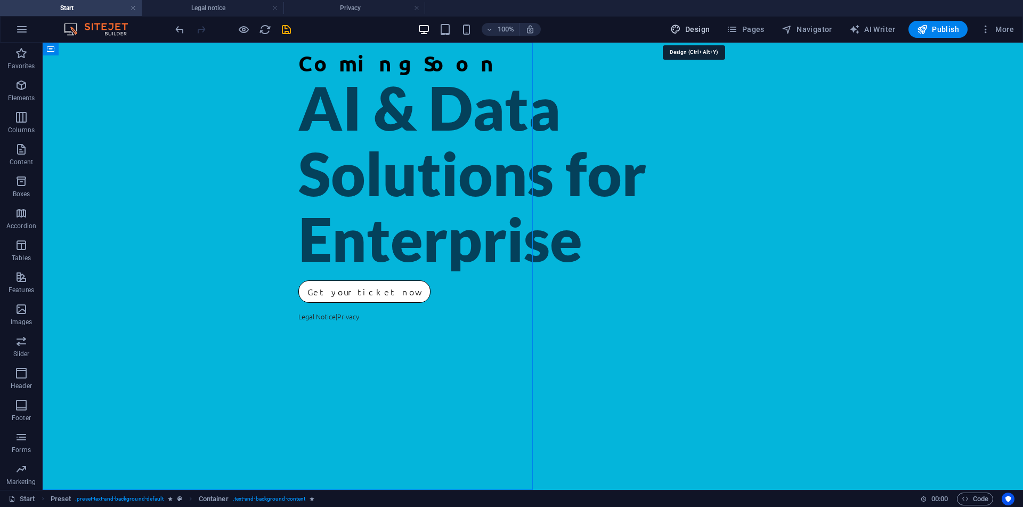
click at [681, 32] on icon "button" at bounding box center [675, 29] width 11 height 11
select select "rem"
select select "900"
select select "px"
select select "rem"
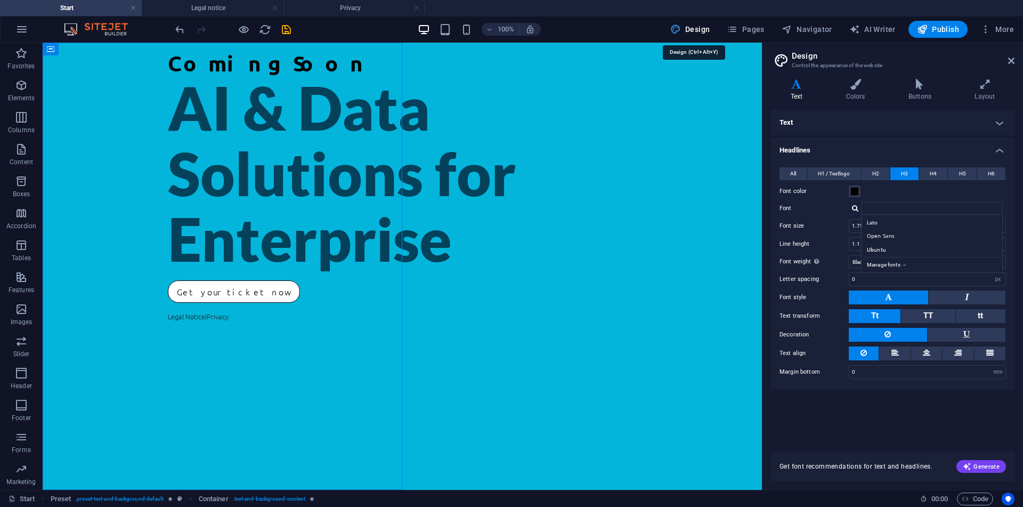
click at [694, 30] on span "Design" at bounding box center [690, 29] width 40 height 11
click at [183, 64] on div "Coming Soon" at bounding box center [402, 62] width 469 height 23
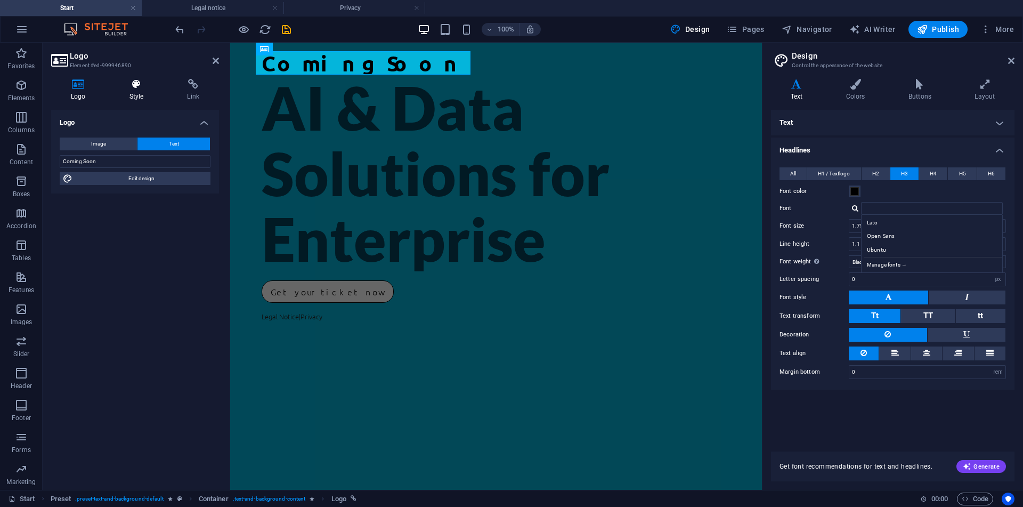
click at [127, 91] on h4 "Style" at bounding box center [139, 90] width 58 height 22
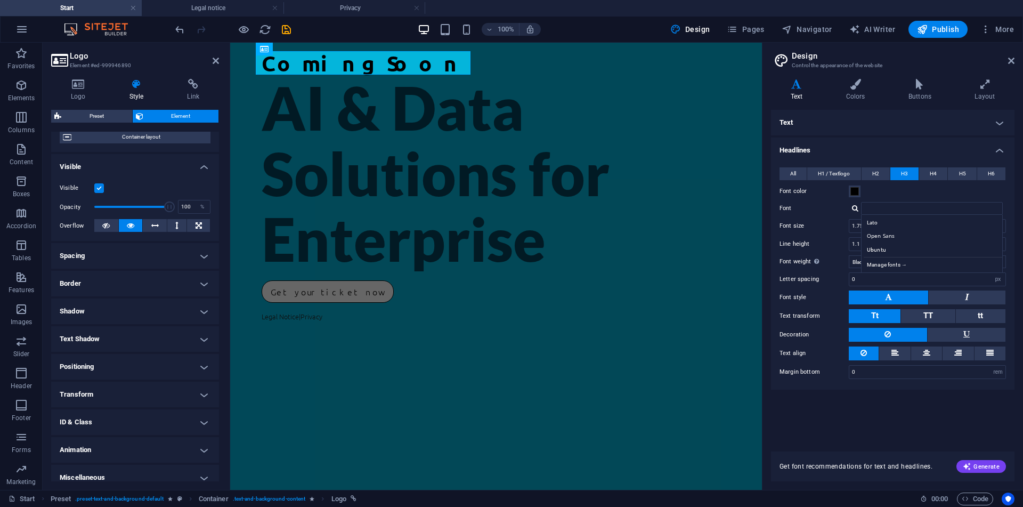
scroll to position [101, 0]
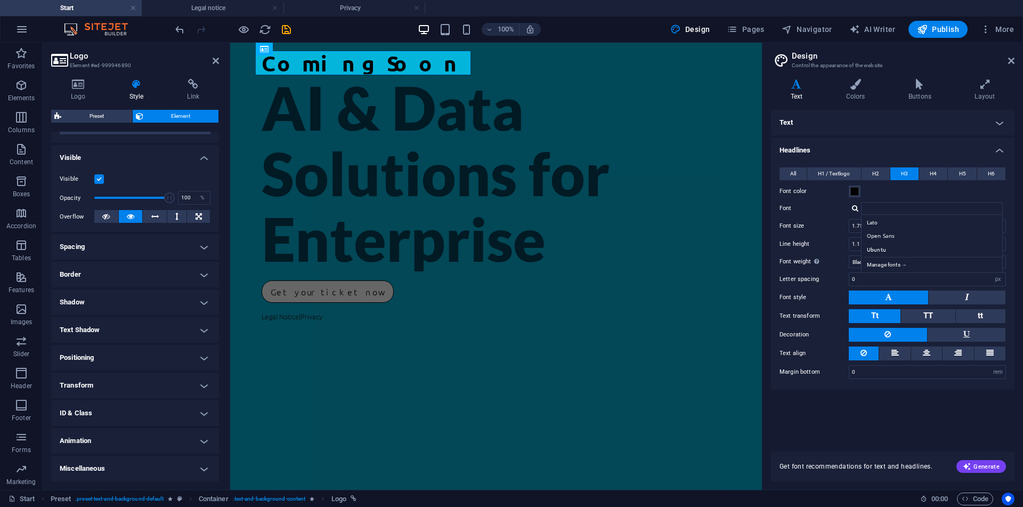
click at [149, 443] on h4 "Animation" at bounding box center [135, 441] width 168 height 26
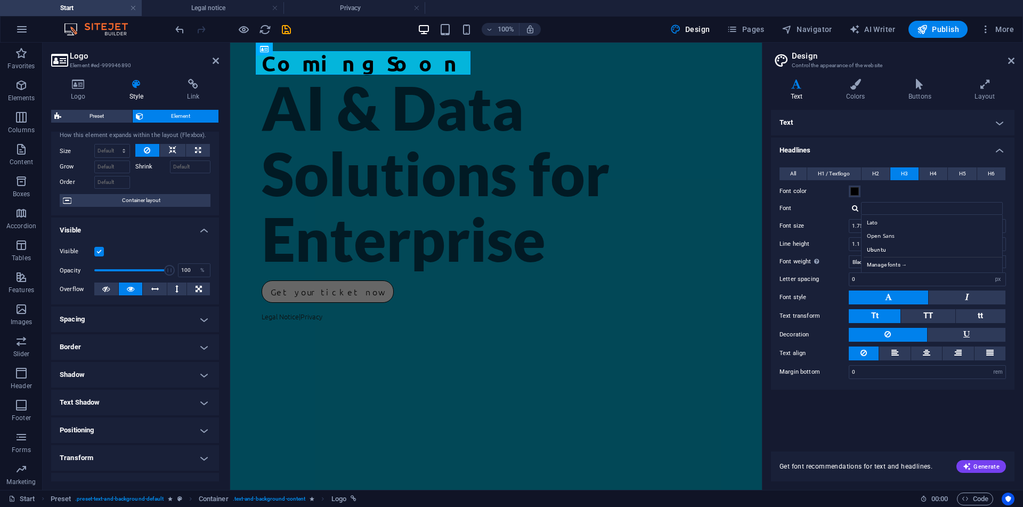
scroll to position [0, 0]
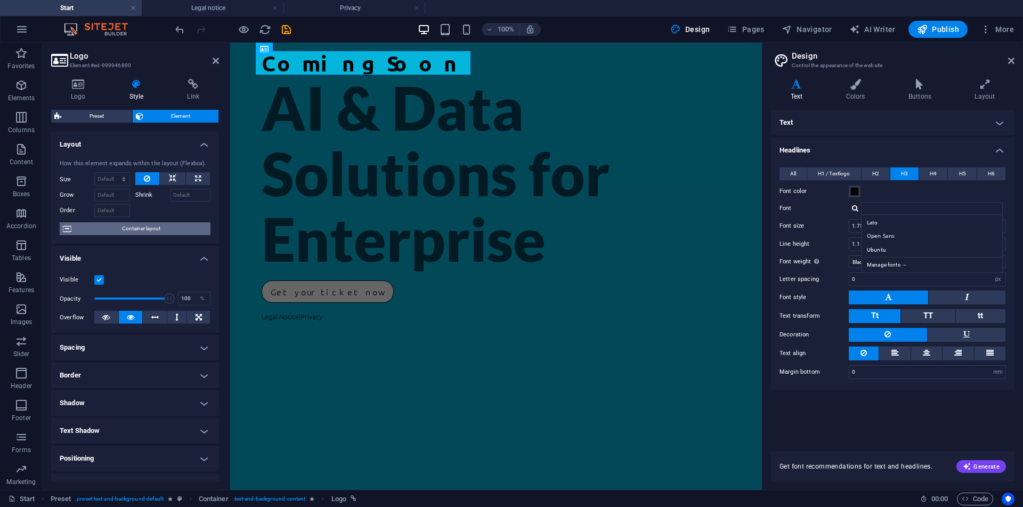
click at [166, 232] on span "Container layout" at bounding box center [141, 228] width 133 height 13
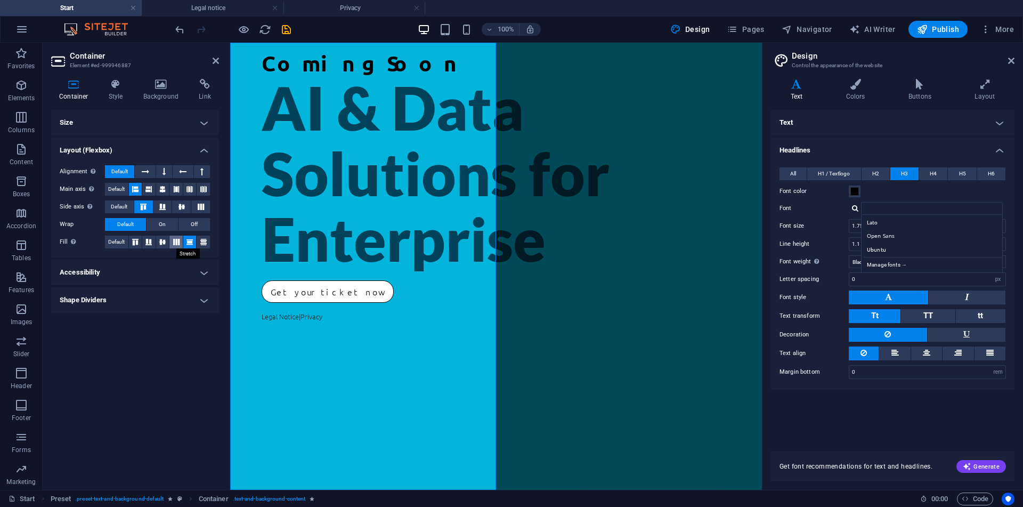
click at [179, 235] on button at bounding box center [175, 241] width 13 height 13
click at [197, 241] on button at bounding box center [203, 241] width 13 height 13
click at [183, 243] on button at bounding box center [175, 241] width 13 height 13
click at [189, 243] on icon at bounding box center [189, 242] width 13 height 6
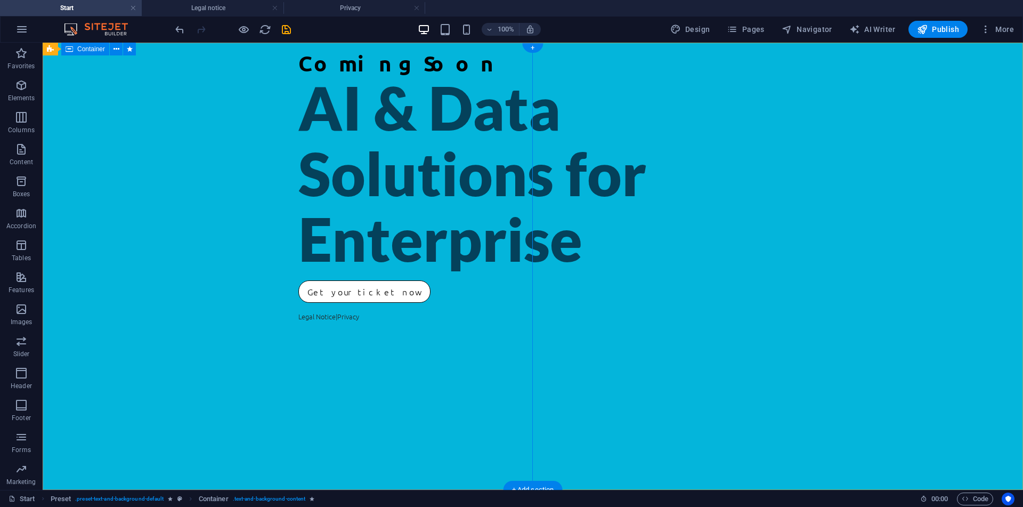
click at [232, 114] on div "Coming Soon AI & Data Solutions for Enterprise Get your ticket now Legal Notice…" at bounding box center [533, 266] width 980 height 447
click at [298, 67] on div "Coming Soon" at bounding box center [532, 62] width 469 height 23
click at [208, 119] on div "Coming Soon AI & Data Solutions for Enterprise Get your ticket now Legal Notice…" at bounding box center [533, 266] width 980 height 447
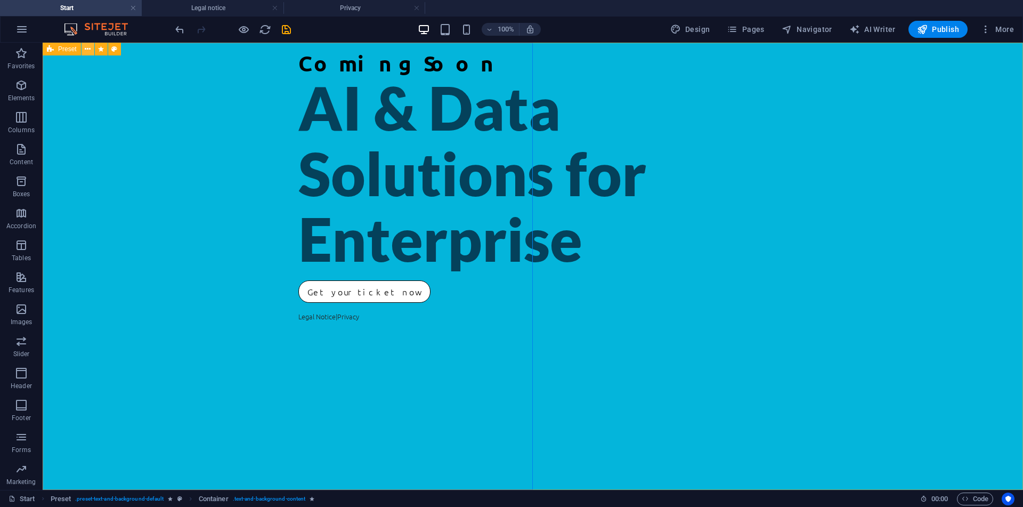
click at [89, 47] on icon at bounding box center [88, 49] width 6 height 11
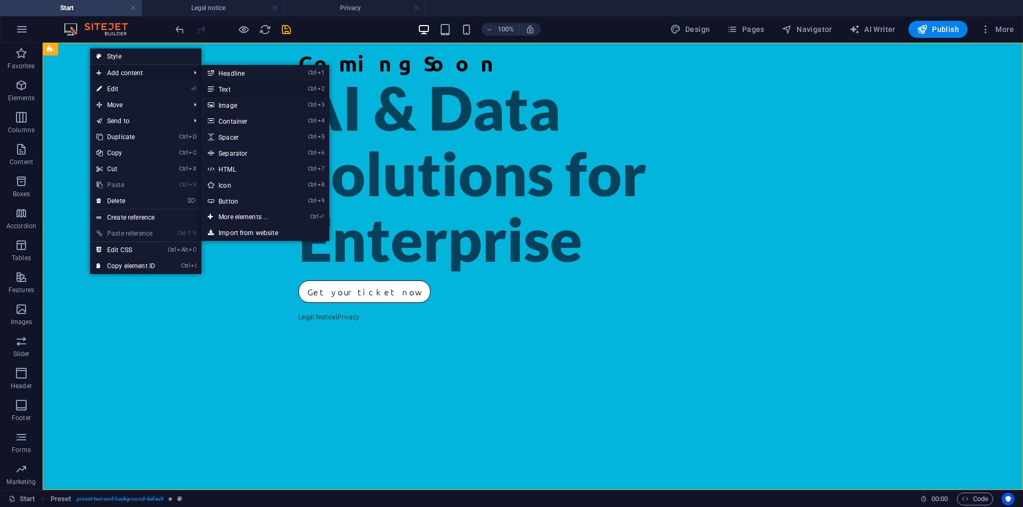
click at [257, 91] on link "Ctrl 2 Text" at bounding box center [245, 89] width 88 height 16
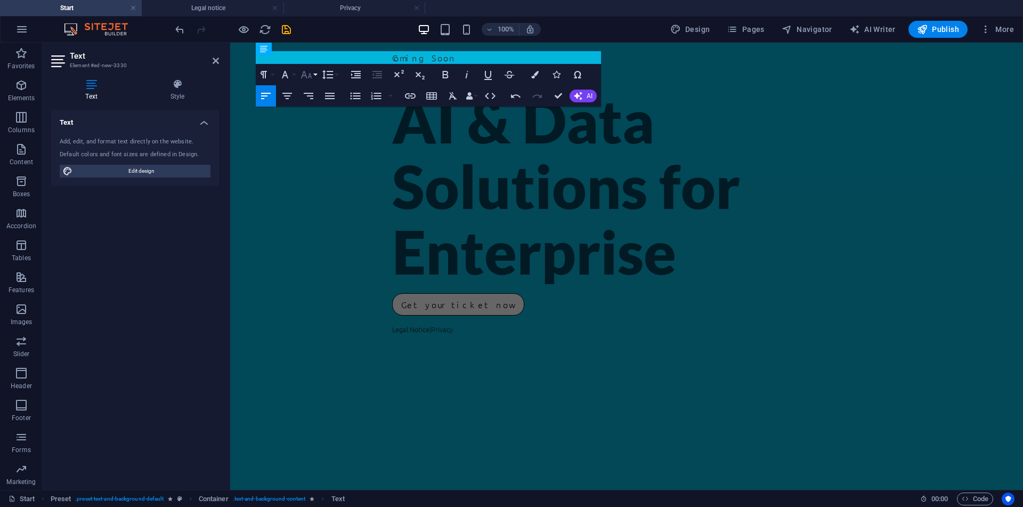
click at [313, 80] on button "Font Size" at bounding box center [308, 74] width 20 height 21
click at [450, 70] on icon "button" at bounding box center [445, 74] width 13 height 13
click at [392, 58] on p "Coming Soon ​" at bounding box center [626, 57] width 469 height 13
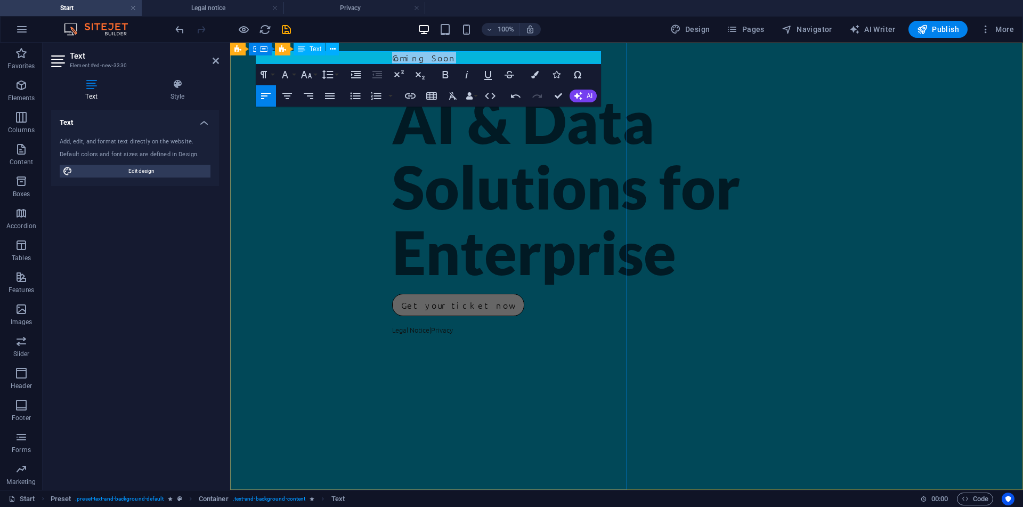
click at [392, 58] on p "Coming Soon ​" at bounding box center [626, 57] width 469 height 13
click at [450, 75] on icon "button" at bounding box center [445, 74] width 13 height 13
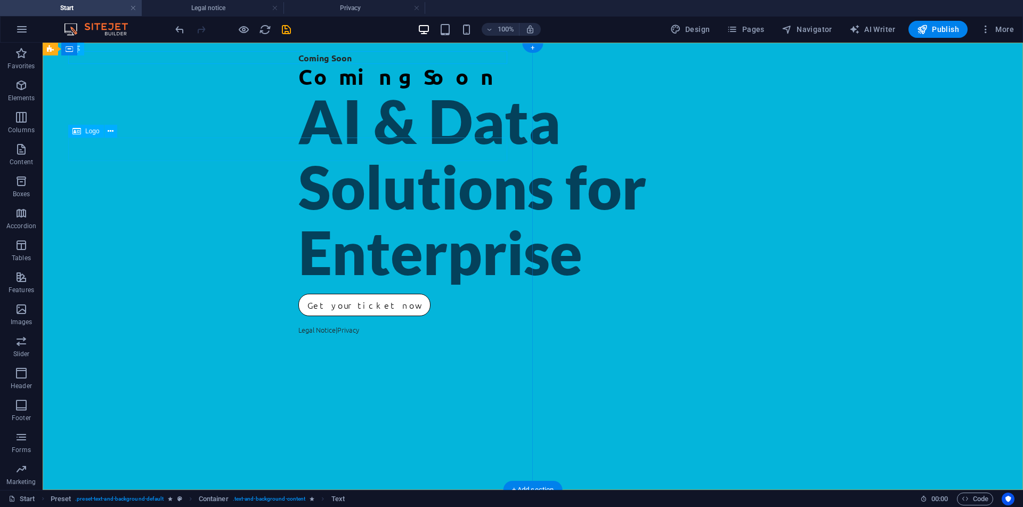
click at [298, 88] on div "Coming Soon" at bounding box center [532, 75] width 469 height 23
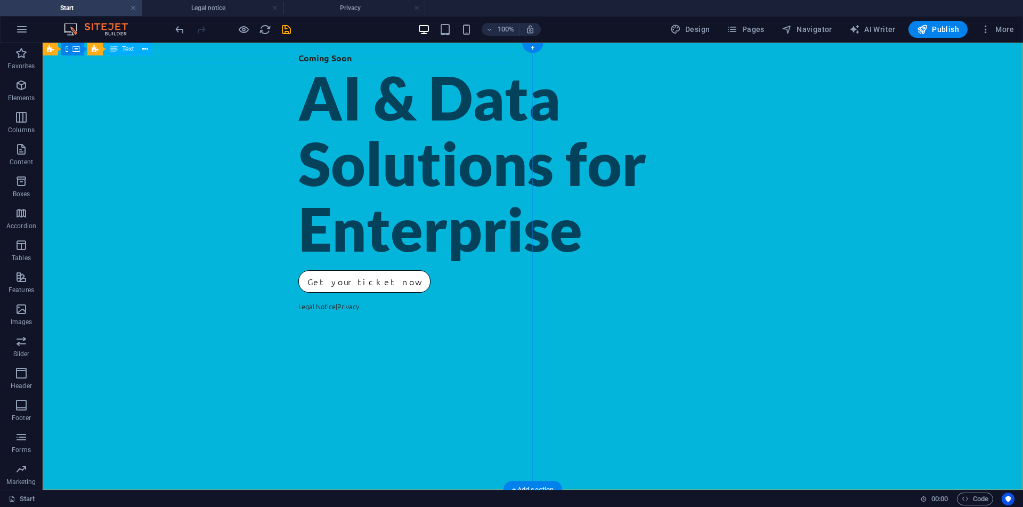
click at [298, 59] on div "Coming Soon" at bounding box center [532, 57] width 469 height 13
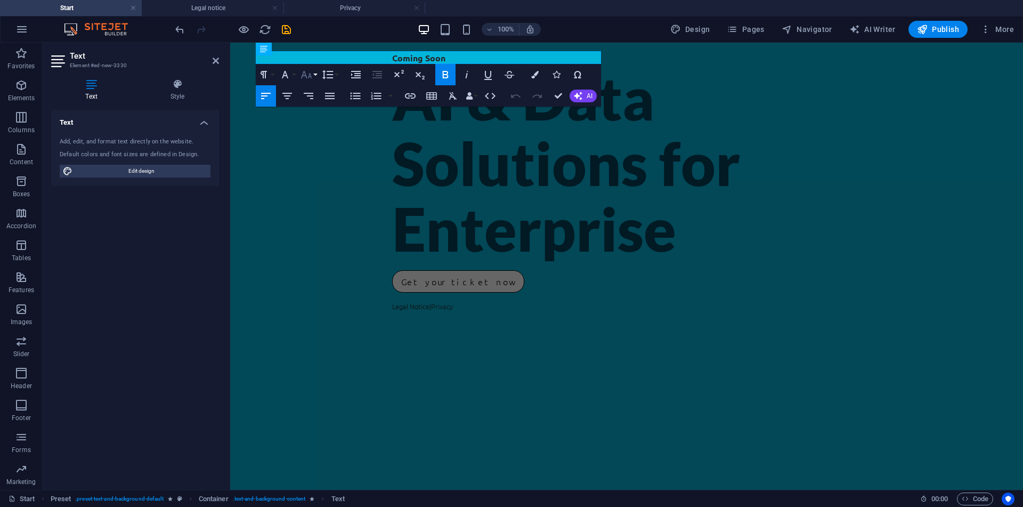
click at [302, 77] on icon "button" at bounding box center [306, 74] width 11 height 7
click at [320, 136] on link "11" at bounding box center [317, 143] width 38 height 16
click at [289, 76] on icon "button" at bounding box center [285, 74] width 13 height 13
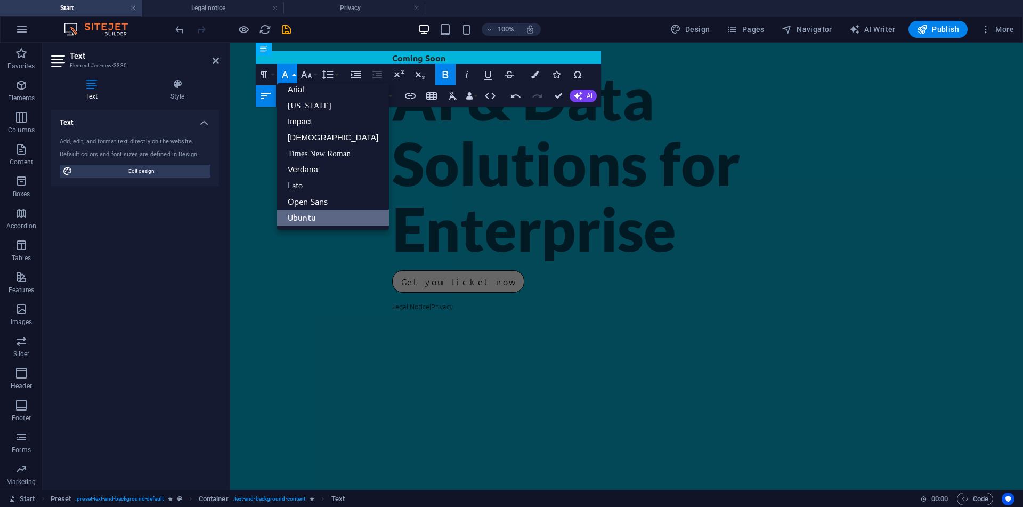
scroll to position [6, 0]
click at [289, 76] on icon "button" at bounding box center [285, 74] width 13 height 13
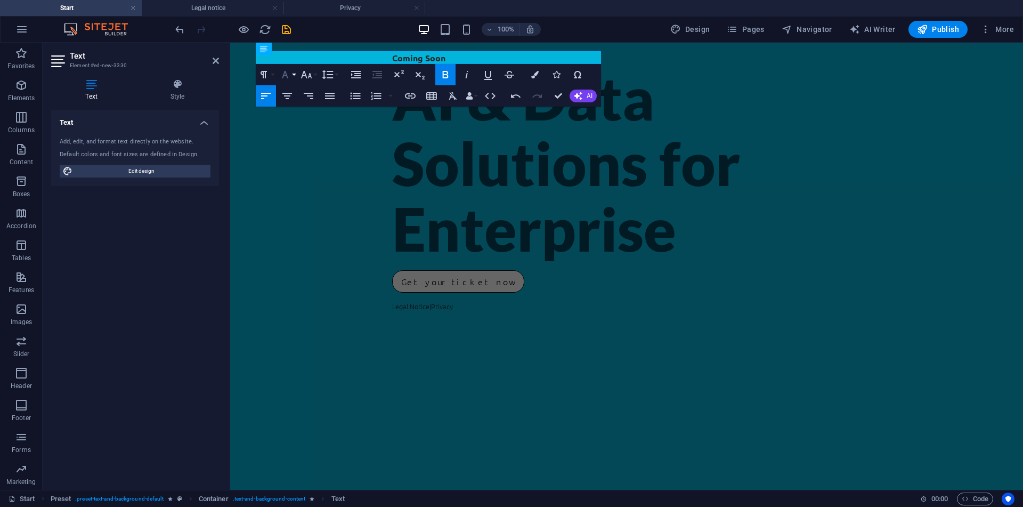
click at [289, 76] on icon "button" at bounding box center [285, 74] width 13 height 13
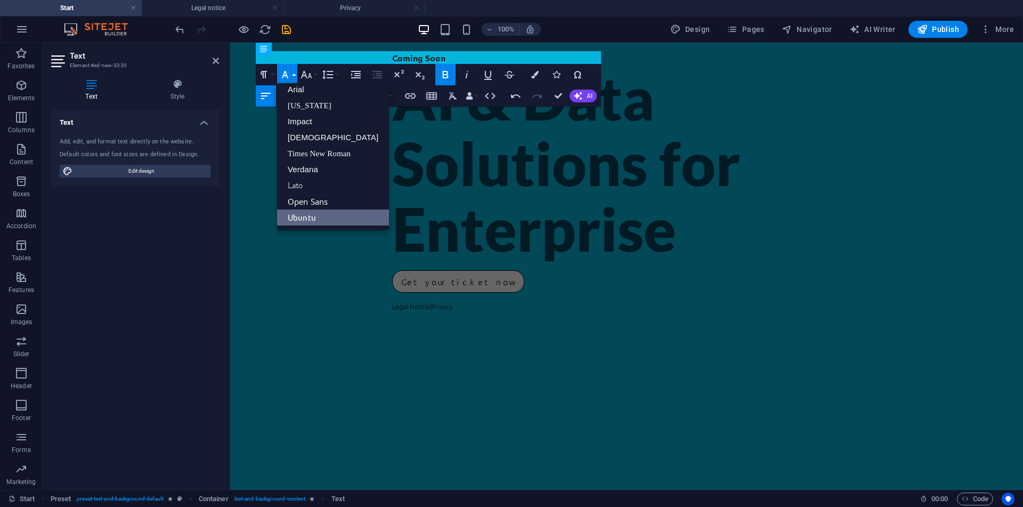
click at [289, 76] on icon "button" at bounding box center [285, 74] width 13 height 13
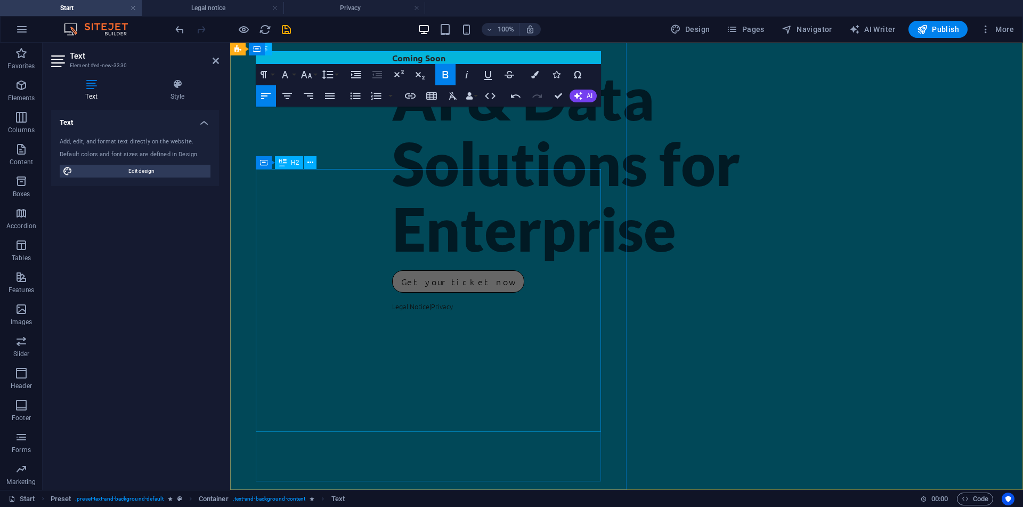
click at [392, 254] on div "AI & Data Solutions for Enterprise" at bounding box center [626, 162] width 469 height 197
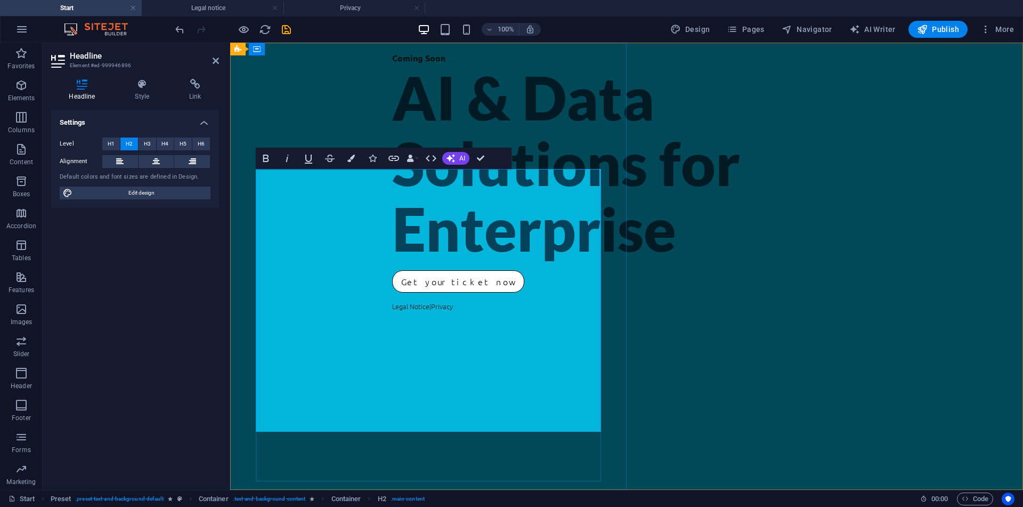
click at [380, 254] on div "Coming Soon AI & Data Solutions for Enterprise Get your ticket now Legal Notice…" at bounding box center [626, 266] width 793 height 447
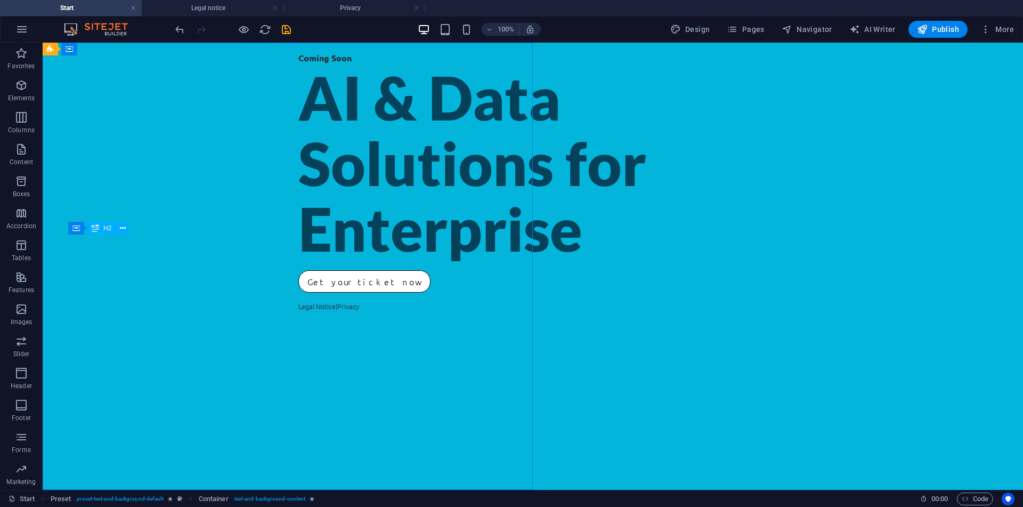
click at [298, 262] on div "AI & Data Solutions for Enterprise" at bounding box center [532, 162] width 469 height 197
click at [99, 304] on div "Coming Soon AI & Data Solutions for Enterprise Get your ticket now Legal Notice…" at bounding box center [533, 266] width 980 height 447
click at [298, 262] on div "AI & Data Solutions for Enterprise" at bounding box center [532, 162] width 469 height 197
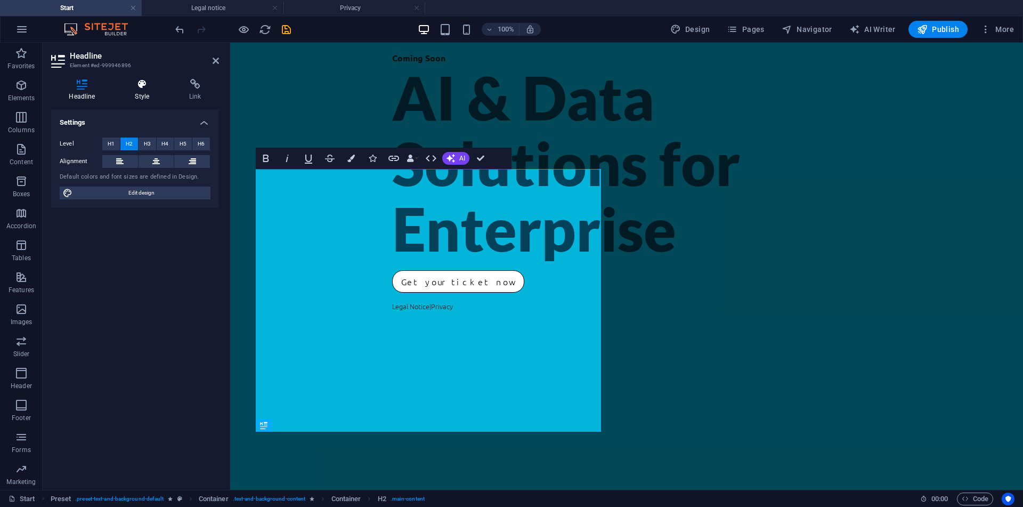
click at [139, 95] on h4 "Style" at bounding box center [144, 90] width 54 height 22
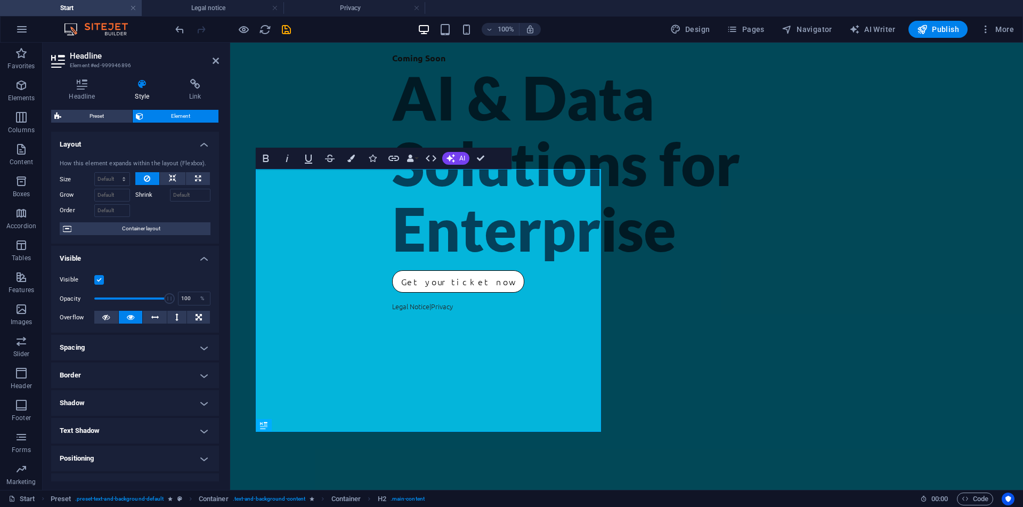
click at [80, 78] on div "Headline Style Link Settings Level H1 H2 H3 H4 H5 H6 Alignment Default colors a…" at bounding box center [135, 279] width 185 height 419
click at [86, 91] on h4 "Headline" at bounding box center [84, 90] width 66 height 22
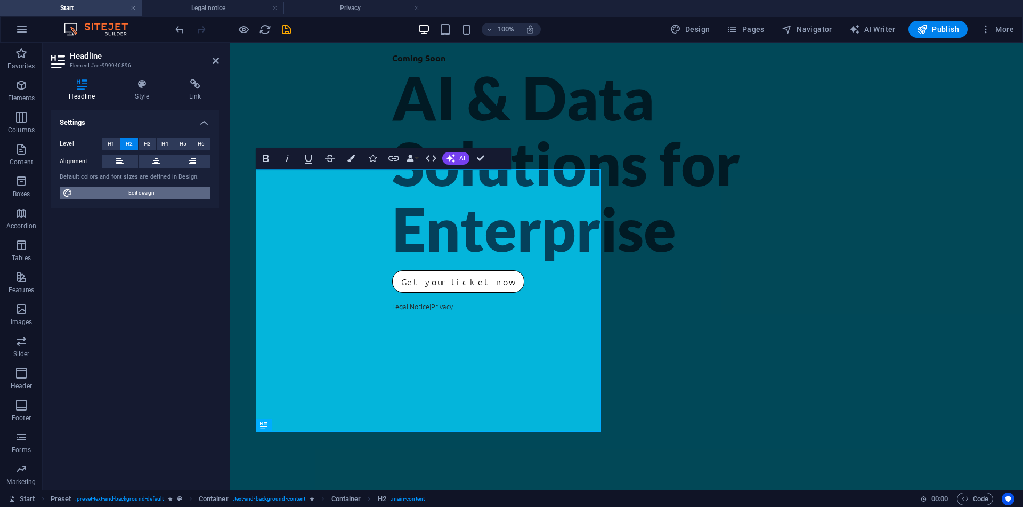
click at [133, 192] on span "Edit design" at bounding box center [142, 192] width 132 height 13
select select "rem"
select select "900"
select select "px"
select select "rem"
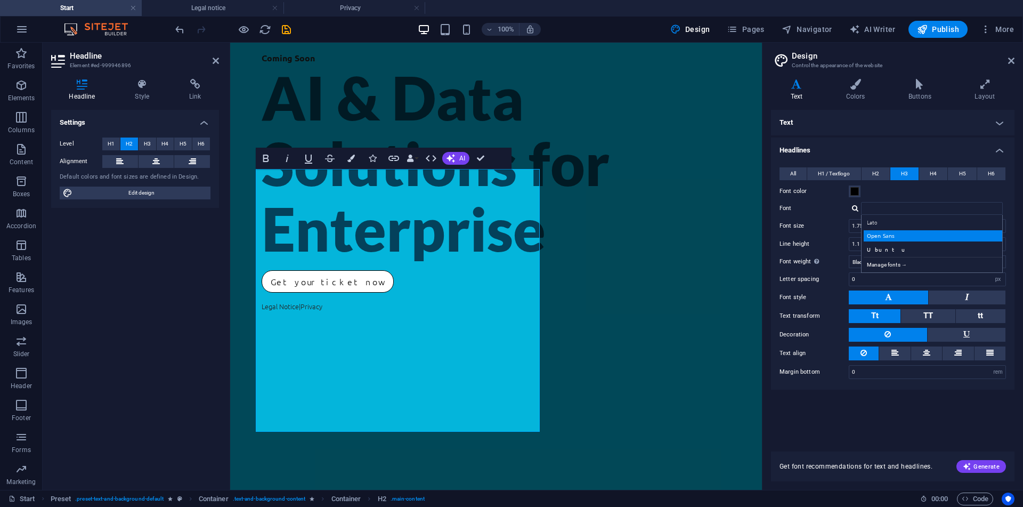
click at [900, 237] on div "Open Sans" at bounding box center [934, 235] width 141 height 11
type input "Open Sans"
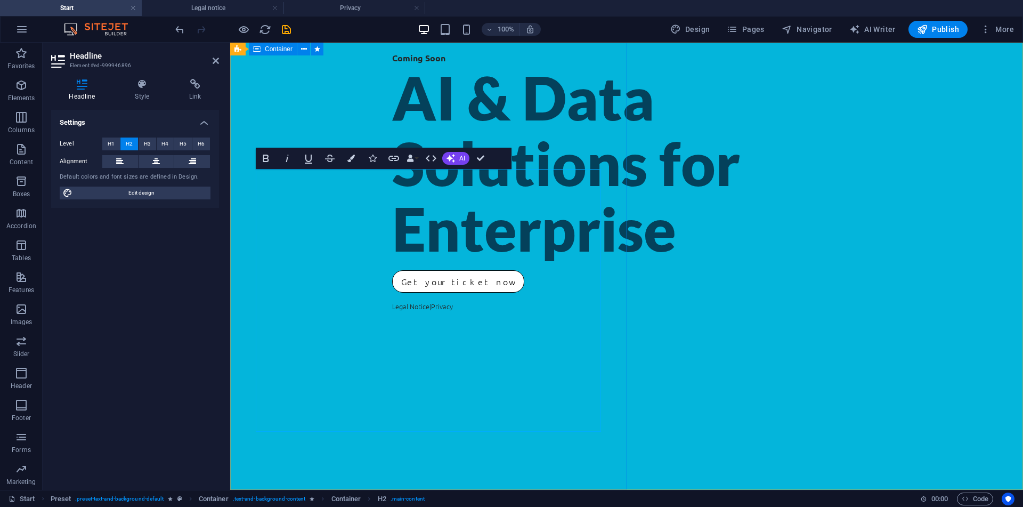
click at [468, 108] on div "Coming Soon AI & Data Solutions for Enterprise Get your ticket now Legal Notice…" at bounding box center [626, 266] width 793 height 447
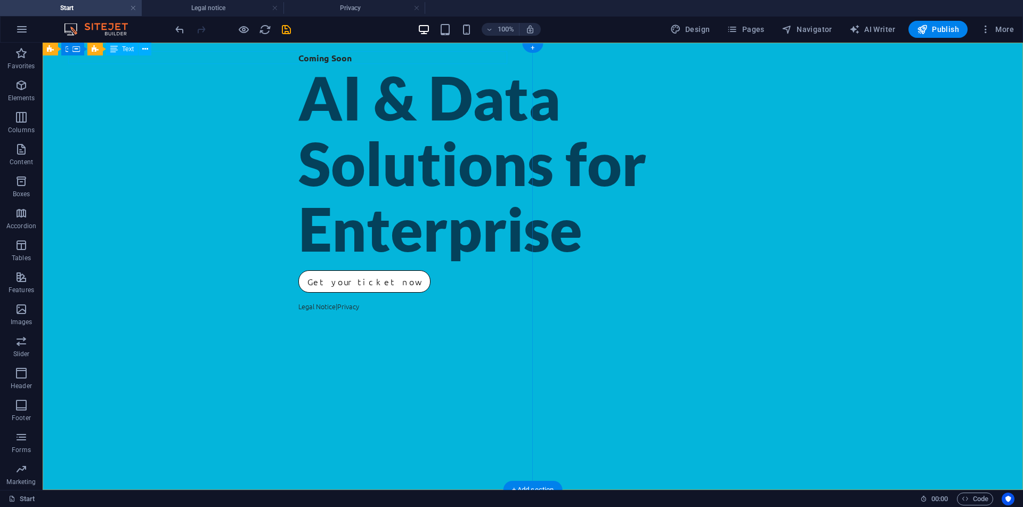
click at [298, 58] on div "Coming Soon" at bounding box center [532, 57] width 469 height 13
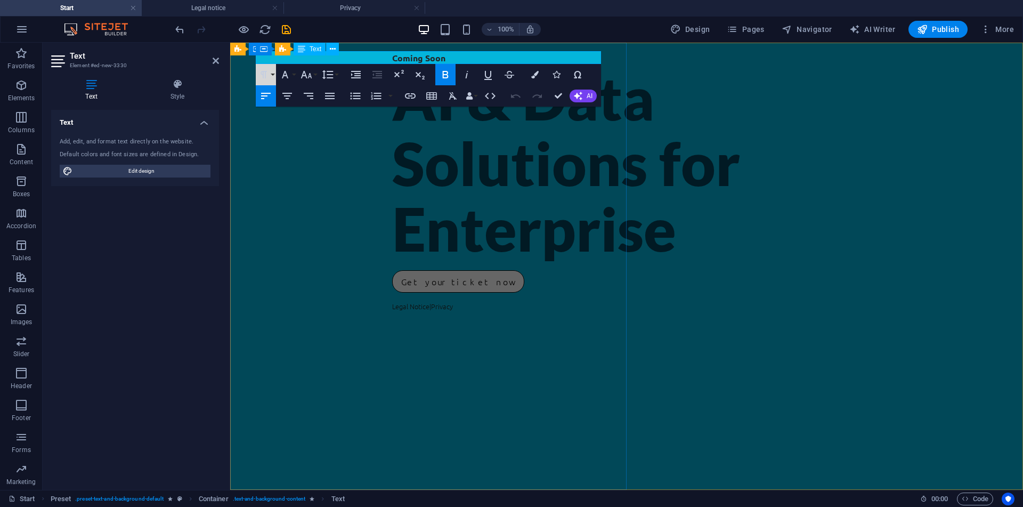
drag, startPoint x: 502, startPoint y: 107, endPoint x: 268, endPoint y: 59, distance: 239.2
click at [392, 59] on strong "Coming Soon" at bounding box center [418, 57] width 53 height 11
click at [397, 74] on icon "button" at bounding box center [399, 73] width 10 height 7
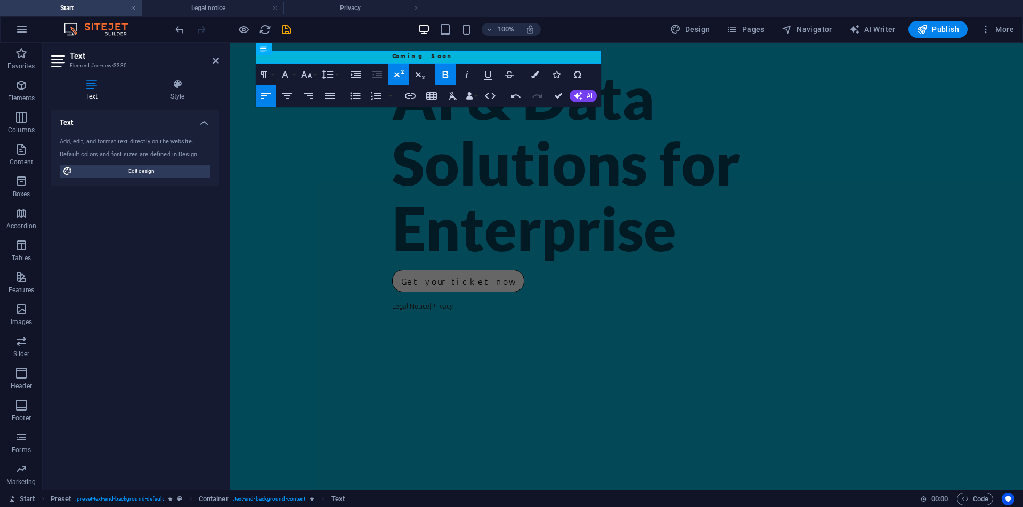
click at [397, 74] on icon "button" at bounding box center [399, 73] width 10 height 7
click at [412, 77] on button "Subscript" at bounding box center [420, 74] width 20 height 21
click at [291, 76] on button "Font Family" at bounding box center [287, 74] width 20 height 21
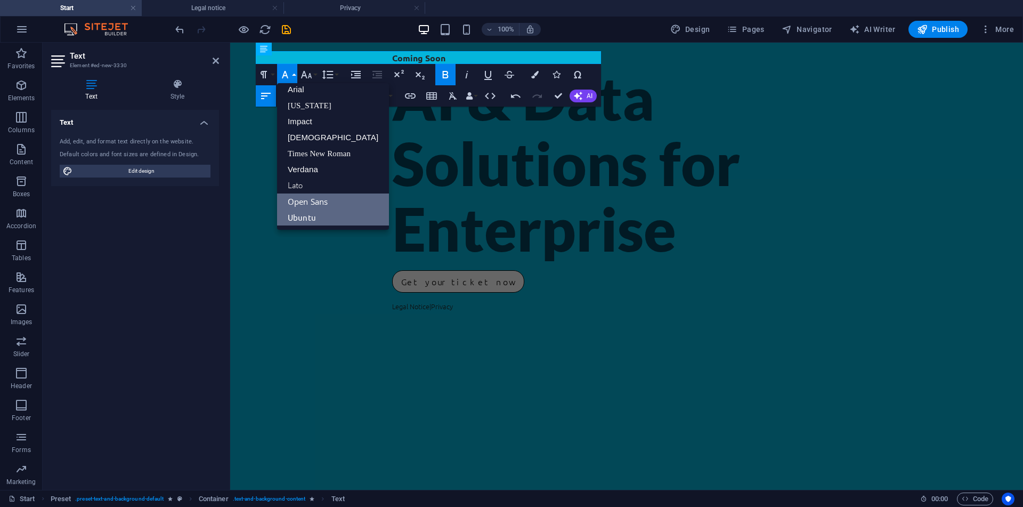
click at [320, 201] on link "Open Sans" at bounding box center [333, 201] width 112 height 16
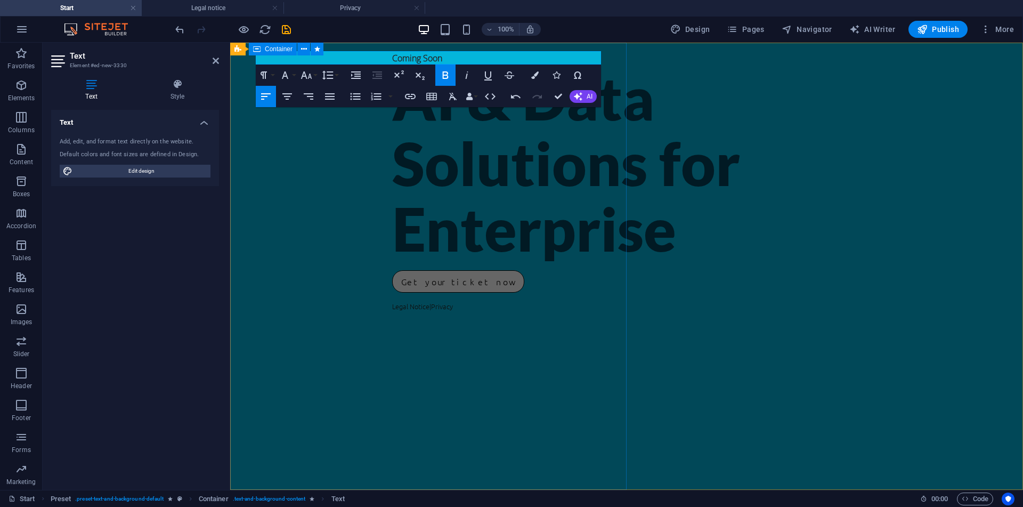
click at [435, 121] on div "Coming Soon AI & Data Solutions for Enterprise Get your ticket now Legal Notice…" at bounding box center [626, 266] width 793 height 447
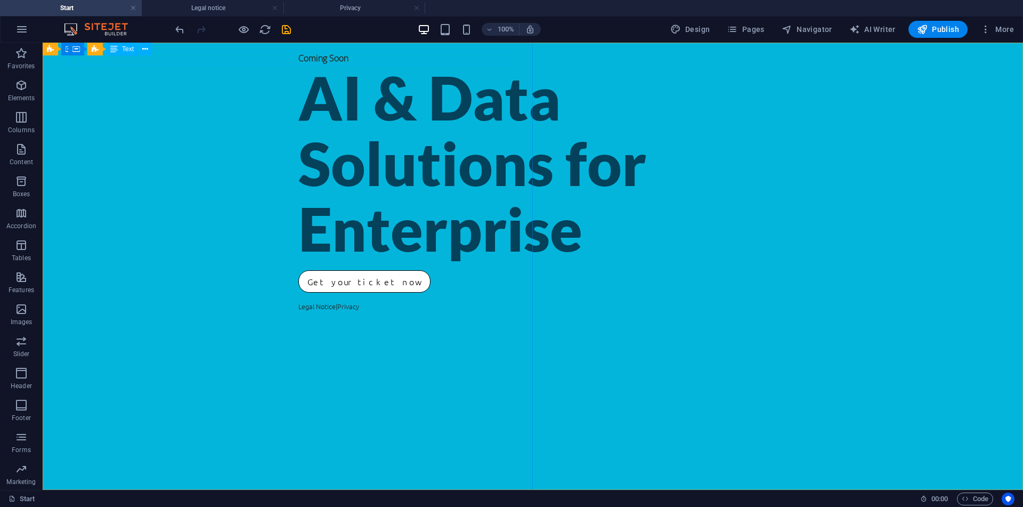
click at [113, 55] on div "Container Preset Text" at bounding box center [113, 49] width 90 height 13
click at [298, 59] on div "Coming Soon" at bounding box center [532, 57] width 469 height 13
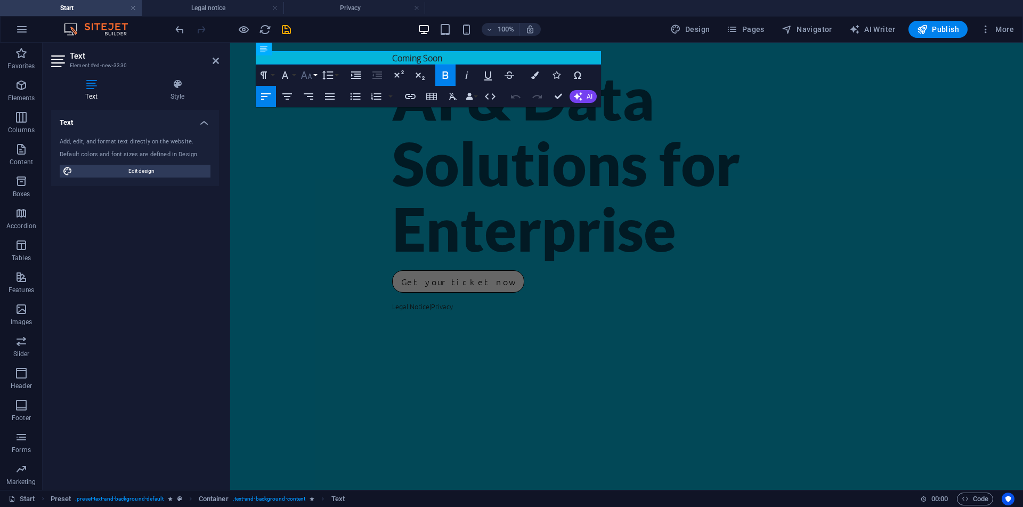
click at [306, 74] on icon "button" at bounding box center [306, 75] width 13 height 13
click at [325, 197] on link "18" at bounding box center [317, 192] width 38 height 16
click at [319, 79] on div "Paragraph Format Normal Heading 1 Heading 2 Heading 3 Heading 4 Heading 5 Headi…" at bounding box center [298, 76] width 85 height 21
click at [315, 79] on button "Font Size" at bounding box center [308, 76] width 20 height 21
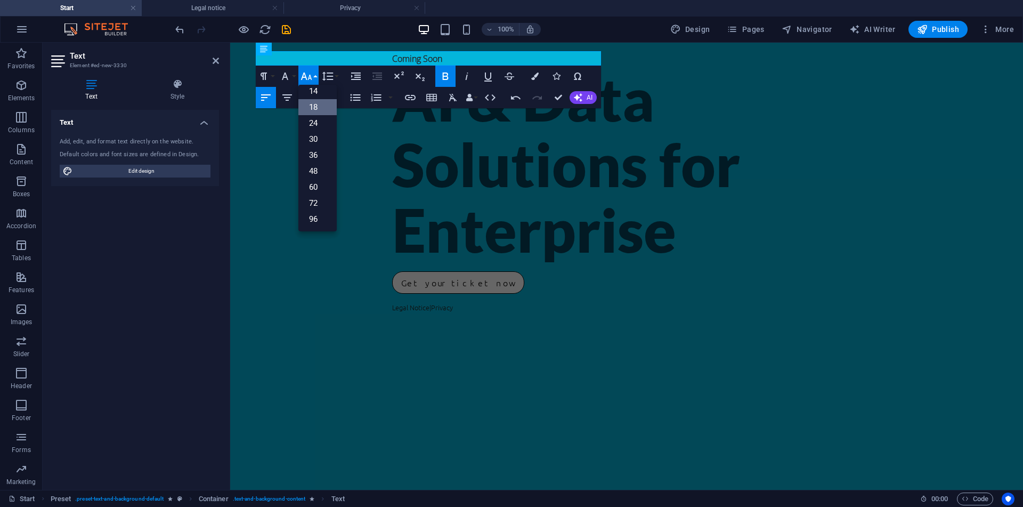
scroll to position [86, 0]
click at [323, 216] on link "96" at bounding box center [317, 219] width 38 height 16
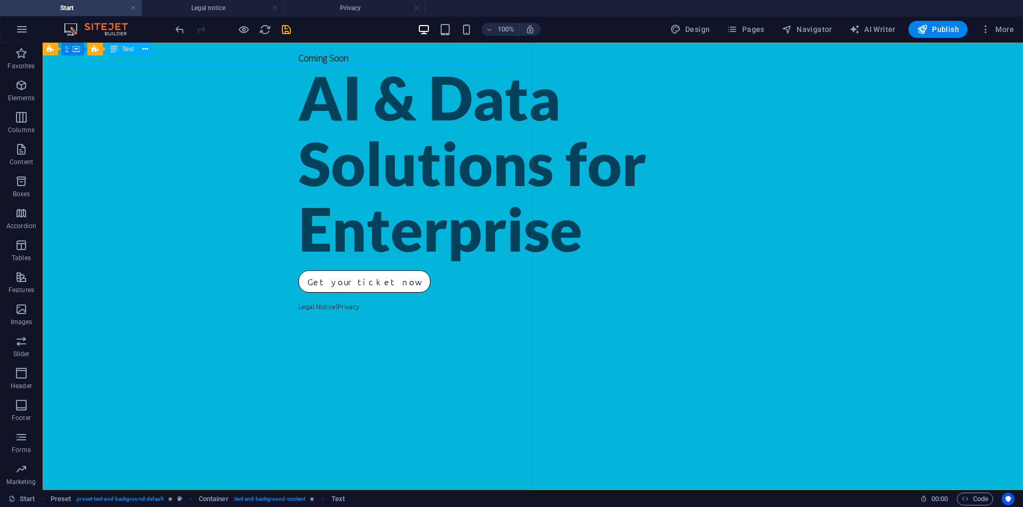
click at [119, 53] on div "Text" at bounding box center [122, 49] width 32 height 13
click at [298, 58] on div "Coming Soon" at bounding box center [532, 57] width 469 height 13
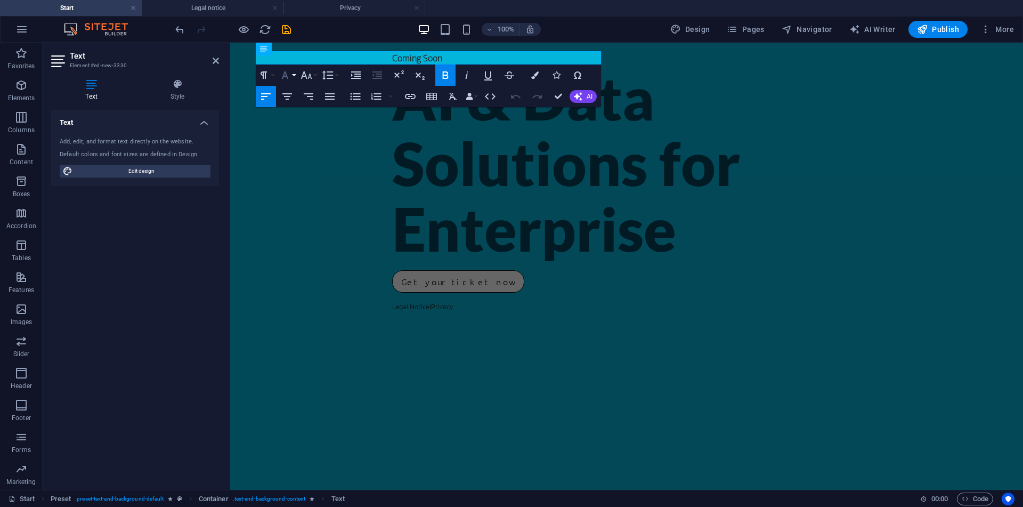
click at [286, 78] on icon "button" at bounding box center [285, 75] width 13 height 13
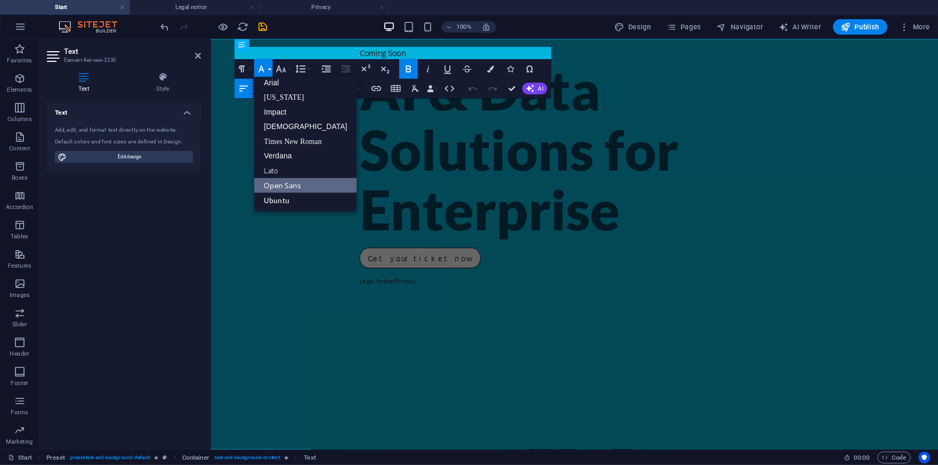
scroll to position [6, 0]
click at [286, 78] on icon "button" at bounding box center [285, 75] width 13 height 13
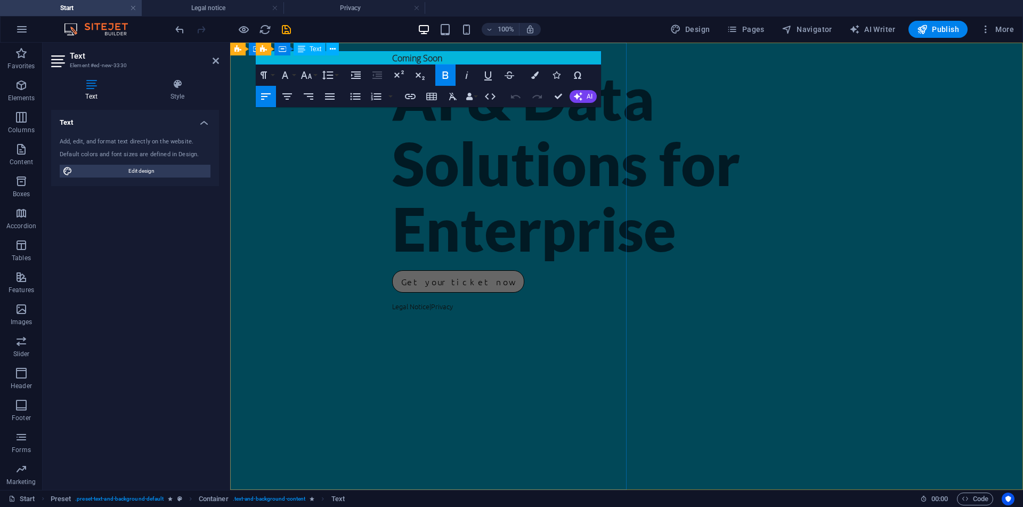
click at [392, 58] on span "Coming Soon" at bounding box center [417, 58] width 50 height 12
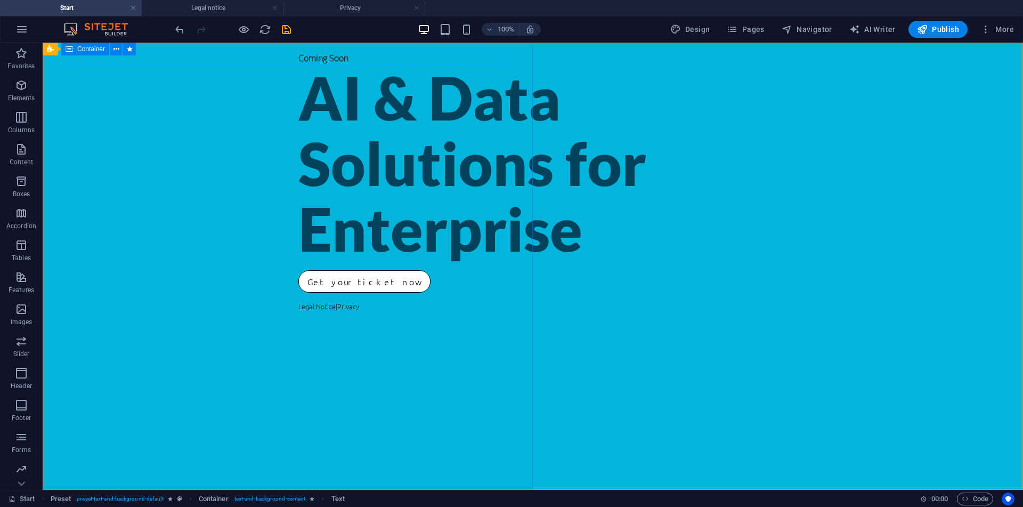
click at [237, 138] on div "Coming Soon AI & Data Solutions for Enterprise Get your ticket now Legal Notice…" at bounding box center [533, 266] width 980 height 447
click at [298, 292] on div "Get your ticket now" at bounding box center [532, 281] width 469 height 22
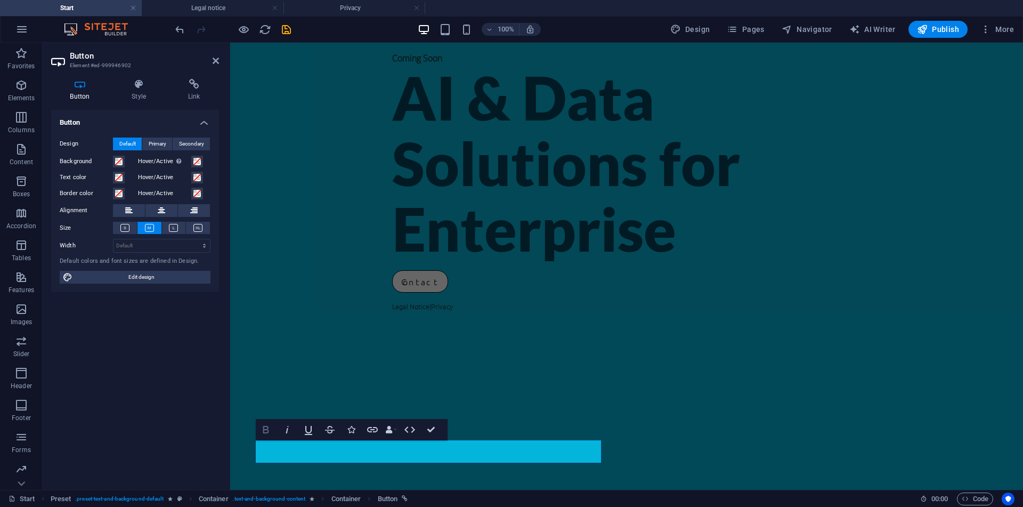
click at [263, 429] on icon "button" at bounding box center [265, 429] width 13 height 13
click at [392, 293] on link "Contact ​" at bounding box center [420, 281] width 56 height 23
click at [265, 425] on icon "button" at bounding box center [265, 429] width 13 height 13
click at [422, 262] on div "AI & Data Solutions for Enterprise" at bounding box center [626, 162] width 469 height 197
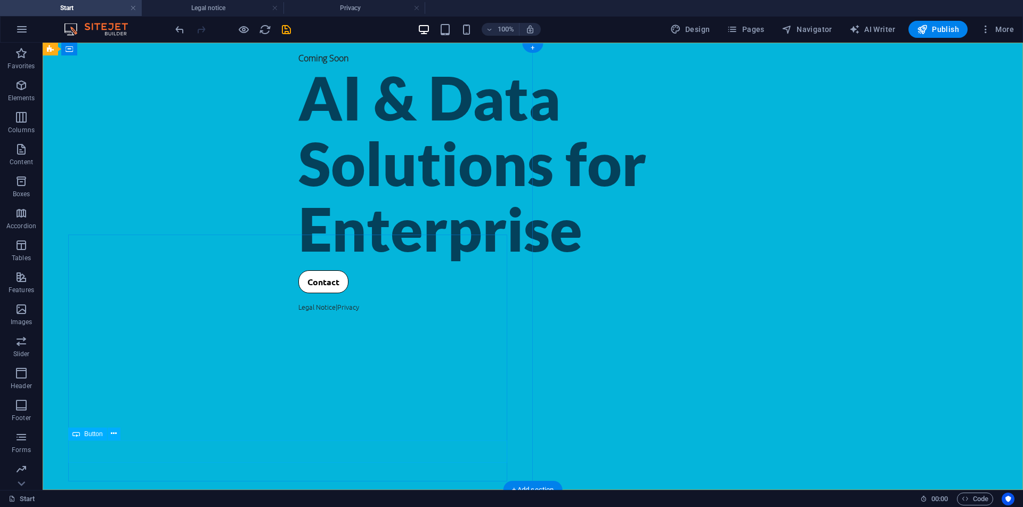
click at [298, 293] on div "Contact" at bounding box center [532, 281] width 469 height 23
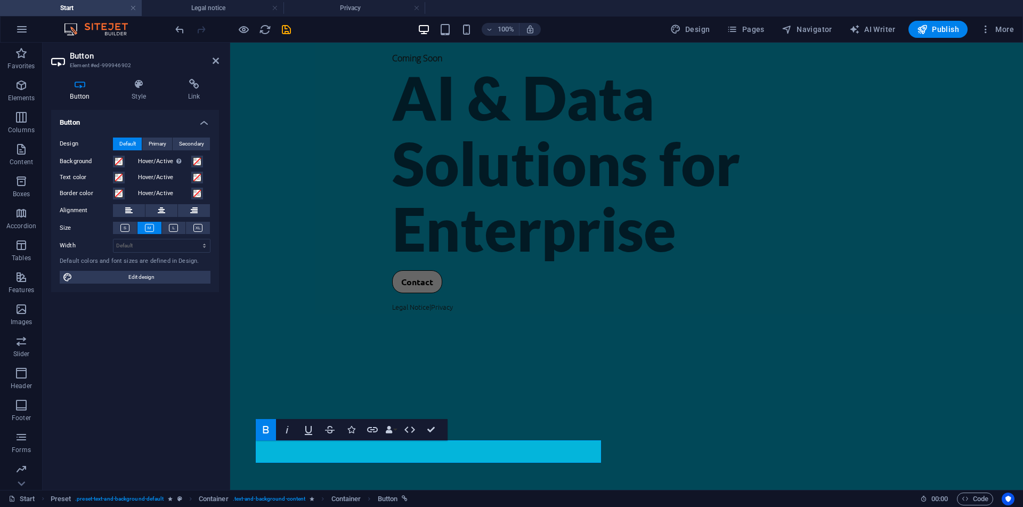
click at [134, 375] on div "Button Design Default Primary Secondary Background Hover/Active Switch to previ…" at bounding box center [135, 295] width 168 height 371
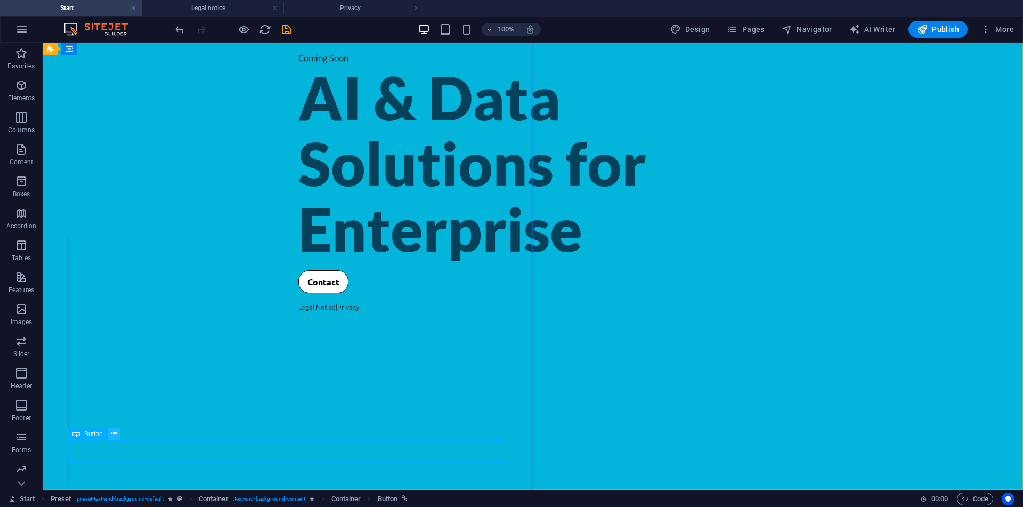
click at [111, 434] on icon at bounding box center [114, 433] width 6 height 11
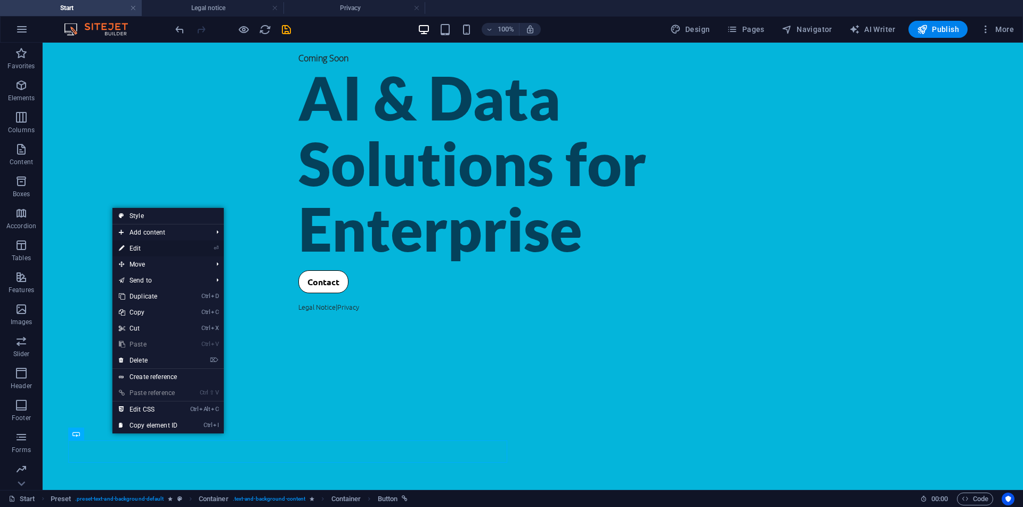
click at [194, 245] on li "⏎ Edit" at bounding box center [167, 248] width 111 height 16
click at [184, 245] on link "⏎ Edit" at bounding box center [147, 248] width 71 height 16
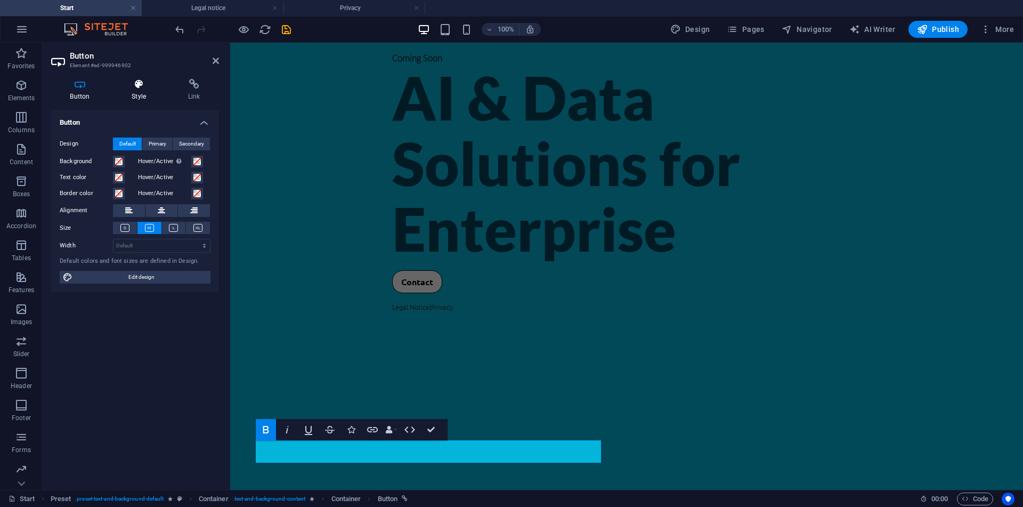
click at [144, 101] on h4 "Style" at bounding box center [141, 90] width 56 height 22
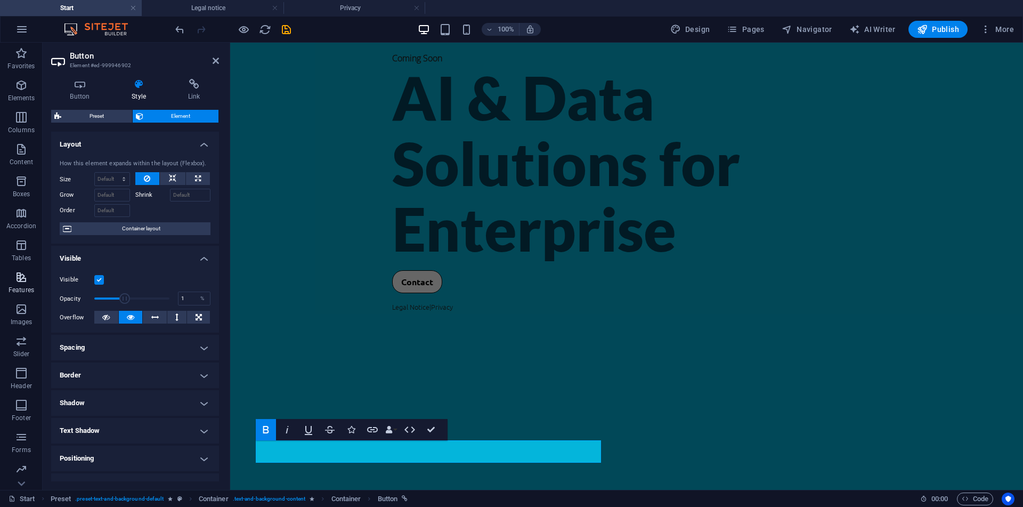
drag, startPoint x: 125, startPoint y: 296, endPoint x: 25, endPoint y: 294, distance: 100.2
click at [25, 294] on section "Favorites Elements Columns Content Boxes Accordion Tables Features Images Slide…" at bounding box center [511, 266] width 1023 height 447
click at [104, 278] on div "Visible" at bounding box center [135, 279] width 151 height 13
click at [100, 280] on label at bounding box center [99, 280] width 10 height 10
click at [0, 0] on input "Visible" at bounding box center [0, 0] width 0 height 0
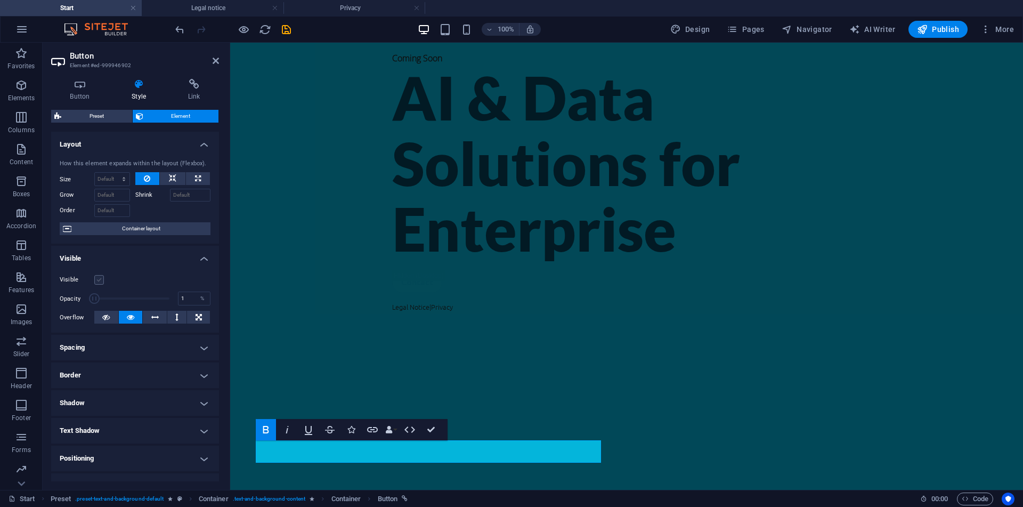
click at [100, 280] on label at bounding box center [99, 280] width 10 height 10
click at [0, 0] on input "Visible" at bounding box center [0, 0] width 0 height 0
drag, startPoint x: 92, startPoint y: 298, endPoint x: 148, endPoint y: 300, distance: 56.5
click at [146, 300] on span at bounding box center [140, 298] width 11 height 11
type input "100"
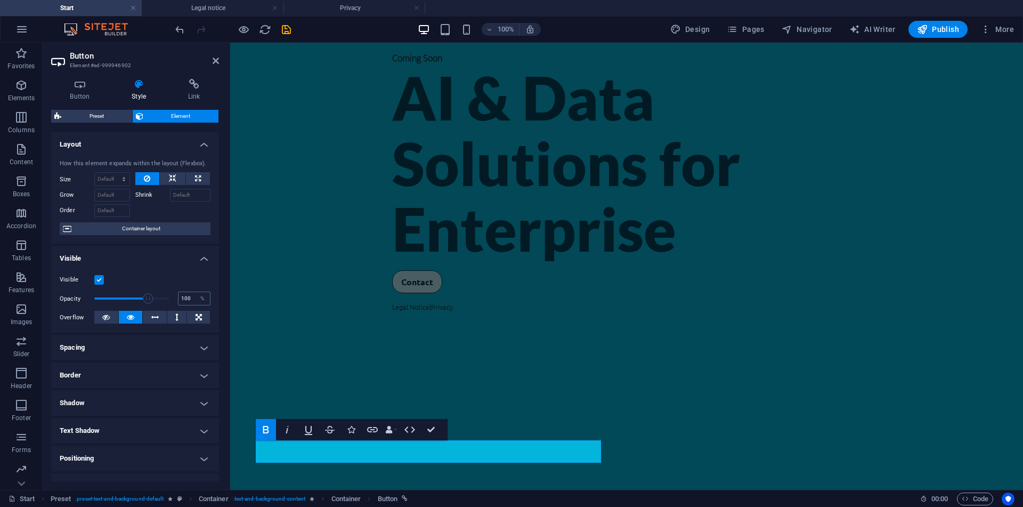
drag, startPoint x: 148, startPoint y: 300, endPoint x: 190, endPoint y: 300, distance: 41.6
click at [190, 300] on div "Opacity 100 %" at bounding box center [135, 298] width 151 height 16
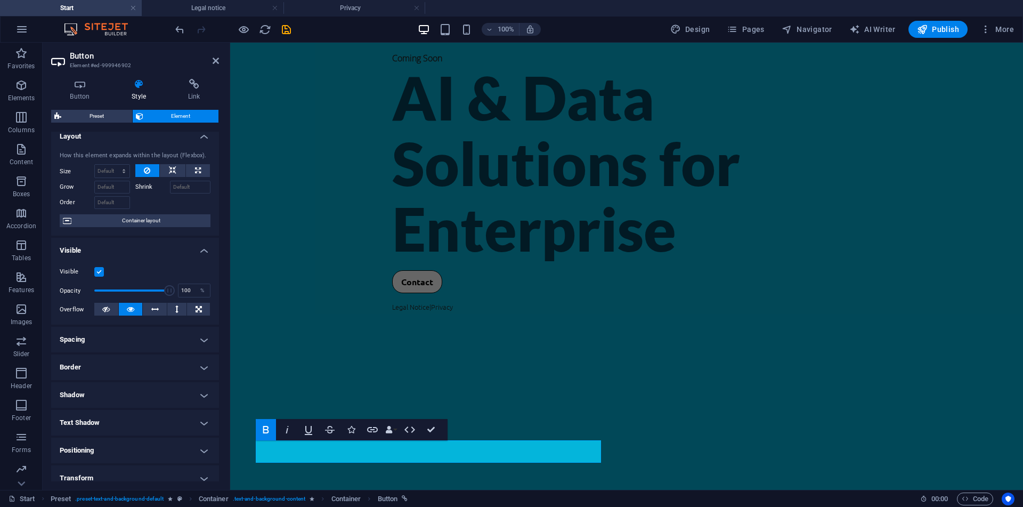
scroll to position [0, 0]
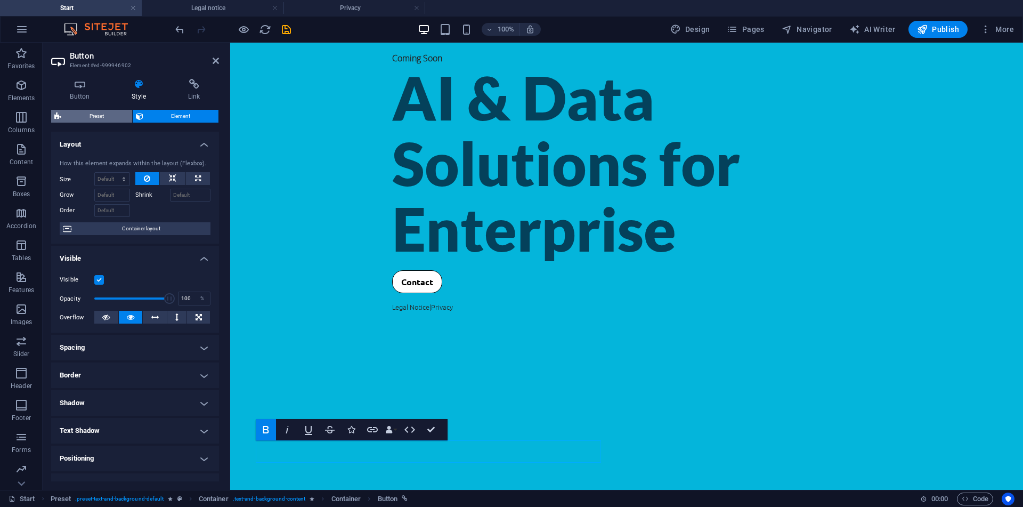
click at [121, 117] on span "Preset" at bounding box center [96, 116] width 64 height 13
select select "px"
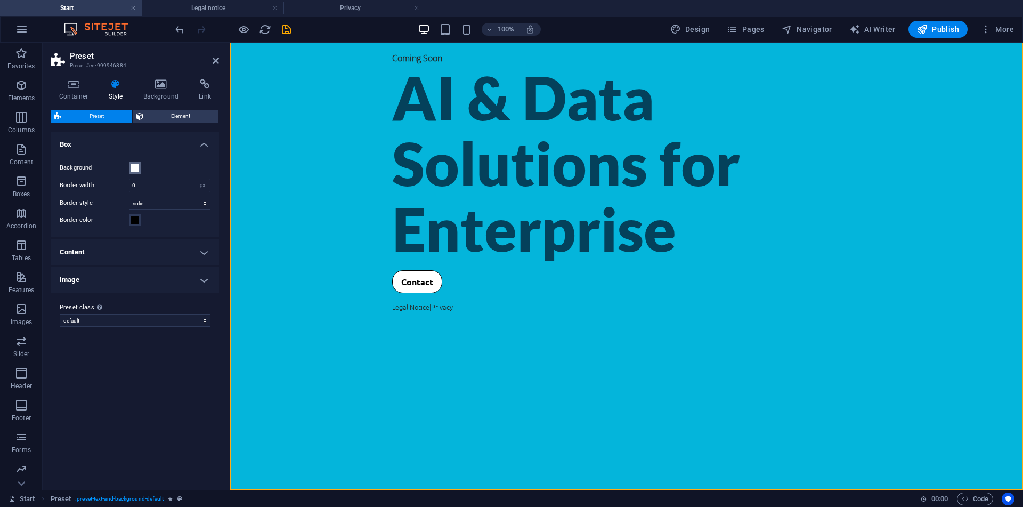
click at [136, 167] on span at bounding box center [135, 168] width 9 height 9
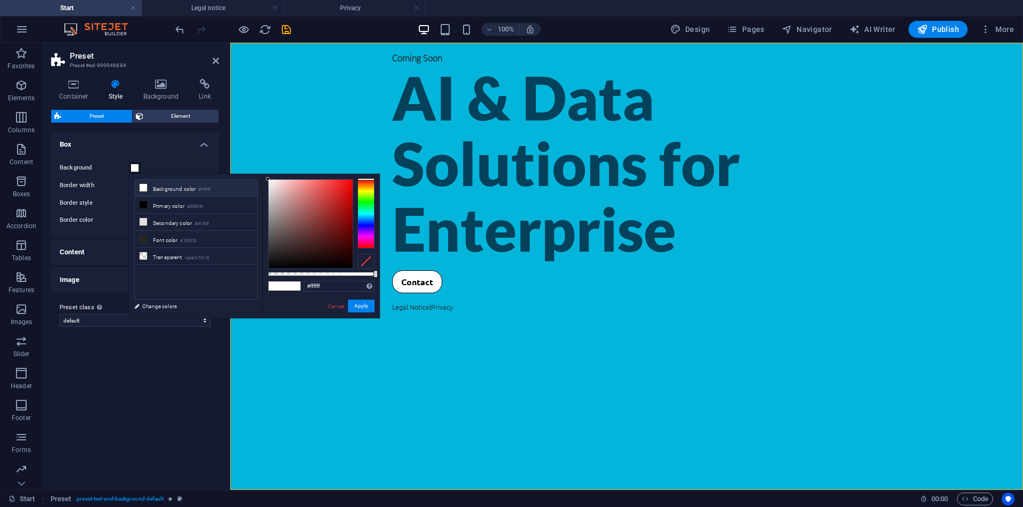
click at [136, 167] on span at bounding box center [135, 168] width 9 height 9
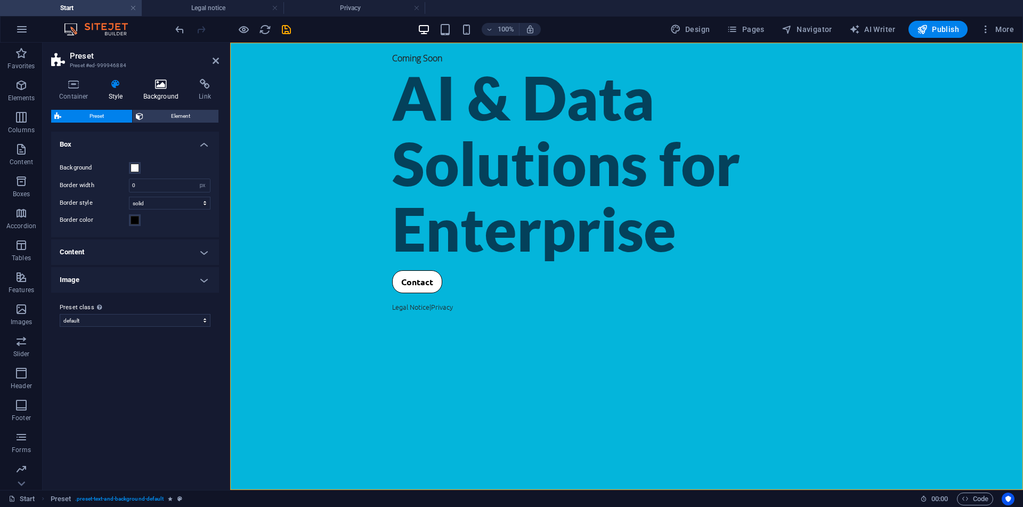
click at [165, 89] on icon at bounding box center [161, 84] width 52 height 11
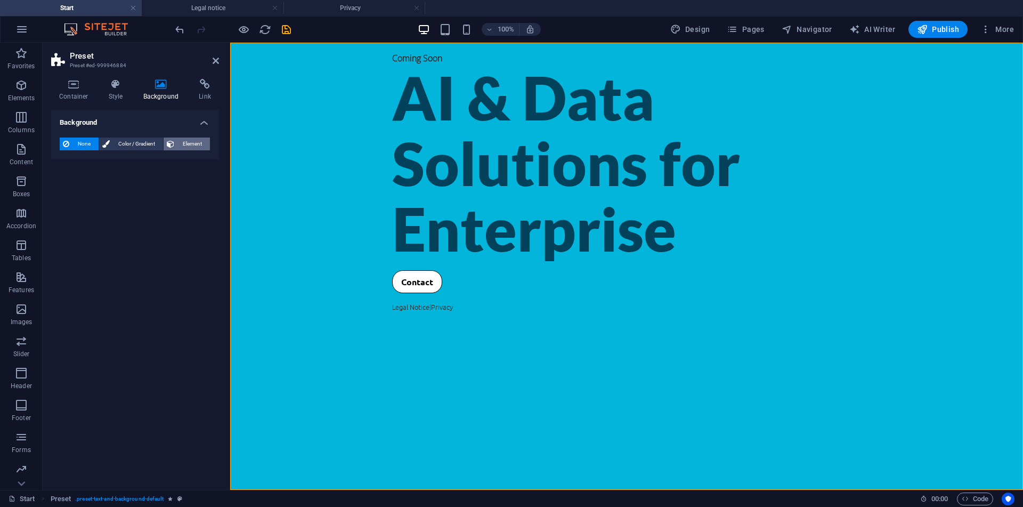
click at [172, 144] on icon at bounding box center [170, 143] width 7 height 13
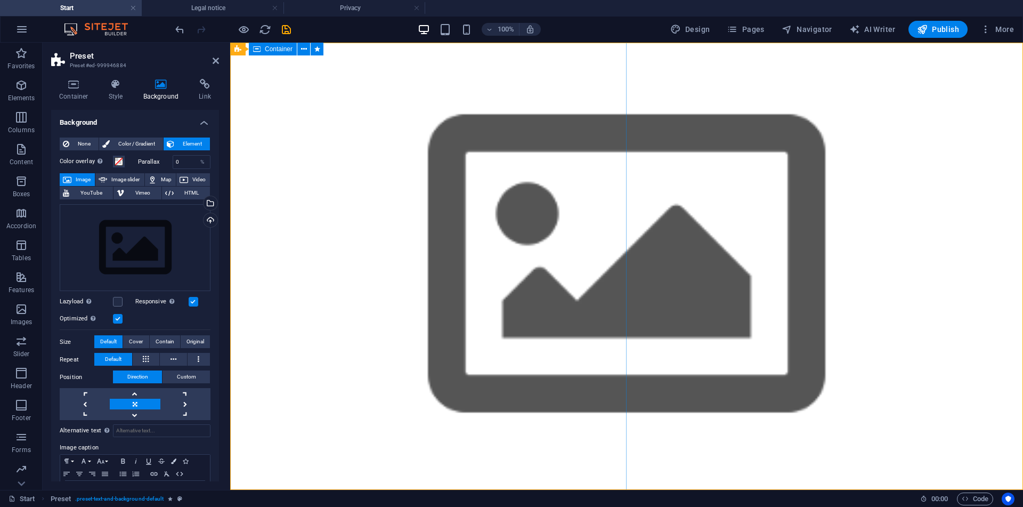
click at [144, 142] on span "Color / Gradient" at bounding box center [136, 143] width 47 height 13
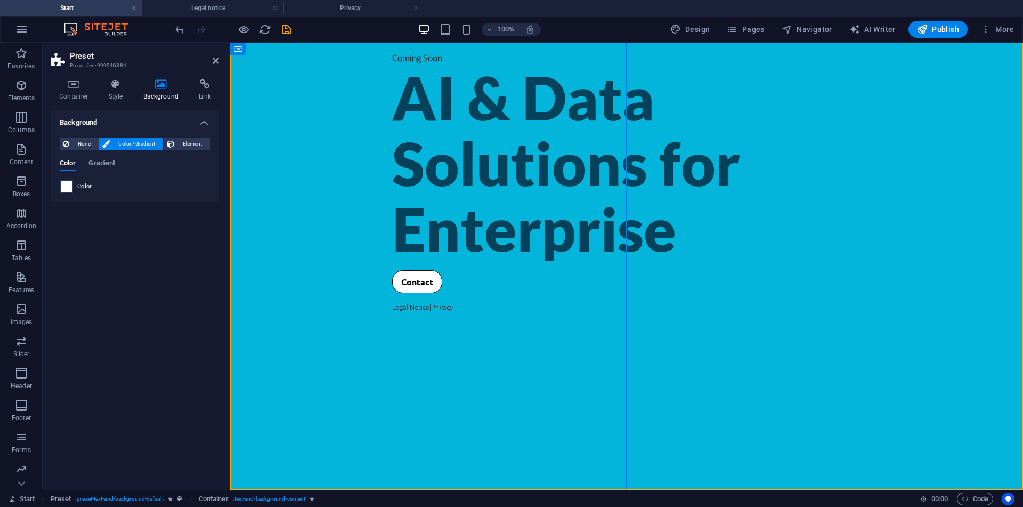
click at [64, 185] on span at bounding box center [67, 187] width 12 height 12
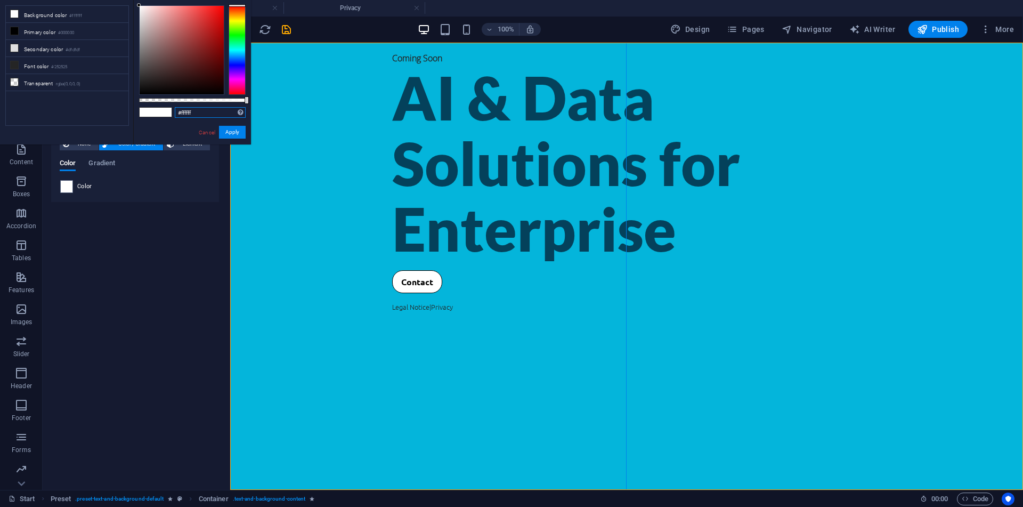
click at [189, 113] on input "#ffffff" at bounding box center [210, 112] width 71 height 11
paste input "04b5db"
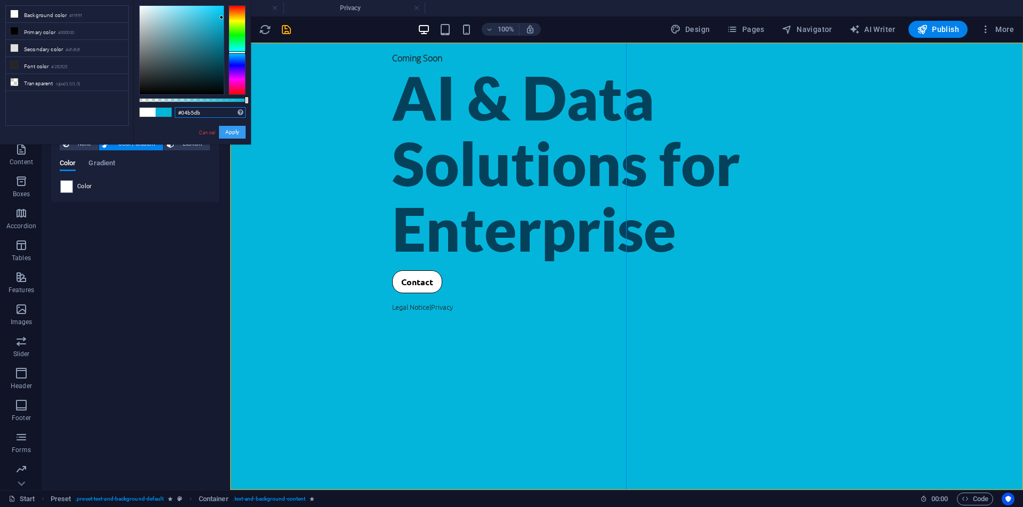
type input "#04b5db"
click at [231, 136] on button "Apply" at bounding box center [232, 132] width 27 height 13
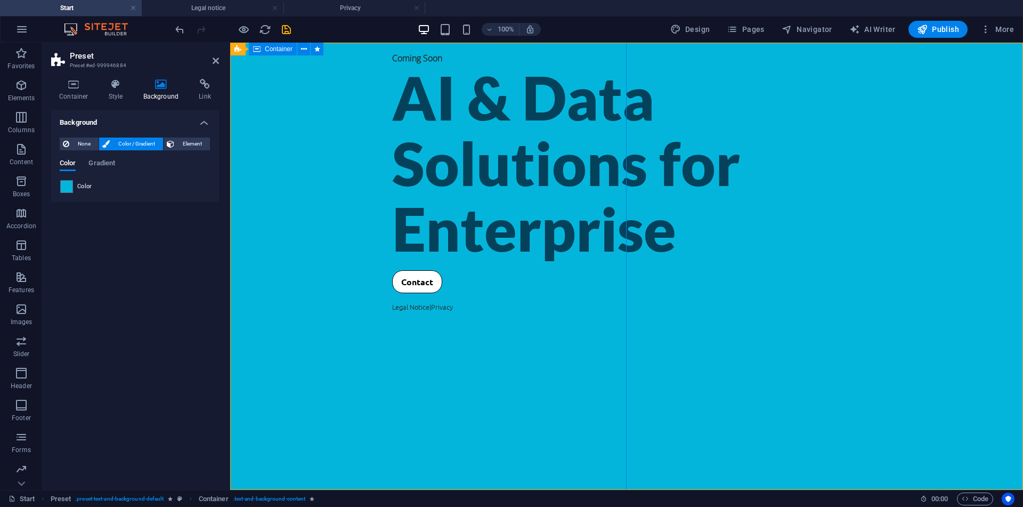
click at [258, 128] on div "Coming Soon AI & Data Solutions for Enterprise Contact Legal Notice | Privacy" at bounding box center [626, 266] width 793 height 447
click at [120, 253] on div "Background None Color / Gradient Element Stretch background to full-width Color…" at bounding box center [135, 295] width 168 height 371
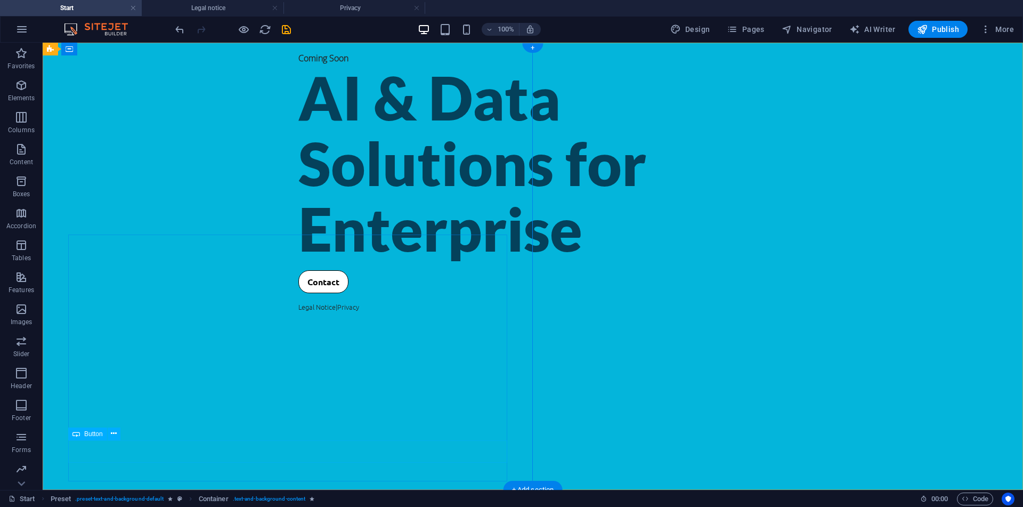
click at [298, 293] on div "Contact" at bounding box center [532, 281] width 469 height 23
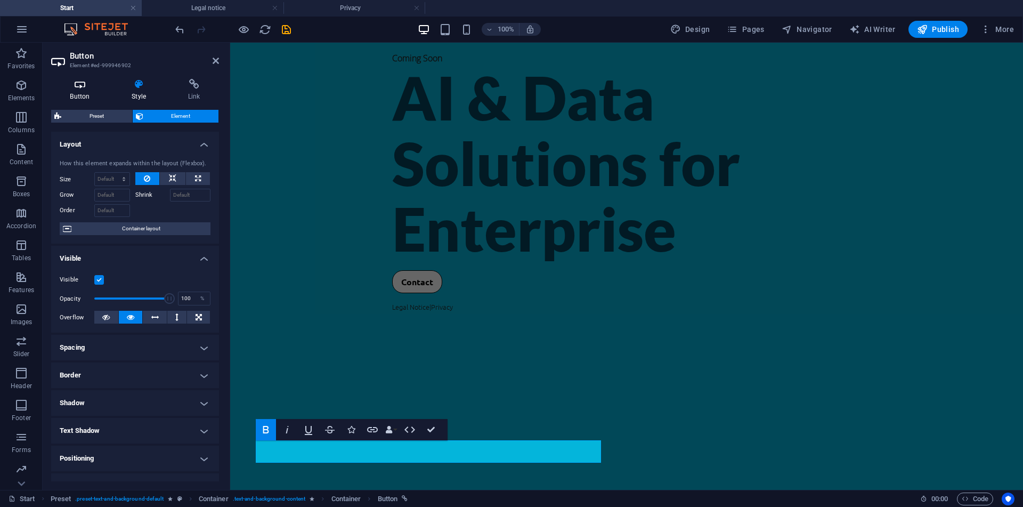
click at [100, 89] on icon at bounding box center [80, 84] width 58 height 11
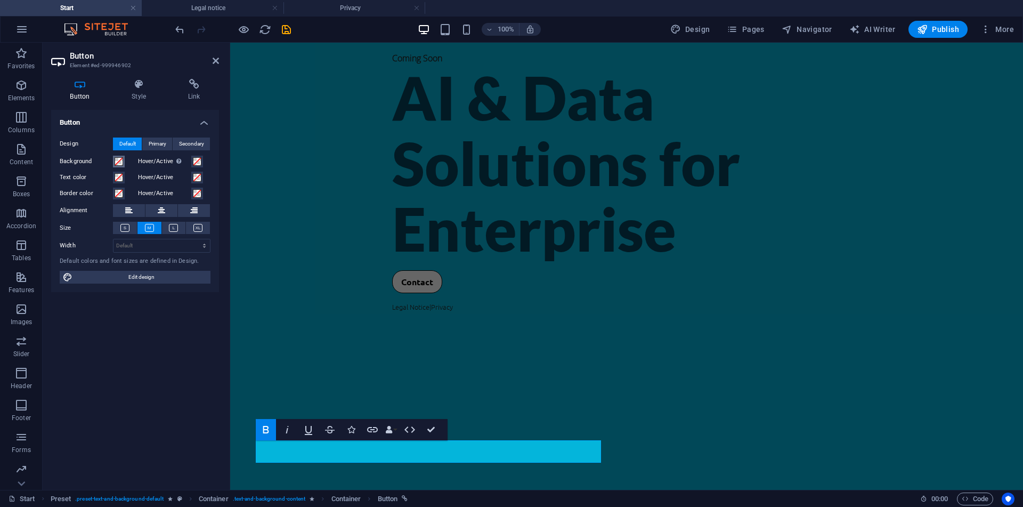
click at [120, 159] on span at bounding box center [119, 161] width 9 height 9
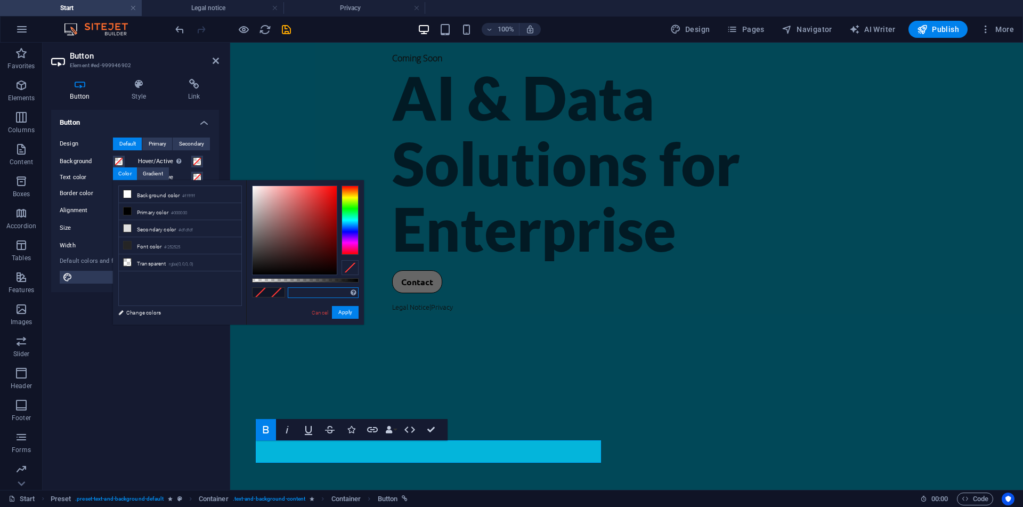
click at [312, 296] on input "text" at bounding box center [323, 292] width 71 height 11
paste input "04b5db"
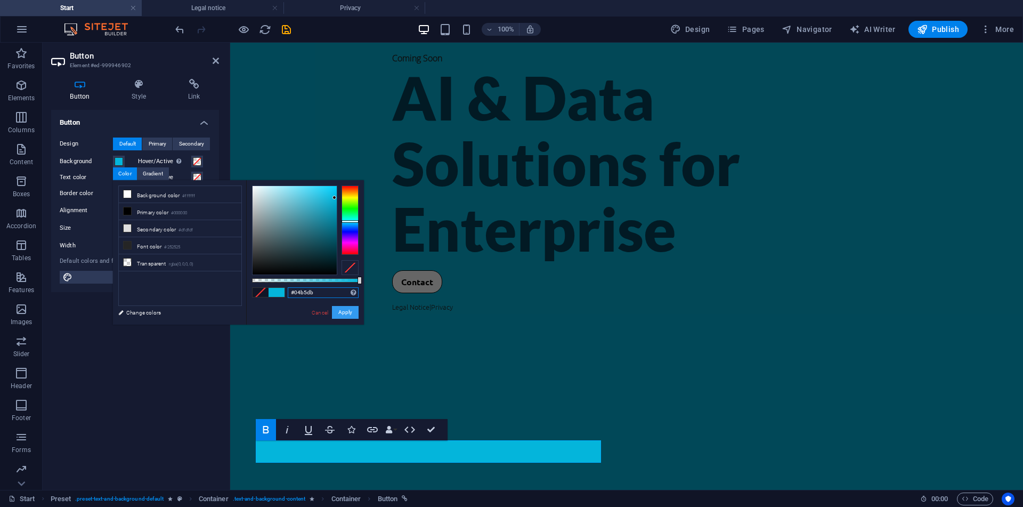
type input "#04b5db"
click at [337, 316] on button "Apply" at bounding box center [345, 312] width 27 height 13
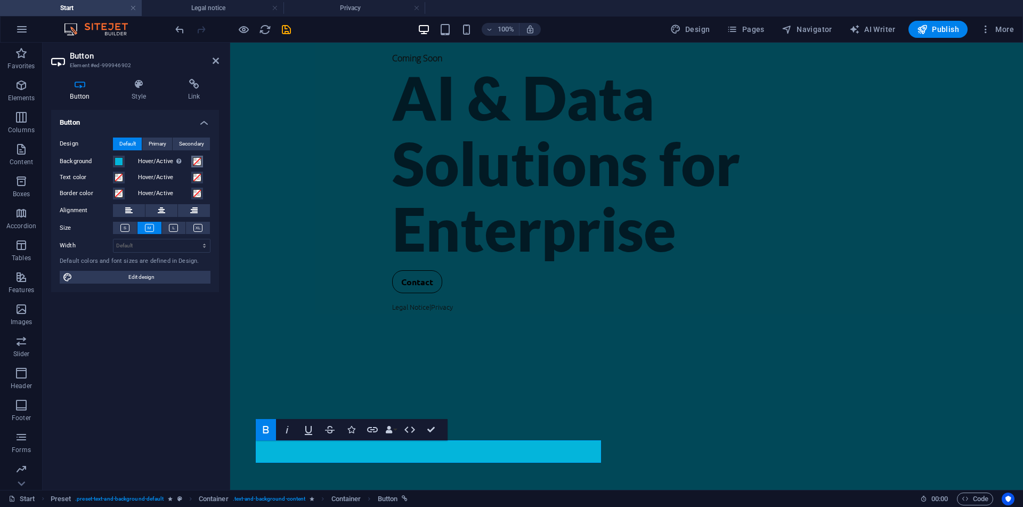
click at [194, 161] on span at bounding box center [197, 161] width 9 height 9
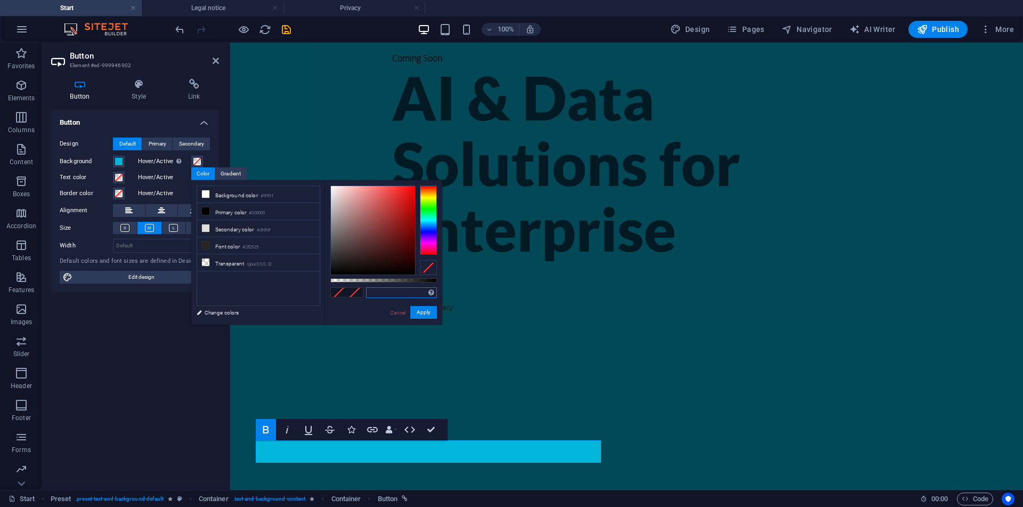
click at [403, 297] on input "text" at bounding box center [401, 292] width 71 height 11
paste input "04b5db"
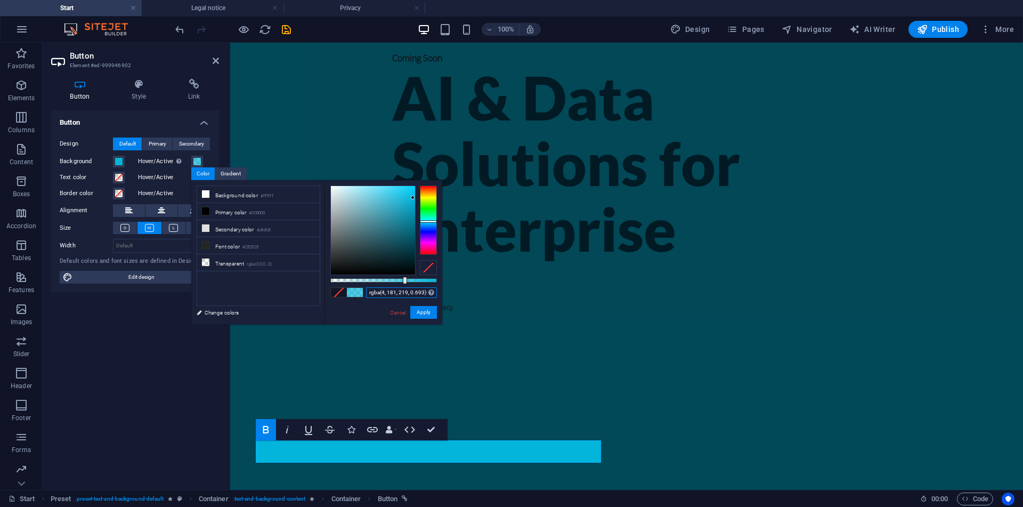
click at [404, 279] on div at bounding box center [383, 280] width 107 height 4
click at [421, 310] on button "Apply" at bounding box center [423, 312] width 27 height 13
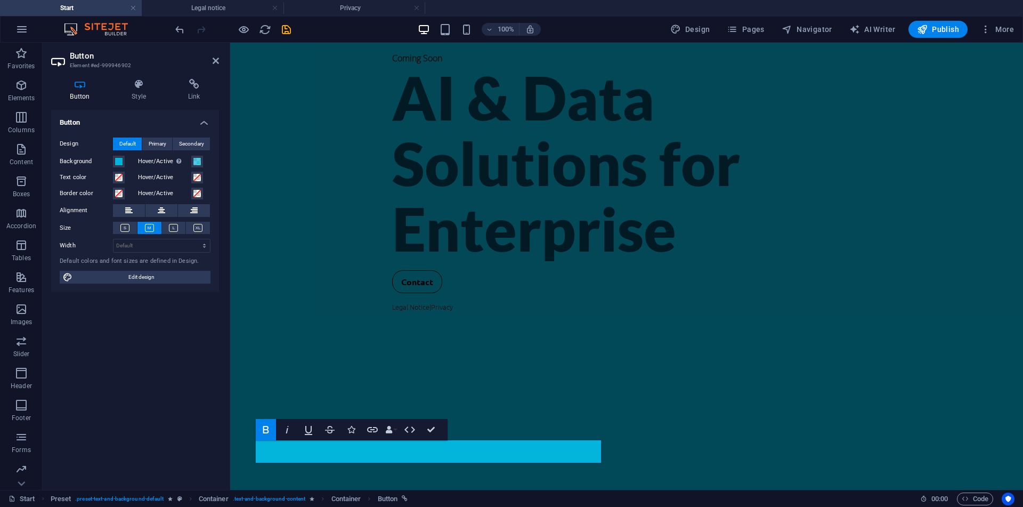
click at [179, 333] on div "Button Design Default Primary Secondary Background Hover/Active Switch to previ…" at bounding box center [135, 295] width 168 height 371
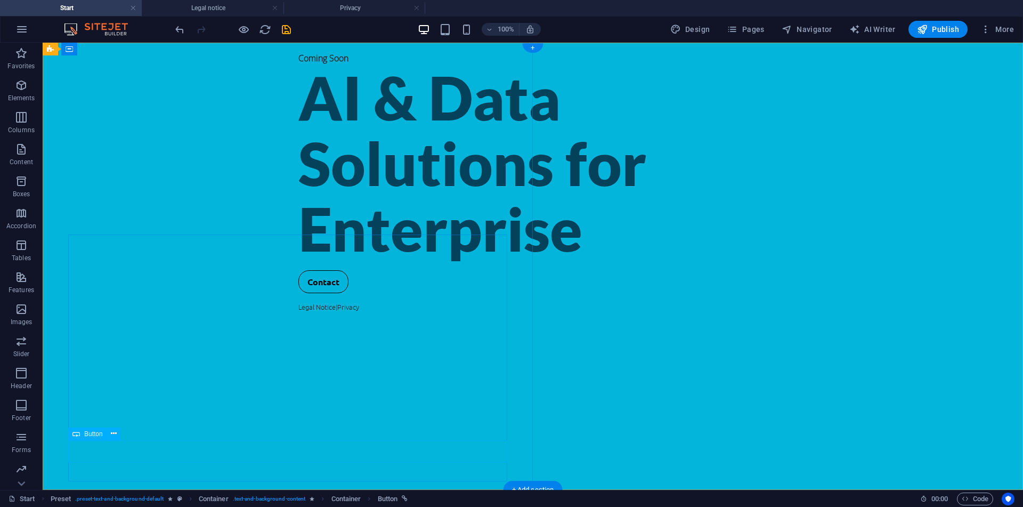
click at [298, 293] on div "Contact" at bounding box center [532, 281] width 469 height 23
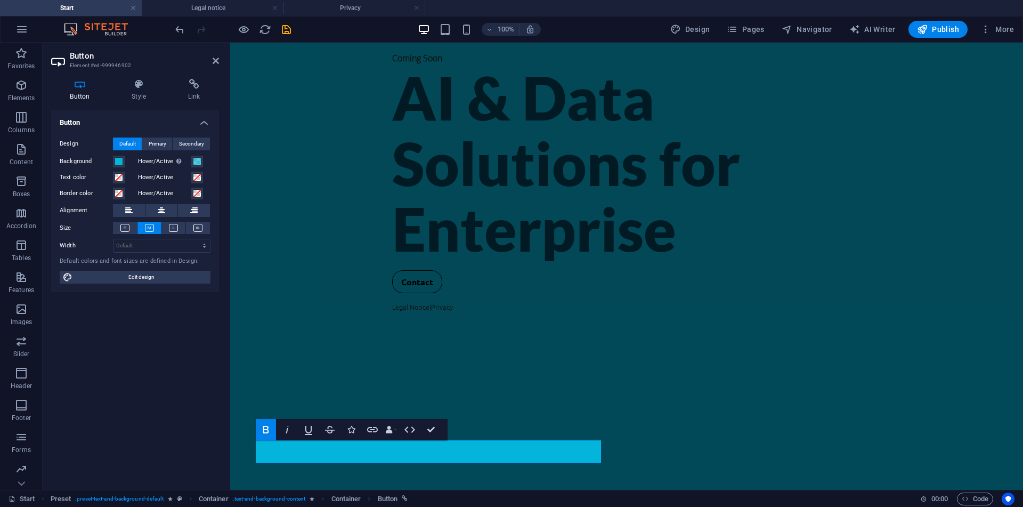
click at [154, 137] on div "Design Default Primary Secondary Background Hover/Active Switch to preview mode…" at bounding box center [135, 211] width 168 height 164
click at [193, 159] on span at bounding box center [197, 161] width 9 height 9
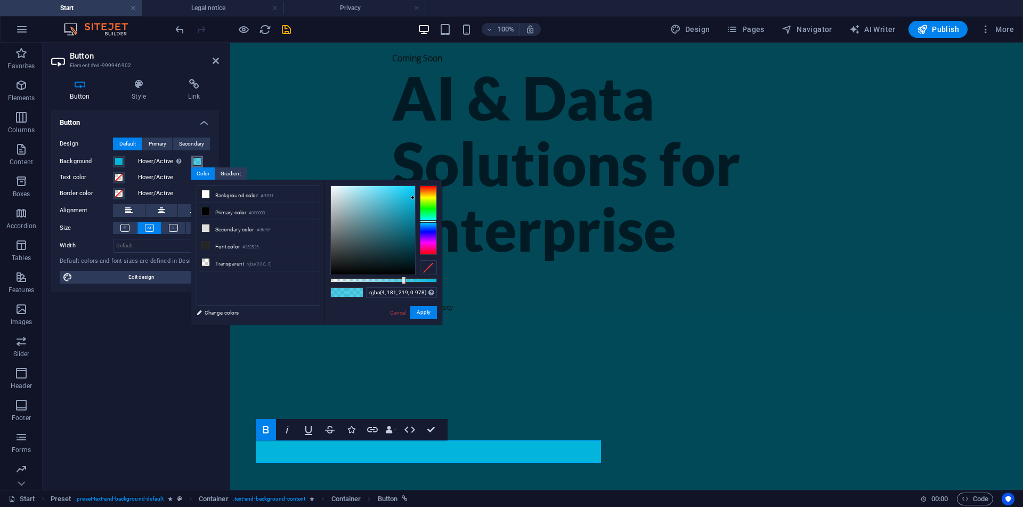
type input "#04b5db"
drag, startPoint x: 403, startPoint y: 280, endPoint x: 465, endPoint y: 276, distance: 61.9
click at [465, 276] on body "okamiintelligence.com Start Legal notice Privacy Favorites Elements Columns Con…" at bounding box center [511, 253] width 1023 height 507
click at [427, 313] on button "Apply" at bounding box center [423, 312] width 27 height 13
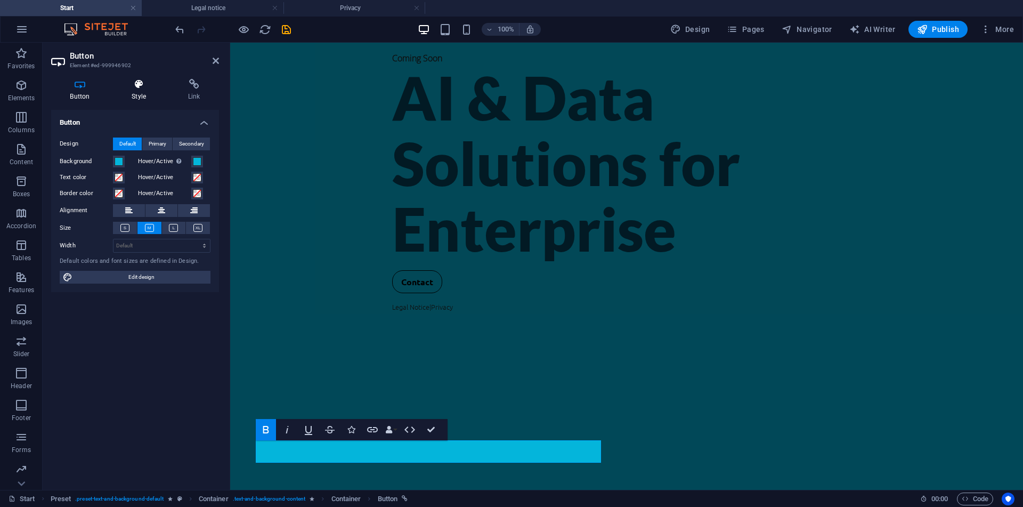
click at [153, 87] on icon at bounding box center [139, 84] width 52 height 11
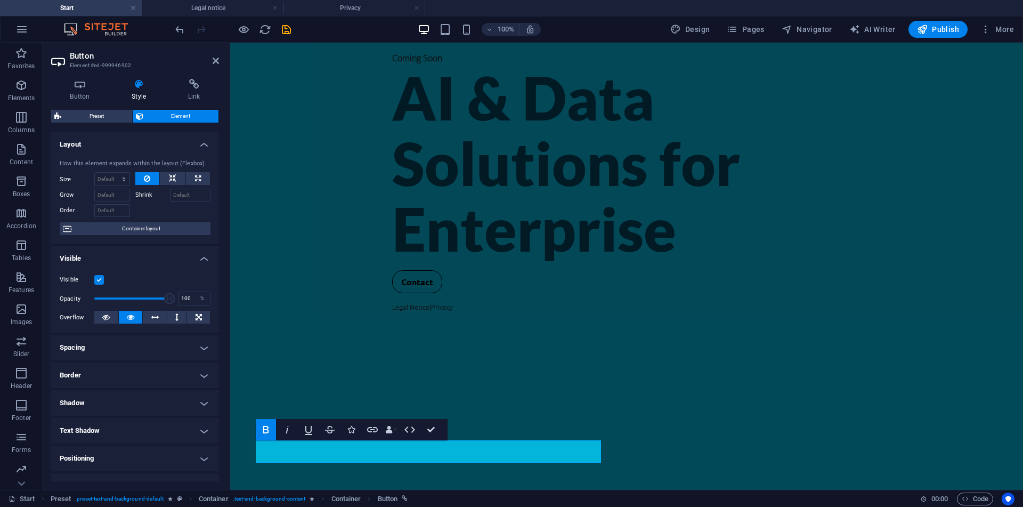
scroll to position [101, 0]
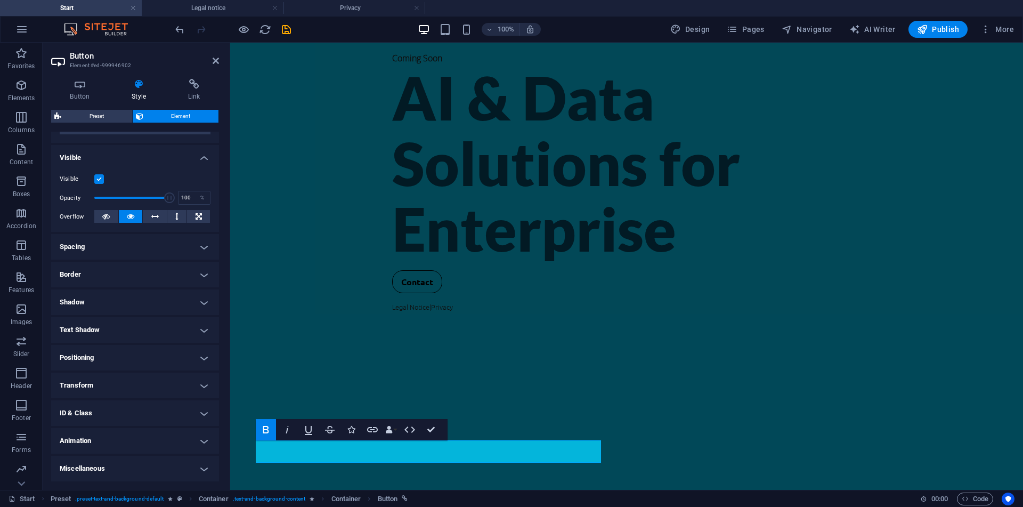
click at [148, 453] on h4 "Animation" at bounding box center [135, 441] width 168 height 26
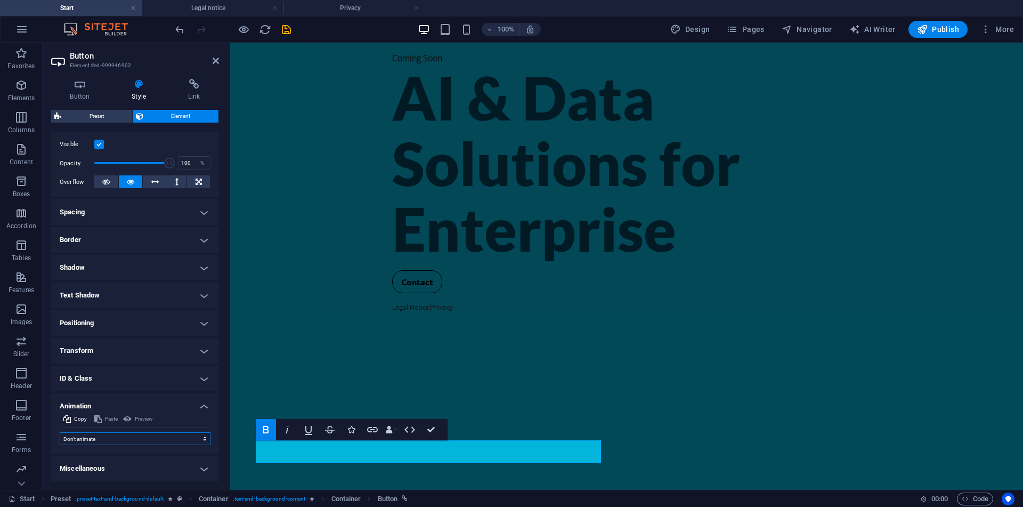
click at [60, 432] on select "Don't animate Show / Hide Slide up/down Zoom in/out Slide left to right Slide r…" at bounding box center [135, 438] width 151 height 13
select select "flash"
click option "Blink" at bounding box center [0, 0] width 0 height 0
select select "scroll"
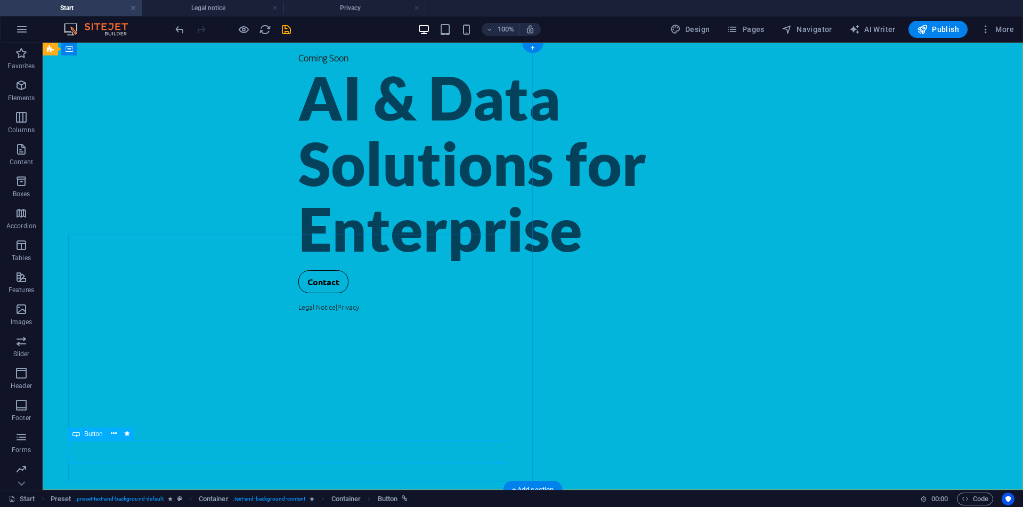
click at [298, 293] on div "Contact" at bounding box center [532, 281] width 469 height 23
select select "flash"
select select "s"
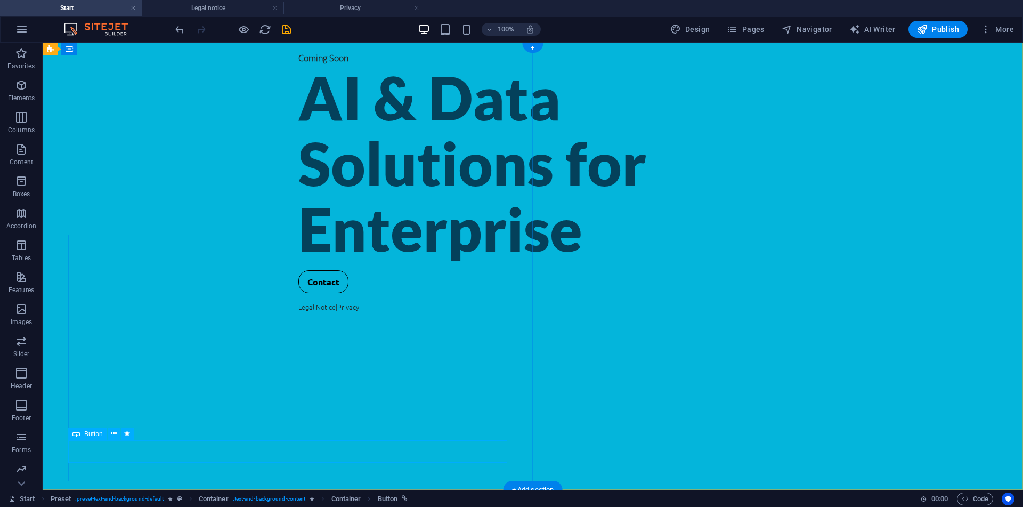
select select "s"
select select "scroll"
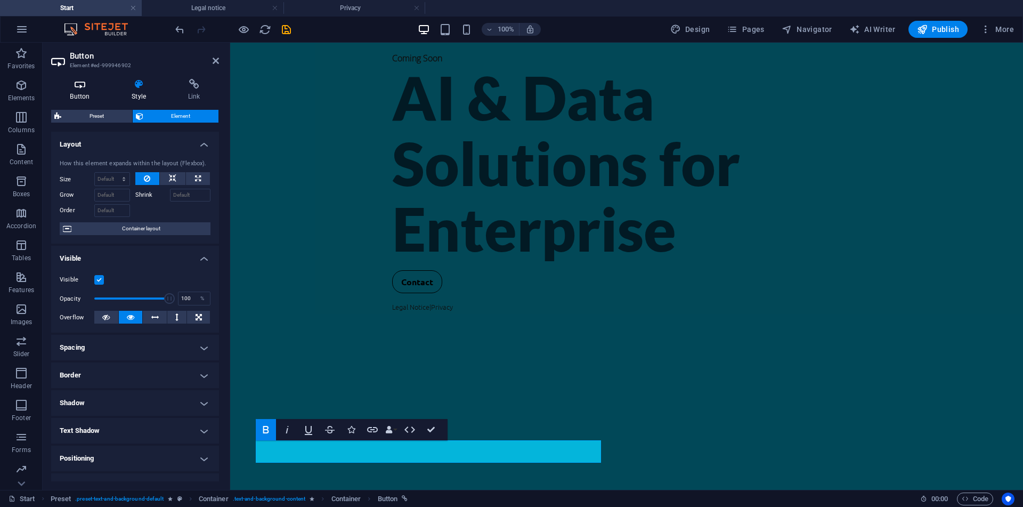
click at [84, 86] on icon at bounding box center [80, 84] width 58 height 11
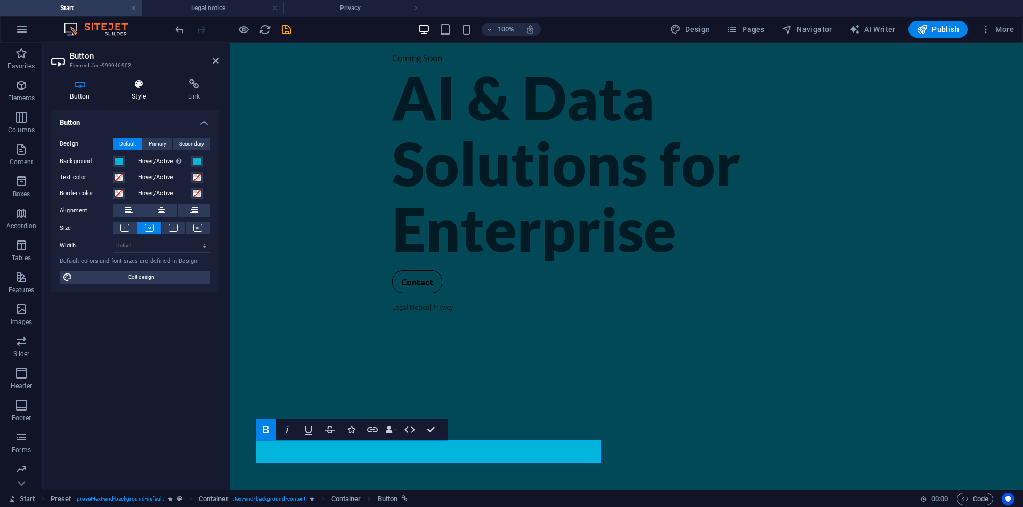
click at [148, 93] on h4 "Style" at bounding box center [141, 90] width 56 height 22
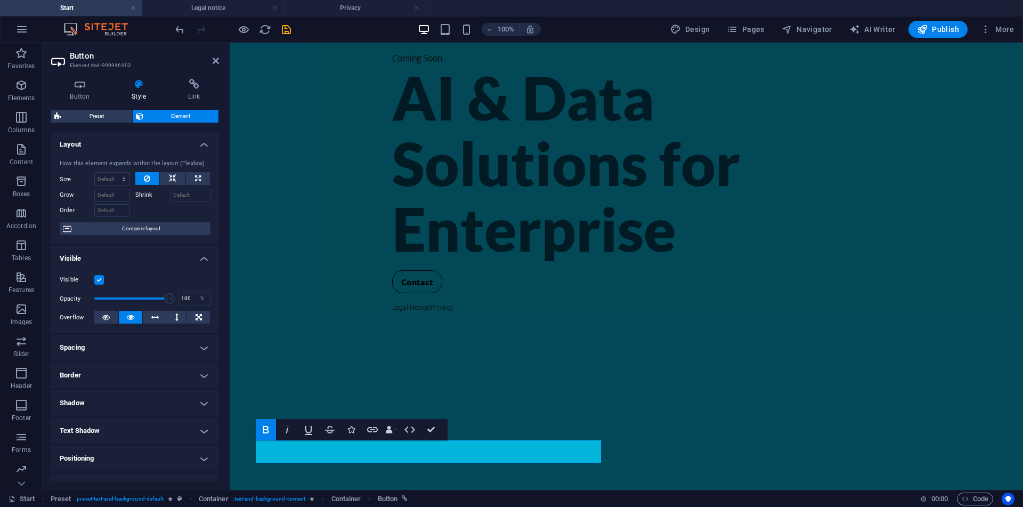
click at [140, 370] on h4 "Border" at bounding box center [135, 375] width 168 height 26
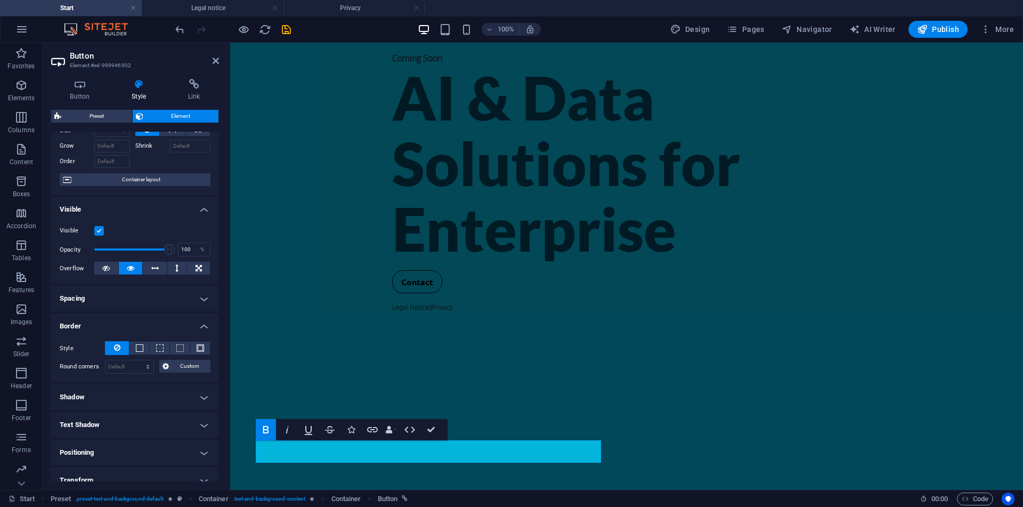
scroll to position [51, 0]
click at [141, 342] on span at bounding box center [139, 345] width 7 height 7
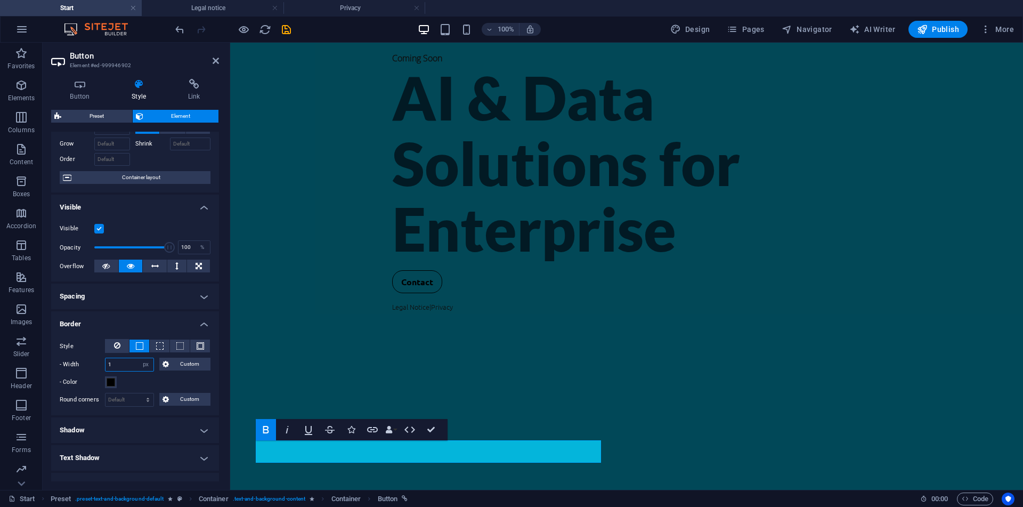
click at [133, 363] on input "1" at bounding box center [129, 364] width 48 height 13
type input "3"
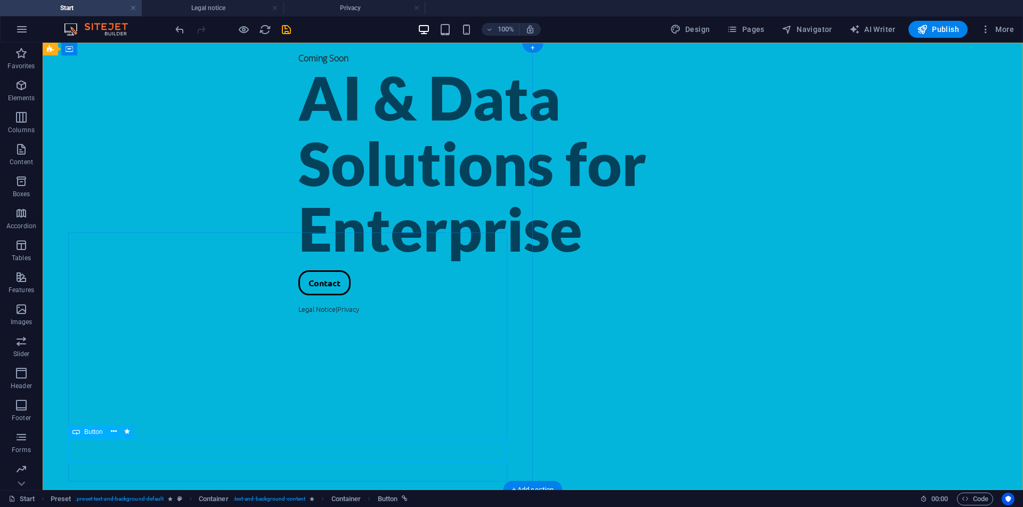
click at [298, 295] on div "Contact" at bounding box center [532, 282] width 469 height 25
select select "px"
select select "flash"
select select "s"
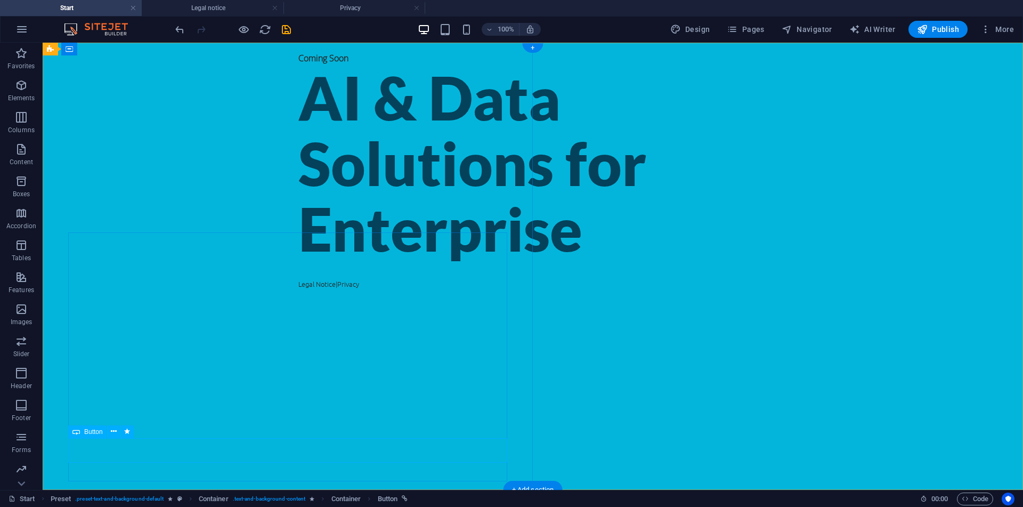
select select "s"
select select "scroll"
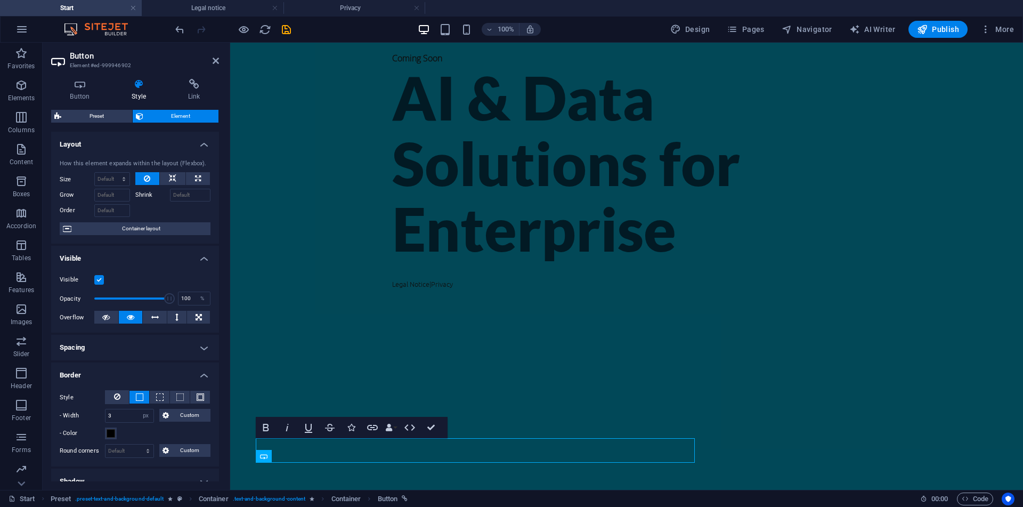
click at [101, 442] on div "Style - Width 3 auto px rem % vh vw Custom Custom 3 auto px rem % vh vw 3 auto …" at bounding box center [135, 423] width 168 height 85
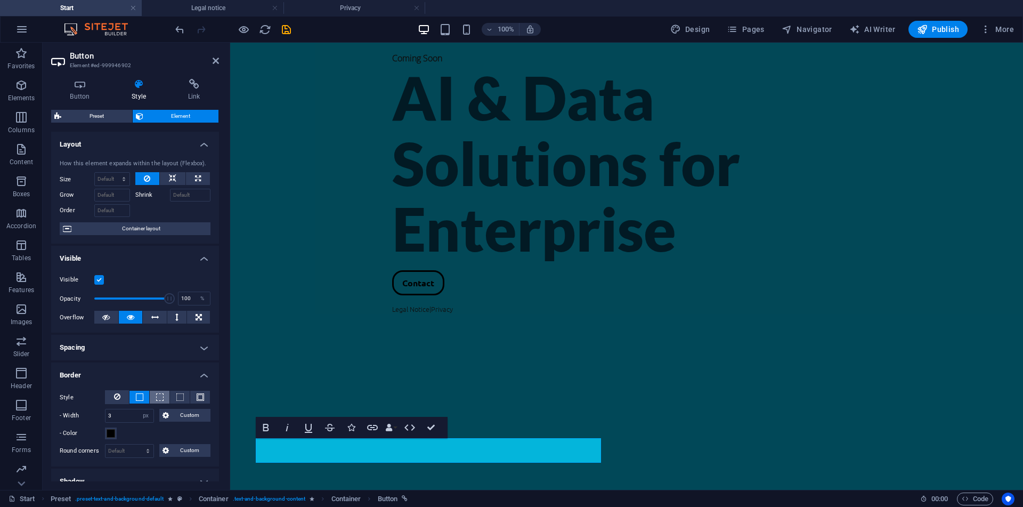
click at [159, 402] on span at bounding box center [160, 396] width 2 height 13
click at [174, 402] on button at bounding box center [180, 396] width 20 height 13
click at [194, 402] on button at bounding box center [200, 396] width 20 height 13
click at [118, 399] on icon at bounding box center [117, 396] width 6 height 13
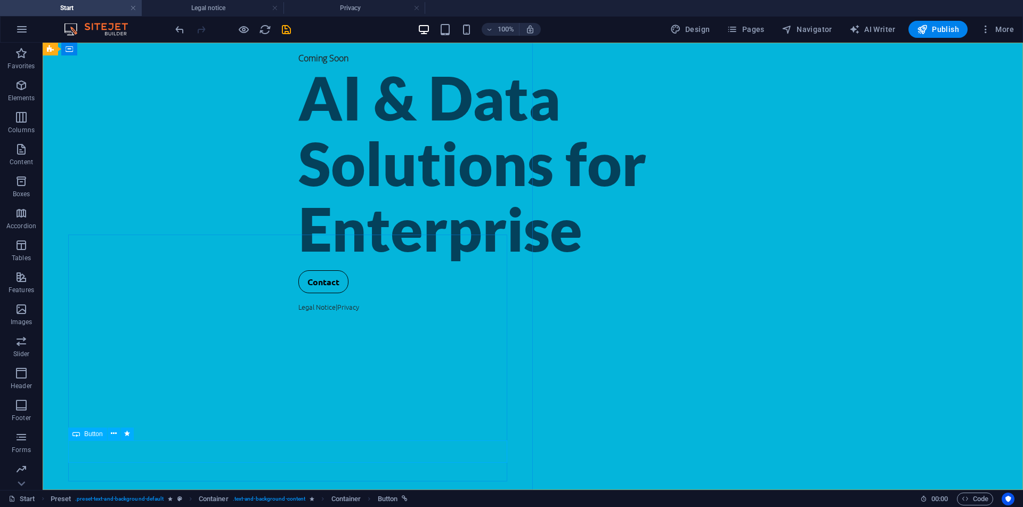
click at [298, 293] on div "Contact" at bounding box center [532, 281] width 469 height 23
select select "flash"
select select "s"
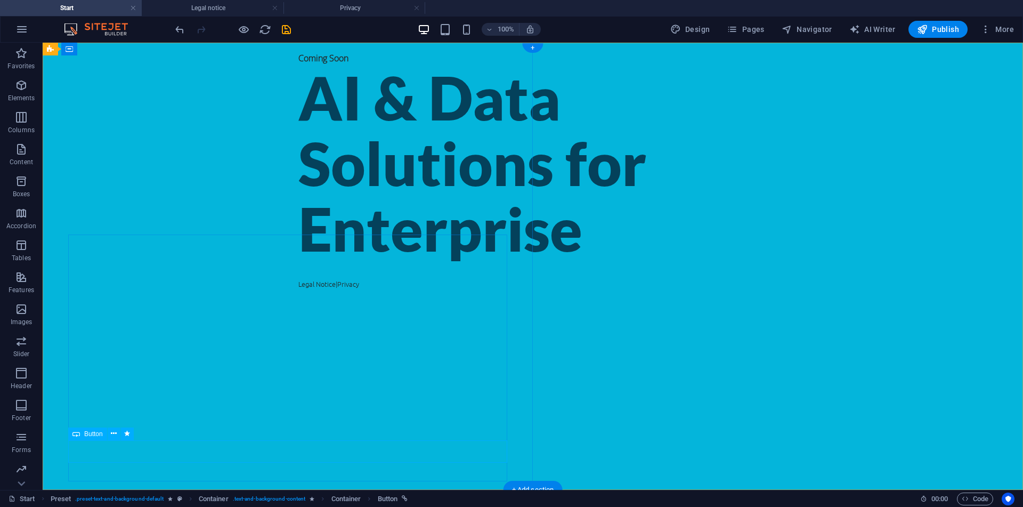
select select "s"
select select "scroll"
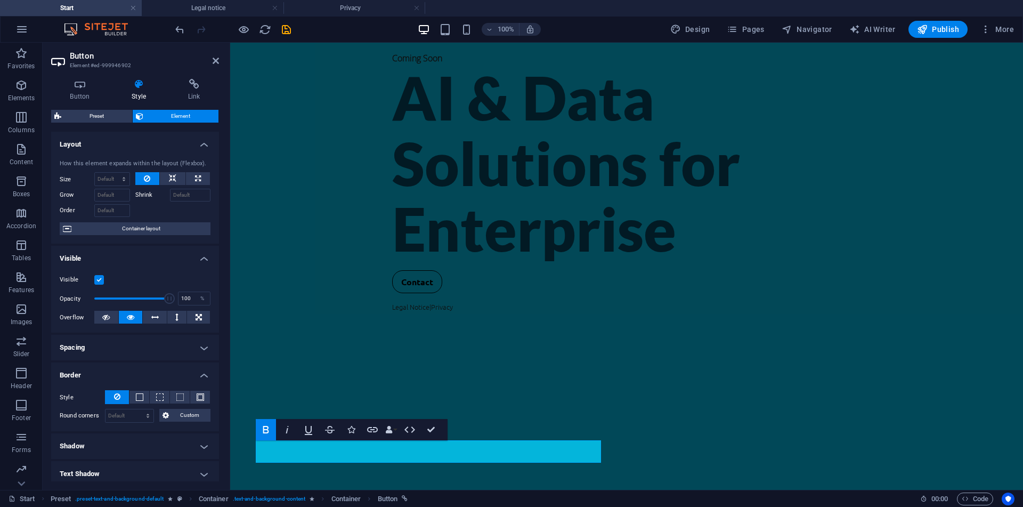
click at [106, 279] on div "Visible" at bounding box center [135, 279] width 151 height 13
click at [95, 280] on label at bounding box center [99, 280] width 10 height 10
click at [0, 0] on input "Visible" at bounding box center [0, 0] width 0 height 0
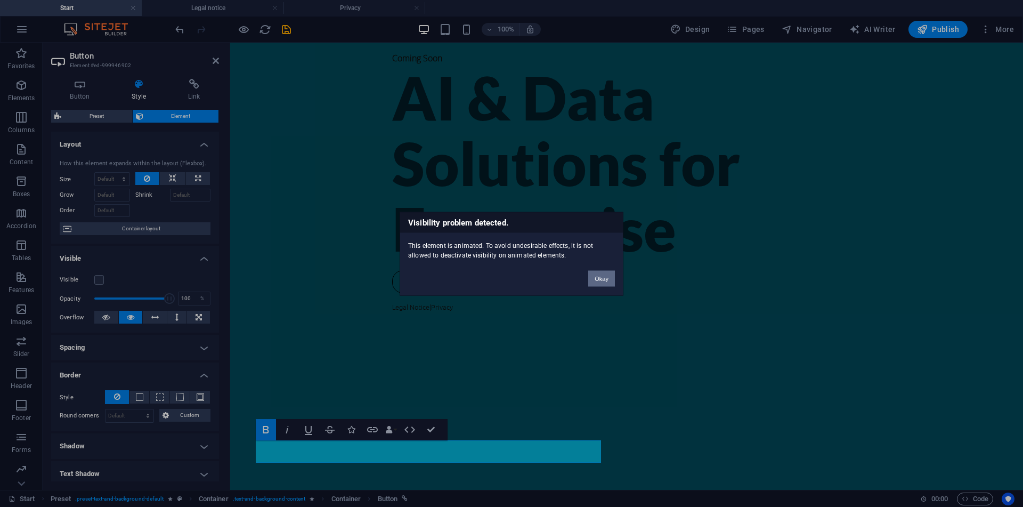
click at [596, 274] on button "Okay" at bounding box center [601, 278] width 27 height 16
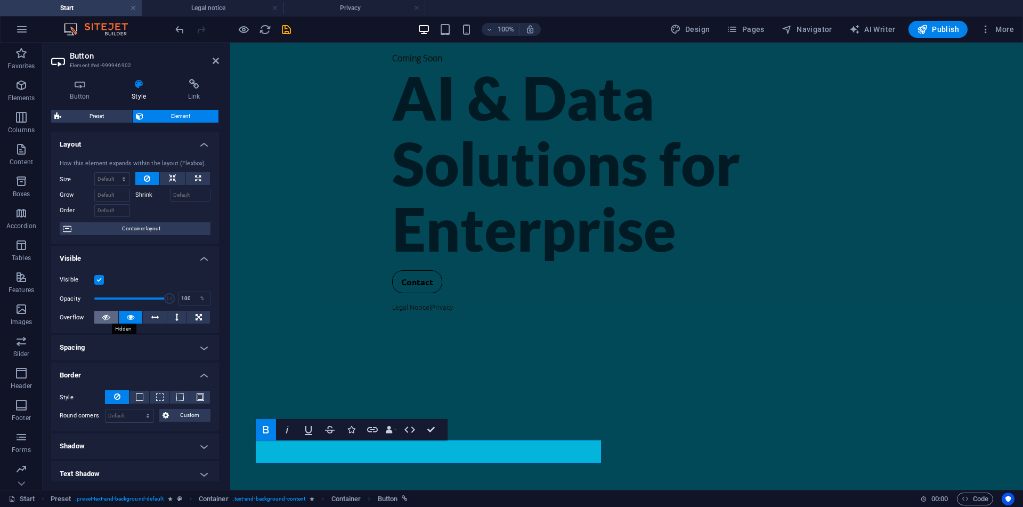
click at [114, 315] on button at bounding box center [106, 317] width 24 height 13
click at [133, 320] on icon at bounding box center [130, 317] width 7 height 13
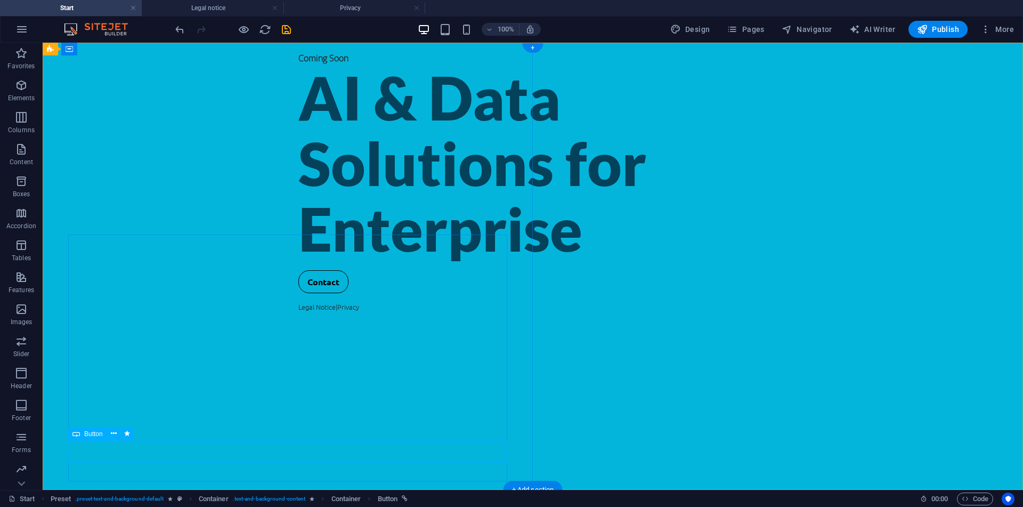
click at [298, 293] on div "Contact" at bounding box center [532, 281] width 469 height 23
select select "flash"
select select "s"
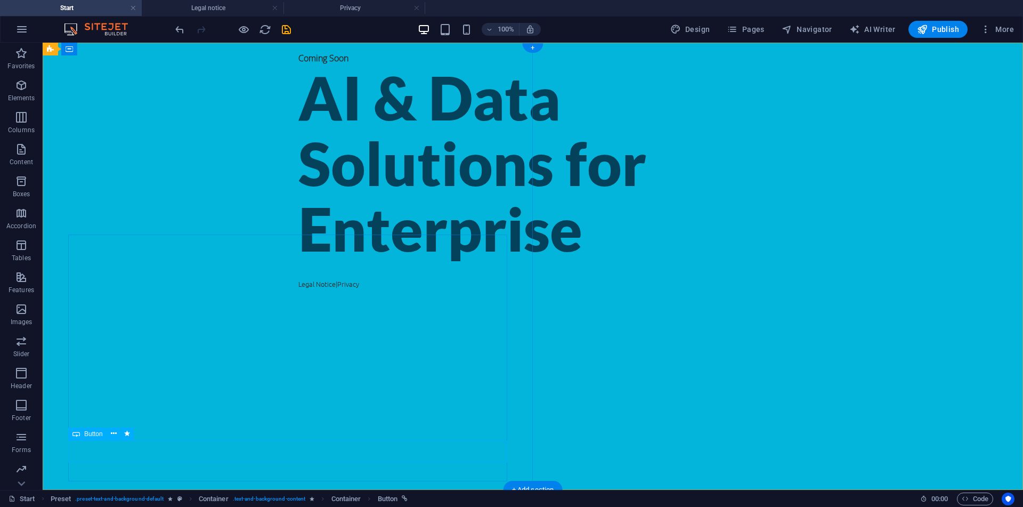
select select "scroll"
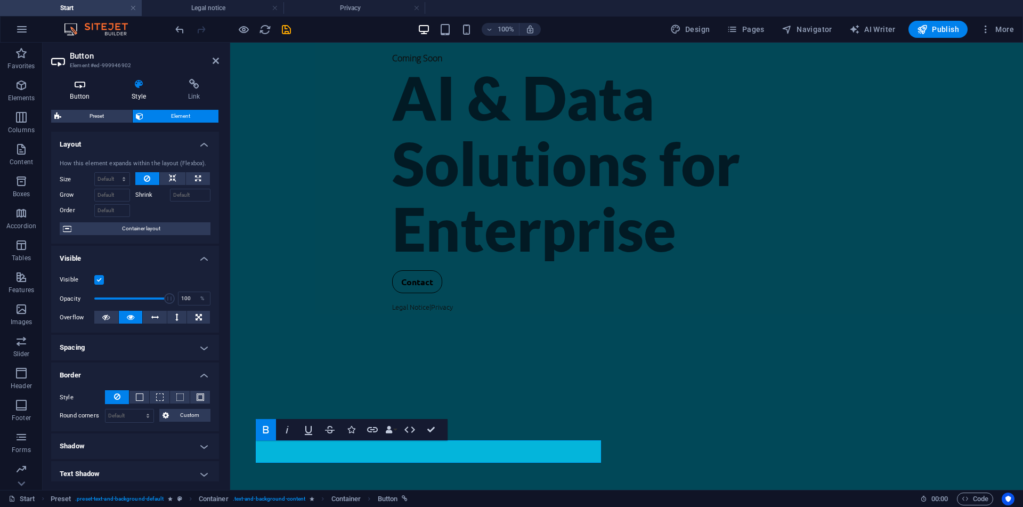
click at [99, 92] on h4 "Button" at bounding box center [82, 90] width 62 height 22
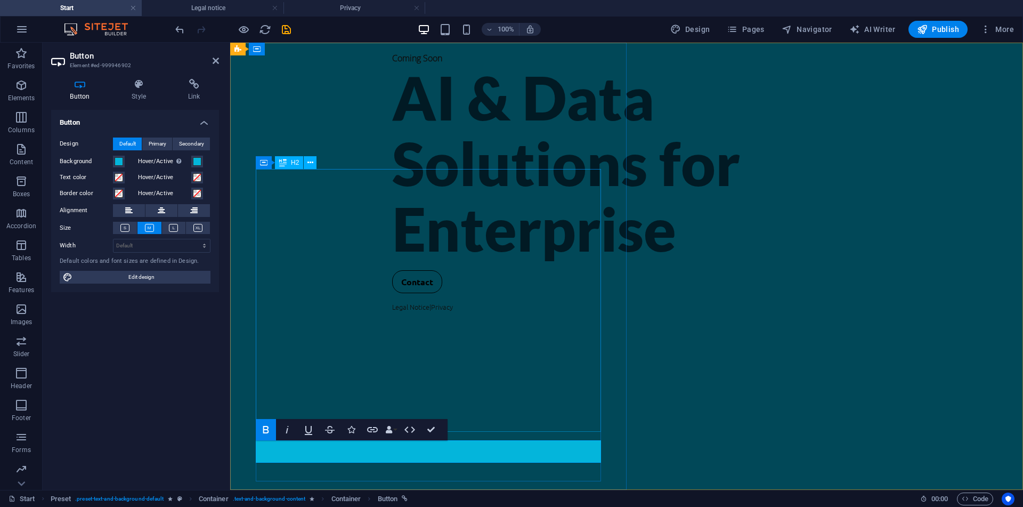
click at [392, 255] on div "AI & Data Solutions for Enterprise" at bounding box center [626, 162] width 469 height 197
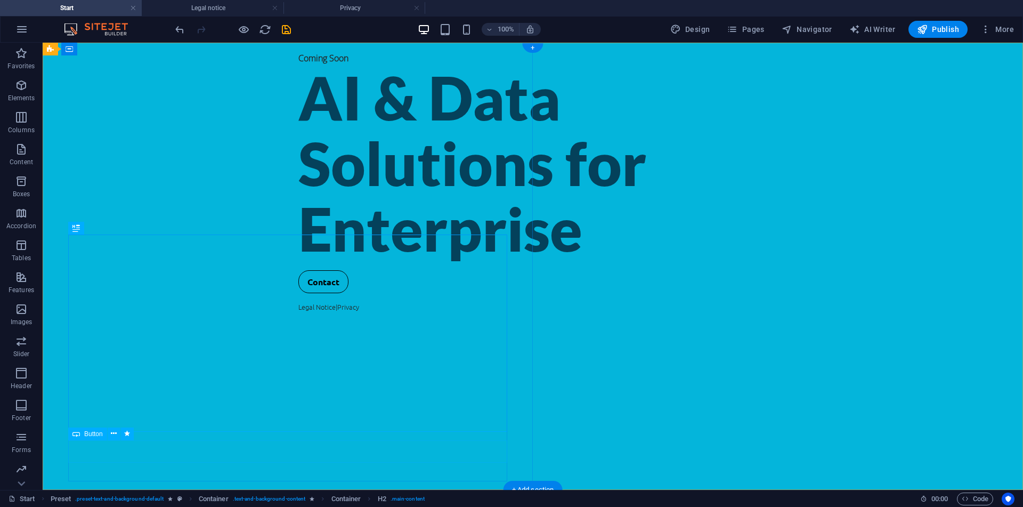
click at [298, 293] on div "Contact" at bounding box center [532, 281] width 469 height 23
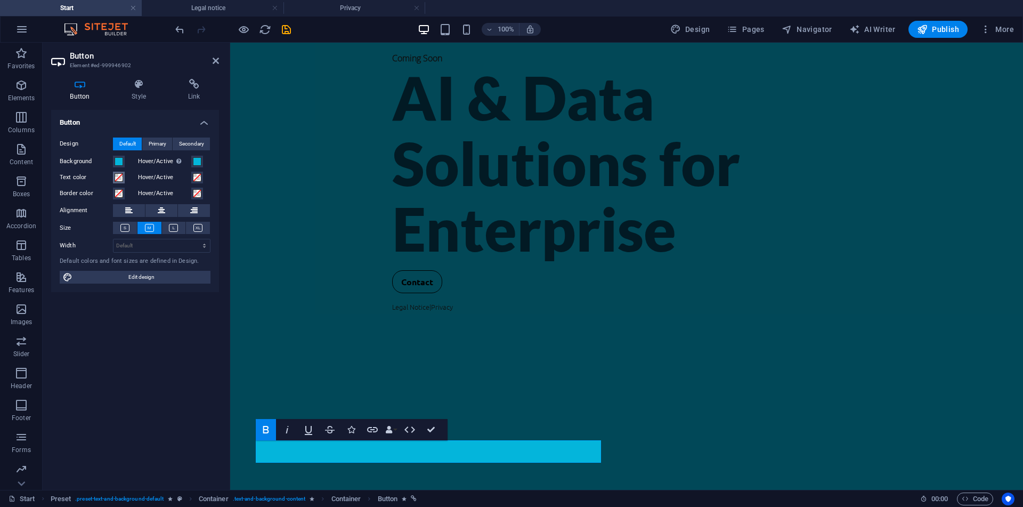
click at [115, 180] on span at bounding box center [119, 177] width 9 height 9
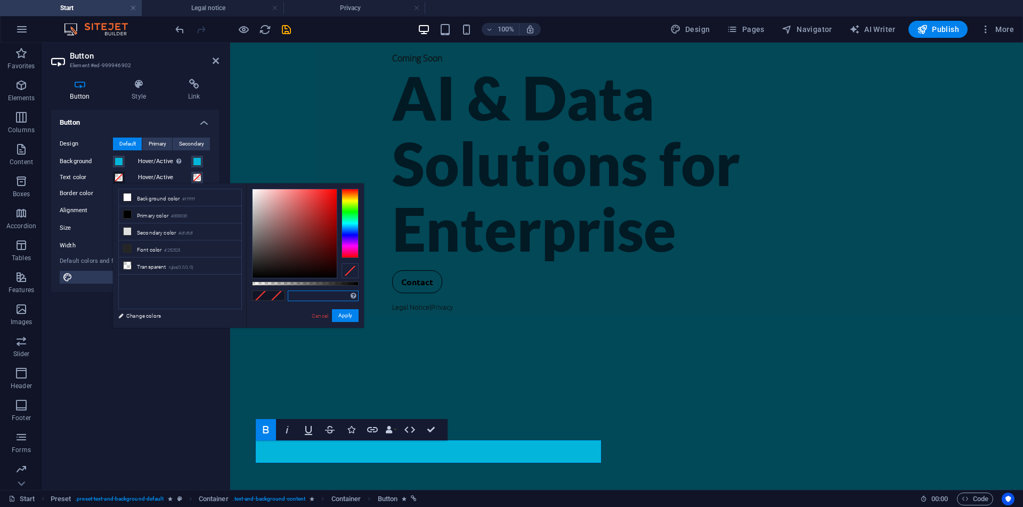
click at [310, 297] on input "text" at bounding box center [323, 295] width 71 height 11
paste input "#04415b"
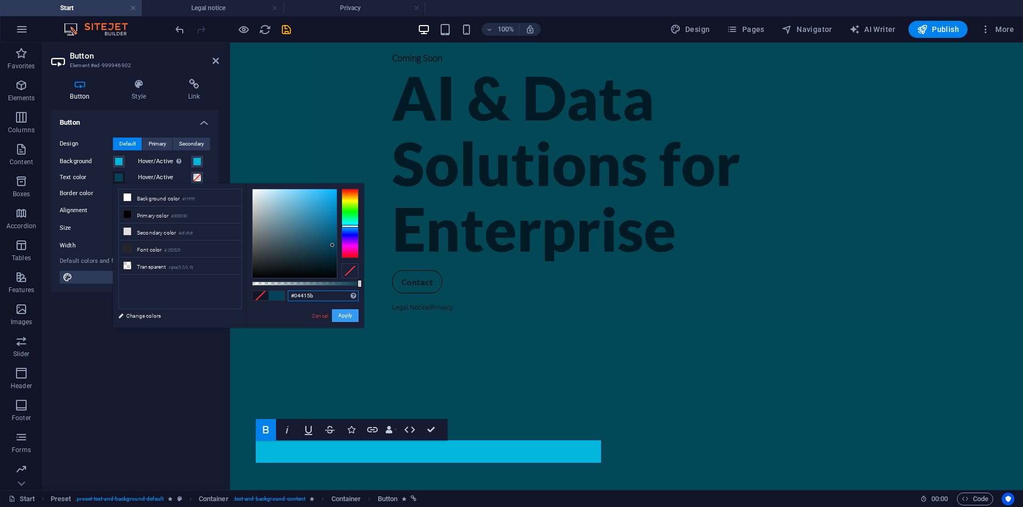
type input "#04415b"
click at [345, 317] on button "Apply" at bounding box center [345, 315] width 27 height 13
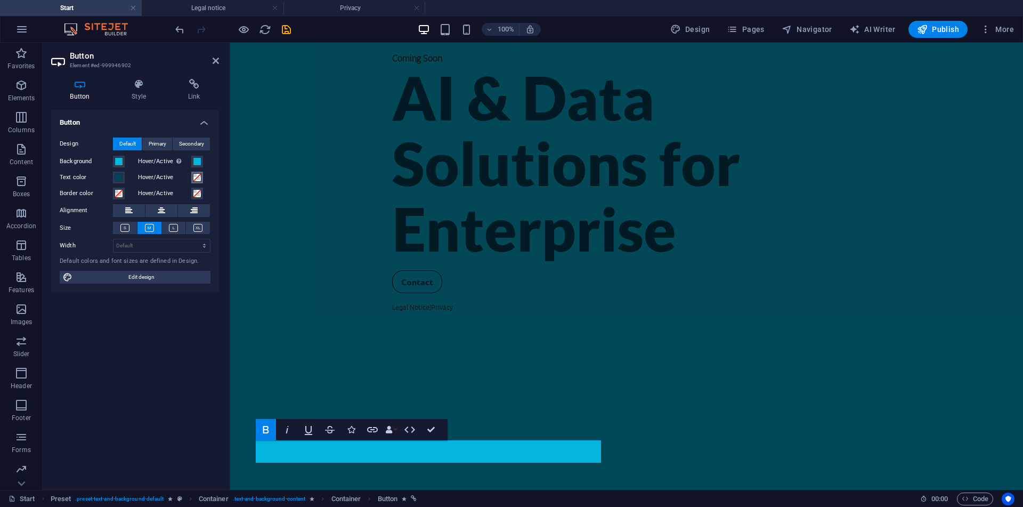
click at [194, 174] on span at bounding box center [197, 177] width 9 height 9
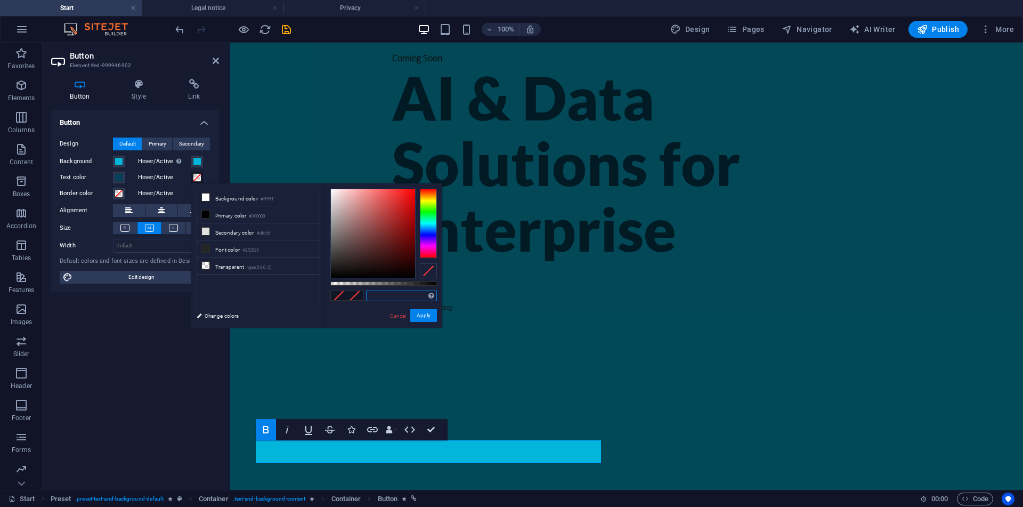
click at [392, 293] on input "text" at bounding box center [401, 295] width 71 height 11
paste input "04415b"
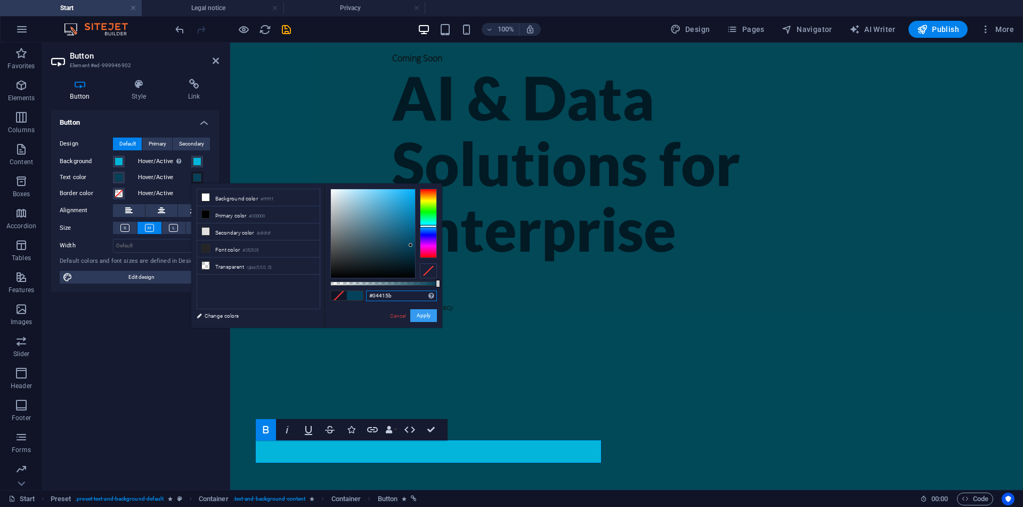
type input "#04415b"
click at [431, 315] on button "Apply" at bounding box center [423, 315] width 27 height 13
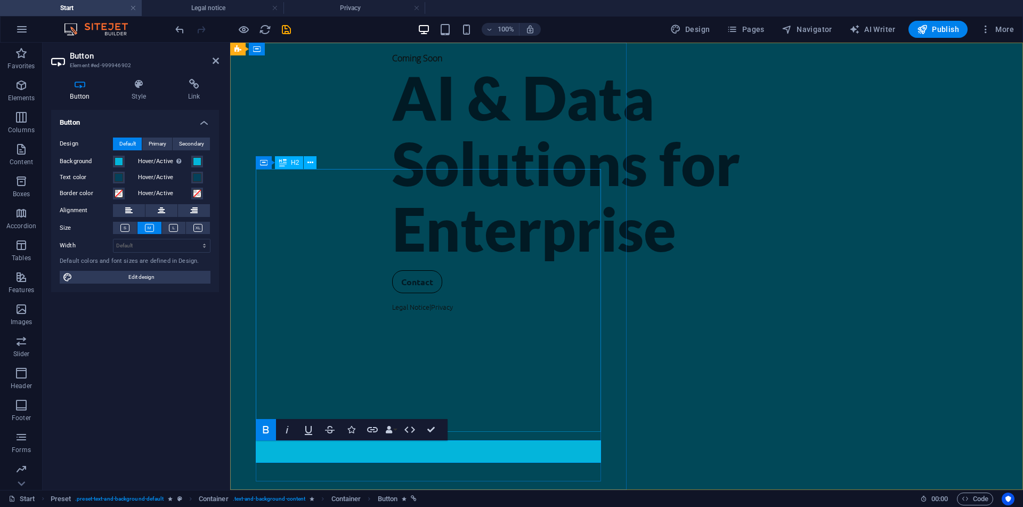
click at [392, 262] on div "AI & Data Solutions for Enterprise" at bounding box center [626, 162] width 469 height 197
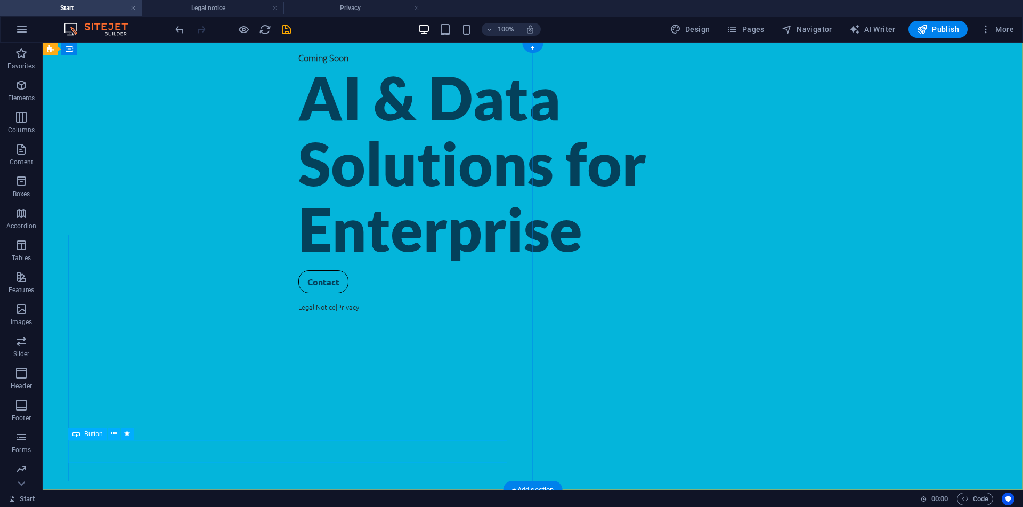
click at [298, 293] on div "Contact" at bounding box center [532, 281] width 469 height 23
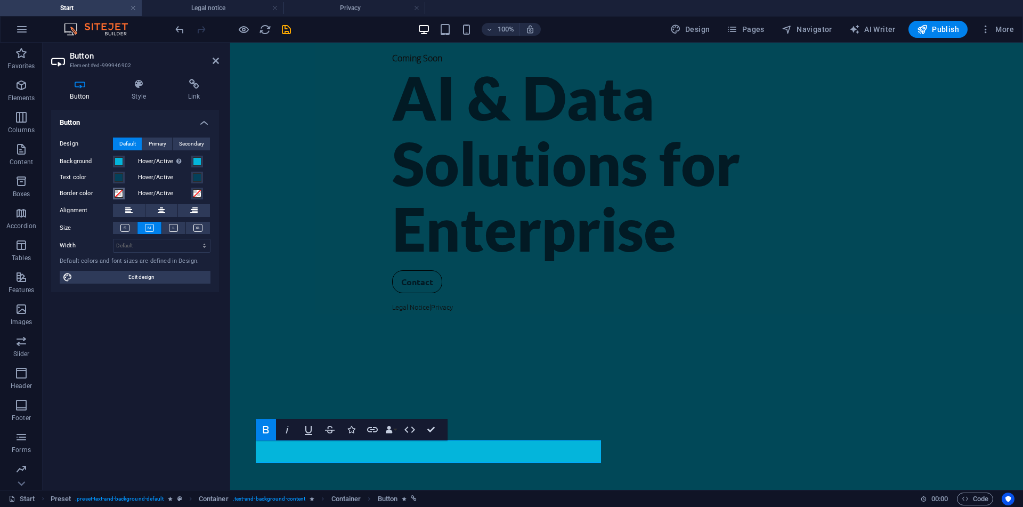
click at [119, 199] on button "Border color" at bounding box center [119, 194] width 12 height 12
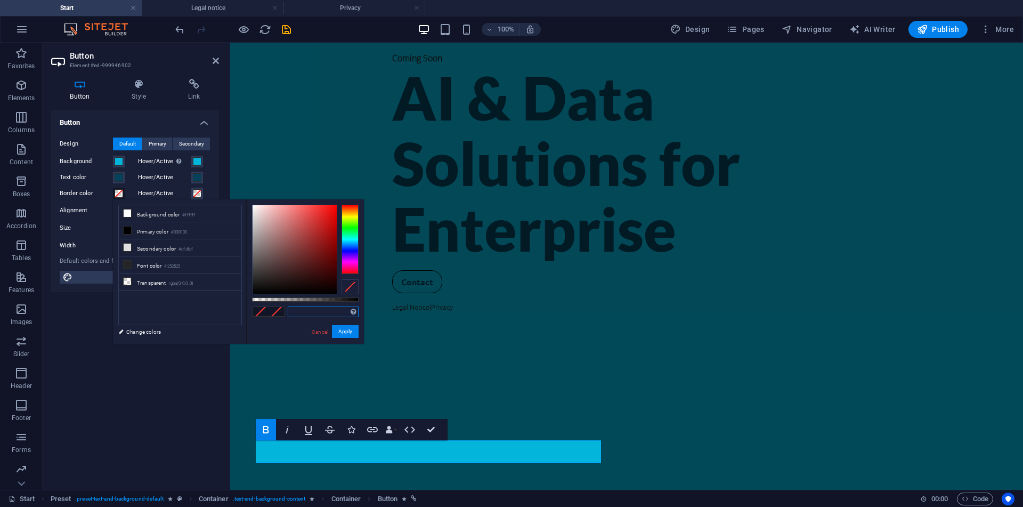
click at [320, 307] on input "text" at bounding box center [323, 311] width 71 height 11
paste input "#04415b"
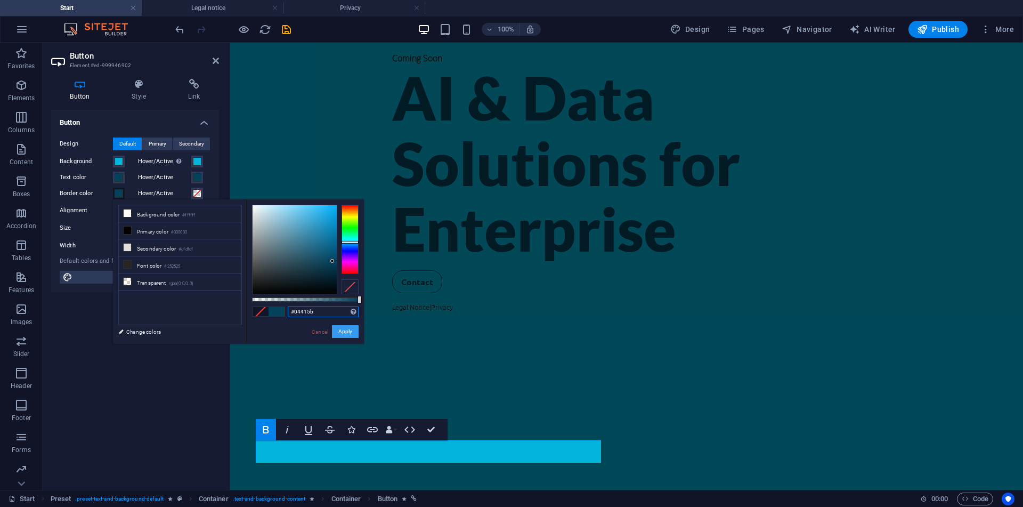
type input "#04415b"
click at [338, 330] on button "Apply" at bounding box center [345, 331] width 27 height 13
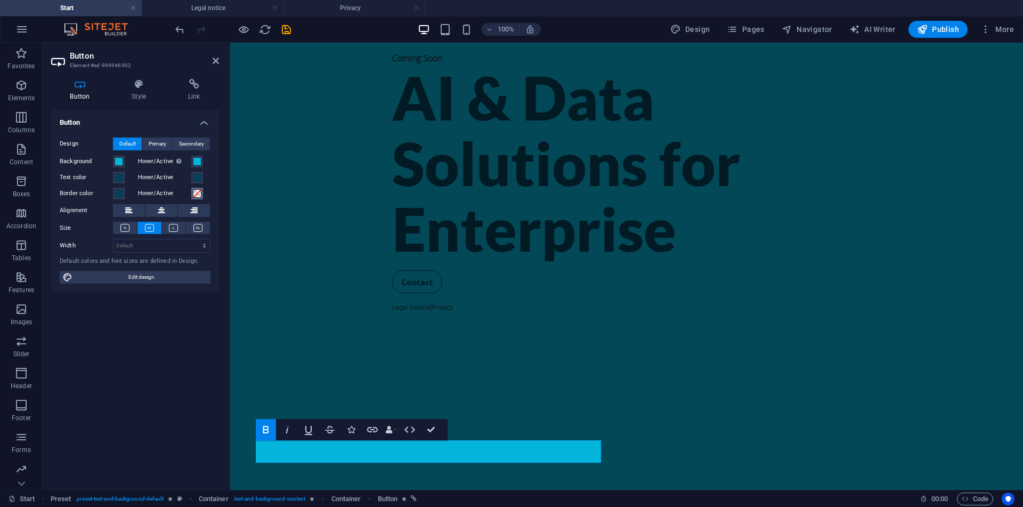
click at [199, 192] on span at bounding box center [197, 193] width 9 height 9
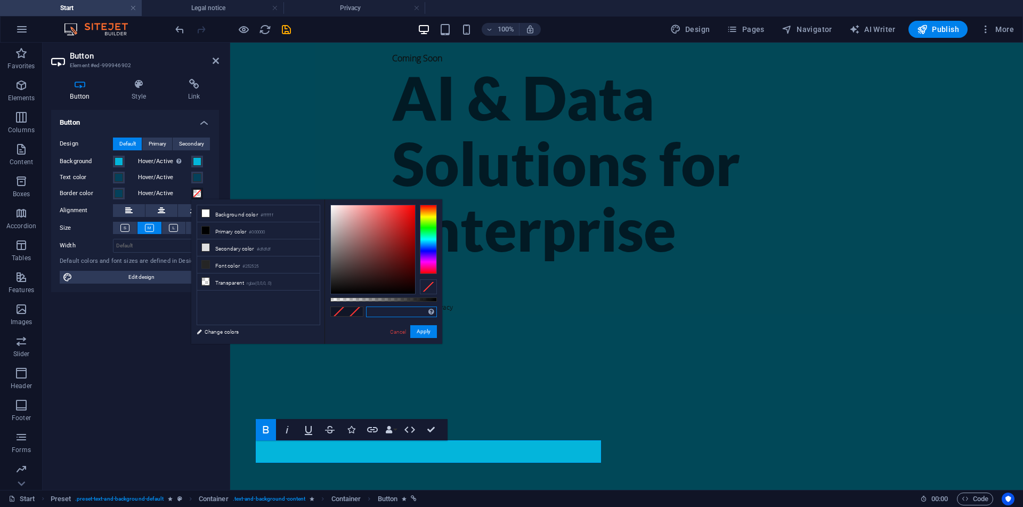
click at [409, 307] on input "text" at bounding box center [401, 311] width 71 height 11
paste input "#04415b"
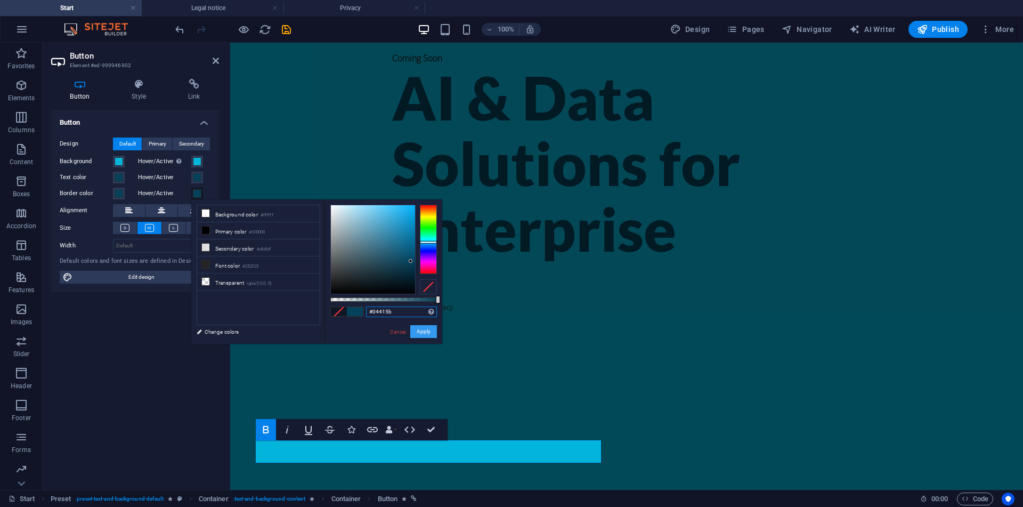
type input "#04415b"
click at [423, 335] on button "Apply" at bounding box center [423, 331] width 27 height 13
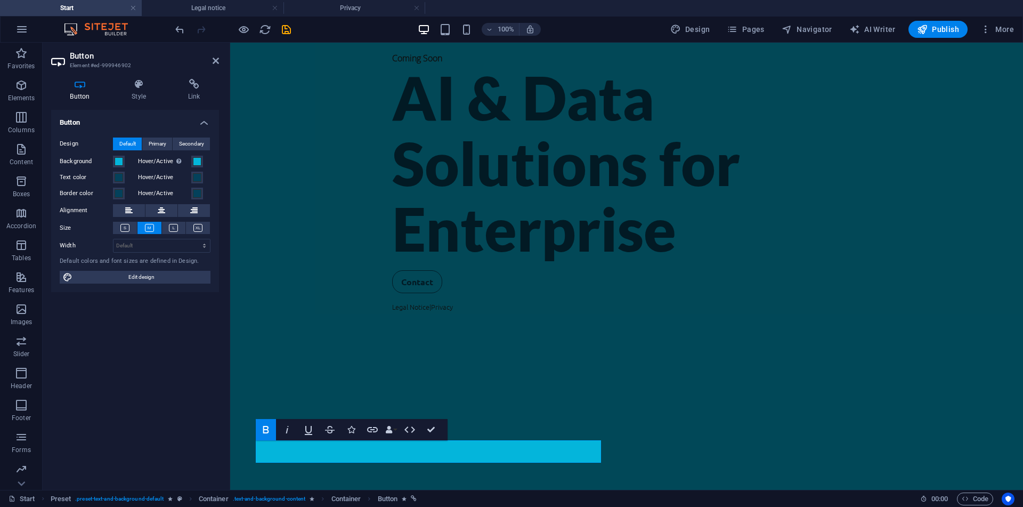
click at [205, 376] on div "Button Design Default Primary Secondary Background Hover/Active Switch to previ…" at bounding box center [135, 295] width 168 height 371
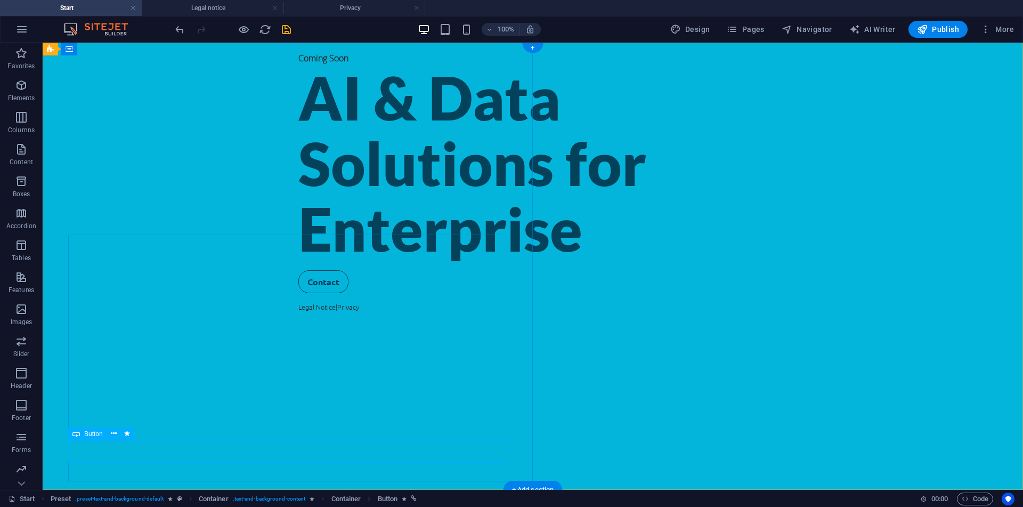
click at [298, 293] on div "Contact" at bounding box center [532, 281] width 469 height 23
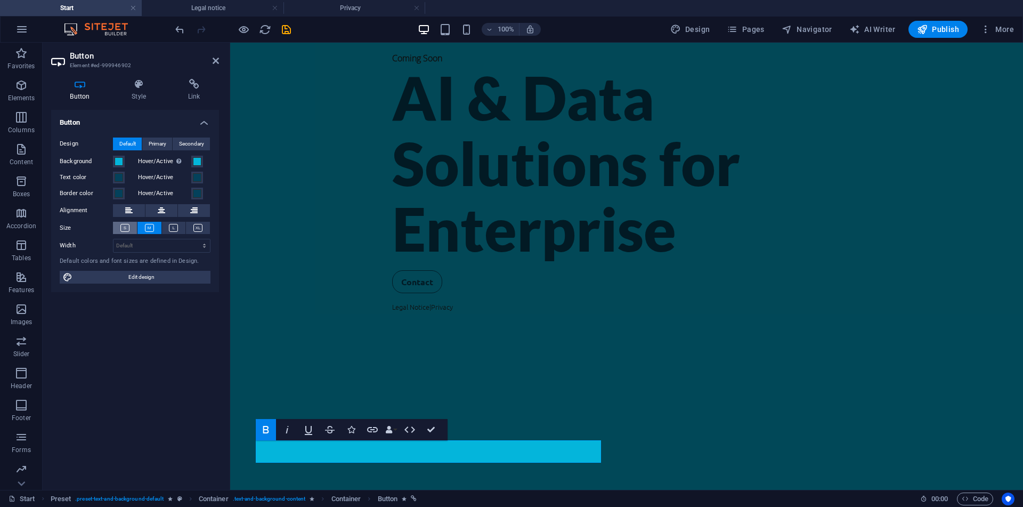
click at [130, 225] on button at bounding box center [125, 228] width 24 height 12
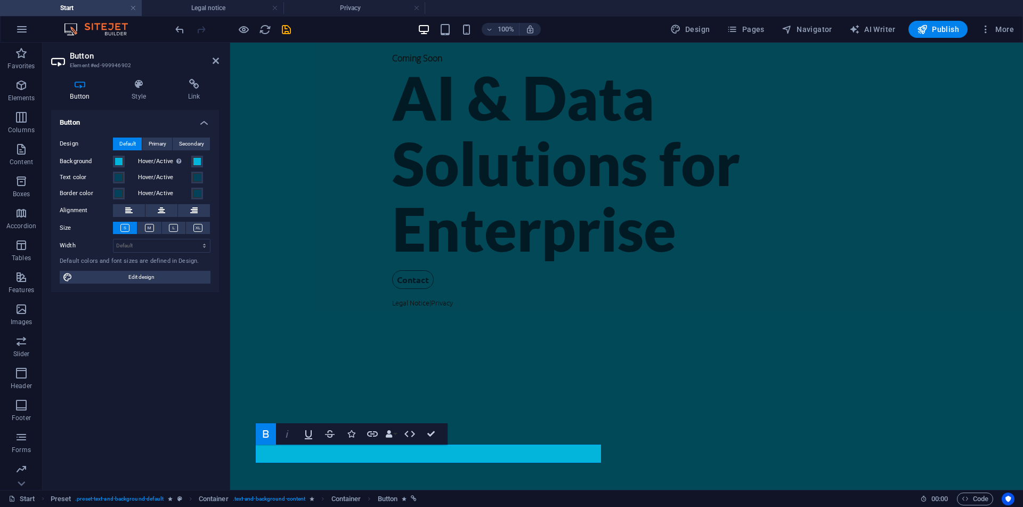
click at [288, 432] on icon "button" at bounding box center [287, 433] width 13 height 13
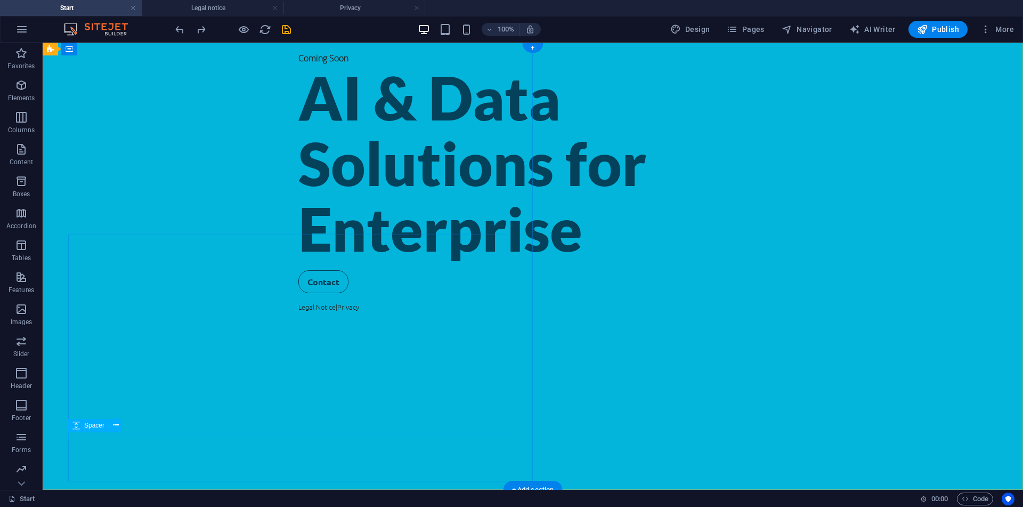
click at [298, 270] on div at bounding box center [532, 266] width 469 height 9
click at [298, 293] on div "Contact" at bounding box center [532, 281] width 469 height 23
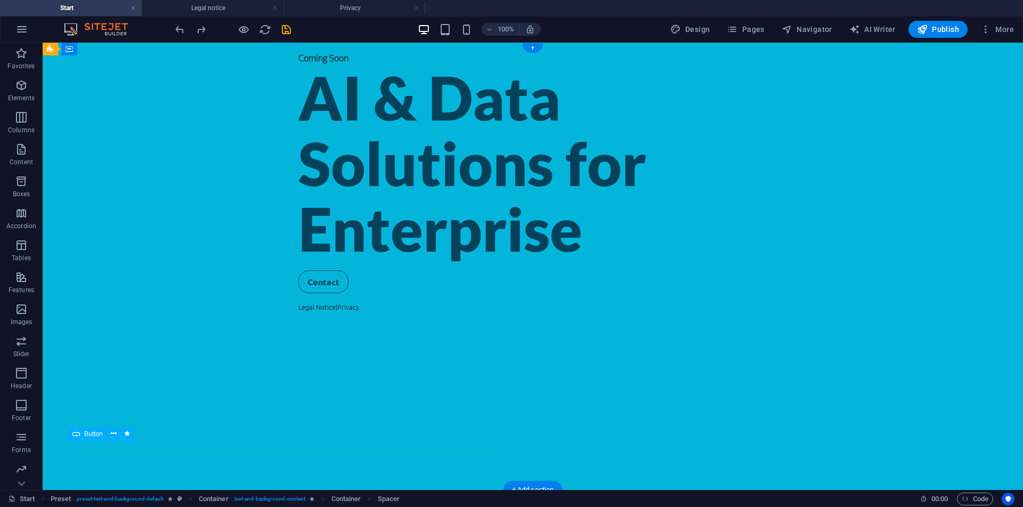
click at [298, 293] on div "Contact" at bounding box center [532, 281] width 469 height 23
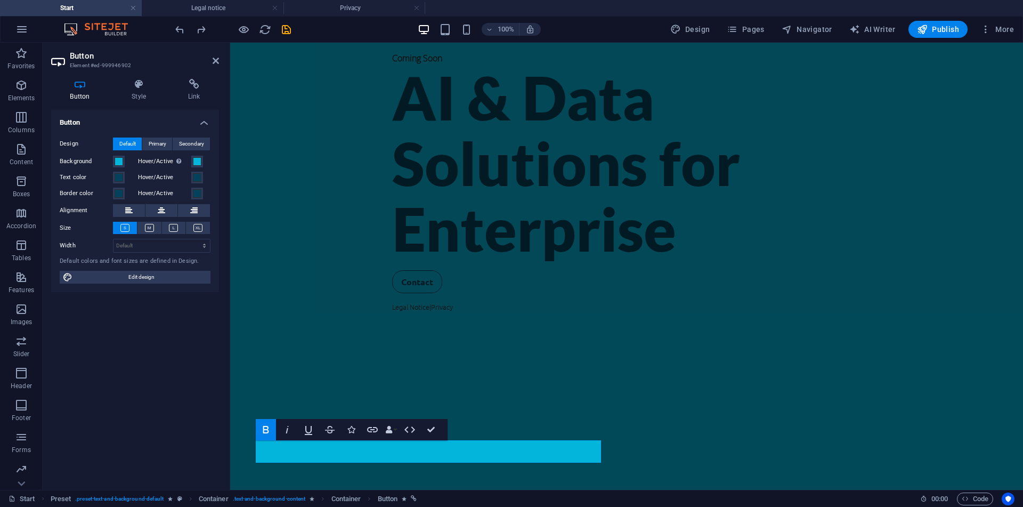
click at [136, 438] on div "Button Design Default Primary Secondary Background Hover/Active Switch to previ…" at bounding box center [135, 295] width 168 height 371
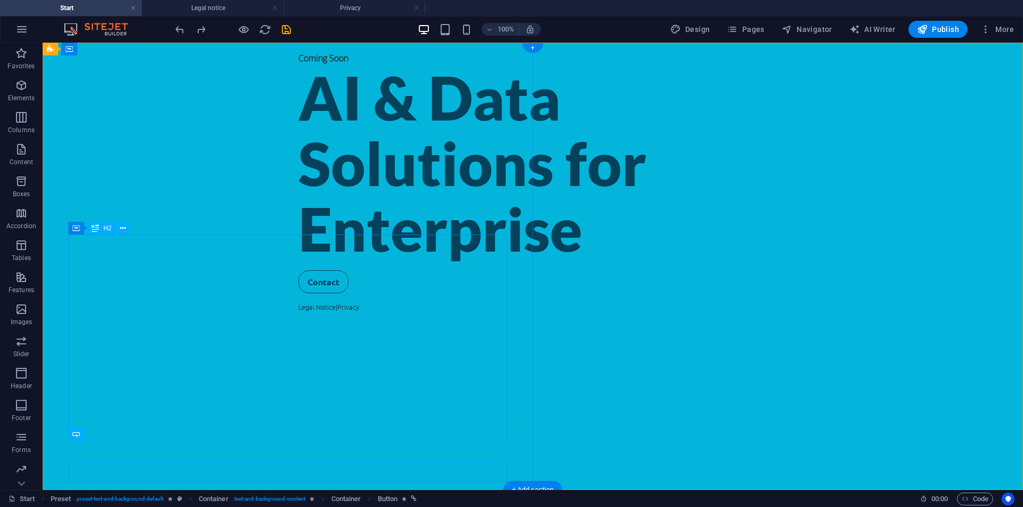
click at [298, 262] on div "AI & Data Solutions for Enterprise" at bounding box center [532, 162] width 469 height 197
click at [298, 312] on div "Legal Notice | Privacy" at bounding box center [532, 307] width 469 height 10
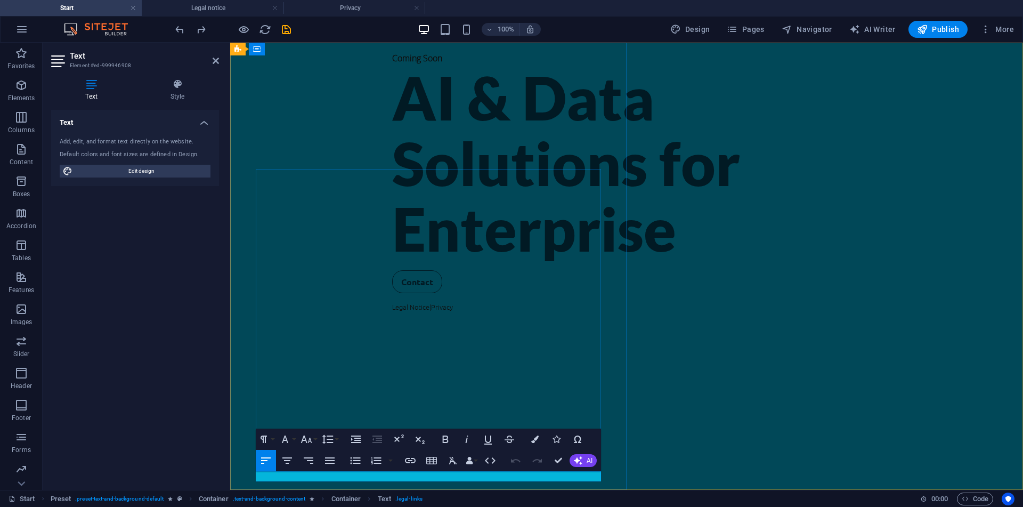
click at [392, 312] on p "Legal Notice | Privacy" at bounding box center [626, 307] width 469 height 10
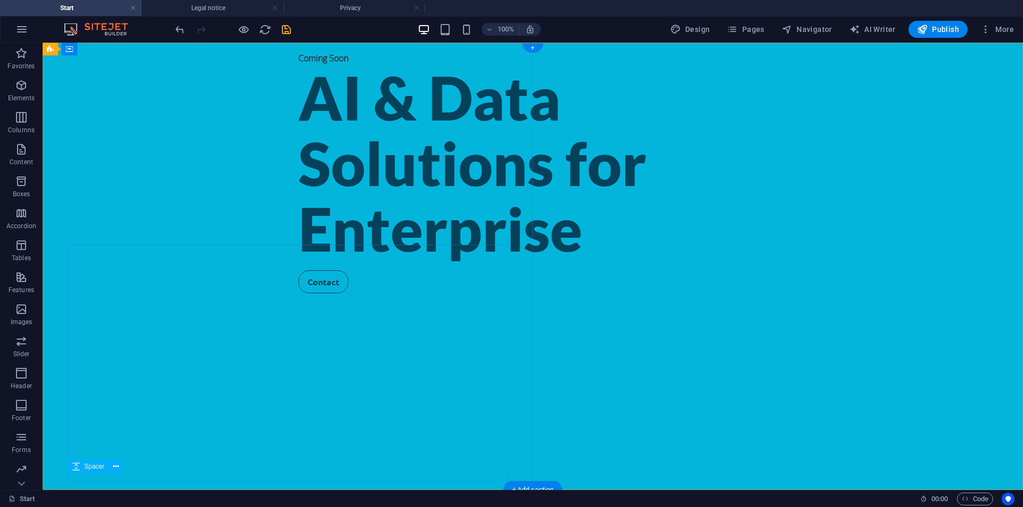
click at [298, 302] on div at bounding box center [532, 297] width 469 height 9
click at [425, 218] on div "Coming Soon AI & Data Solutions for Enterprise Contact" at bounding box center [533, 266] width 980 height 447
click at [298, 293] on div "Contact" at bounding box center [532, 281] width 469 height 23
click at [95, 445] on span "Button" at bounding box center [93, 444] width 19 height 6
click at [113, 445] on icon at bounding box center [114, 443] width 6 height 11
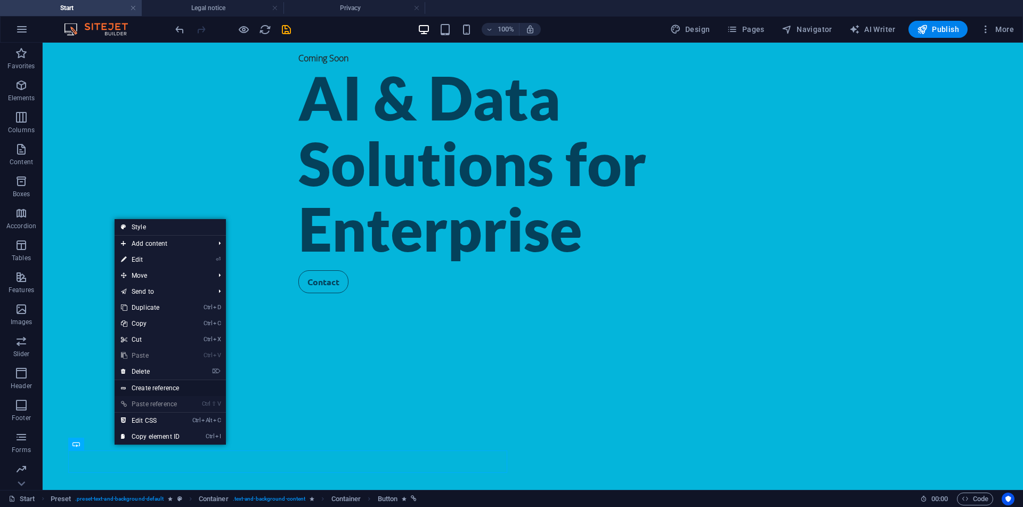
click at [183, 382] on link "Create reference" at bounding box center [170, 388] width 111 height 16
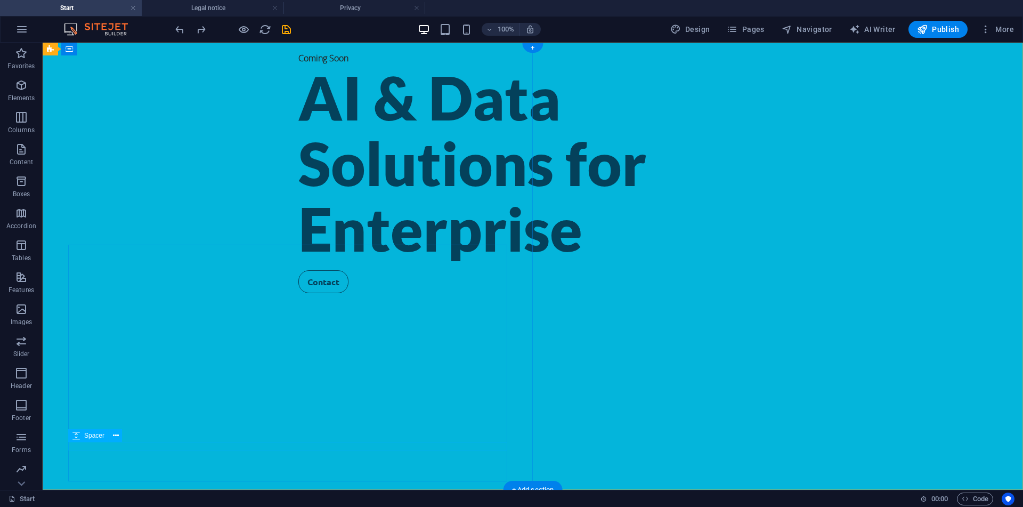
click at [298, 270] on div at bounding box center [532, 266] width 469 height 9
select select "px"
click at [298, 262] on div "AI & Data Solutions for Enterprise" at bounding box center [532, 162] width 469 height 197
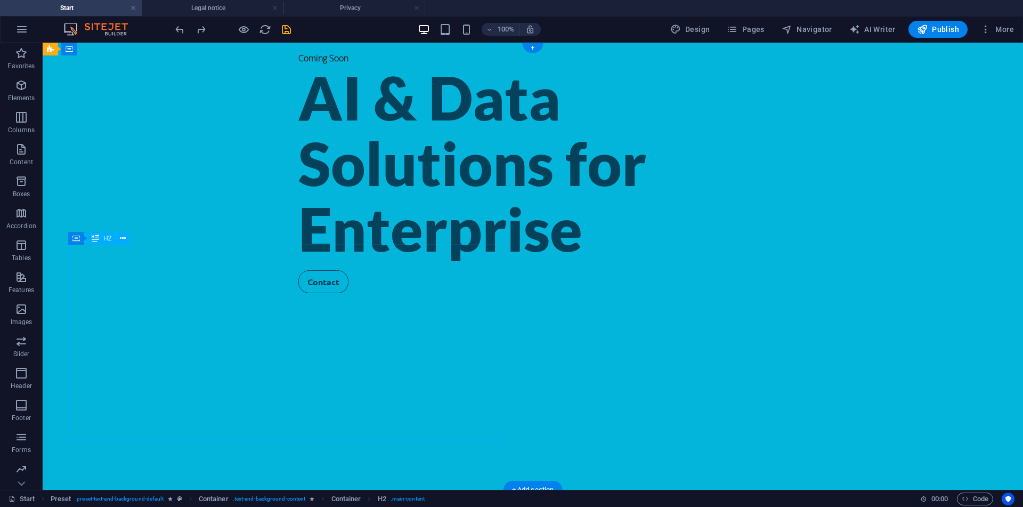
click at [298, 262] on div "AI & Data Solutions for Enterprise" at bounding box center [532, 162] width 469 height 197
click at [128, 210] on div "Coming Soon AI & Data Solutions for Enterprise Contact" at bounding box center [533, 266] width 980 height 447
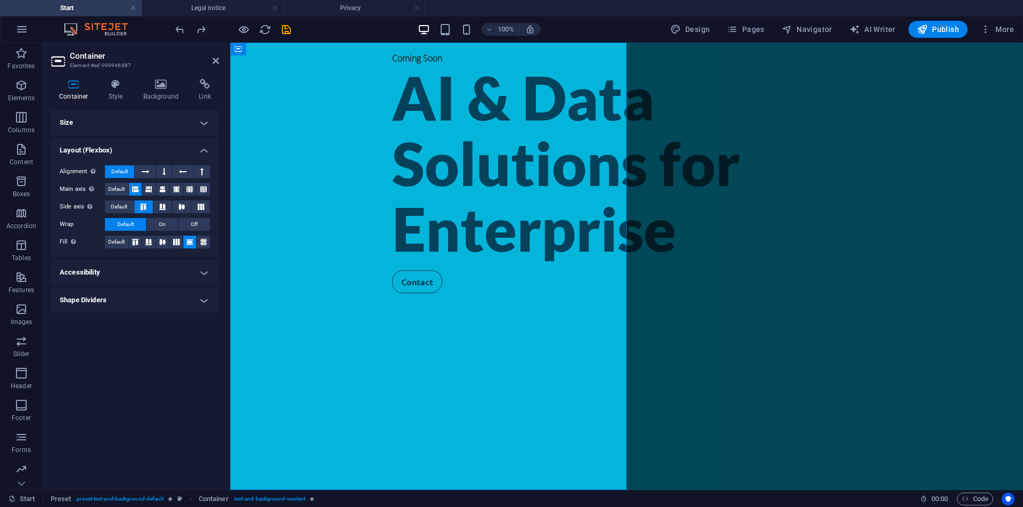
click at [112, 103] on div "Container Style Background Link Size Height Default px rem % vh vw Min. height …" at bounding box center [135, 280] width 168 height 402
click at [392, 293] on div "Contact" at bounding box center [626, 281] width 469 height 23
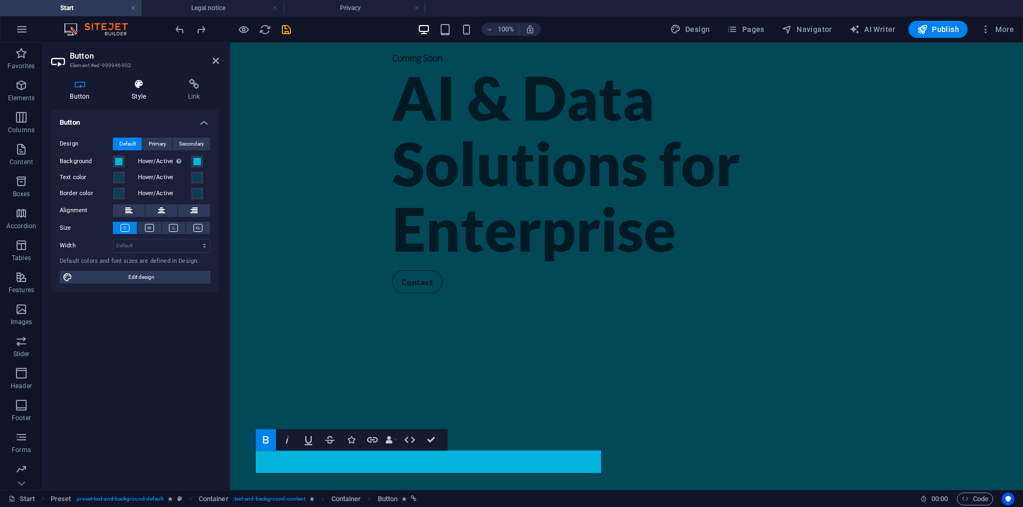
click at [127, 91] on h4 "Style" at bounding box center [141, 90] width 56 height 22
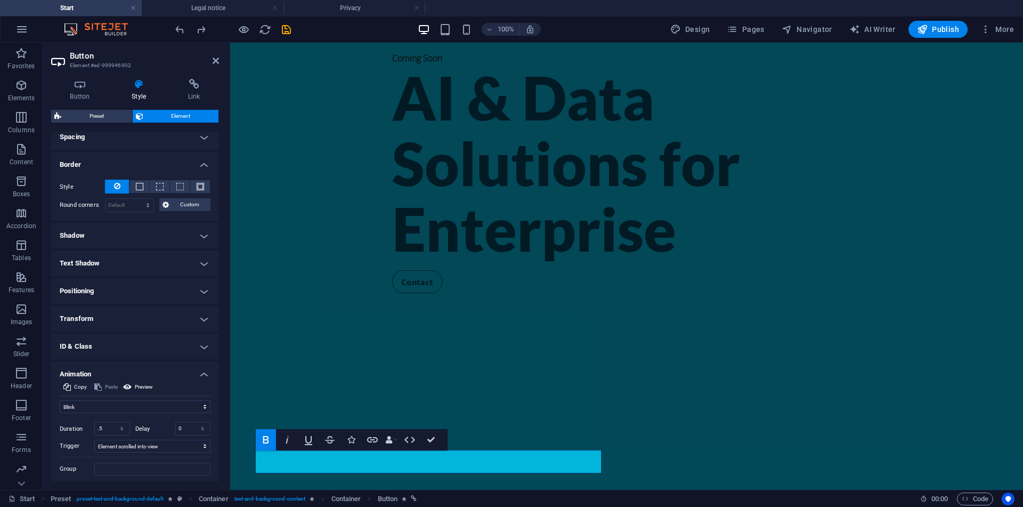
scroll to position [216, 0]
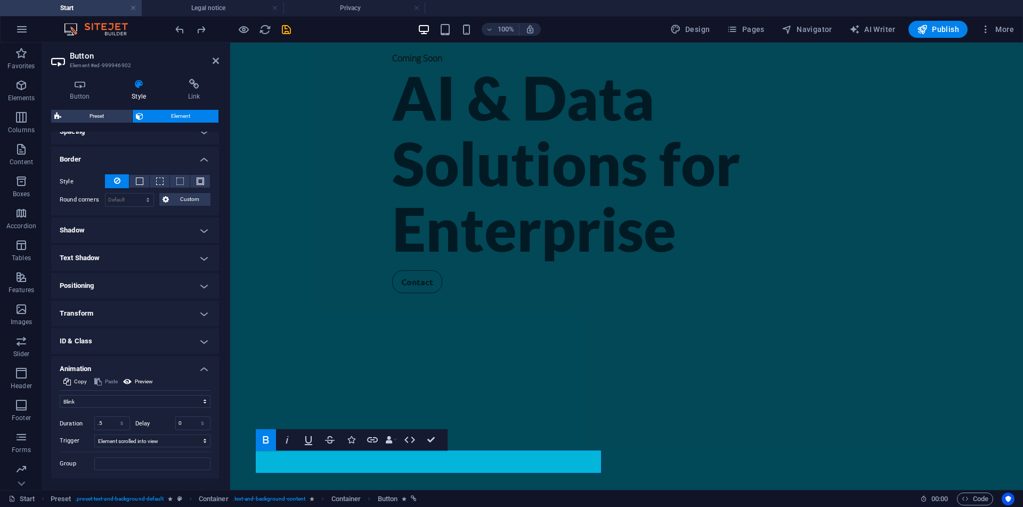
click at [194, 370] on h4 "Animation" at bounding box center [135, 365] width 168 height 19
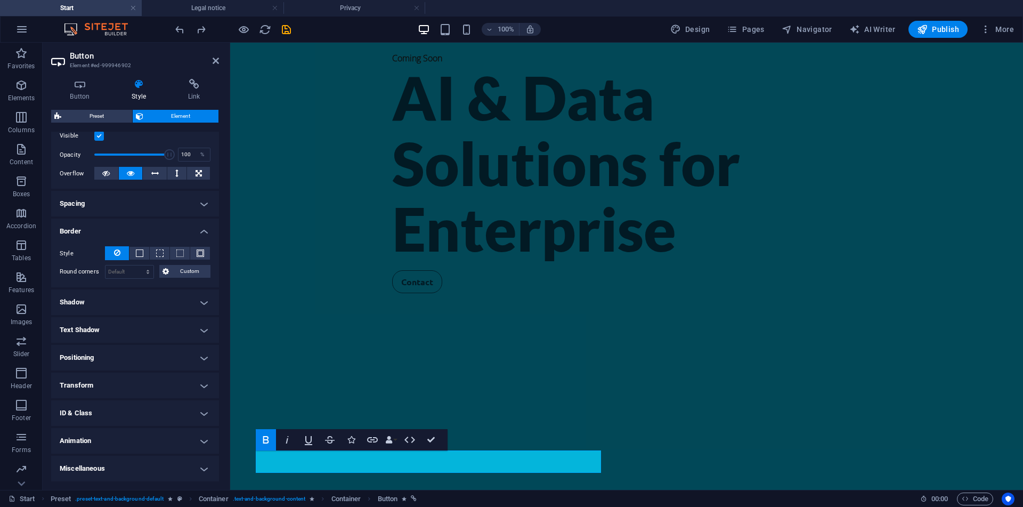
click at [178, 410] on h4 "ID & Class" at bounding box center [135, 413] width 168 height 26
click at [178, 410] on h4 "ID & Class" at bounding box center [135, 409] width 168 height 19
click at [199, 87] on icon at bounding box center [194, 84] width 50 height 11
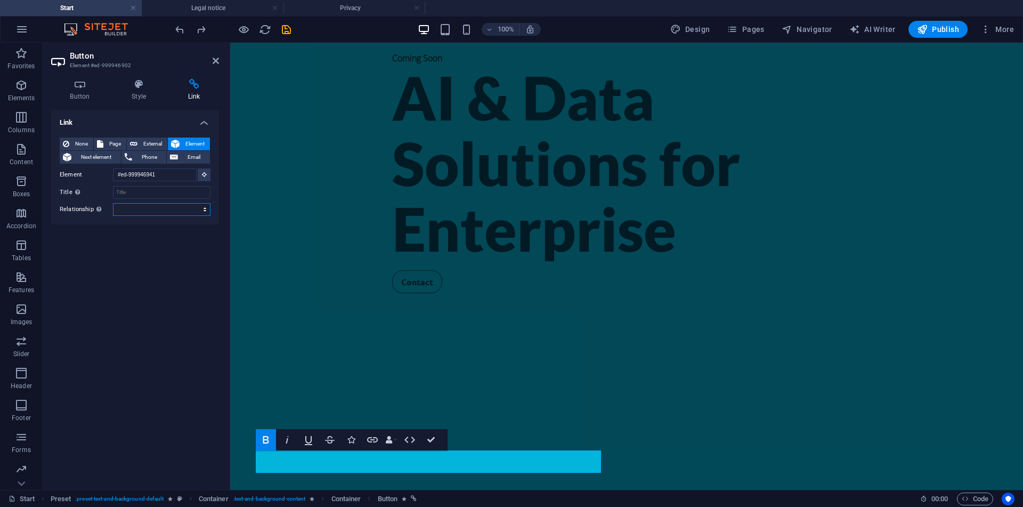
click at [113, 203] on select "alternate author bookmark external help license next nofollow noreferrer noopen…" at bounding box center [161, 209] width 97 height 13
click at [162, 210] on select "alternate author bookmark external help license next nofollow noreferrer noopen…" at bounding box center [161, 209] width 97 height 13
click at [116, 142] on span "Page" at bounding box center [115, 143] width 17 height 13
select select
click at [196, 151] on span "Email" at bounding box center [194, 157] width 26 height 13
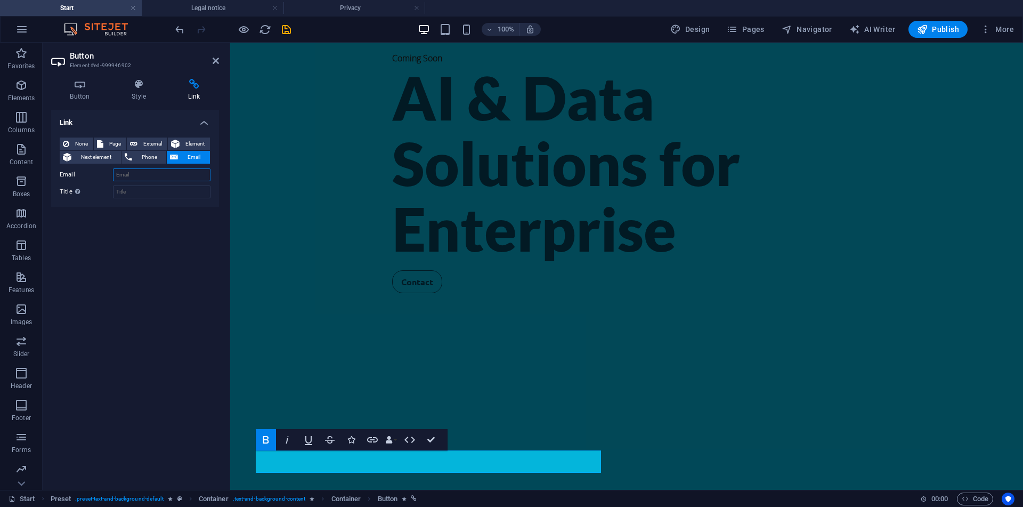
click at [156, 174] on input "Email" at bounding box center [161, 174] width 97 height 13
click at [165, 176] on input "Email" at bounding box center [161, 174] width 97 height 13
paste input "contact@okamiintelligence.com"
type input "contact@okamiintelligence.com"
click at [168, 190] on input "Title Additional link description, should not be the same as the link text. The…" at bounding box center [161, 191] width 97 height 13
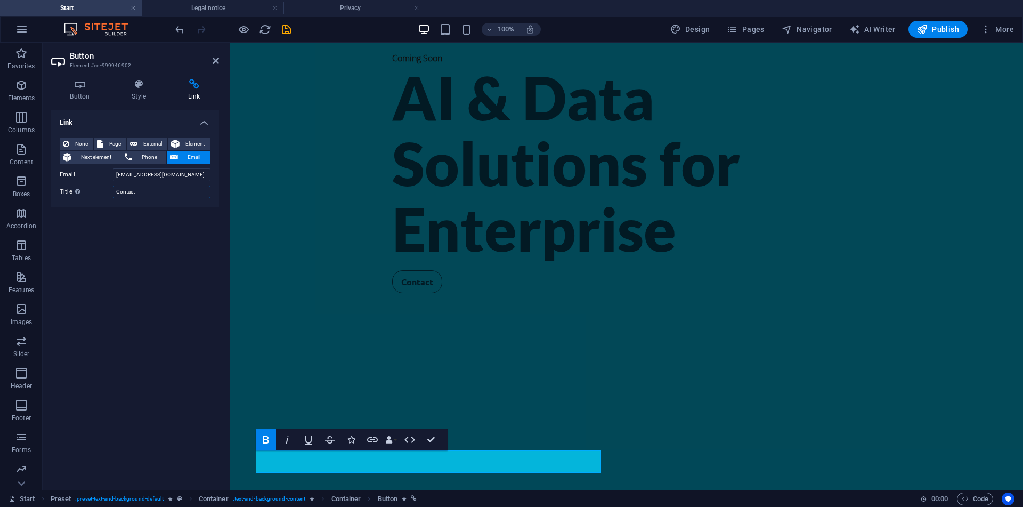
type input "Contact"
click at [392, 262] on div "AI & Data Solutions for Enterprise" at bounding box center [626, 162] width 469 height 197
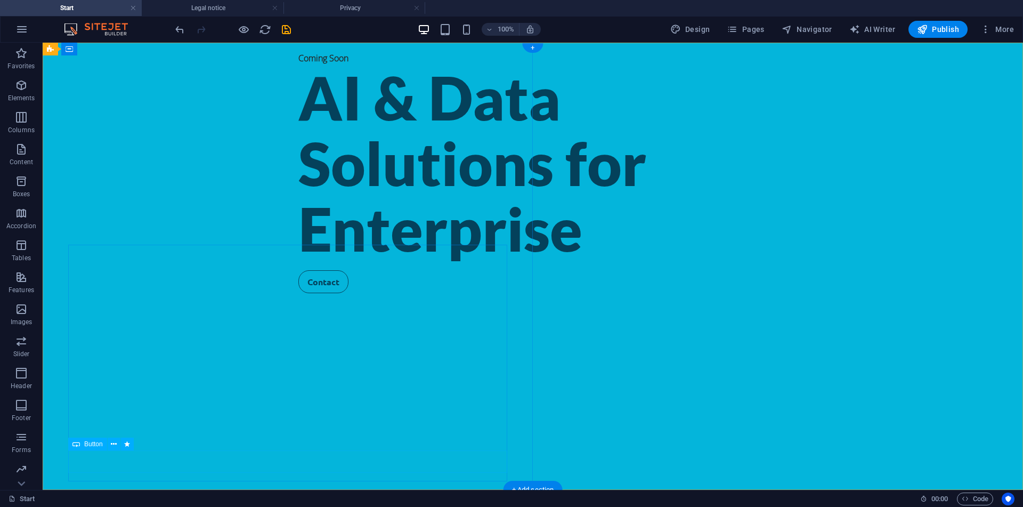
click at [298, 293] on div "Contact" at bounding box center [532, 281] width 469 height 23
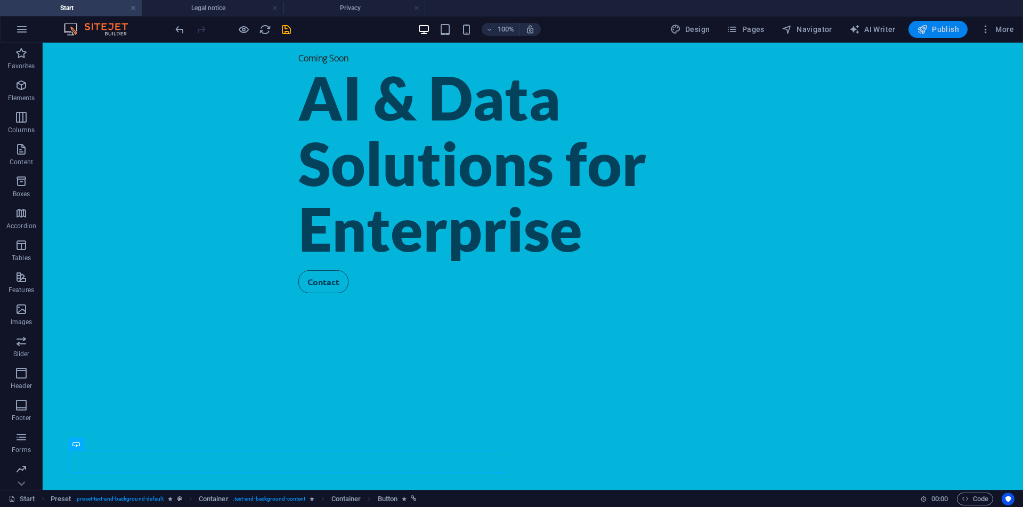
click at [956, 34] on span "Publish" at bounding box center [938, 29] width 42 height 11
click at [278, 7] on h4 "Legal notice" at bounding box center [213, 8] width 142 height 12
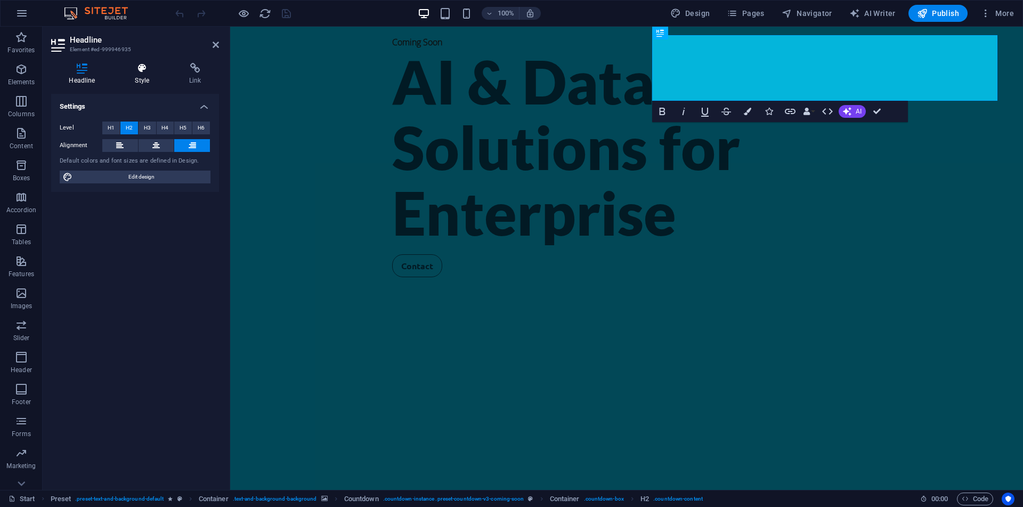
click at [142, 84] on h4 "Style" at bounding box center [144, 74] width 54 height 22
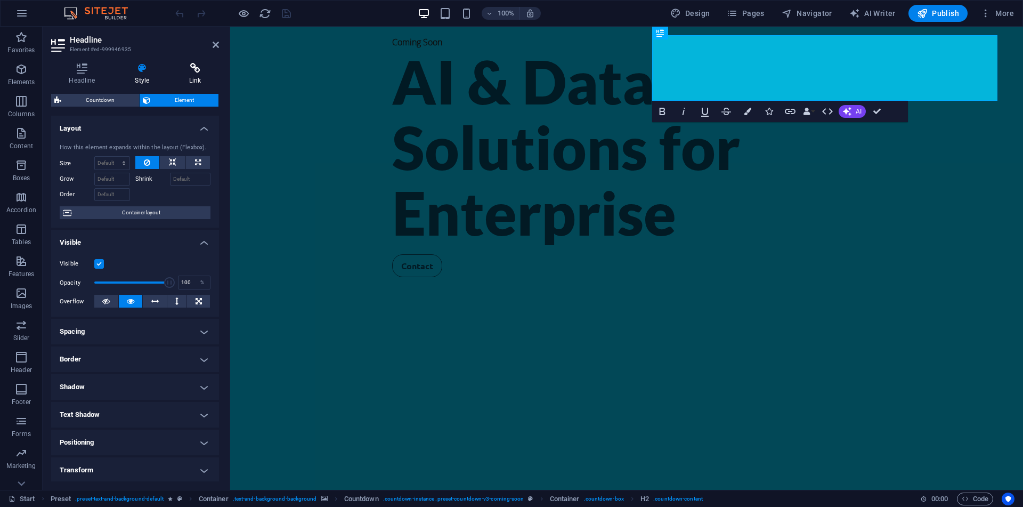
click at [206, 65] on icon at bounding box center [195, 68] width 47 height 11
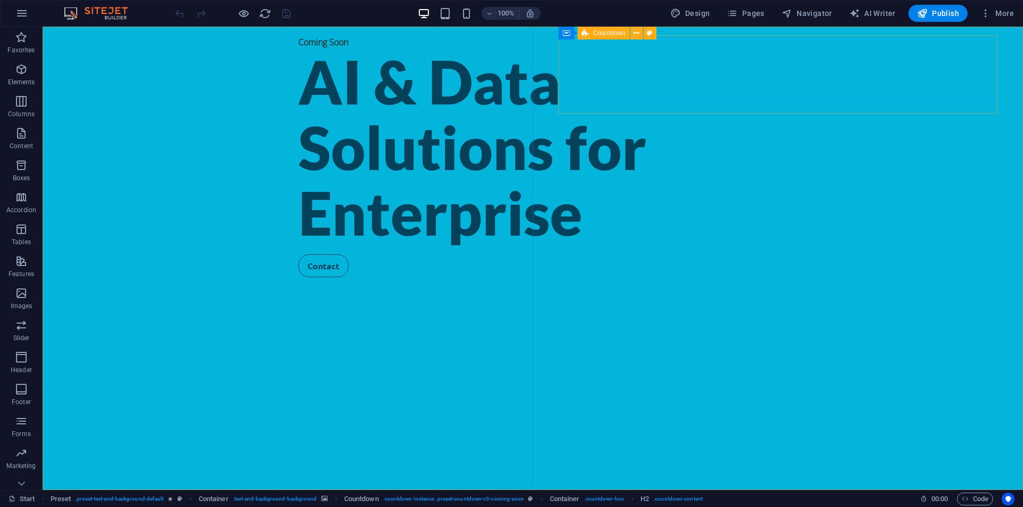
click at [589, 35] on div "Countdown" at bounding box center [603, 33] width 52 height 13
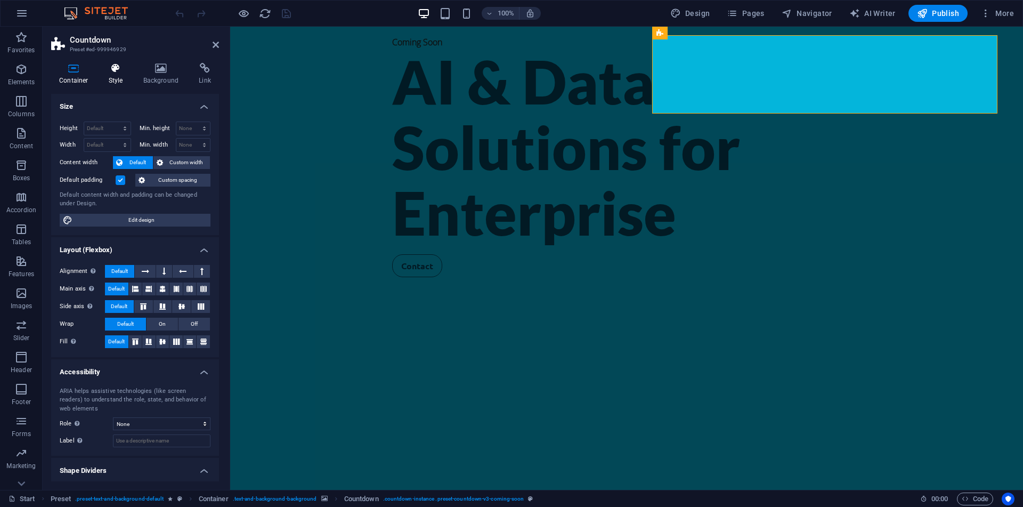
click at [120, 84] on h4 "Style" at bounding box center [118, 74] width 35 height 22
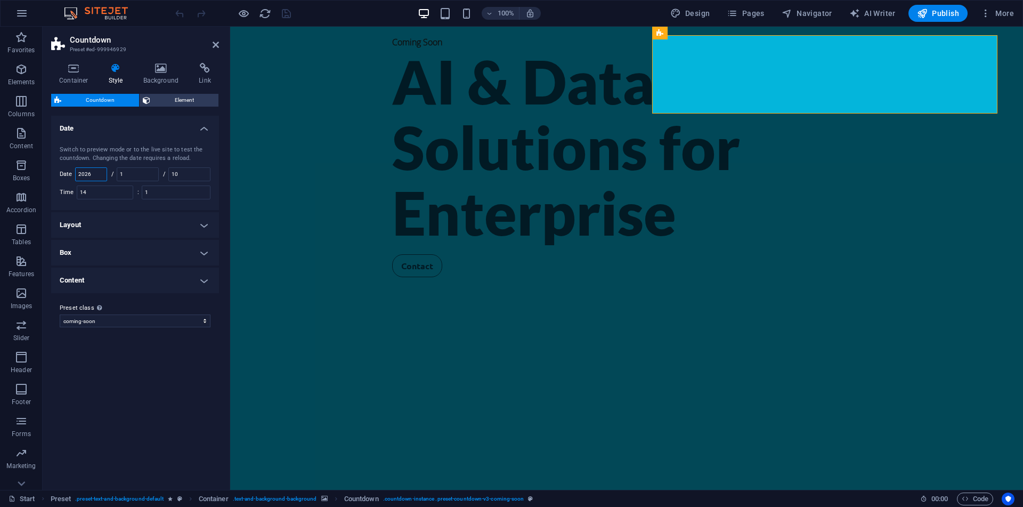
click at [94, 172] on input "2026" at bounding box center [91, 174] width 31 height 13
type input "2025"
click at [137, 174] on input "1" at bounding box center [137, 174] width 41 height 13
type input "10"
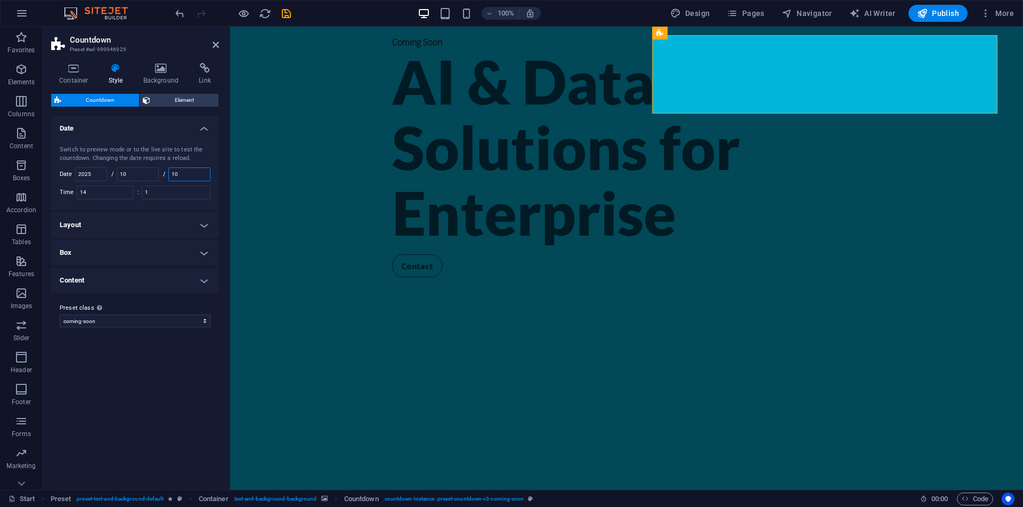
click at [197, 173] on input "10" at bounding box center [189, 174] width 41 height 13
type input "1"
type input "3"
type input "20"
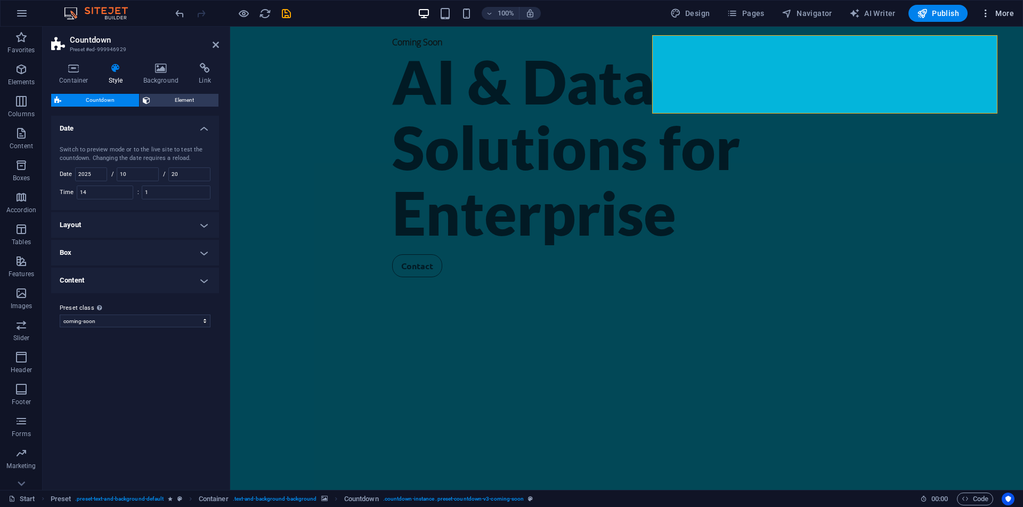
click at [988, 18] on icon "button" at bounding box center [985, 13] width 11 height 11
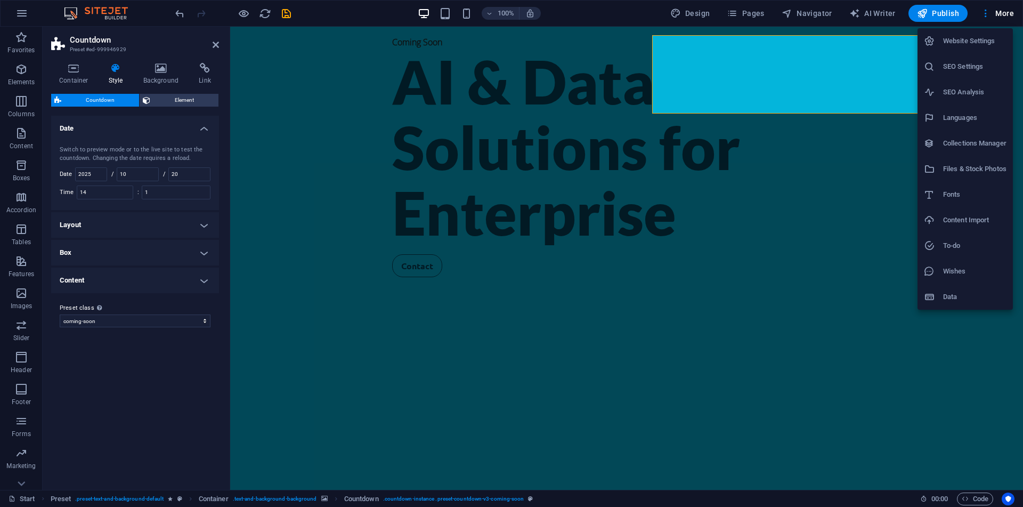
click at [942, 15] on div at bounding box center [511, 253] width 1023 height 507
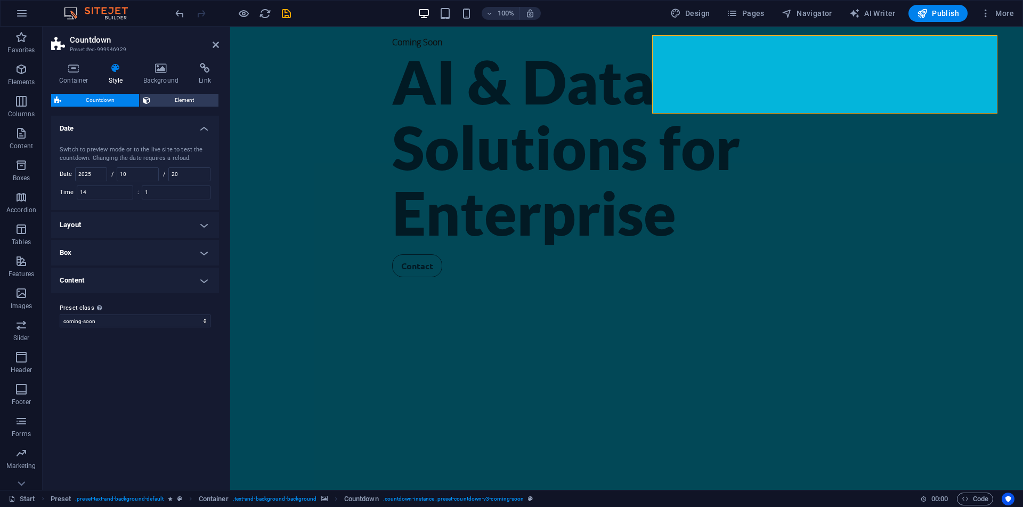
click at [942, 15] on span "Publish" at bounding box center [938, 13] width 42 height 11
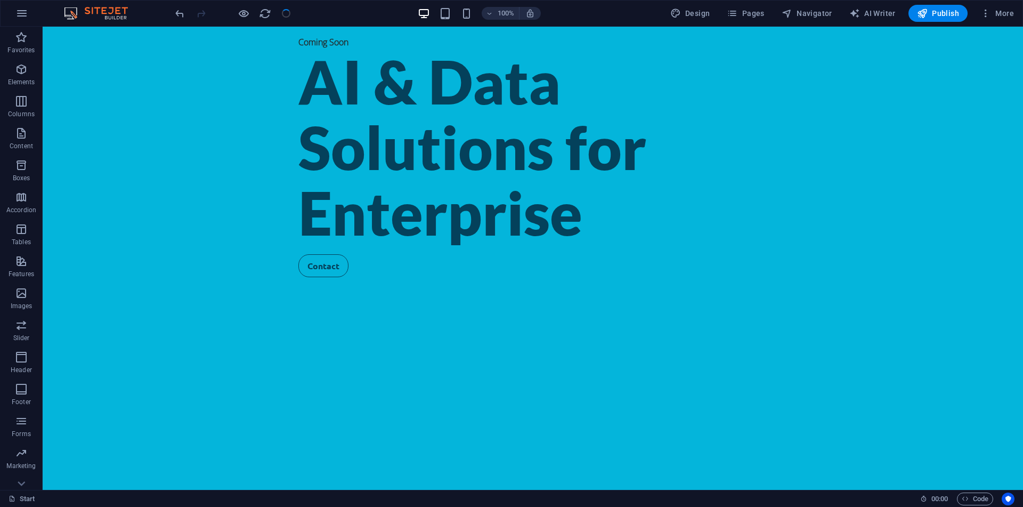
click at [942, 15] on span "Publish" at bounding box center [938, 13] width 42 height 11
